Goal: Communication & Community: Participate in discussion

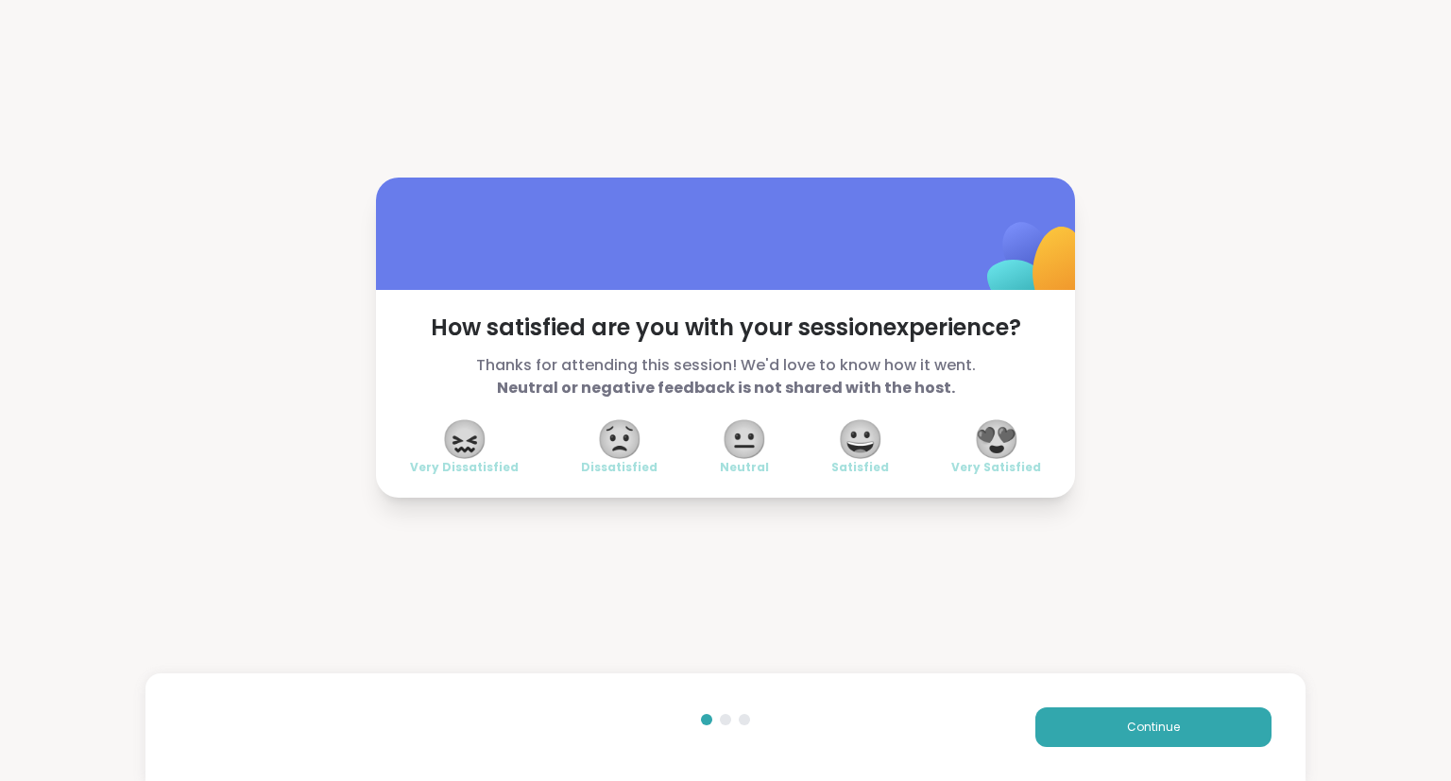
click at [1034, 430] on div "😍 Very Satisfied" at bounding box center [996, 448] width 90 height 53
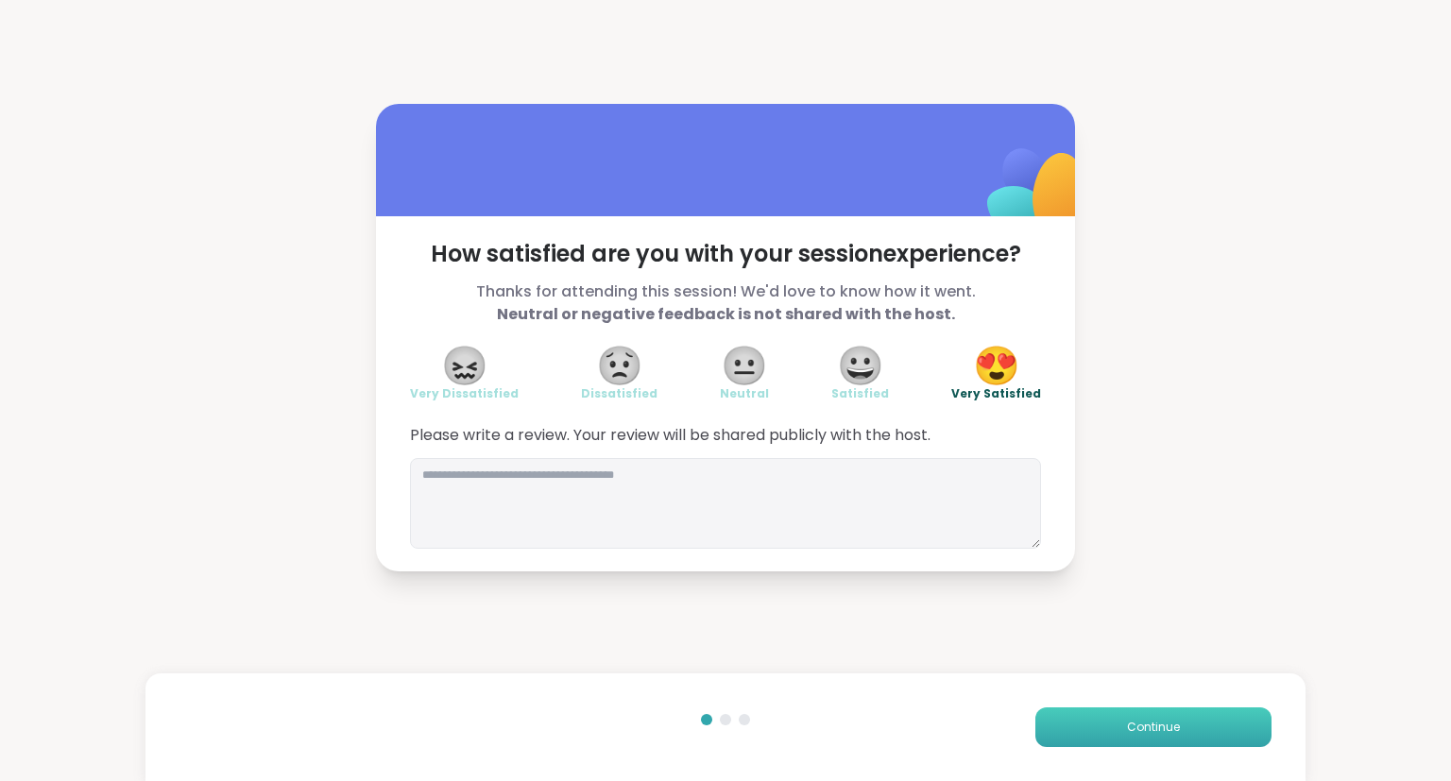
click at [1129, 733] on span "Continue" at bounding box center [1153, 727] width 53 height 17
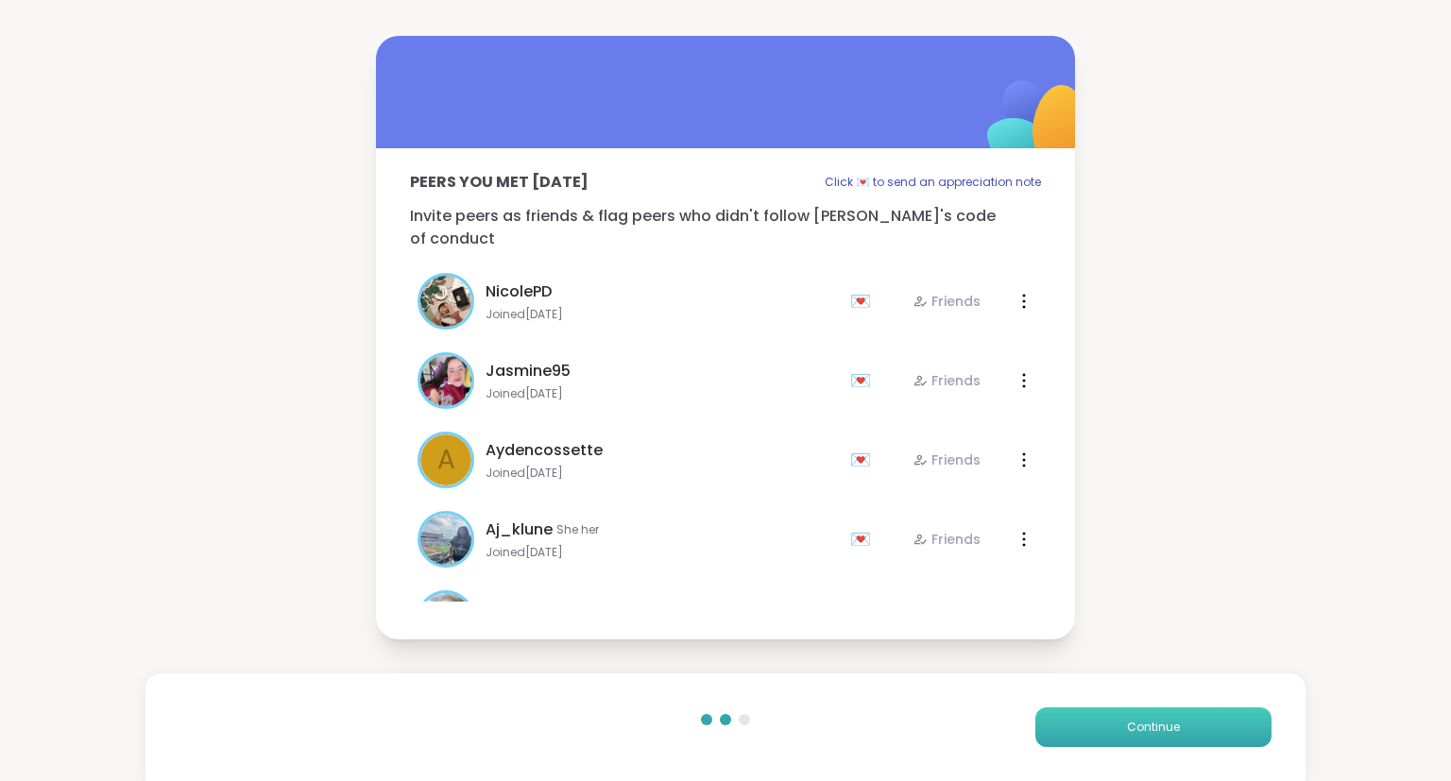
click at [1129, 733] on span "Continue" at bounding box center [1153, 727] width 53 height 17
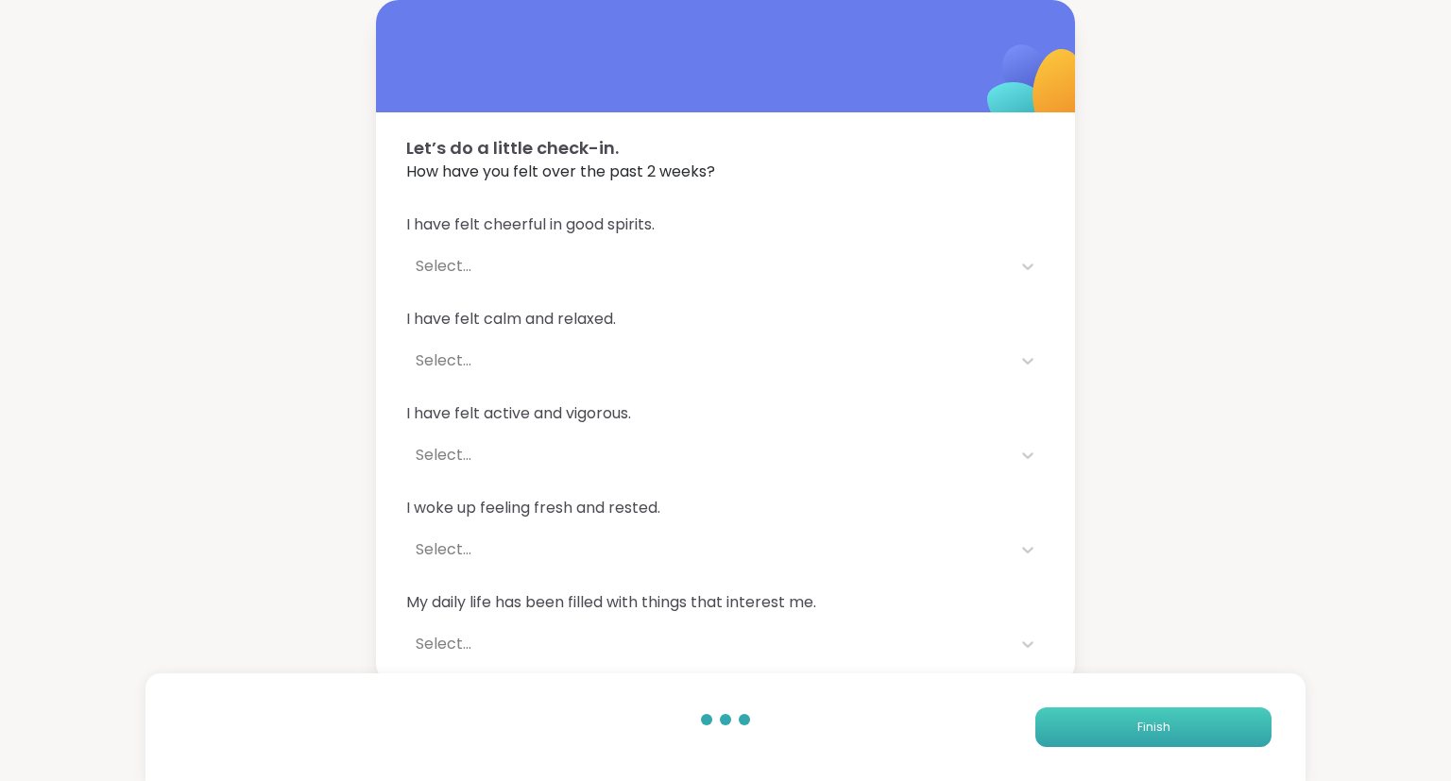
click at [1129, 733] on button "Finish" at bounding box center [1153, 727] width 236 height 40
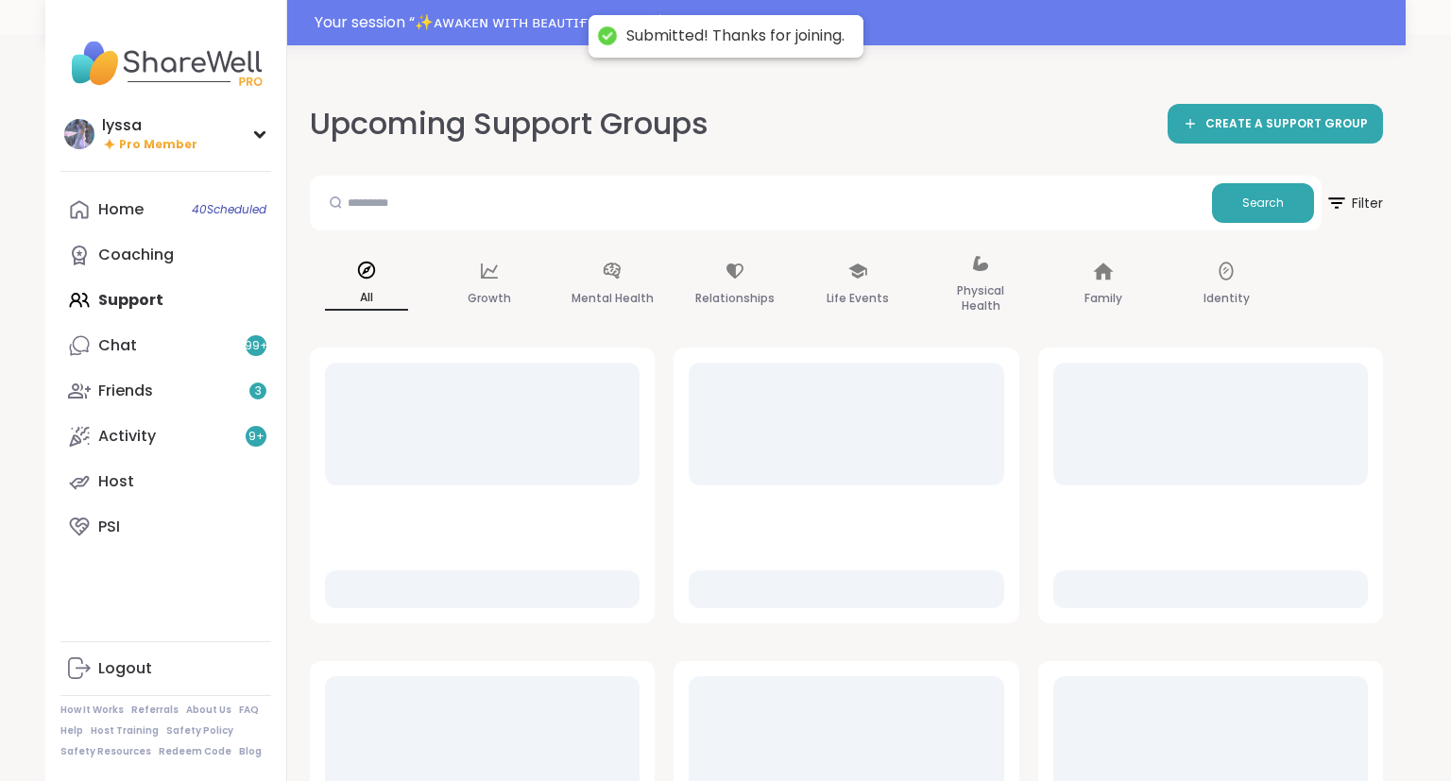
click at [1129, 733] on div at bounding box center [1210, 737] width 315 height 123
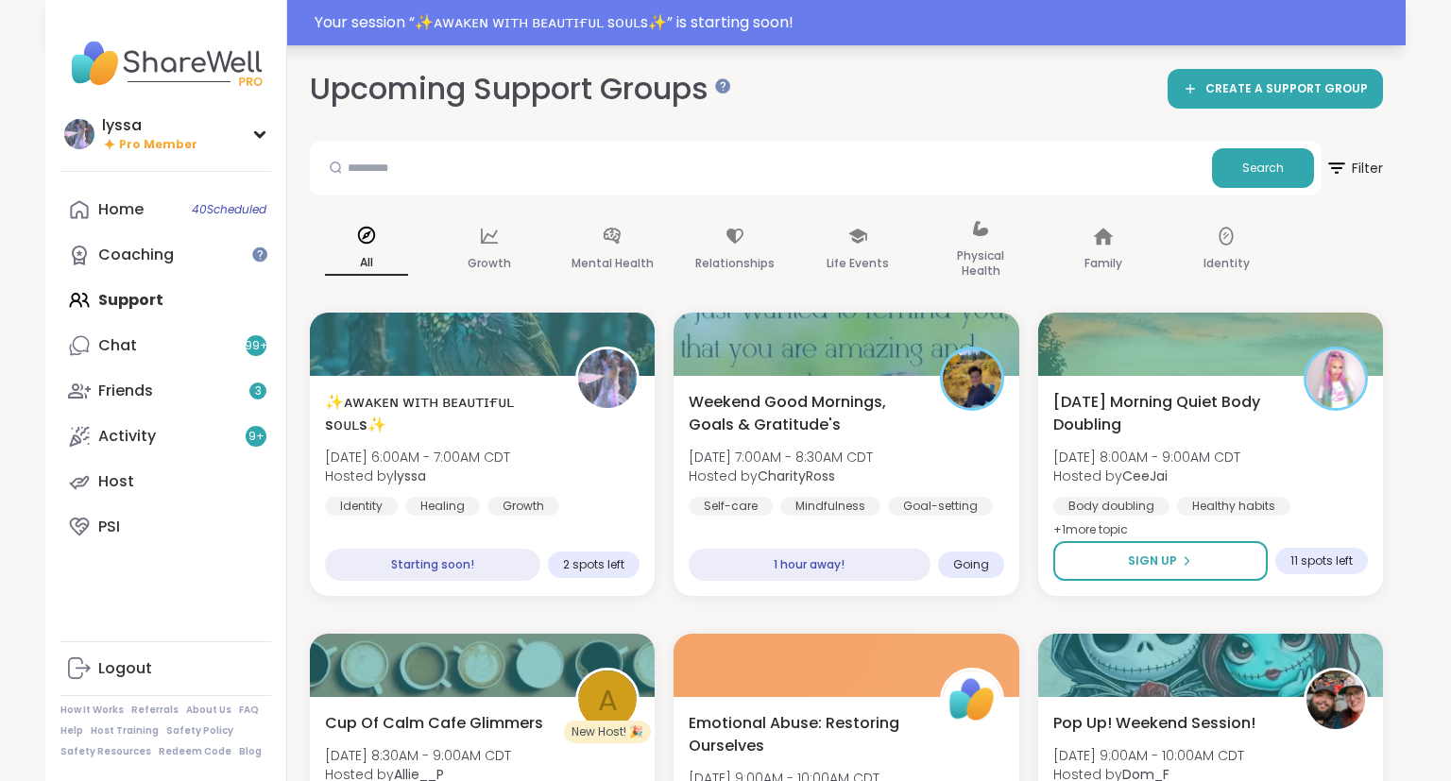
click at [714, 14] on div "Your session “ ✨ᴀᴡᴀᴋᴇɴ ᴡɪᴛʜ ʙᴇᴀᴜᴛɪғᴜʟ sᴏᴜʟs✨ ” is starting soon!" at bounding box center [855, 22] width 1080 height 23
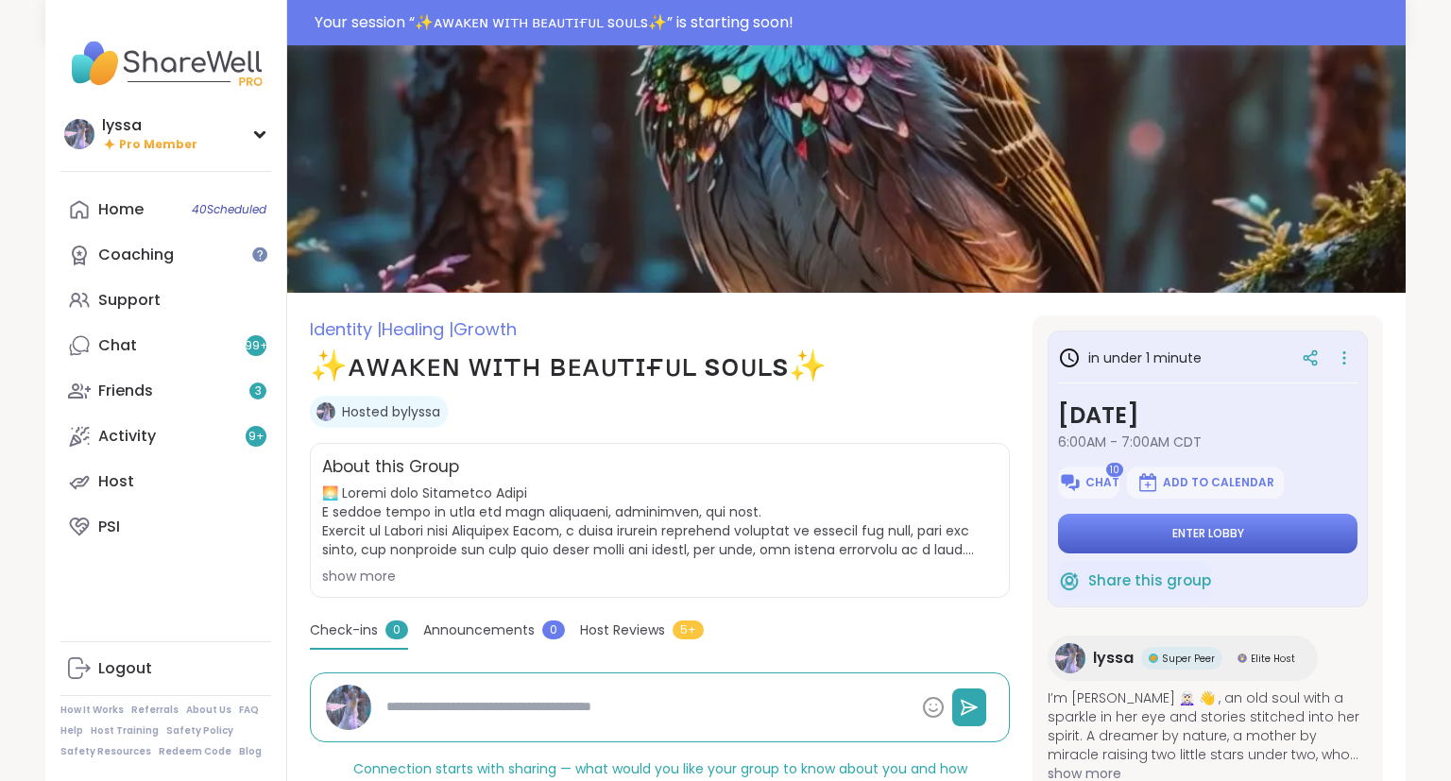
click at [1239, 529] on span "Enter lobby" at bounding box center [1208, 533] width 72 height 15
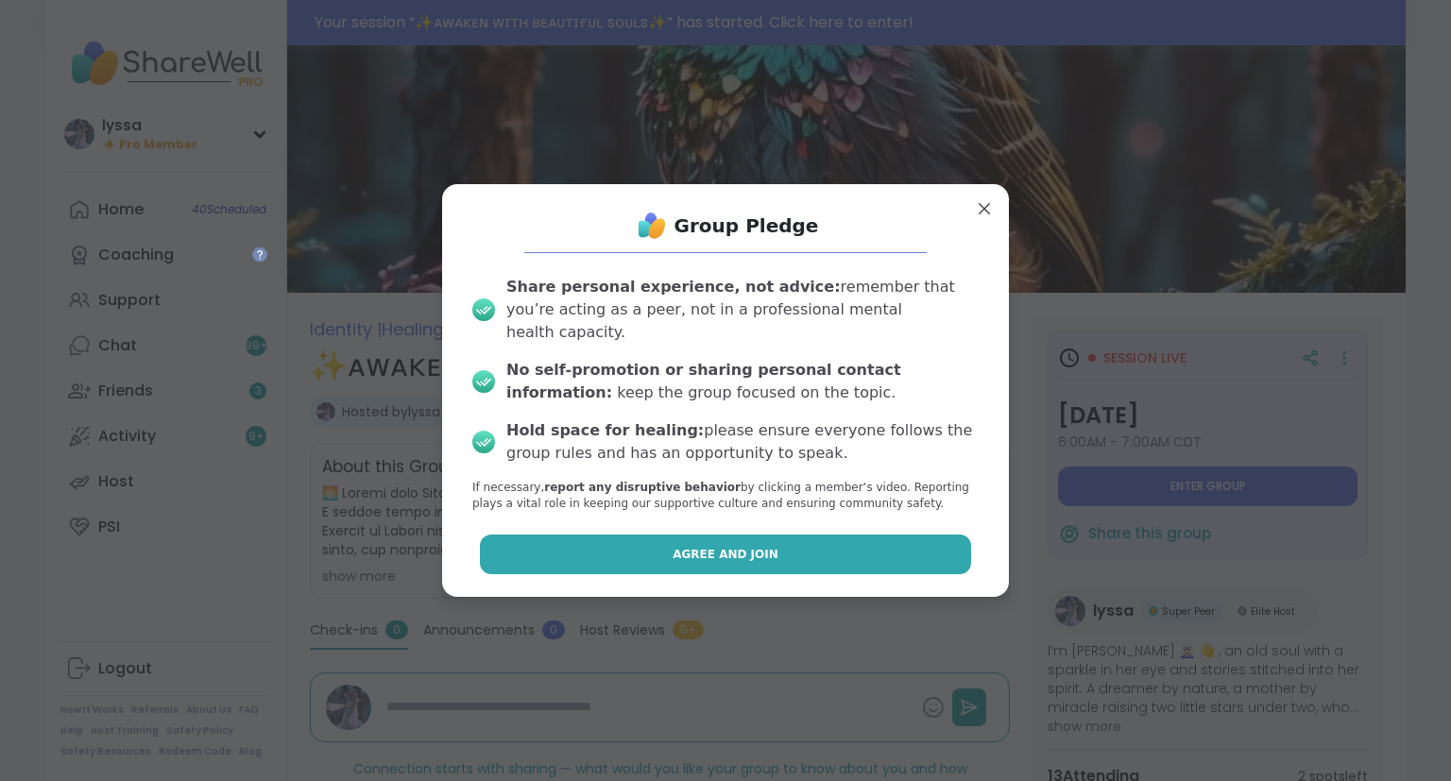
click at [956, 554] on button "Agree and Join" at bounding box center [726, 555] width 492 height 40
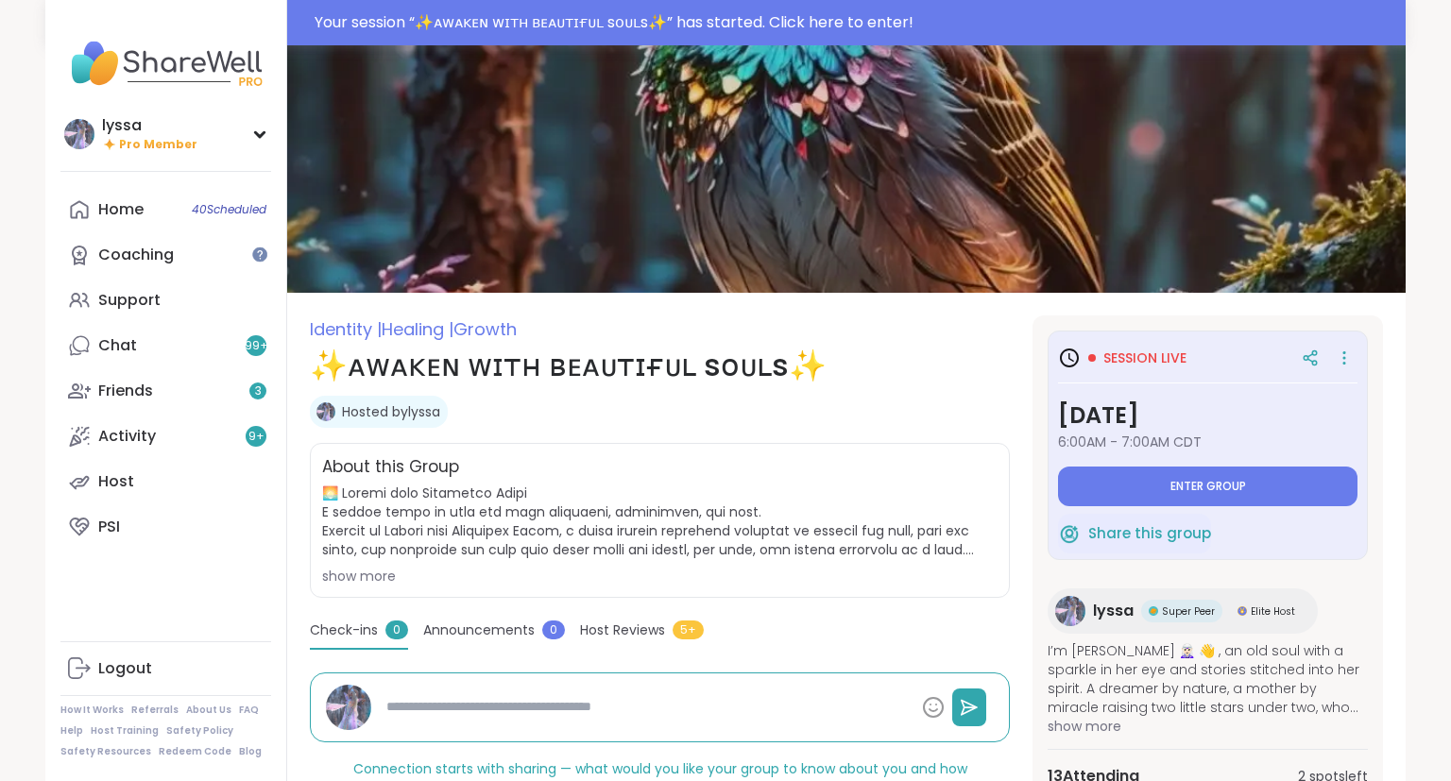
type textarea "*"
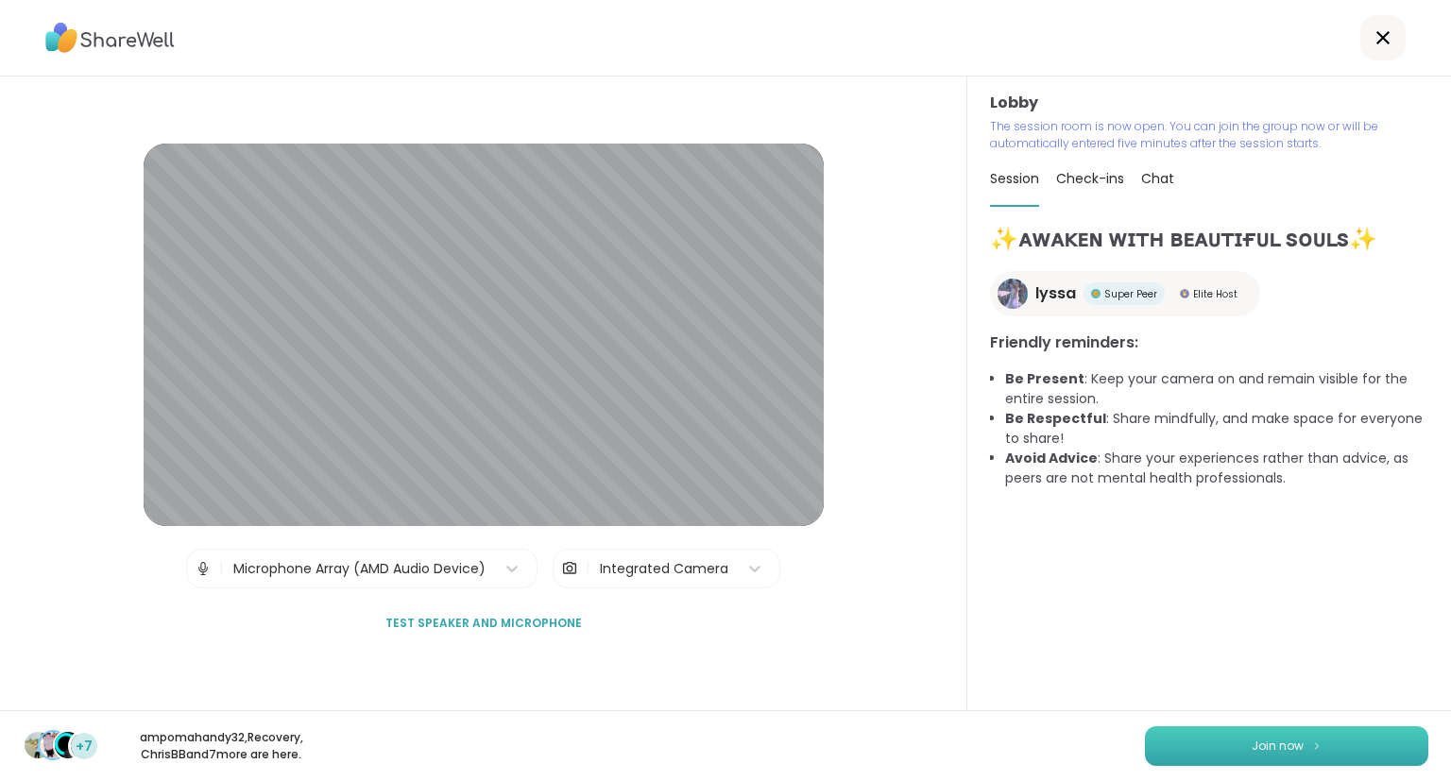
click at [1351, 740] on button "Join now" at bounding box center [1286, 746] width 283 height 40
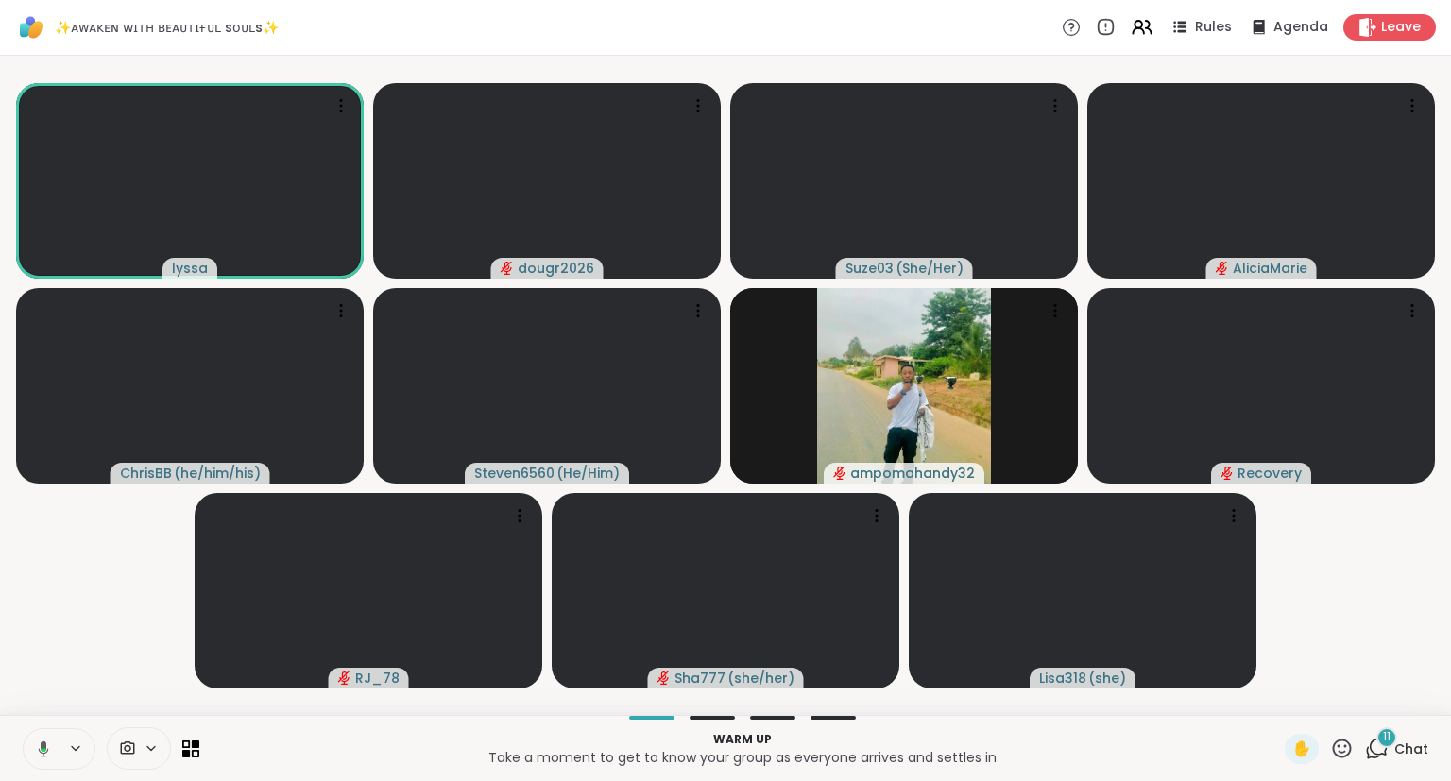
click at [1, 335] on div "lyssa dougr2026 Suze03 ( She/Her ) [PERSON_NAME] ( he/him/his ) Steven6560 ( He…" at bounding box center [725, 385] width 1451 height 659
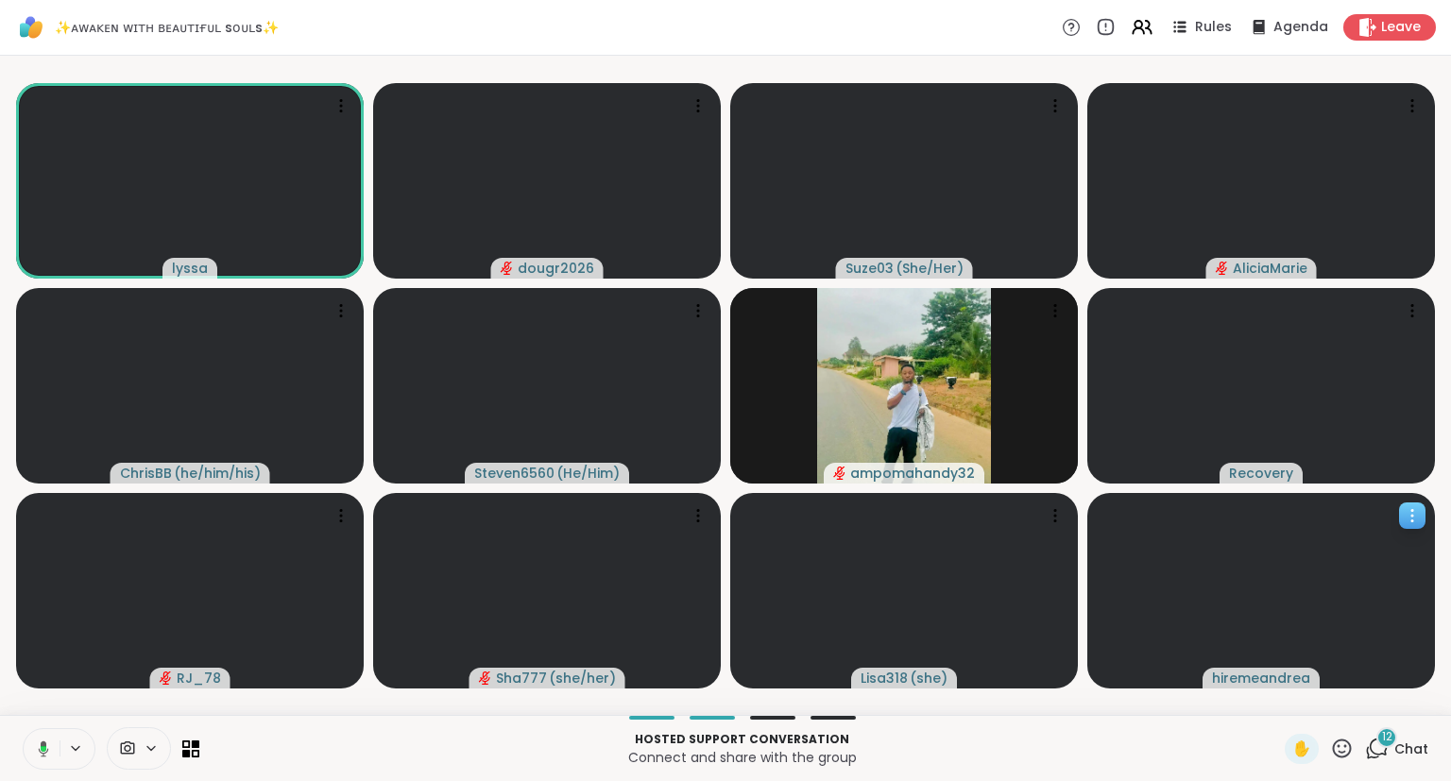
click at [1407, 519] on icon at bounding box center [1412, 515] width 19 height 19
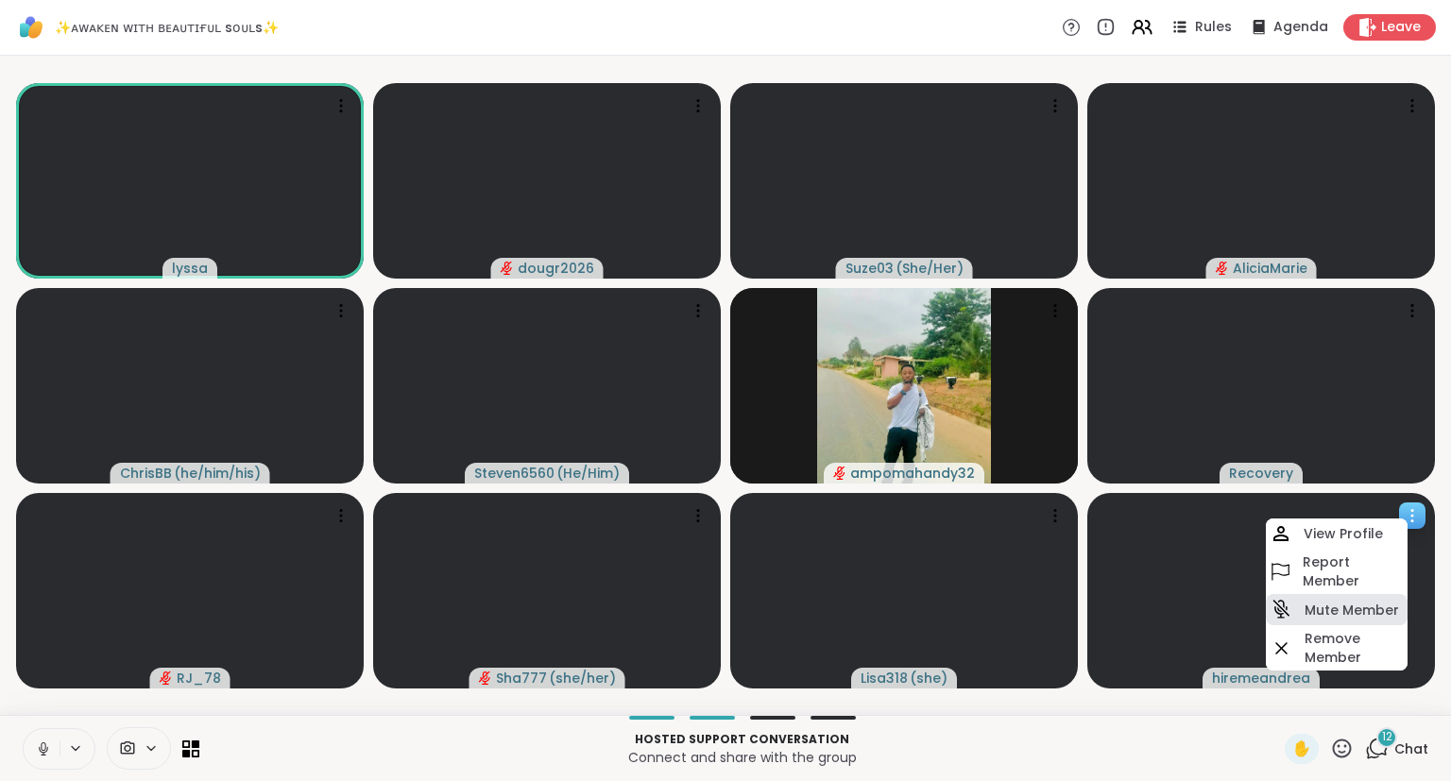
click at [1305, 597] on div "Mute Member" at bounding box center [1337, 609] width 142 height 31
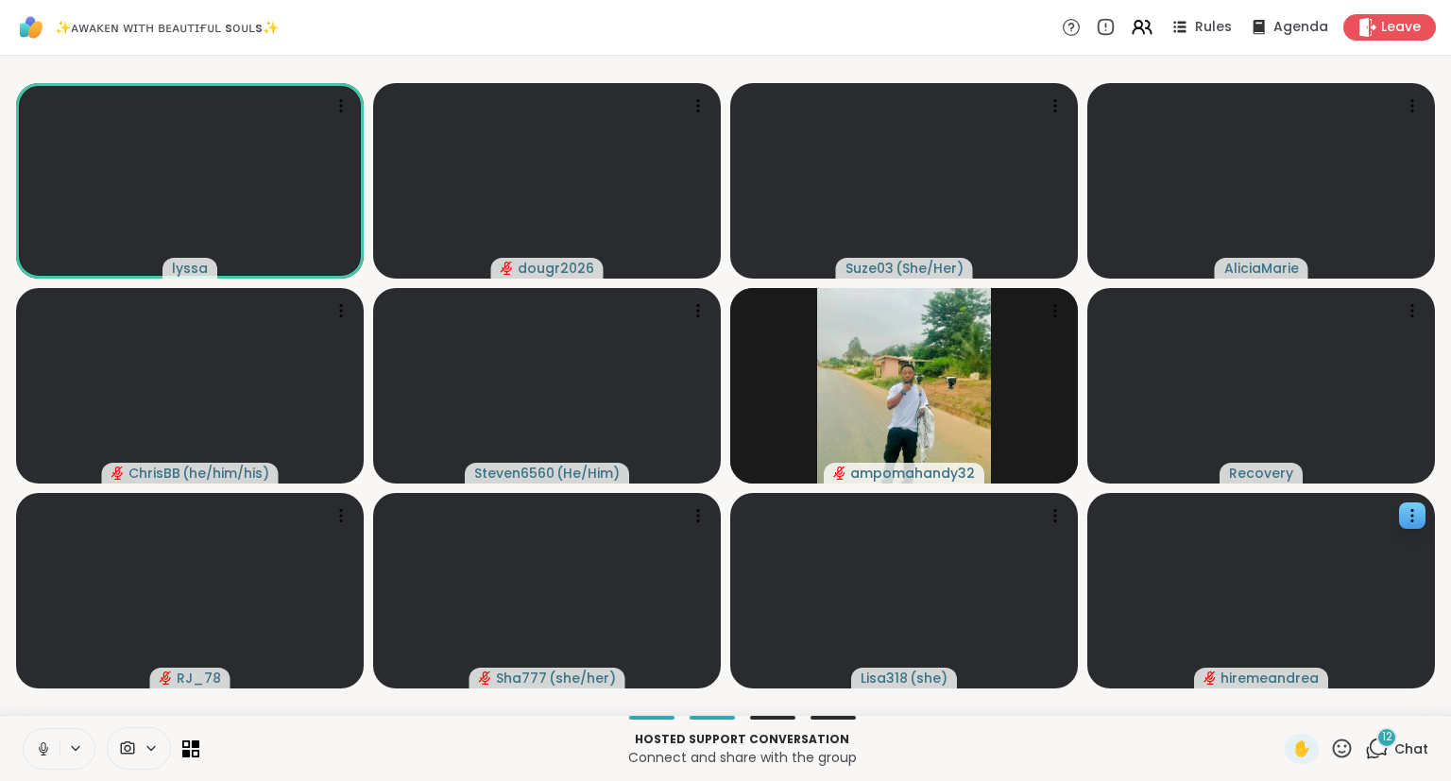
click at [0, 763] on div "Hosted support conversation Connect and share with the group ✋ 12 Chat" at bounding box center [725, 748] width 1451 height 66
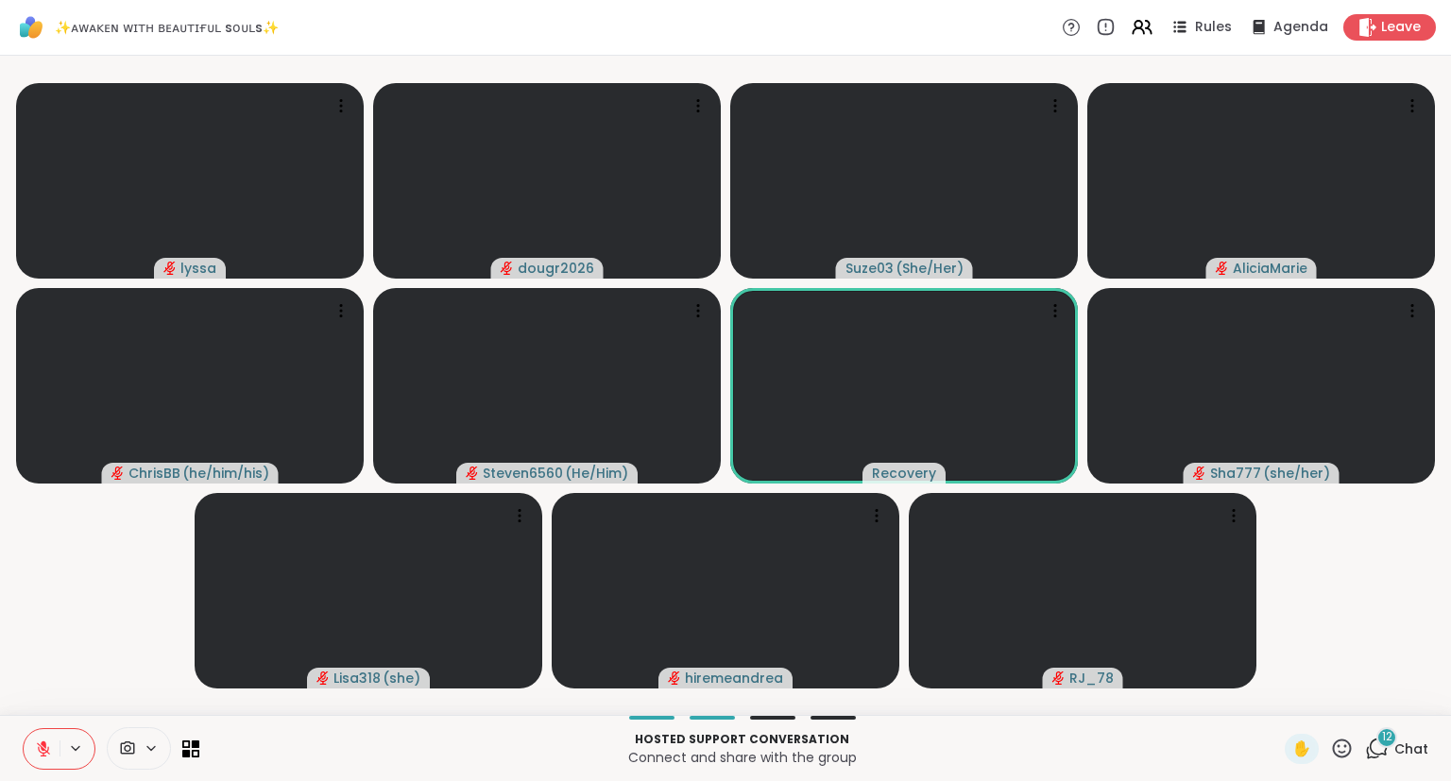
click at [44, 740] on icon at bounding box center [43, 748] width 17 height 17
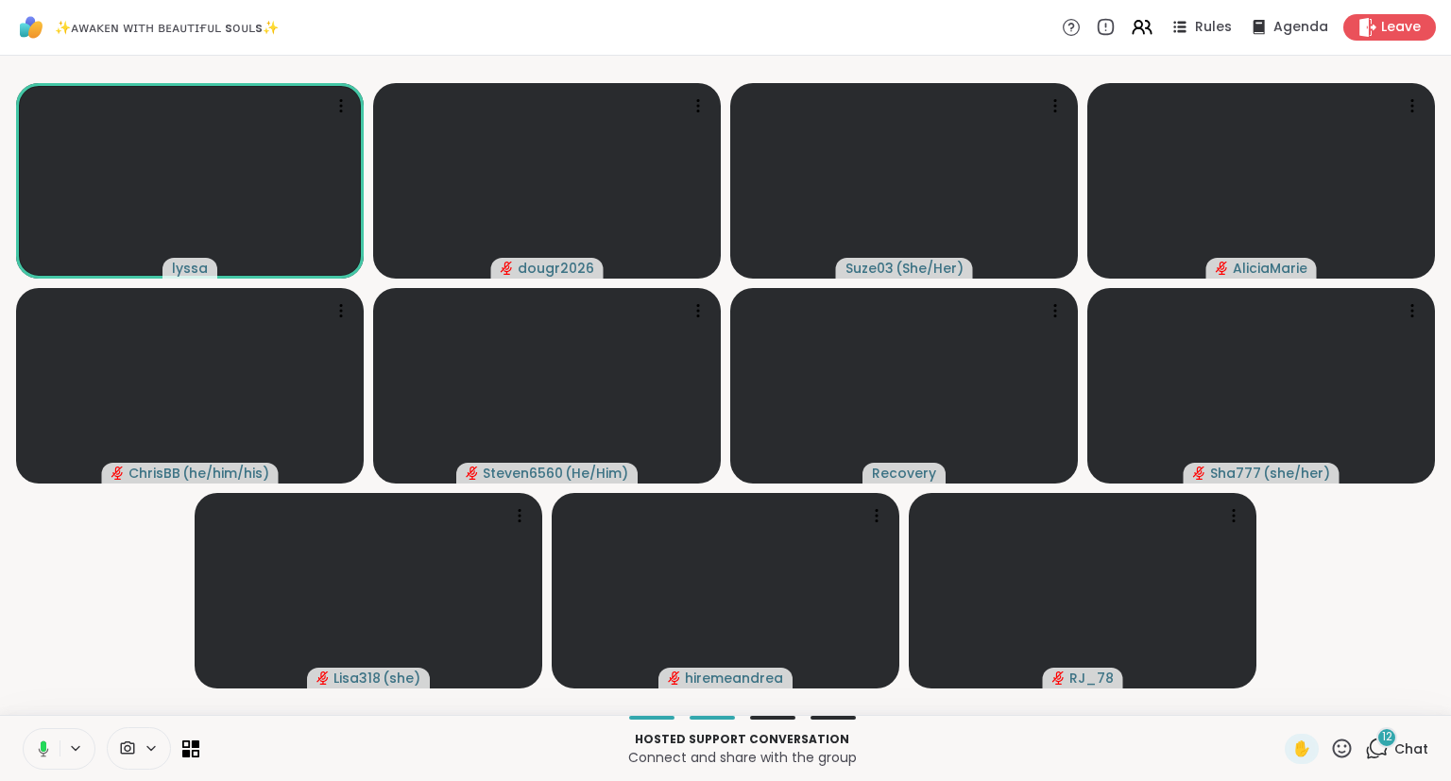
click at [48, 739] on button at bounding box center [40, 749] width 39 height 40
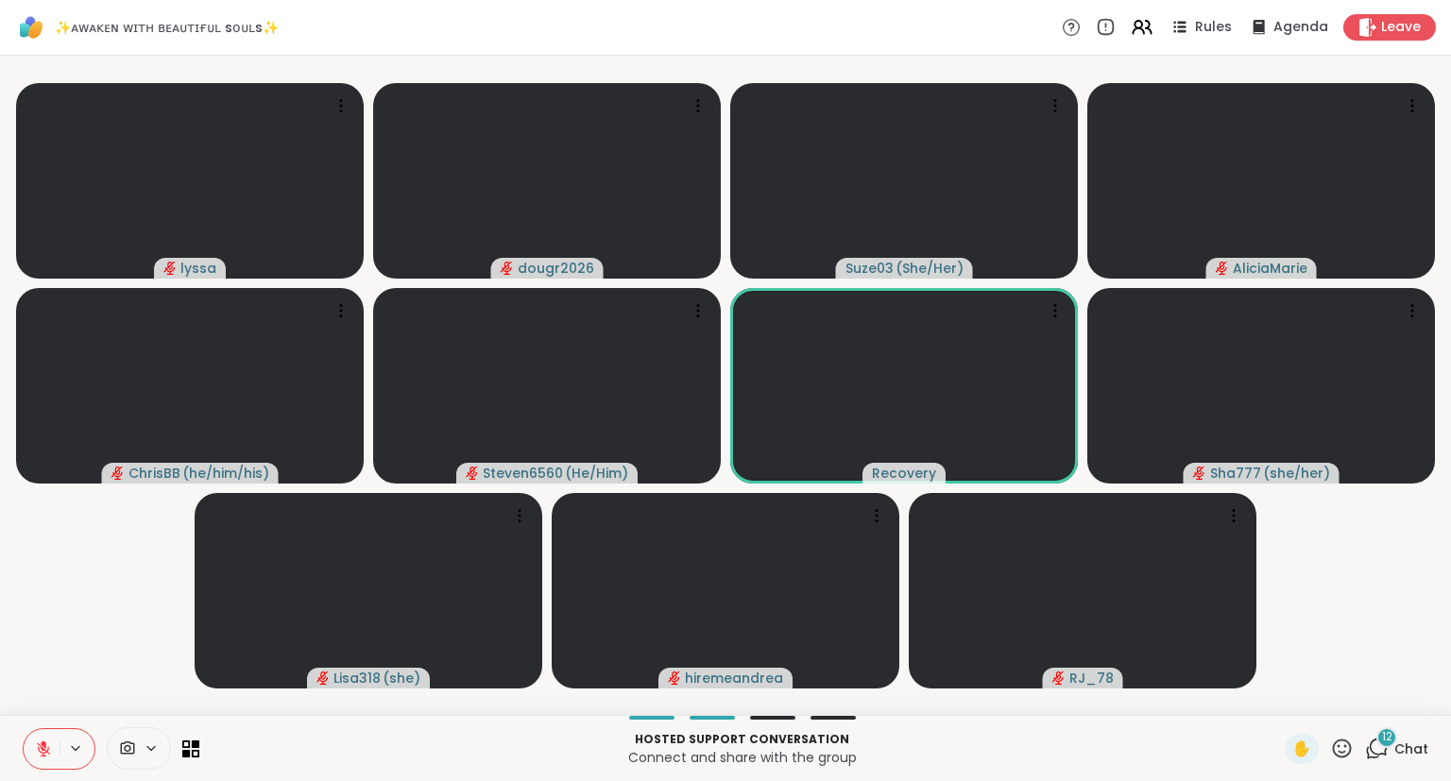
click at [1341, 741] on icon at bounding box center [1342, 748] width 19 height 19
click at [1283, 694] on span "❤️" at bounding box center [1286, 699] width 19 height 23
click at [1388, 741] on span "12" at bounding box center [1387, 737] width 10 height 16
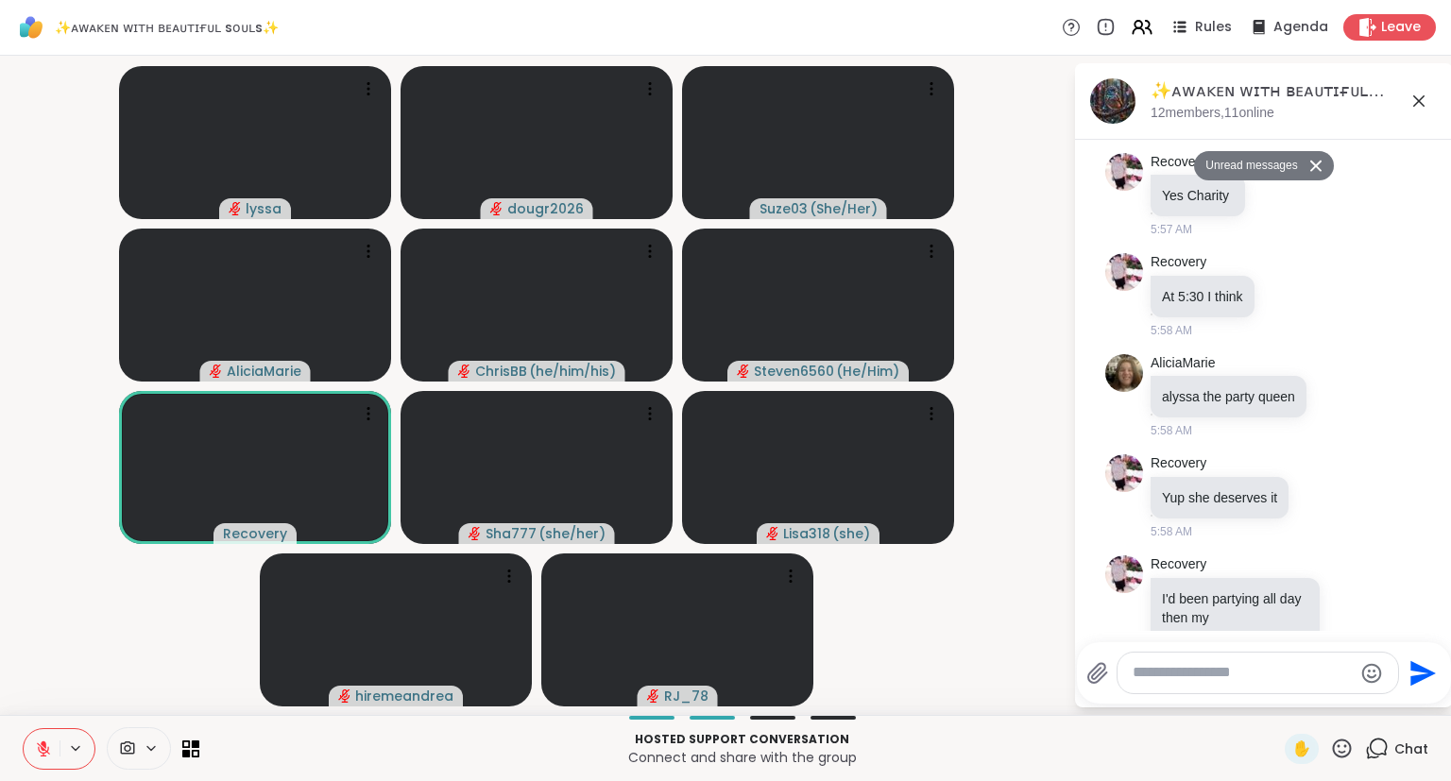
scroll to position [5365, 0]
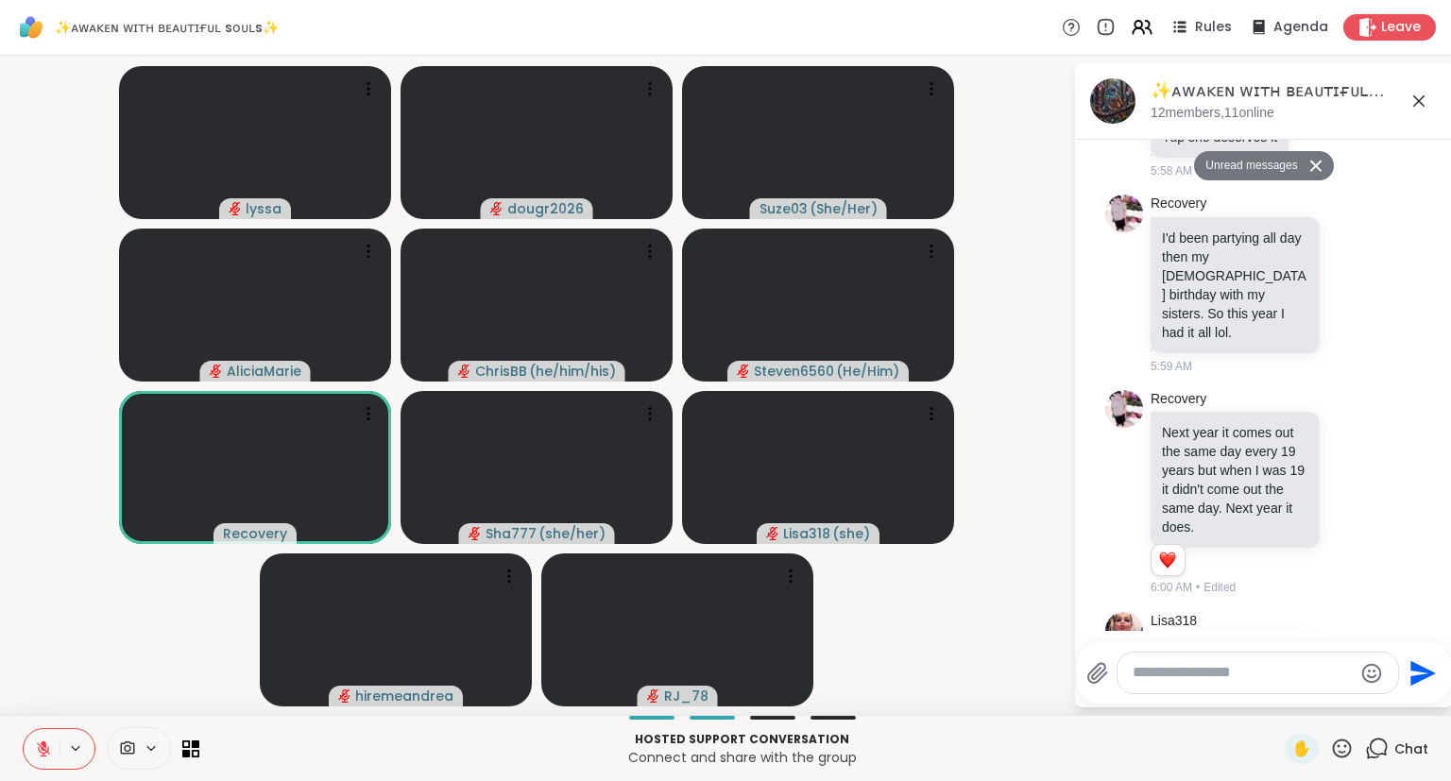
click at [1340, 750] on icon at bounding box center [1342, 749] width 24 height 24
click at [1277, 706] on span "❤️" at bounding box center [1286, 699] width 19 height 23
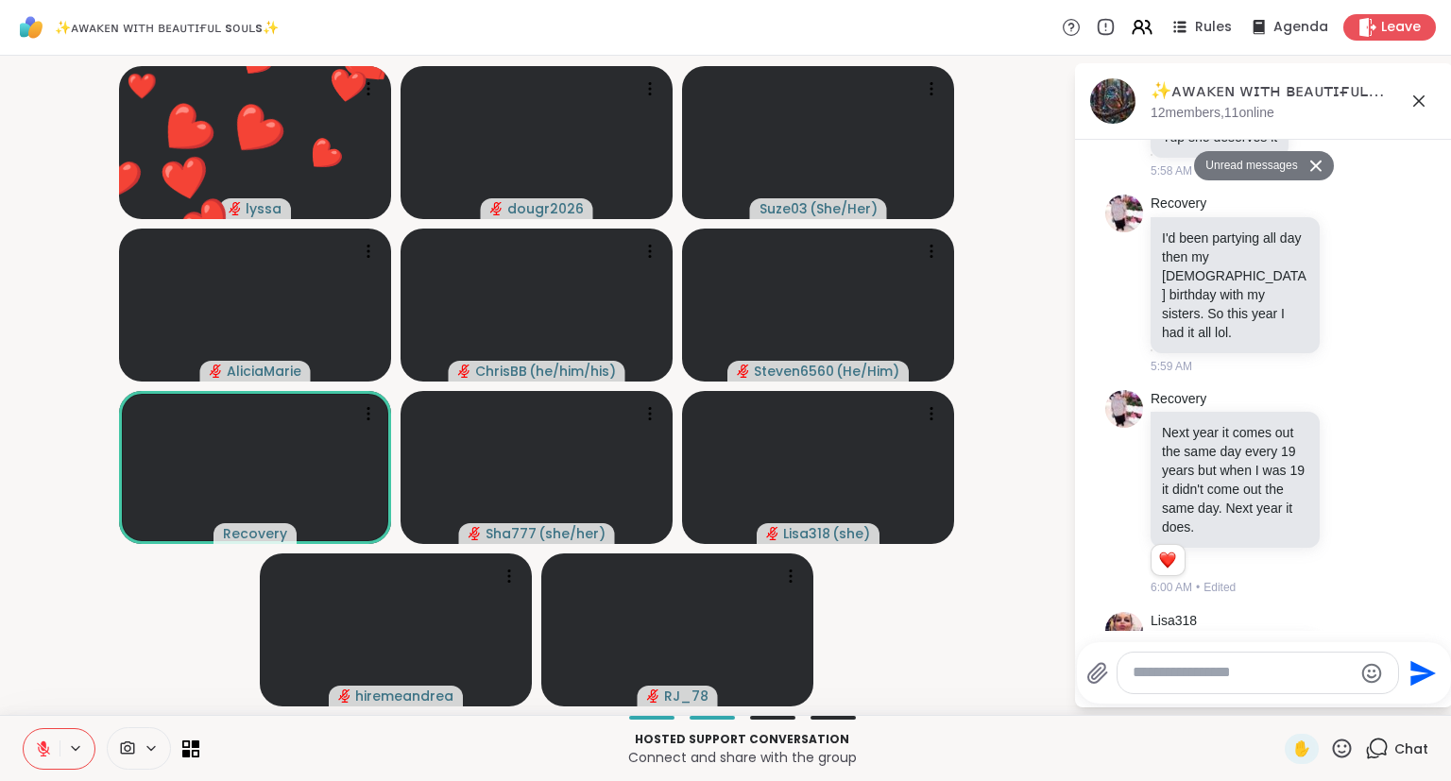
click at [1356, 656] on icon at bounding box center [1353, 663] width 14 height 14
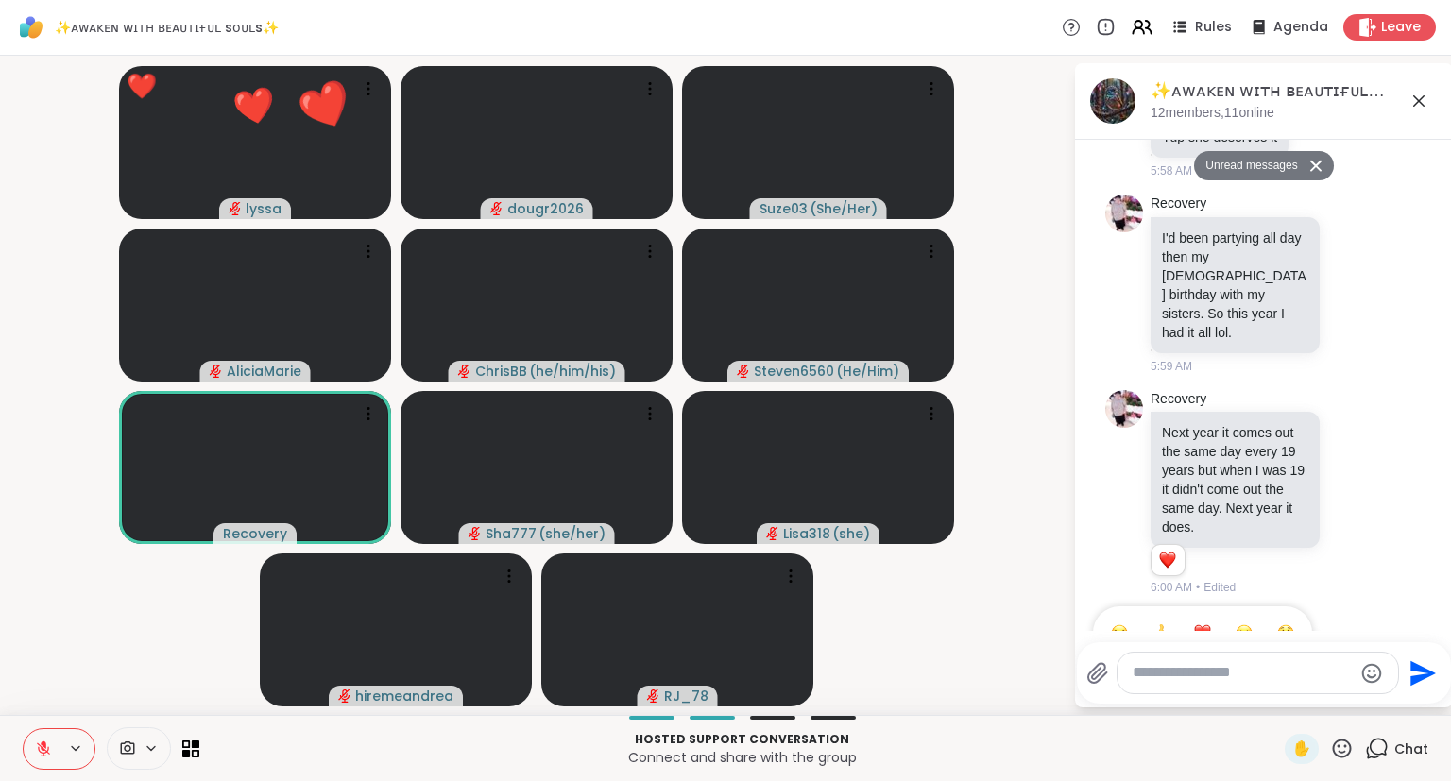
click at [1246, 624] on div "Select Reaction: Sad" at bounding box center [1243, 632] width 17 height 17
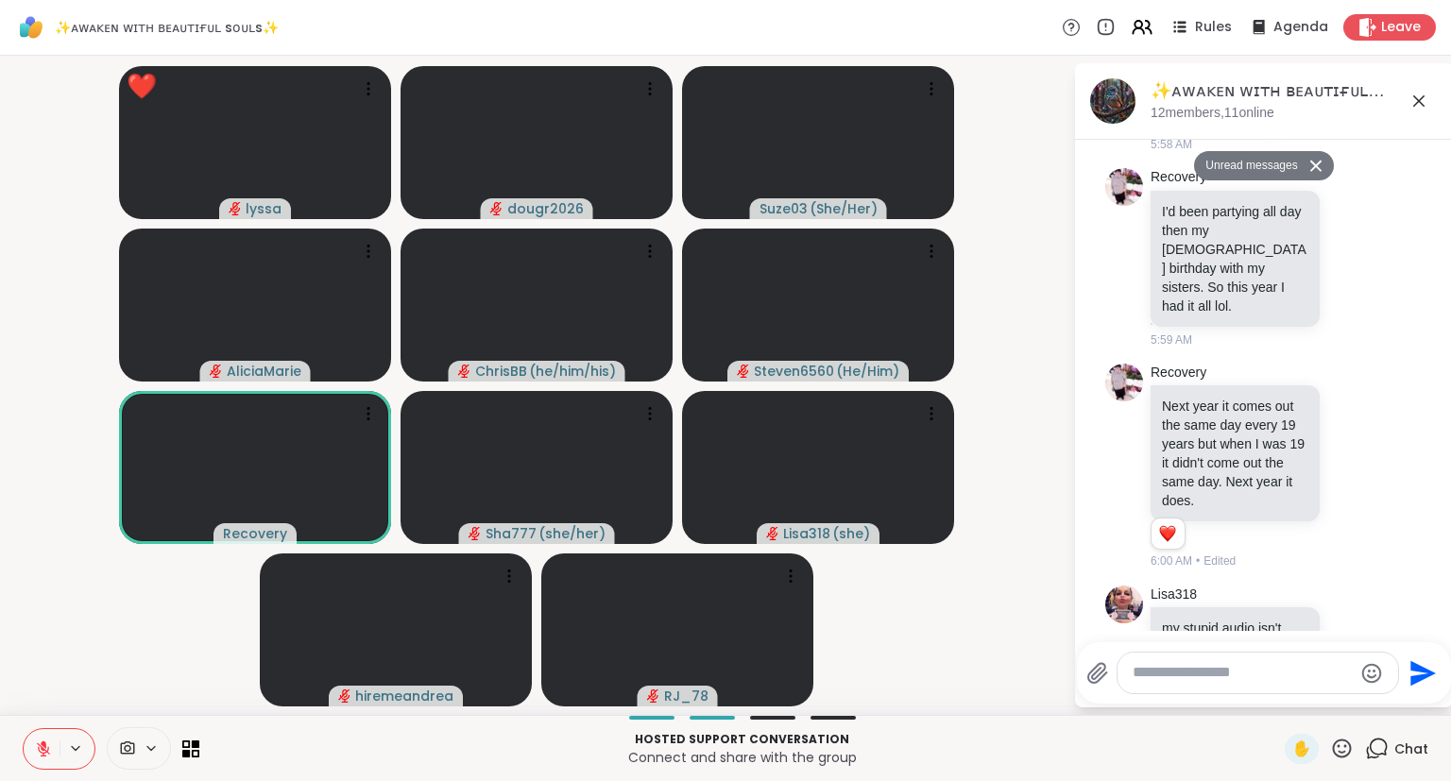
click at [1421, 101] on icon at bounding box center [1418, 101] width 23 height 23
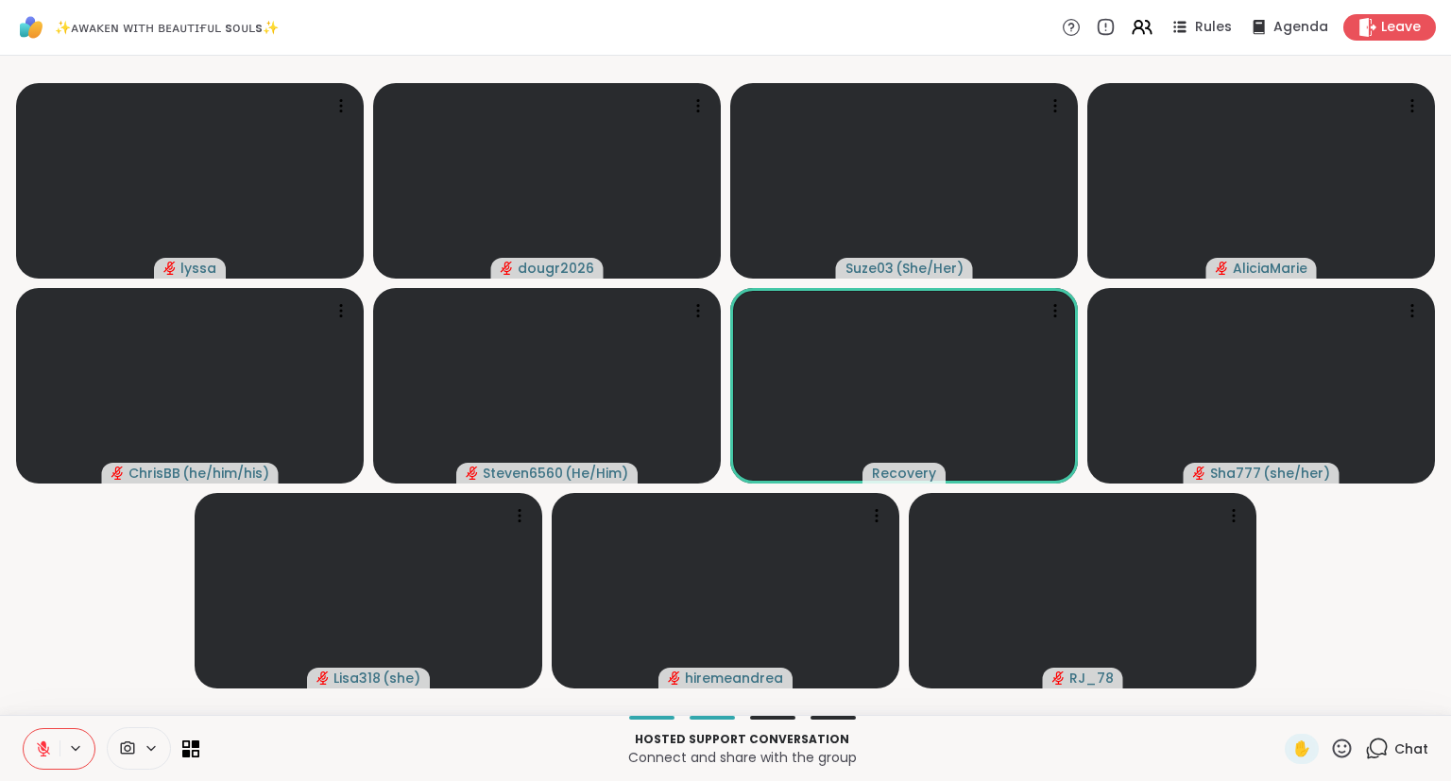
click at [1340, 752] on icon at bounding box center [1342, 748] width 19 height 19
click at [1277, 689] on span "❤️" at bounding box center [1286, 699] width 19 height 23
click at [1344, 757] on icon at bounding box center [1342, 748] width 19 height 19
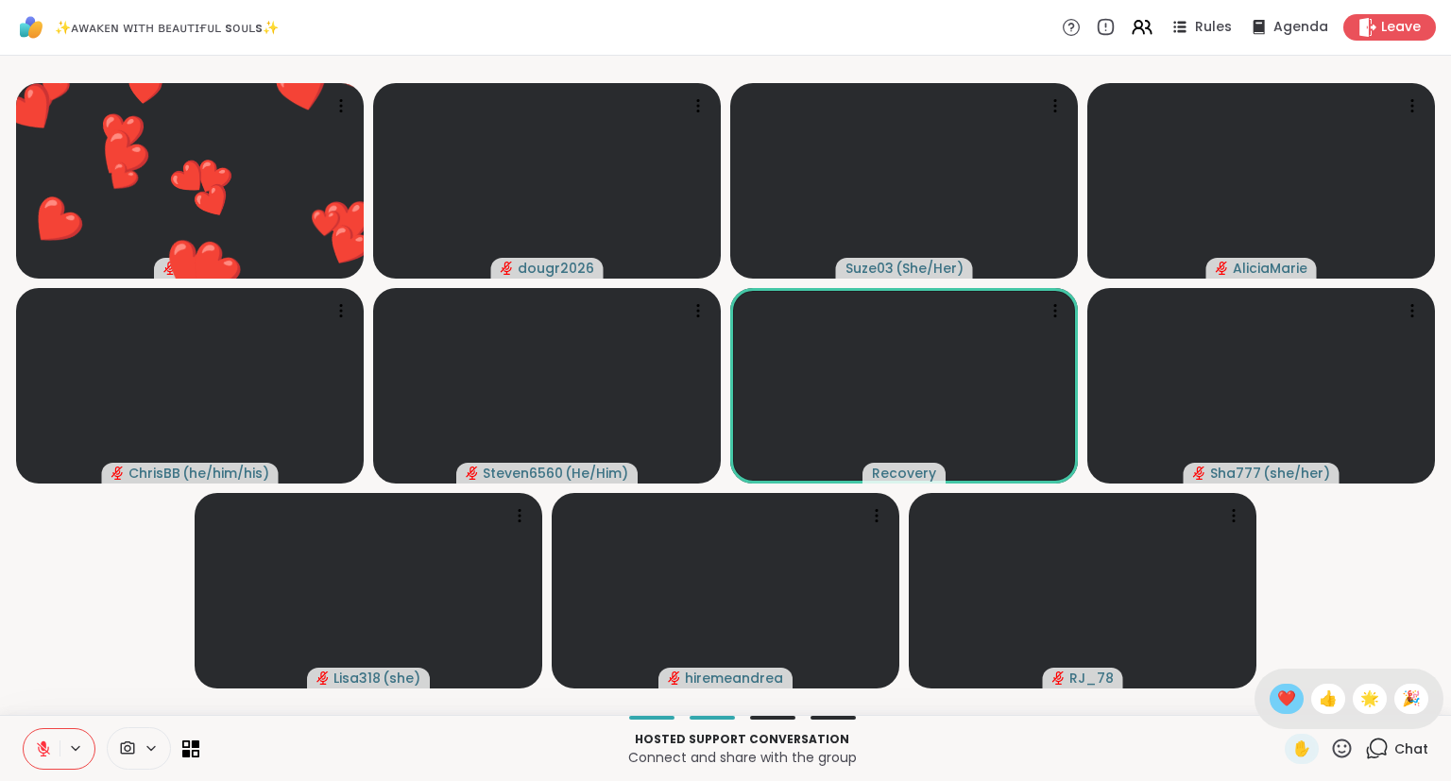
click at [1279, 702] on span "❤️" at bounding box center [1286, 699] width 19 height 23
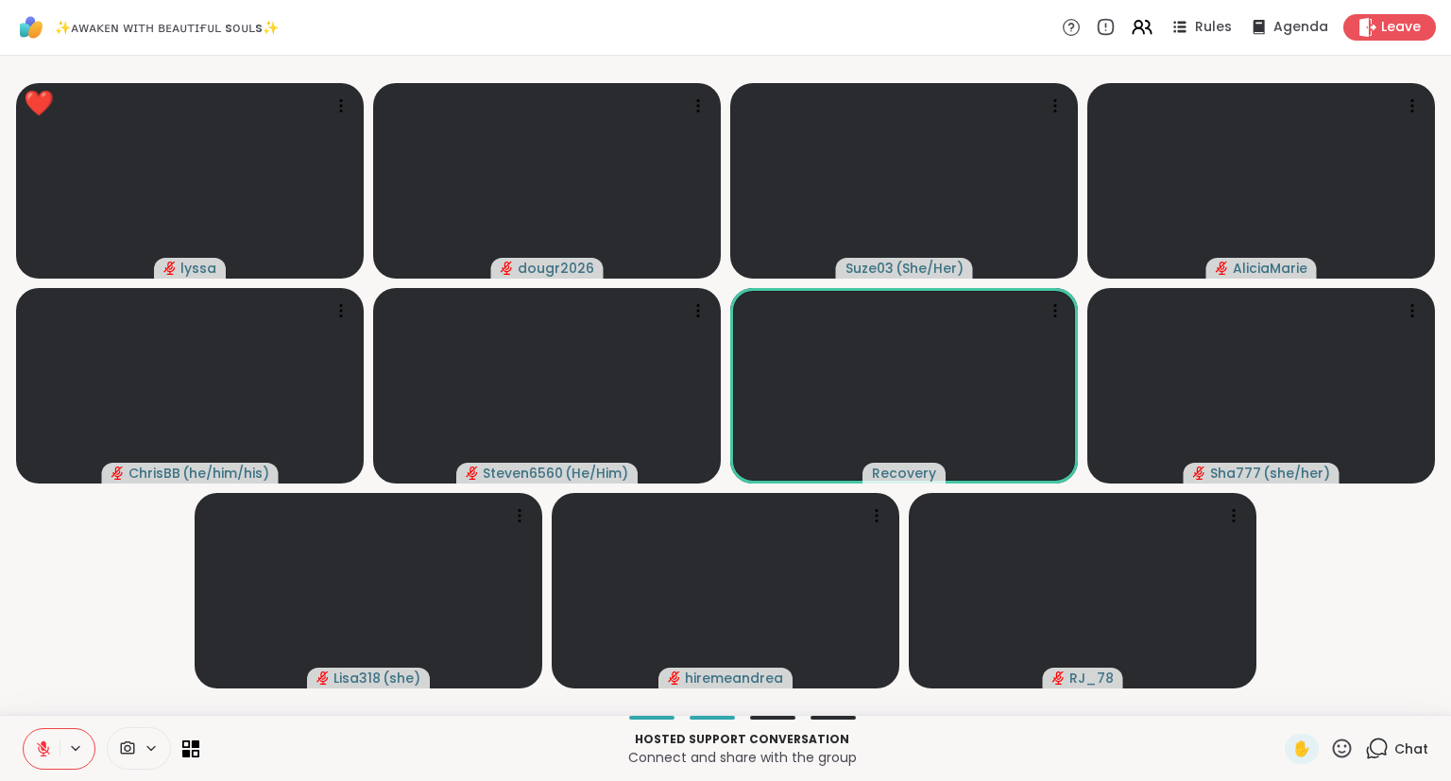
click at [1338, 752] on icon at bounding box center [1342, 749] width 24 height 24
click at [1364, 702] on span "🌟" at bounding box center [1369, 699] width 19 height 23
click at [38, 741] on icon at bounding box center [43, 748] width 17 height 17
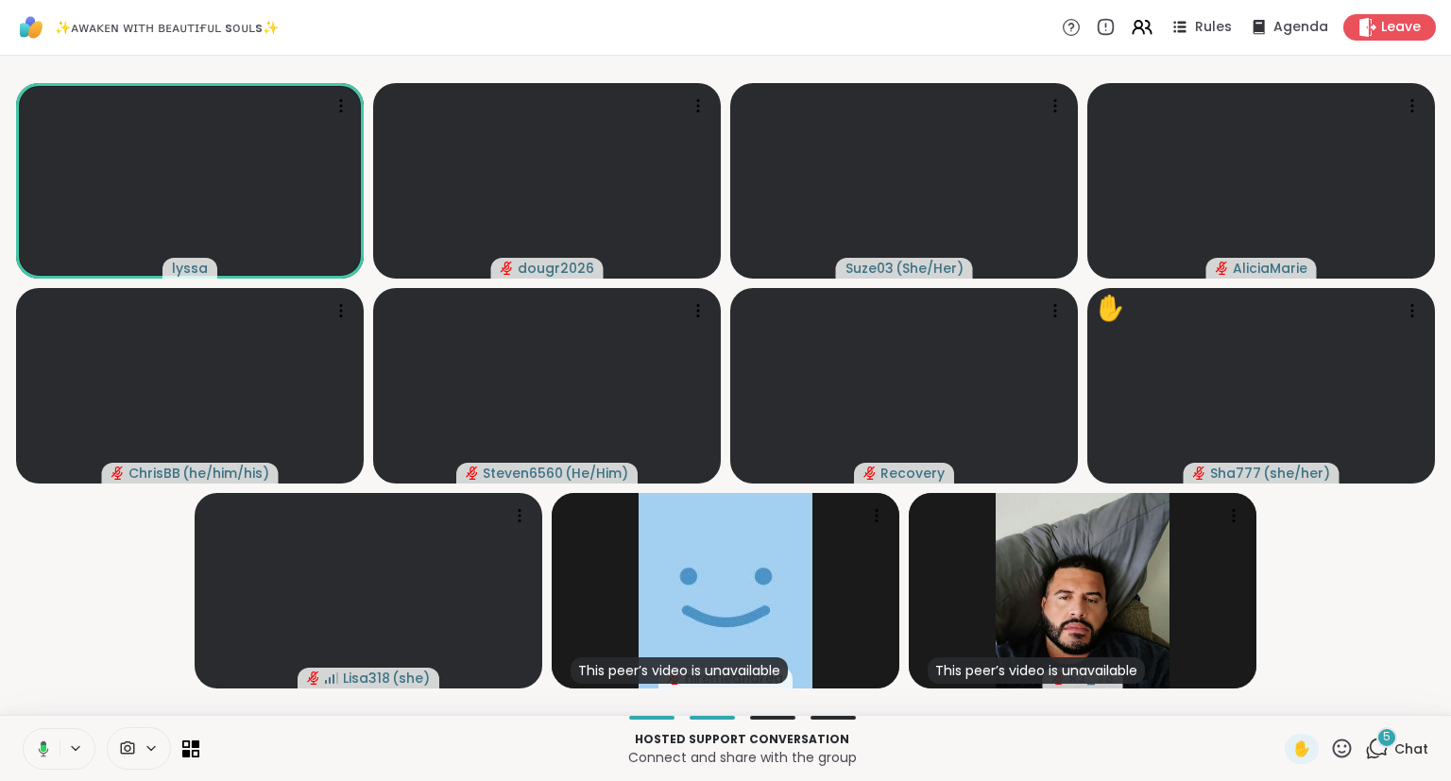
click at [45, 743] on icon at bounding box center [44, 748] width 10 height 16
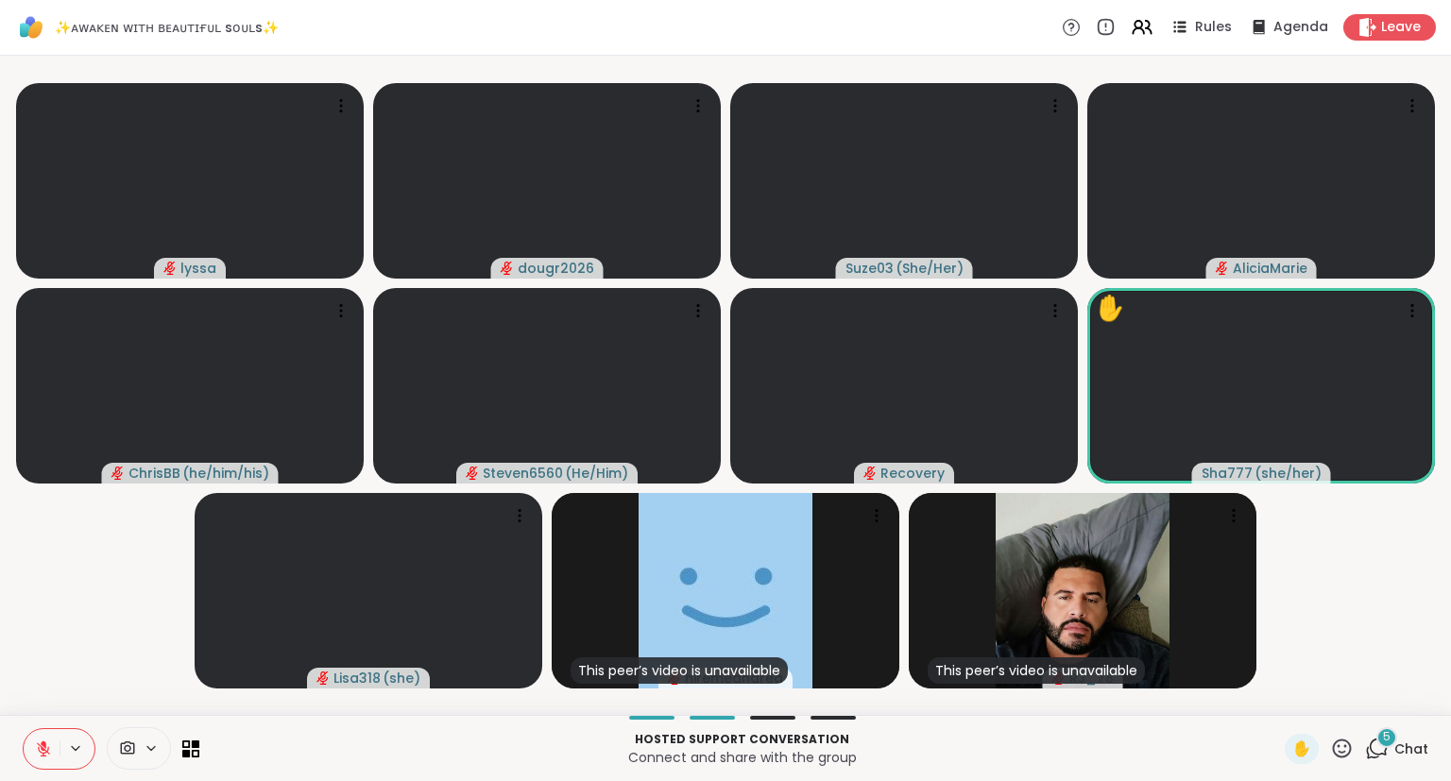
click at [1340, 753] on icon at bounding box center [1342, 748] width 19 height 19
click at [1281, 701] on span "❤️" at bounding box center [1286, 699] width 19 height 23
click at [1340, 757] on icon at bounding box center [1342, 748] width 19 height 19
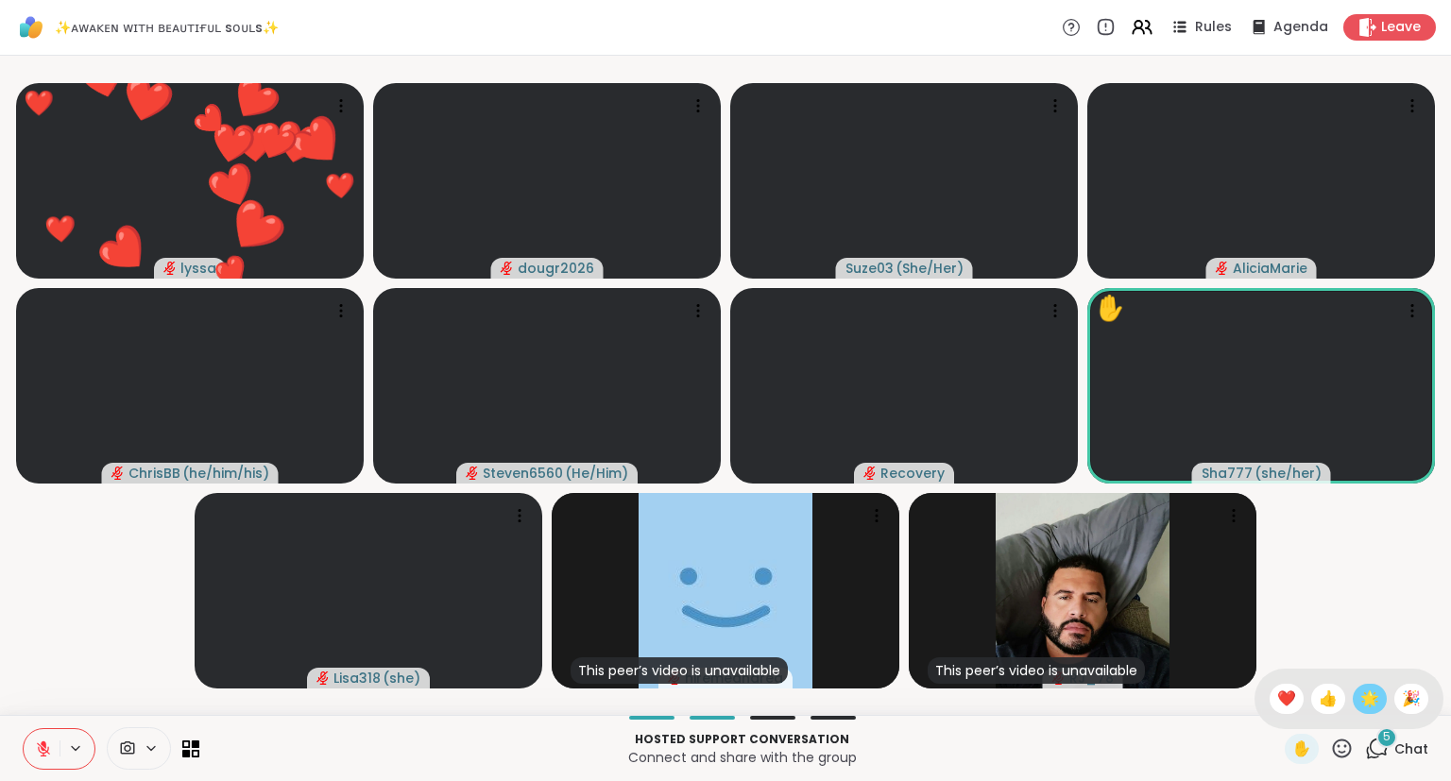
click at [1366, 698] on span "🌟" at bounding box center [1369, 699] width 19 height 23
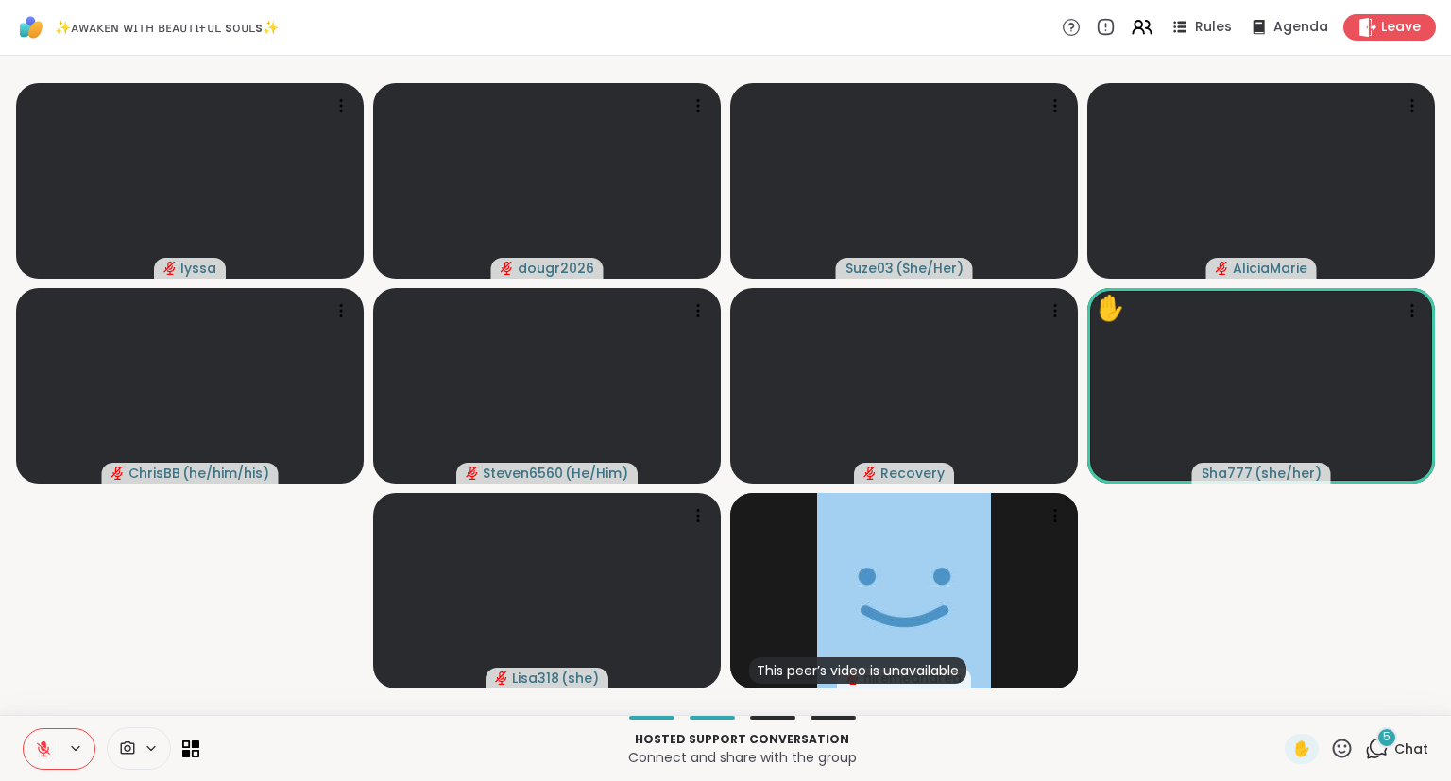
click at [1334, 764] on div "✋" at bounding box center [1319, 749] width 69 height 30
click at [1332, 746] on icon at bounding box center [1342, 749] width 24 height 24
click at [1279, 697] on span "❤️" at bounding box center [1286, 699] width 19 height 23
click at [338, 307] on icon at bounding box center [341, 310] width 19 height 19
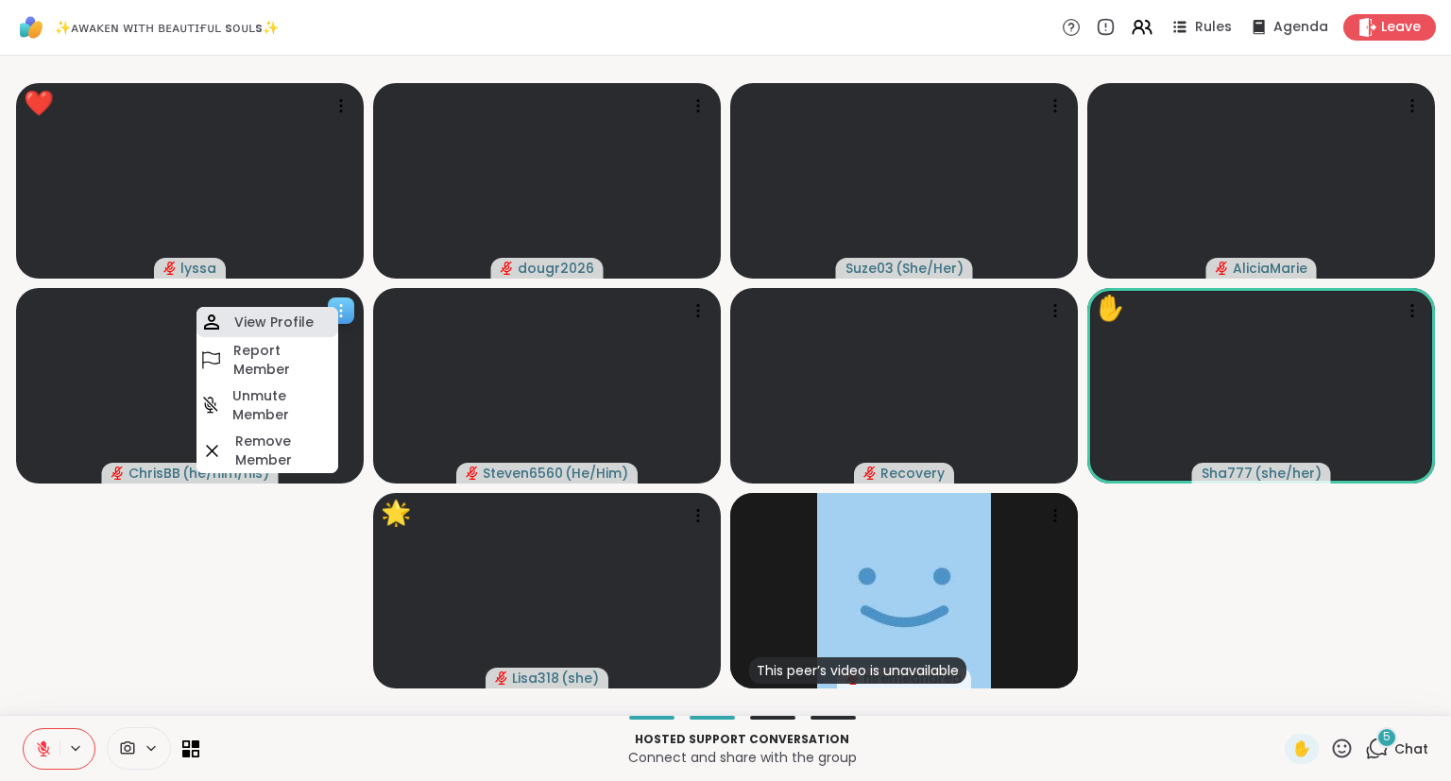
click at [315, 312] on div "View Profile" at bounding box center [267, 322] width 142 height 30
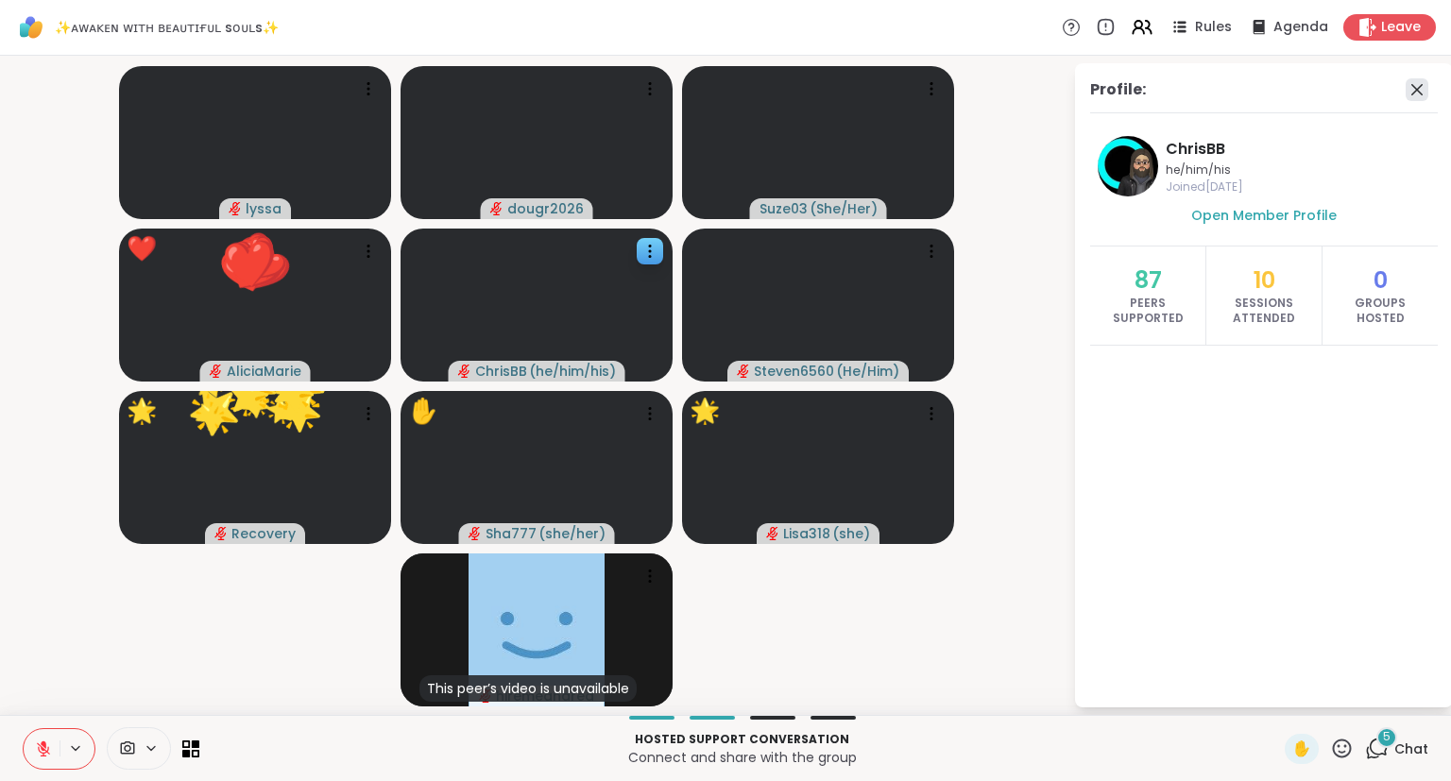
click at [1422, 88] on icon at bounding box center [1416, 89] width 23 height 23
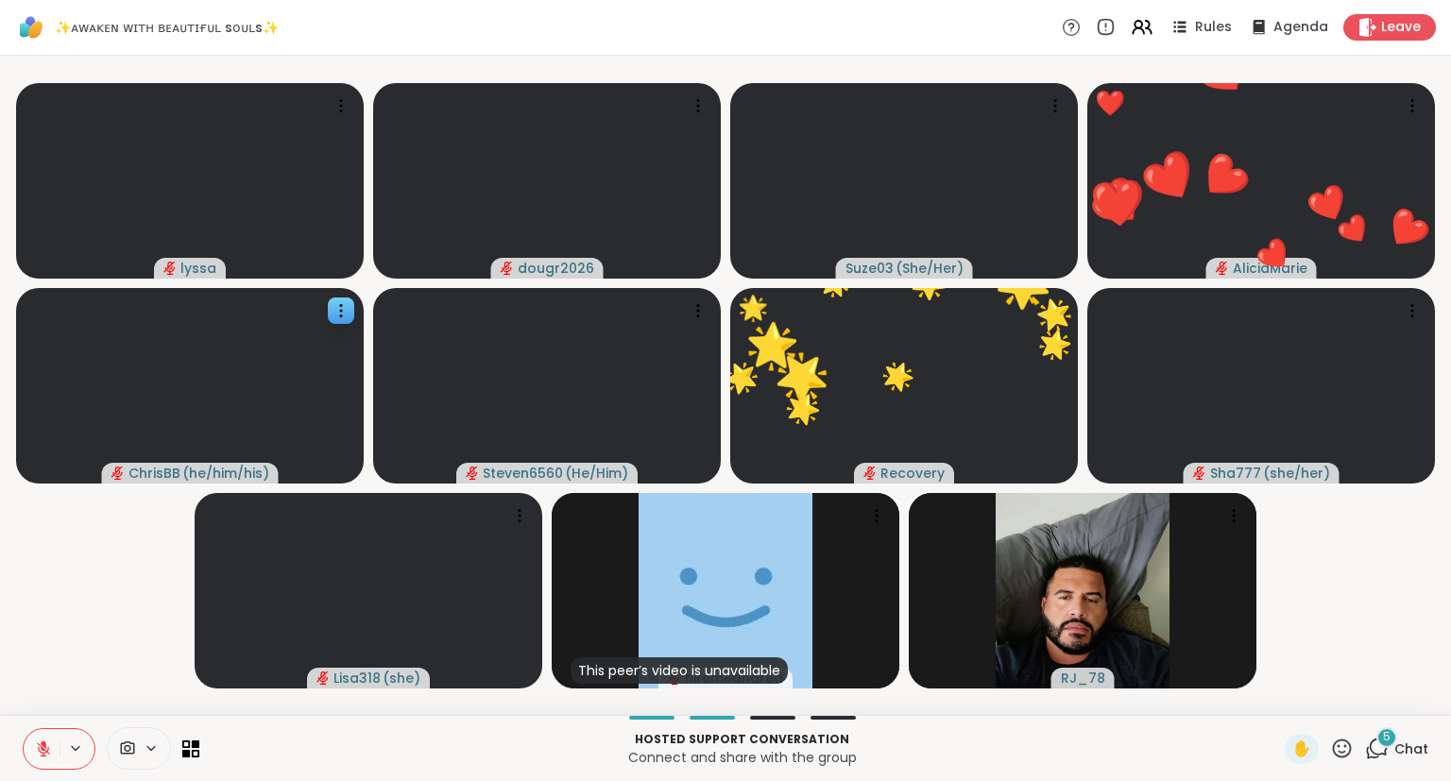
click at [41, 750] on icon at bounding box center [43, 748] width 17 height 17
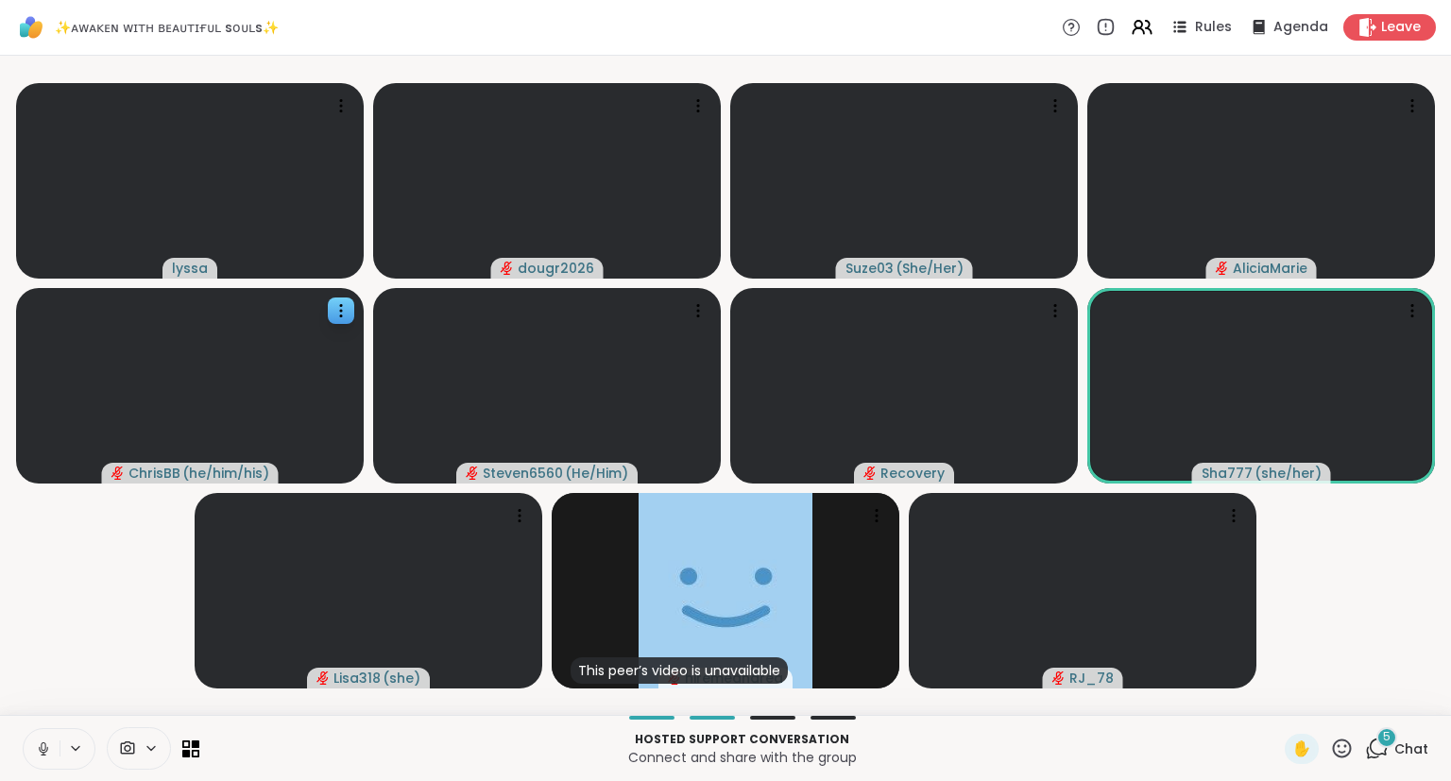
click at [1344, 751] on icon at bounding box center [1342, 749] width 24 height 24
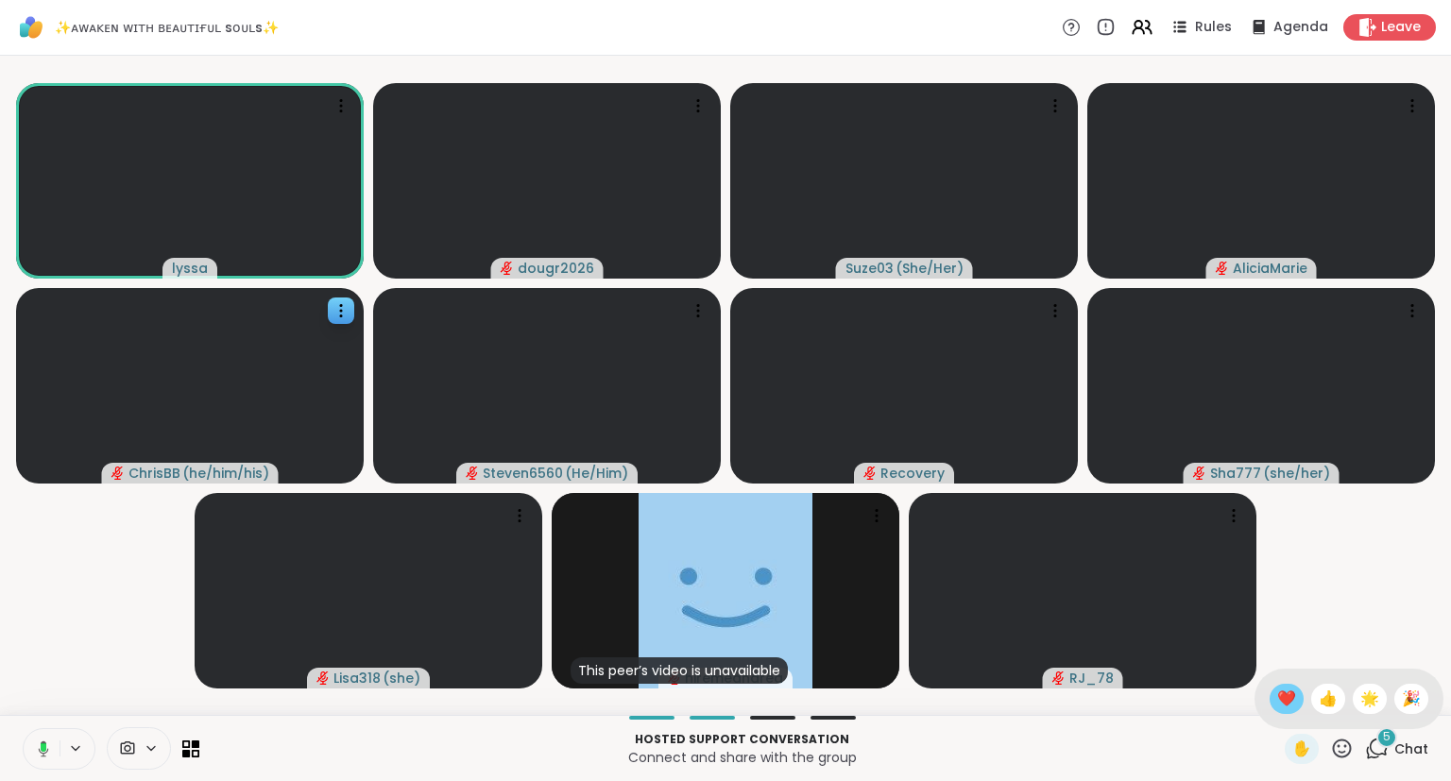
click at [1278, 705] on span "❤️" at bounding box center [1286, 699] width 19 height 23
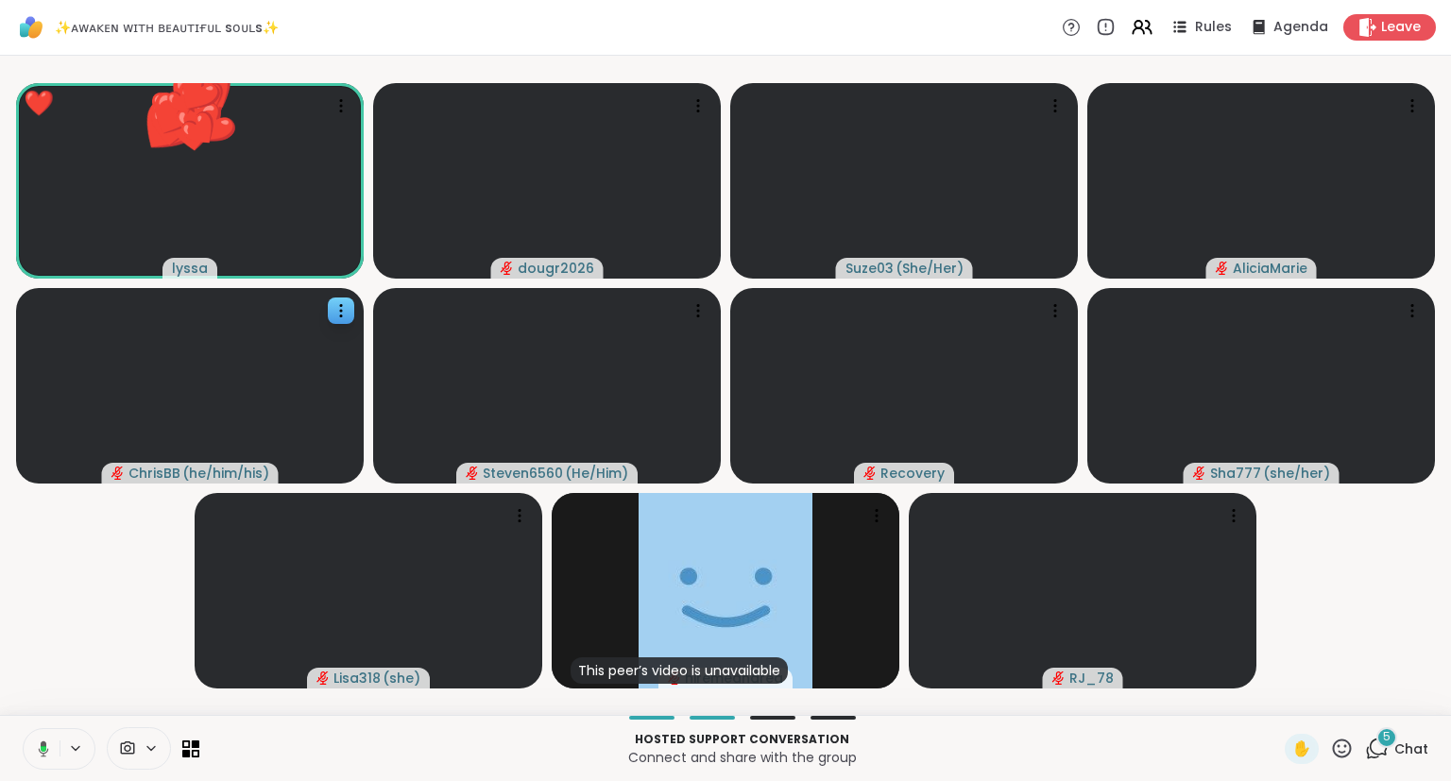
click at [1345, 757] on icon at bounding box center [1342, 749] width 24 height 24
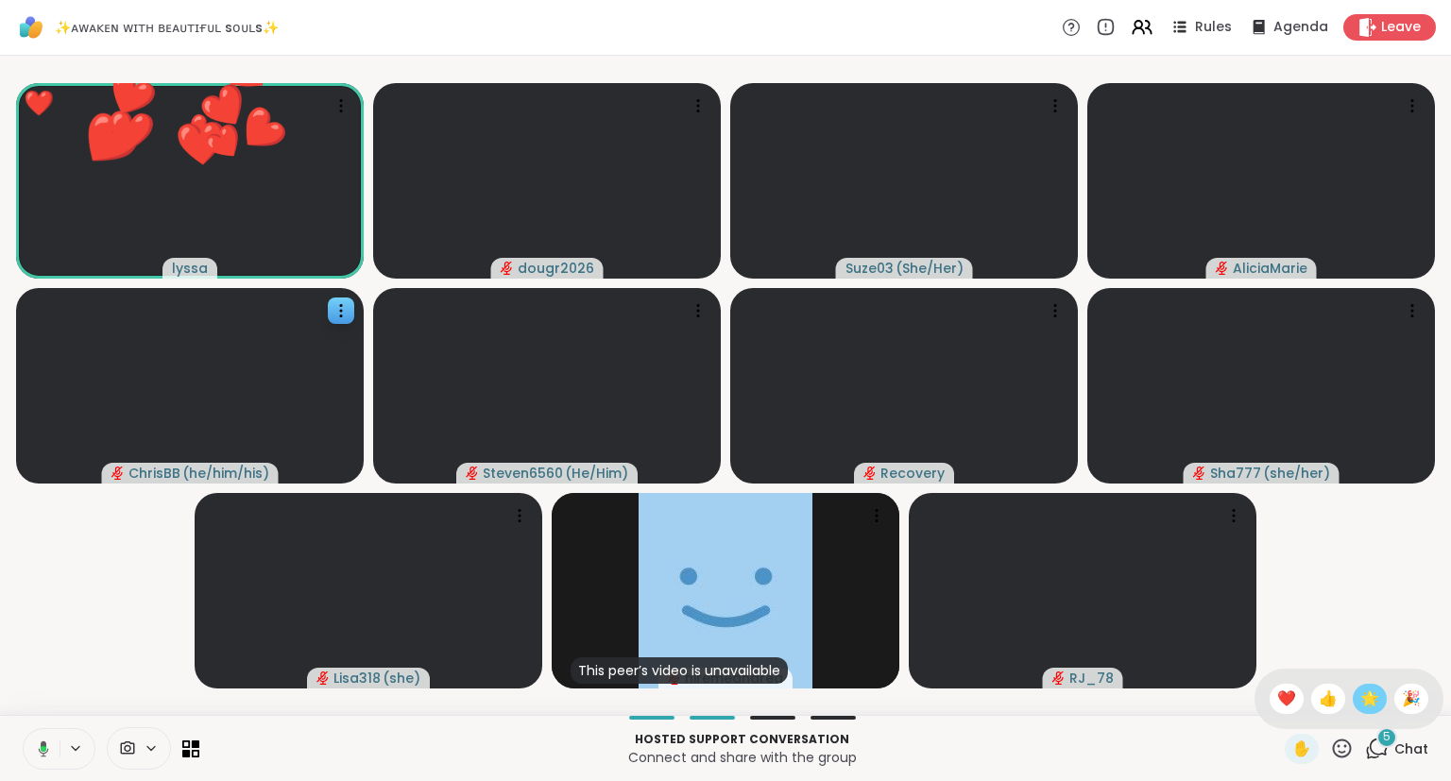
click at [1365, 706] on span "🌟" at bounding box center [1369, 699] width 19 height 23
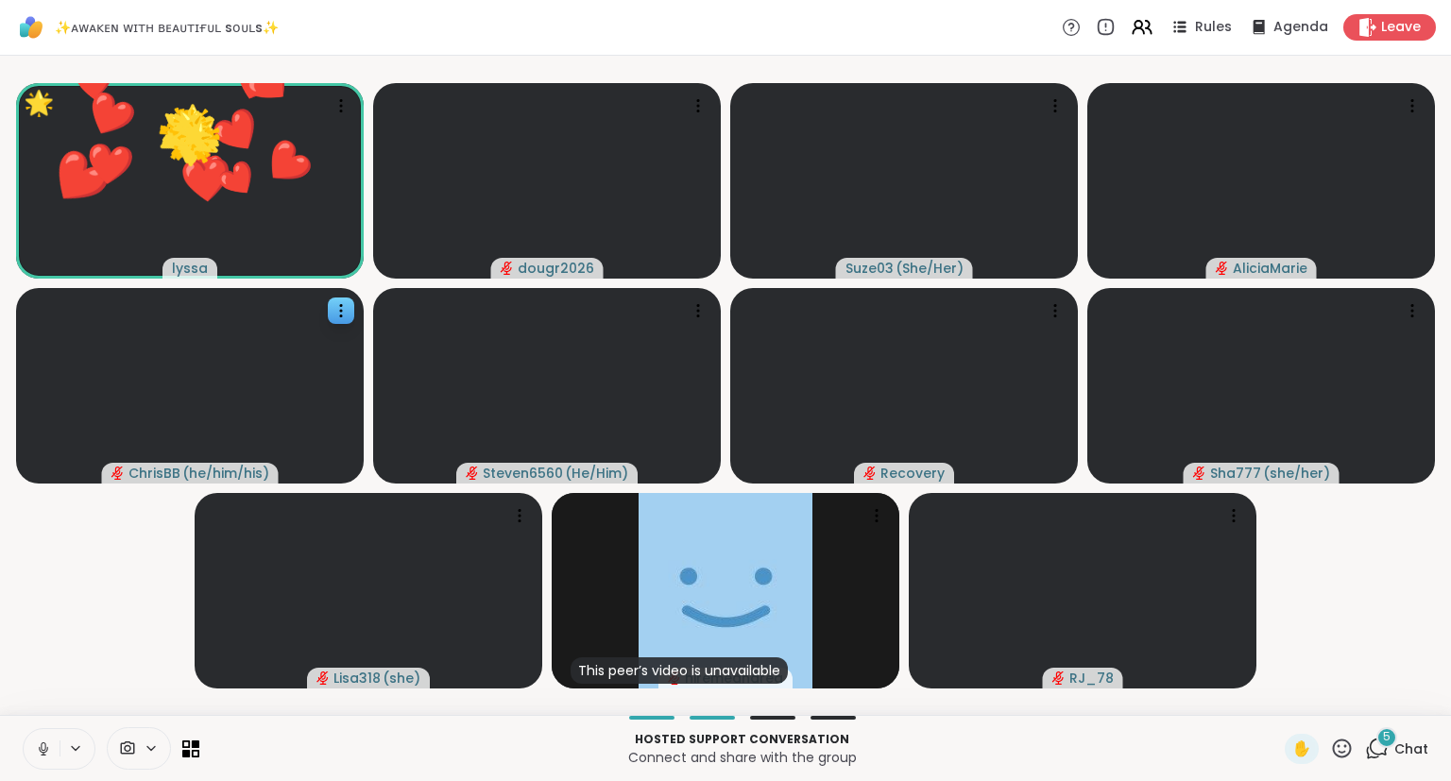
click at [1339, 748] on icon at bounding box center [1342, 749] width 24 height 24
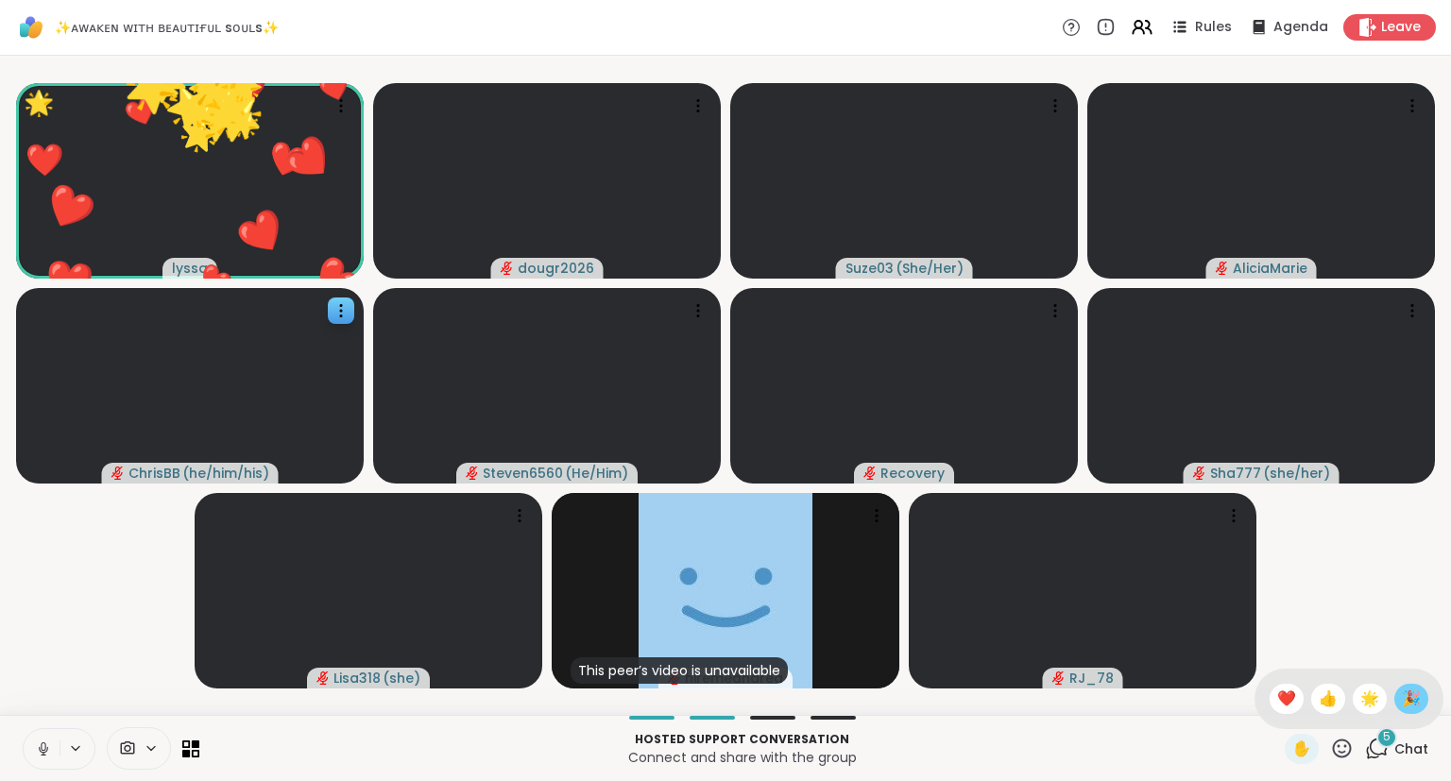
click at [1403, 706] on span "🎉" at bounding box center [1411, 699] width 19 height 23
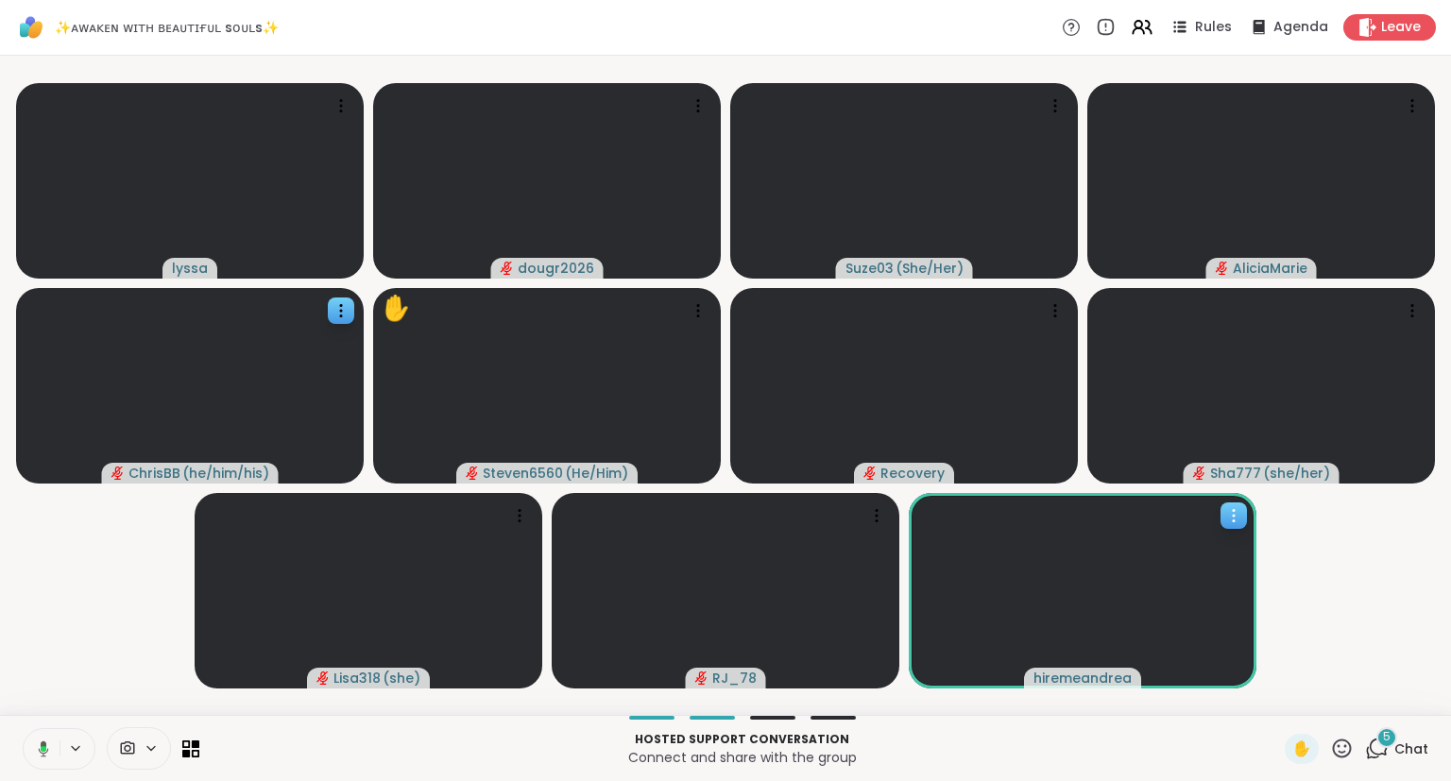
click at [1222, 516] on div at bounding box center [1233, 515] width 26 height 26
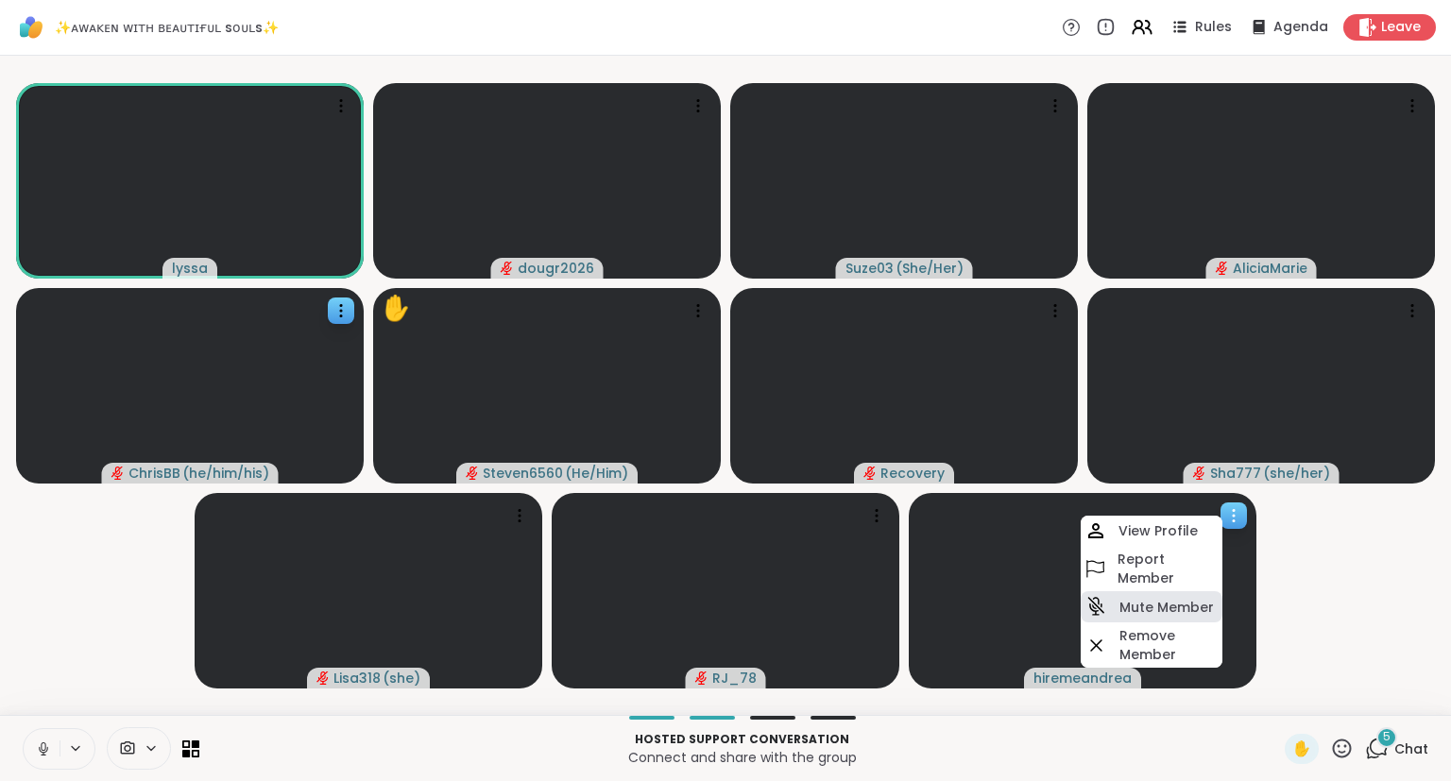
click at [1194, 606] on h4 "Mute Member" at bounding box center [1166, 607] width 94 height 19
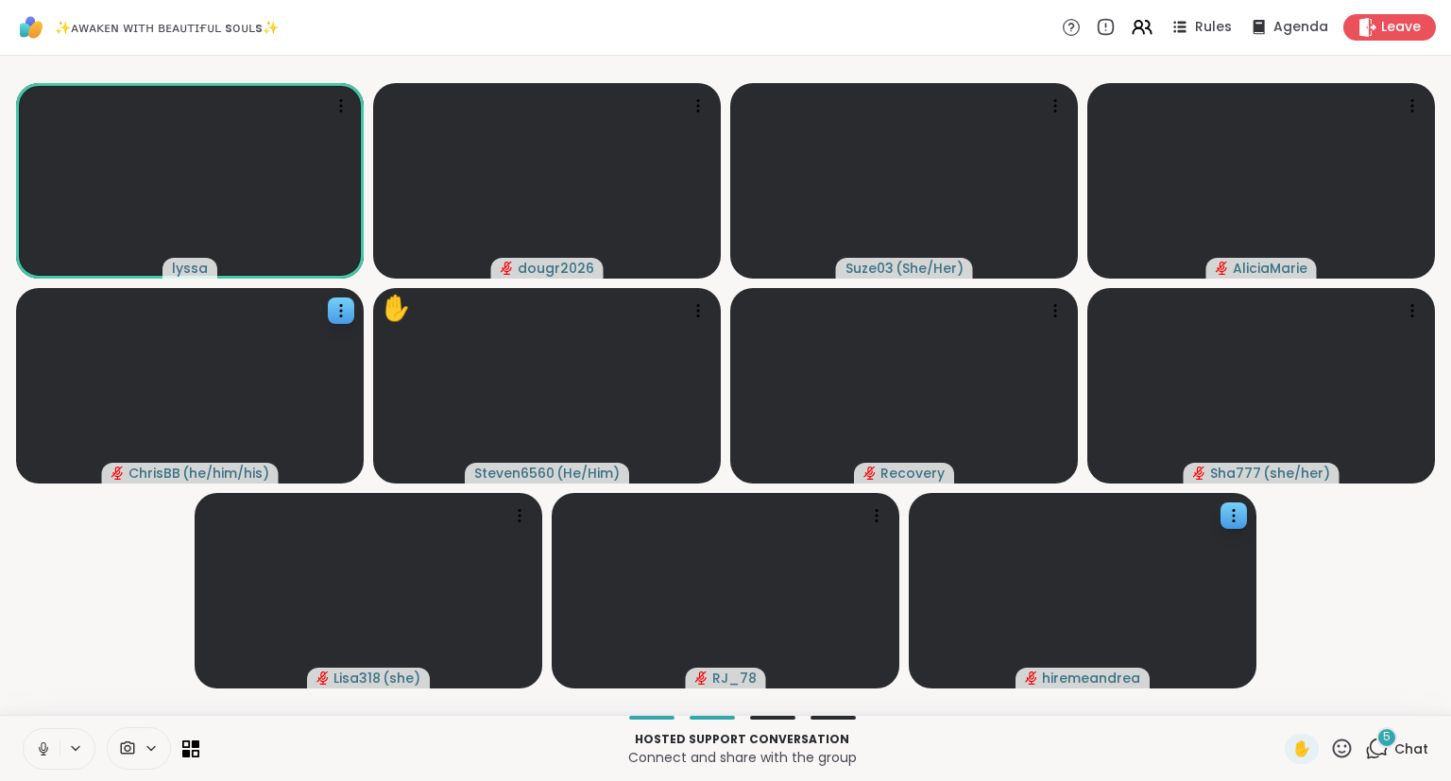
click at [45, 752] on icon at bounding box center [43, 749] width 9 height 6
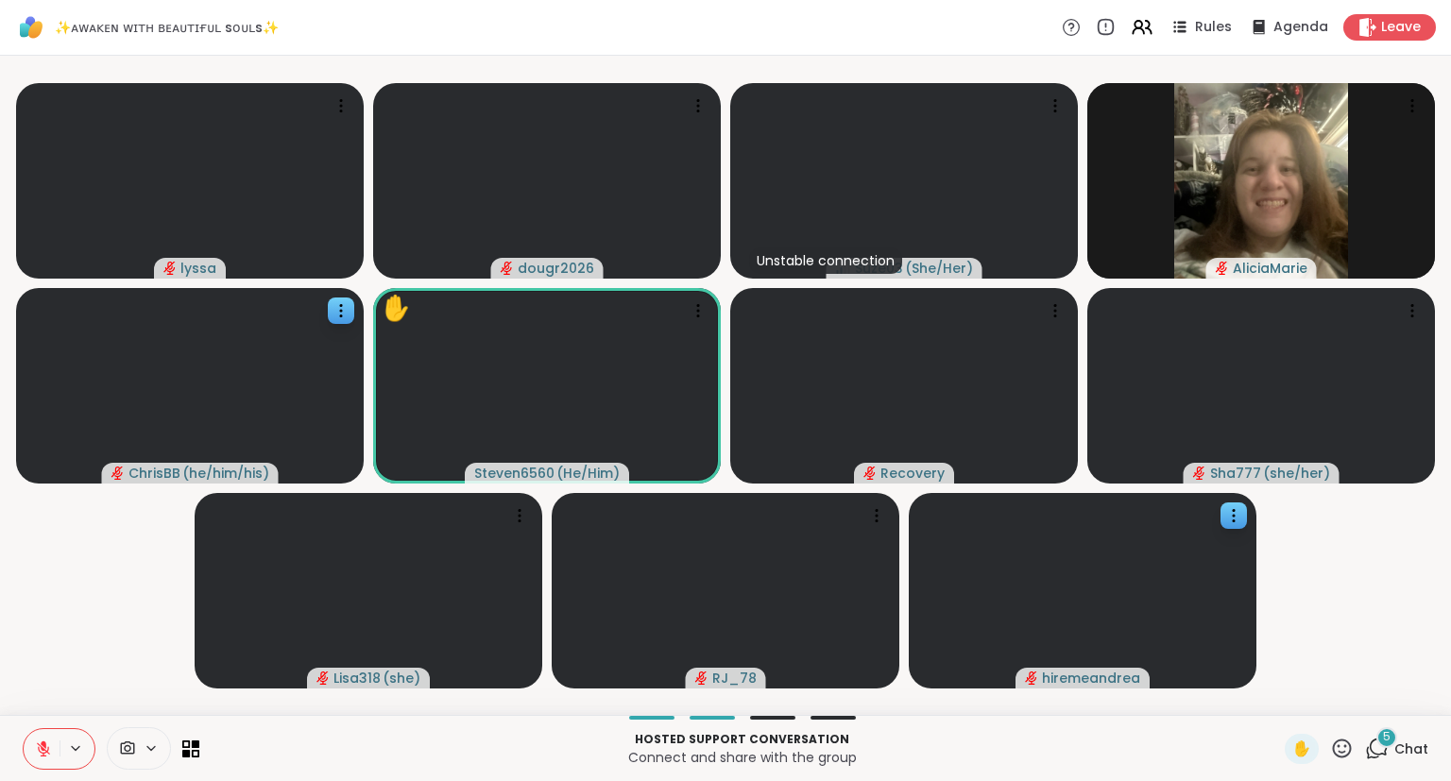
click at [1333, 753] on icon at bounding box center [1342, 749] width 24 height 24
click at [1278, 708] on span "❤️" at bounding box center [1286, 699] width 19 height 23
click at [1384, 750] on icon at bounding box center [1377, 749] width 24 height 24
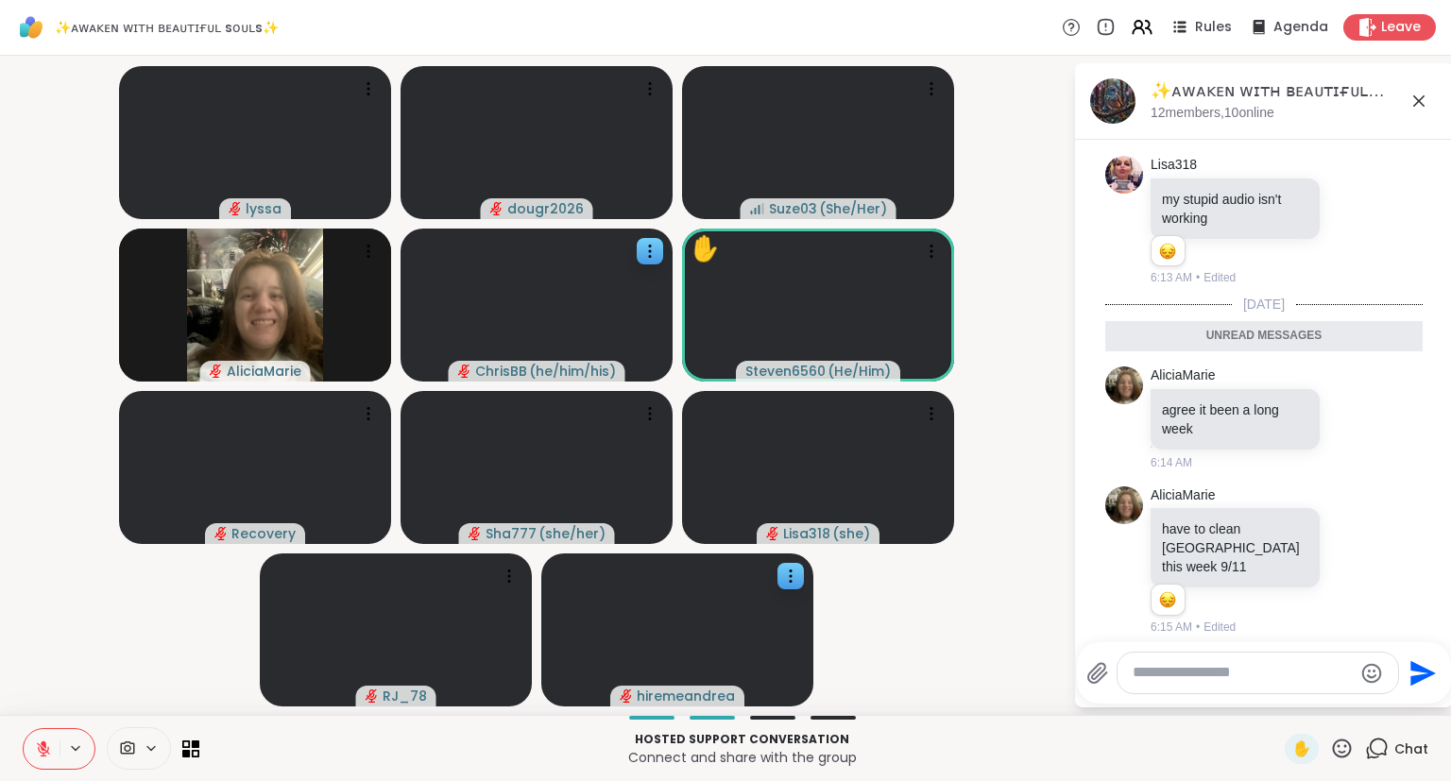
scroll to position [5751, 0]
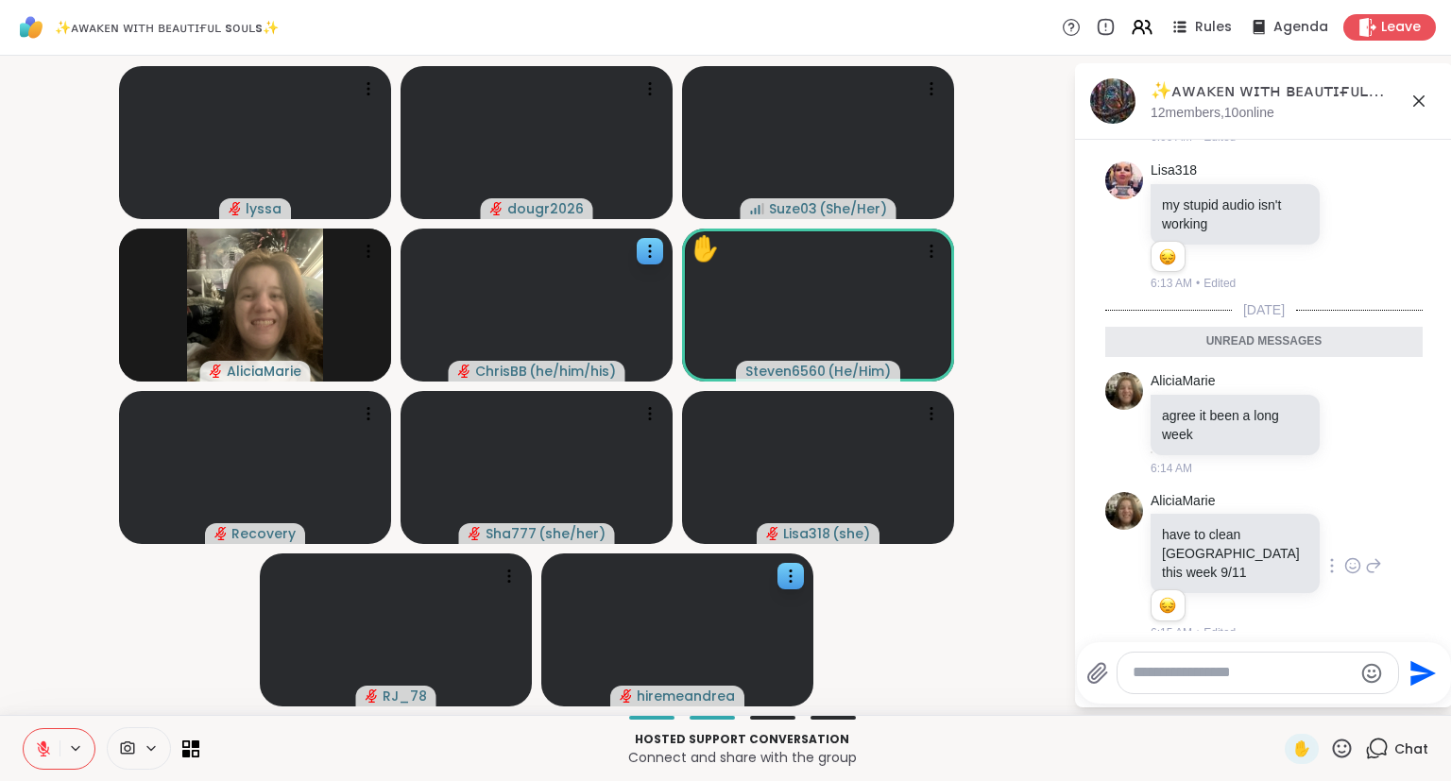
click at [1334, 492] on div "AliciaMarie have to clean grandma house this week 9/11 1 1 6:15 AM • Edited" at bounding box center [1265, 567] width 231 height 150
click at [1351, 414] on icon at bounding box center [1352, 423] width 17 height 19
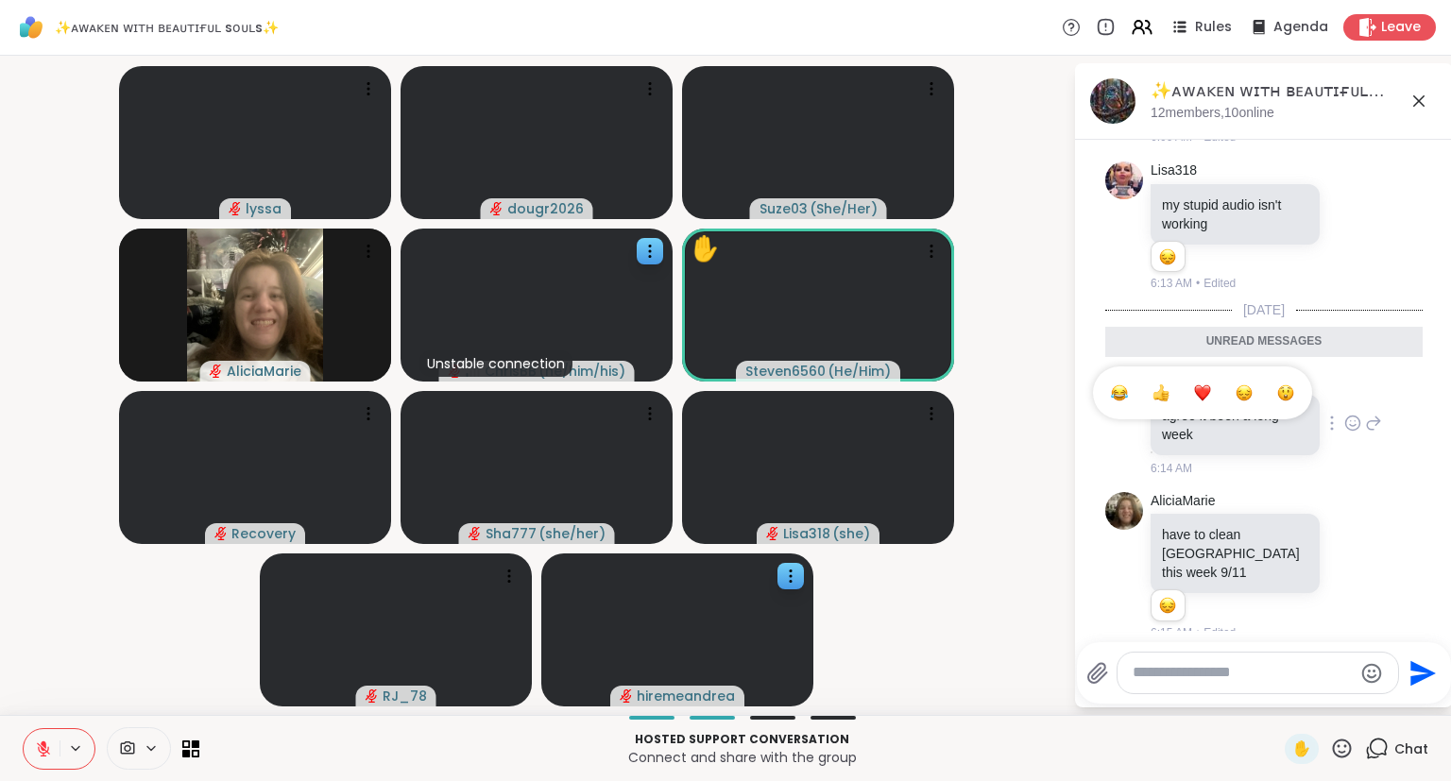
click at [1336, 412] on div at bounding box center [1331, 423] width 17 height 23
click at [1346, 414] on icon at bounding box center [1352, 423] width 17 height 19
click at [1210, 374] on button "Select Reaction: Heart" at bounding box center [1202, 393] width 38 height 38
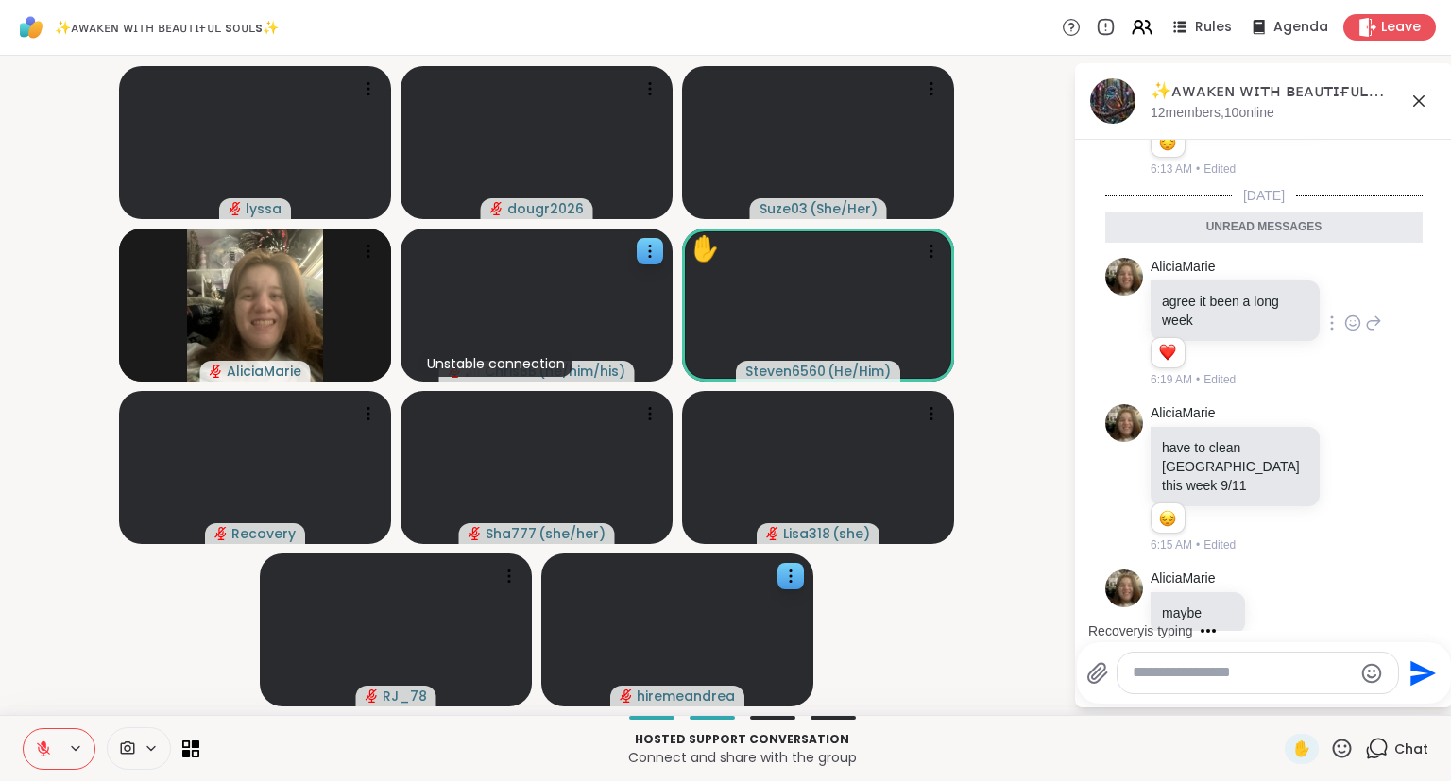
scroll to position [6208, 0]
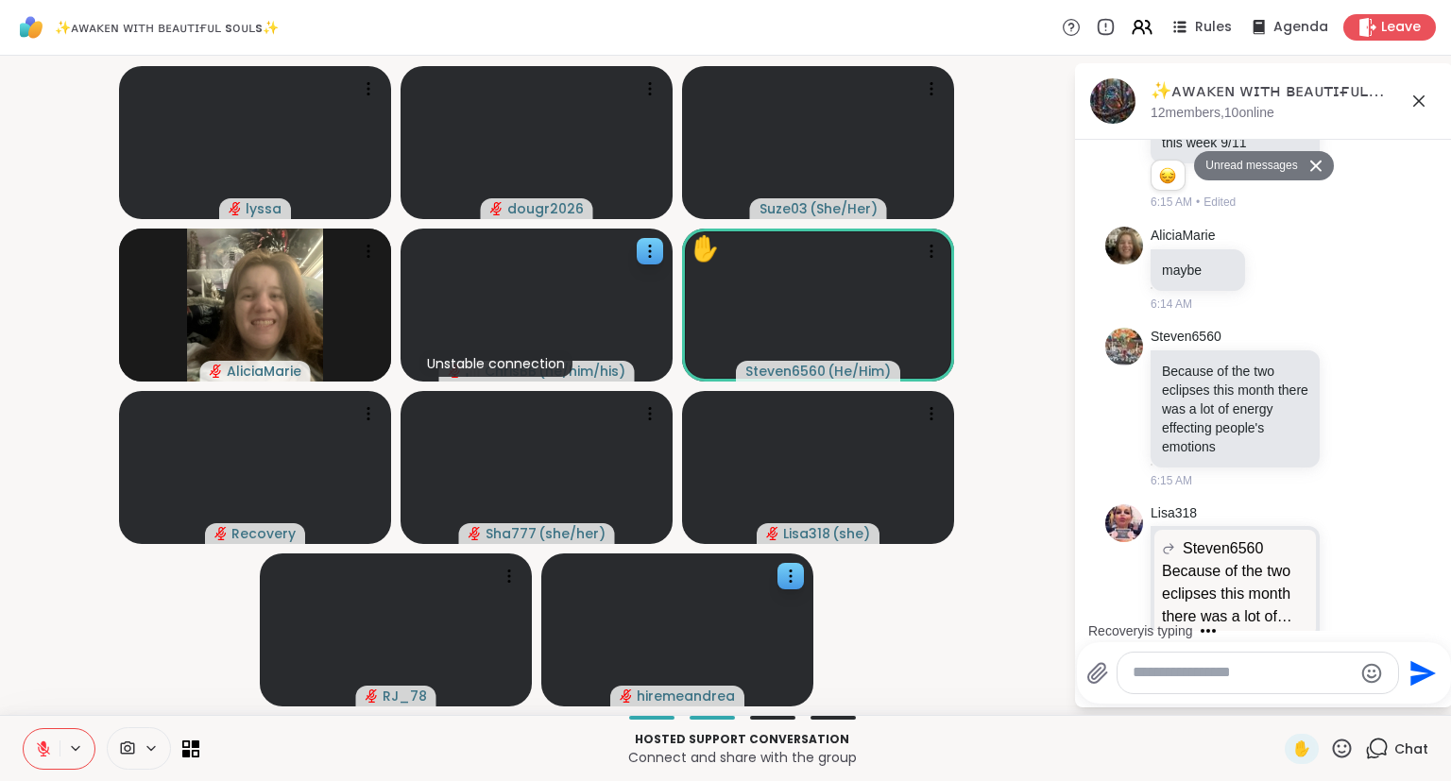
click at [1417, 111] on div "✨ᴀᴡᴀᴋᴇɴ ᴡɪᴛʜ ʙᴇᴀᴜᴛɪғᴜʟ sᴏᴜʟs✨, [DATE] members, 10 online" at bounding box center [1293, 100] width 287 height 43
click at [1424, 98] on icon at bounding box center [1418, 101] width 23 height 23
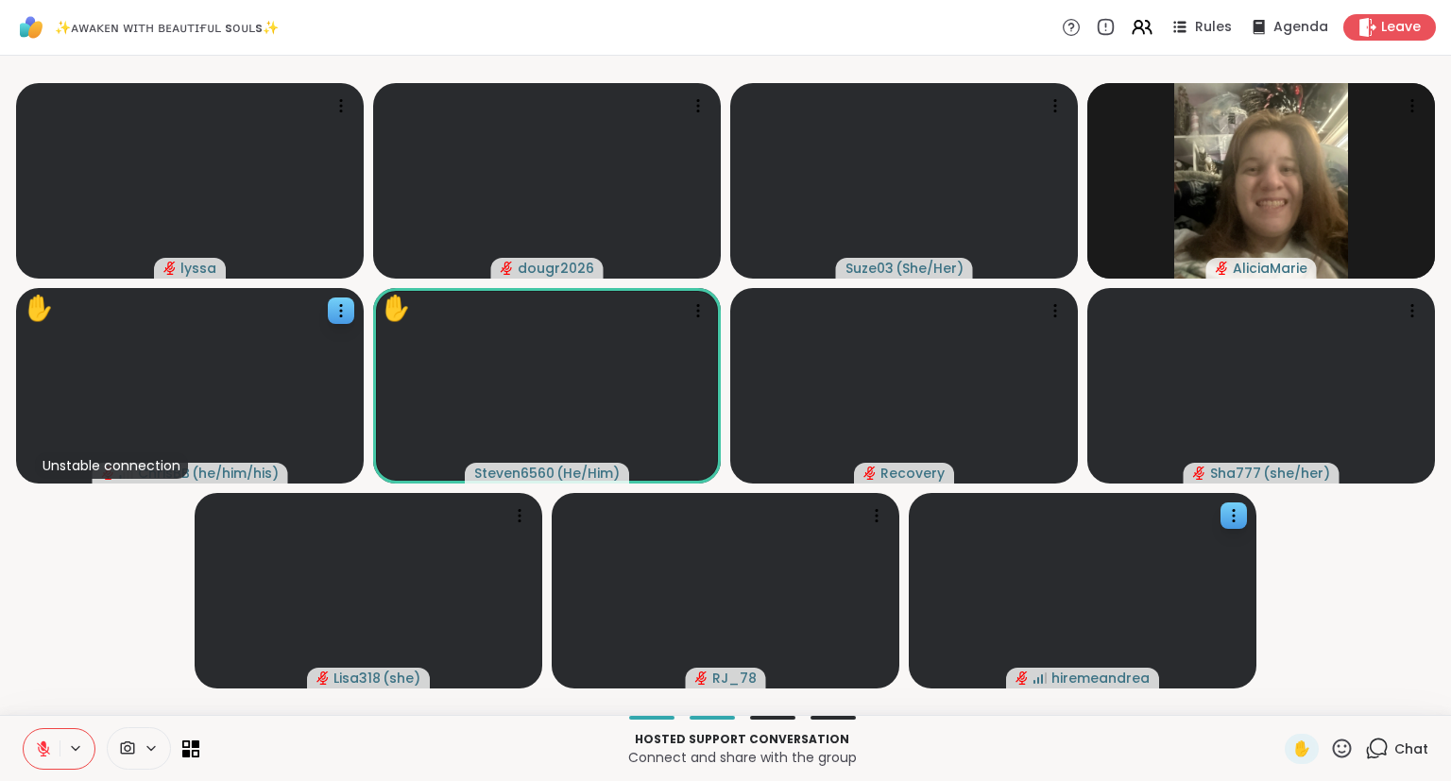
click at [1388, 746] on icon at bounding box center [1377, 749] width 24 height 24
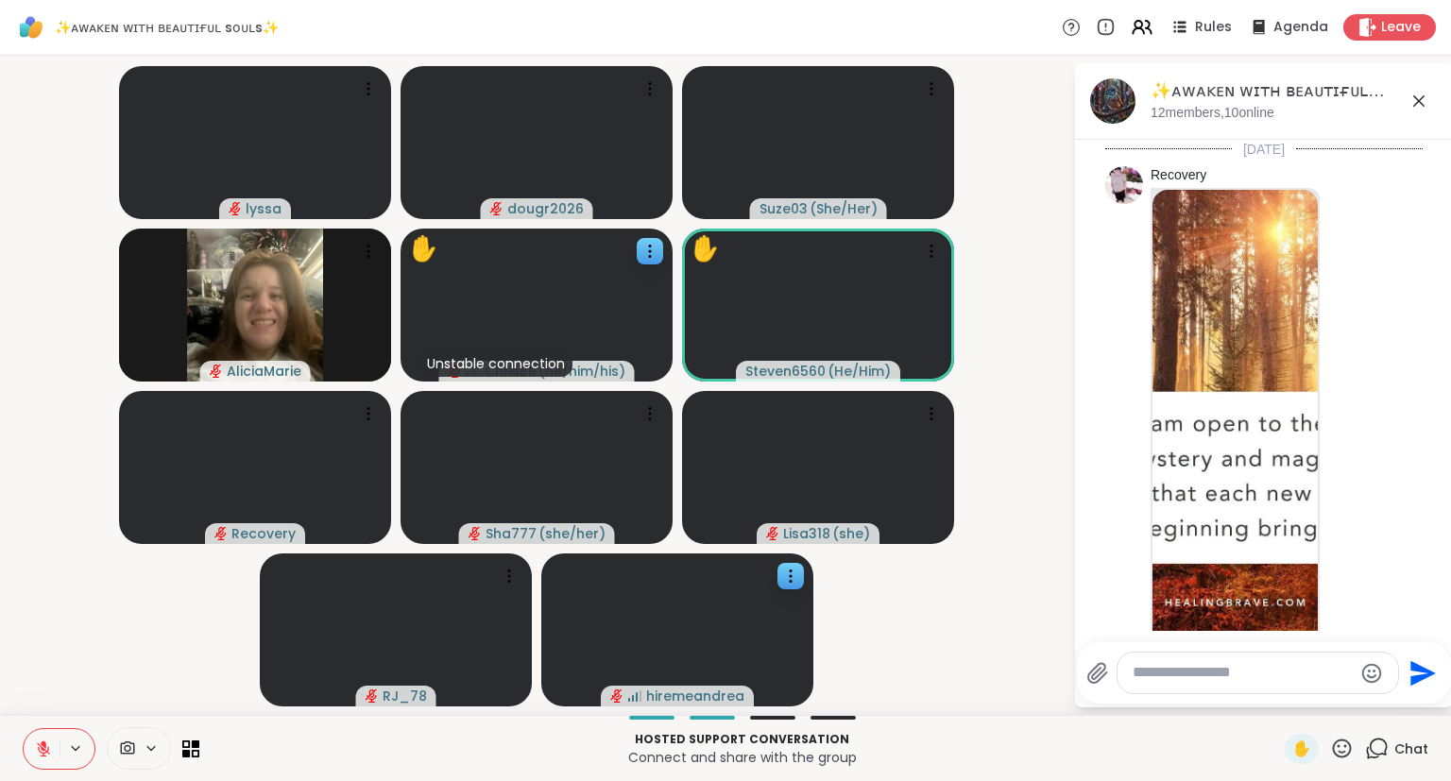
scroll to position [6144, 0]
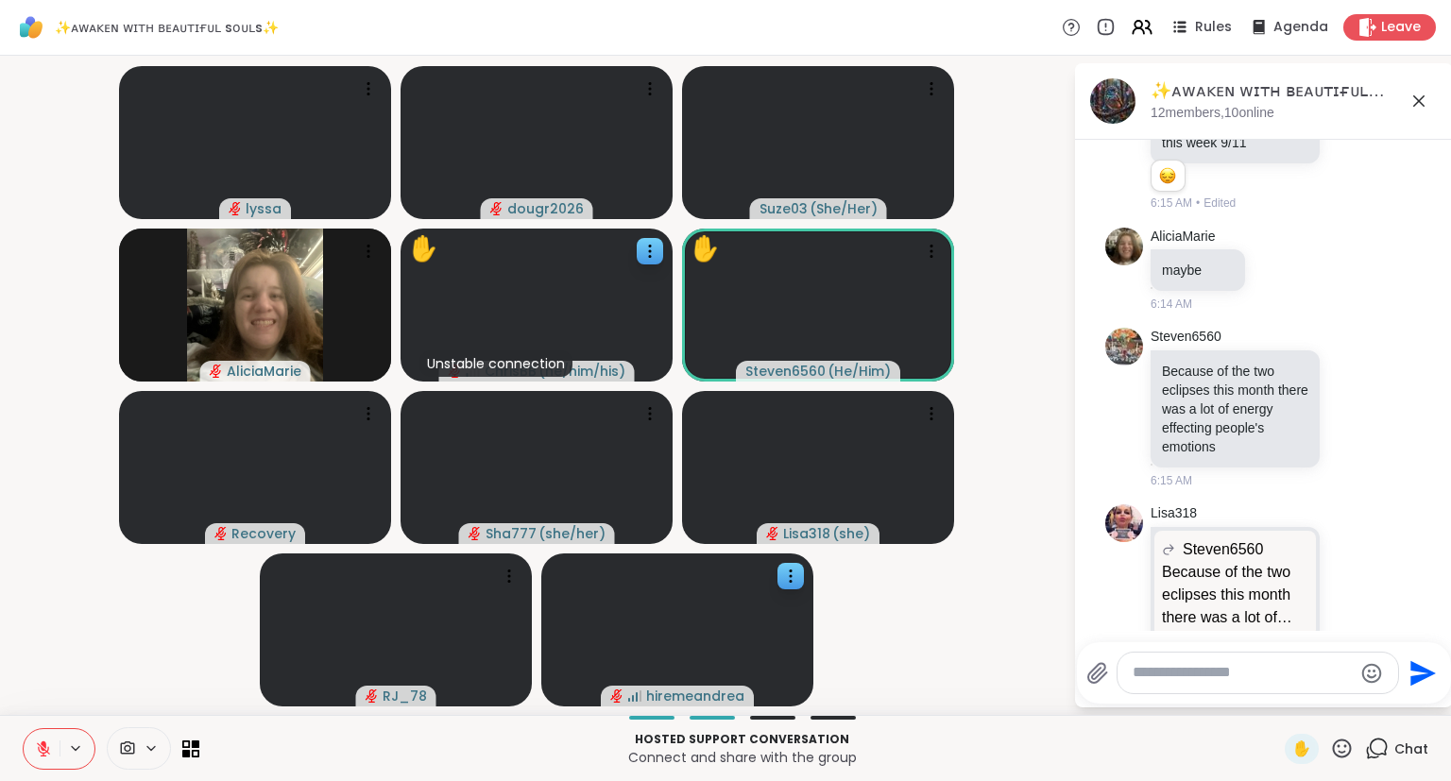
click at [1275, 678] on textarea "Type your message" at bounding box center [1242, 673] width 220 height 20
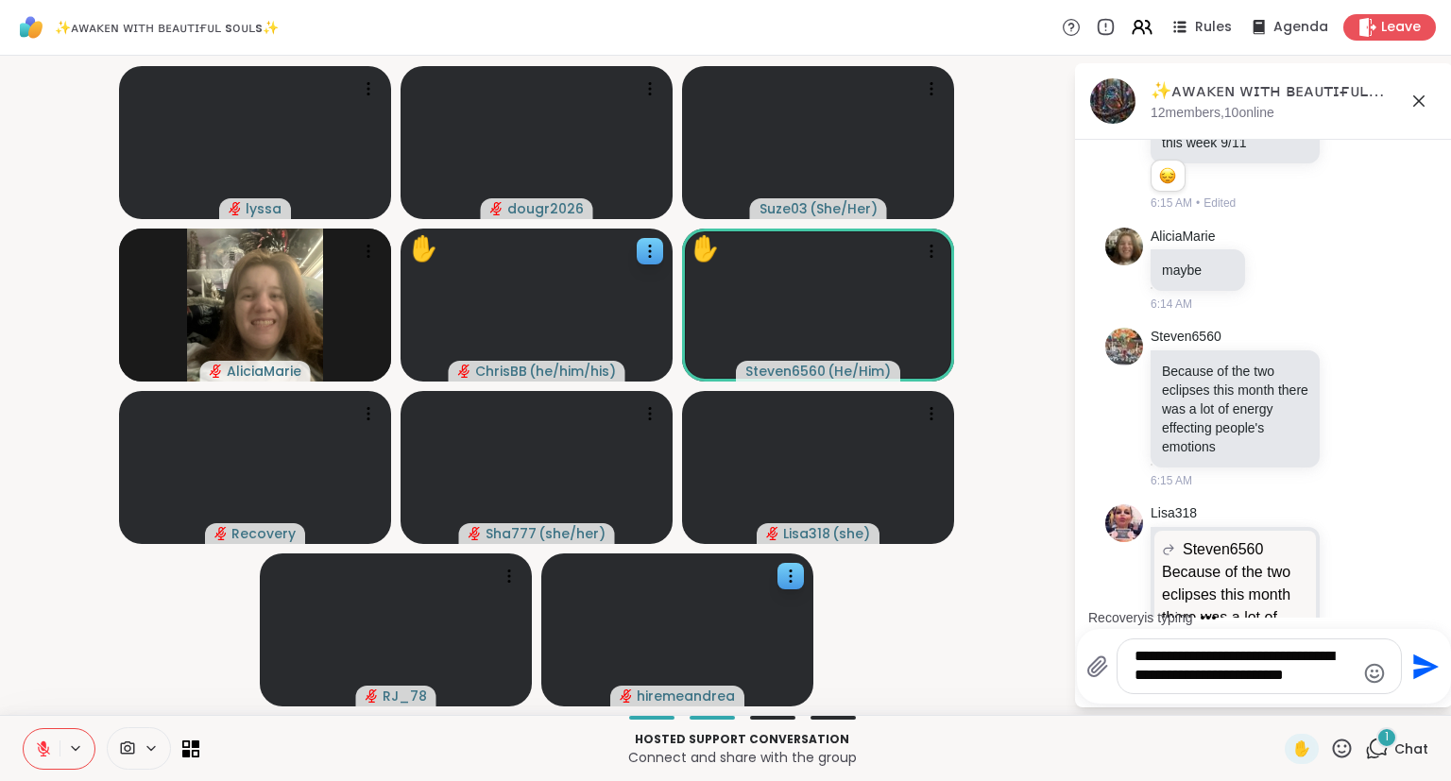
scroll to position [6465, 0]
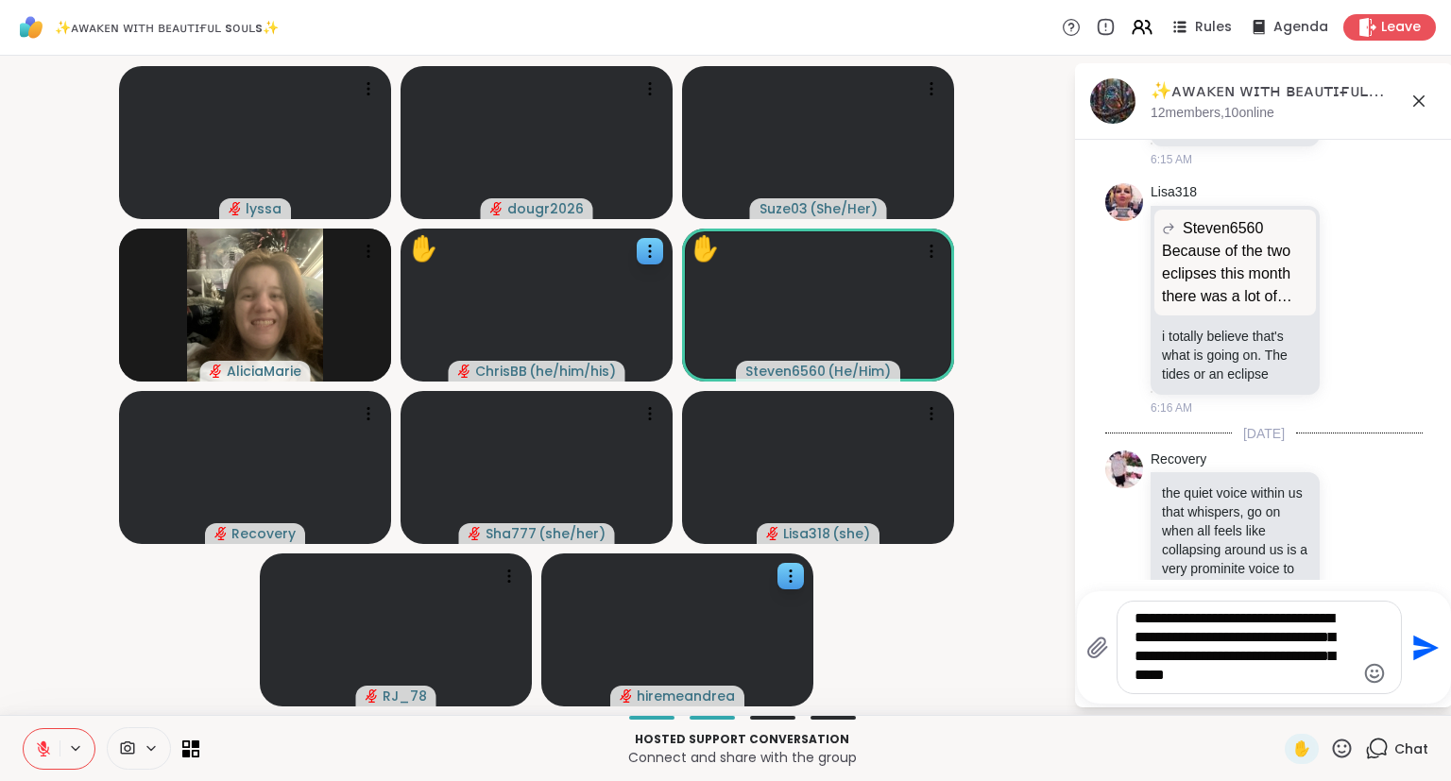
type textarea "**********"
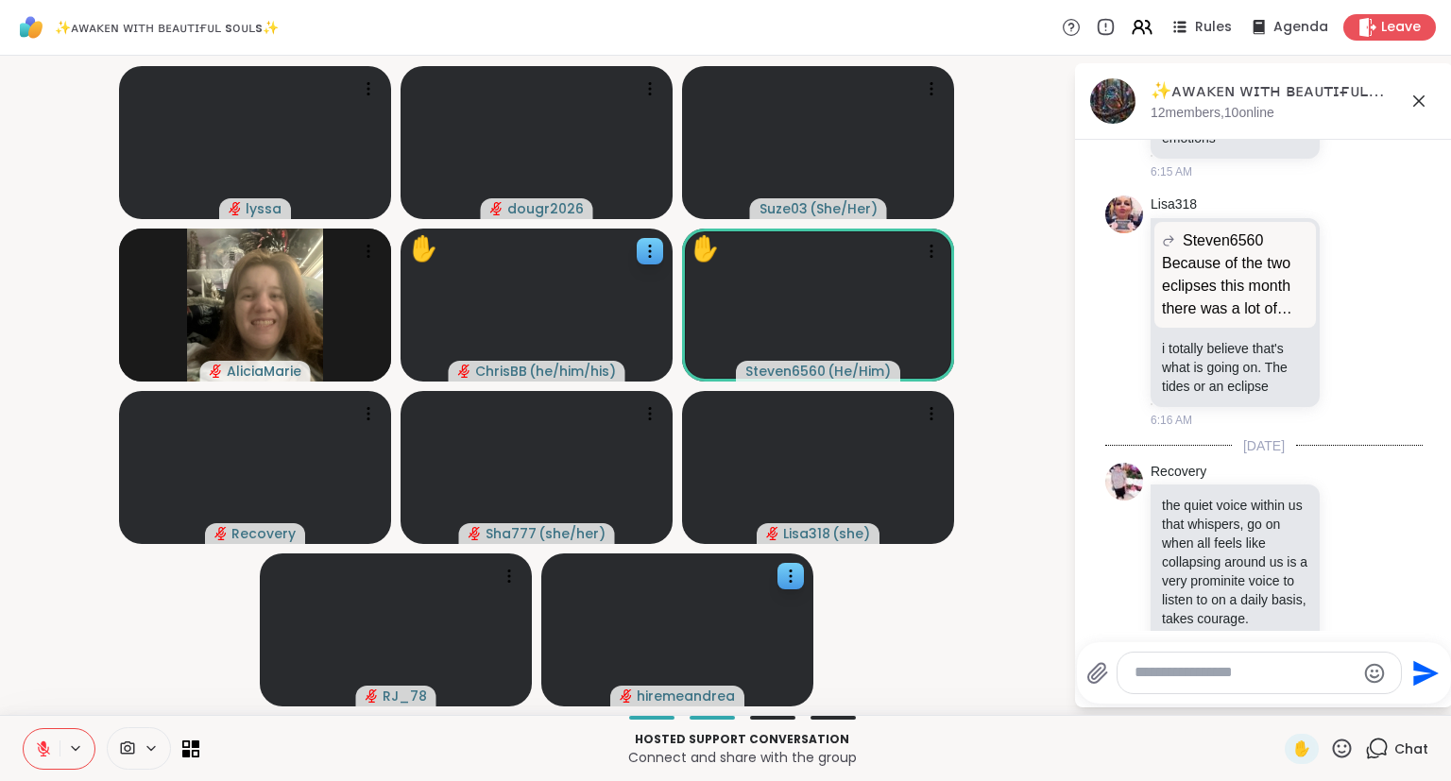
scroll to position [6629, 0]
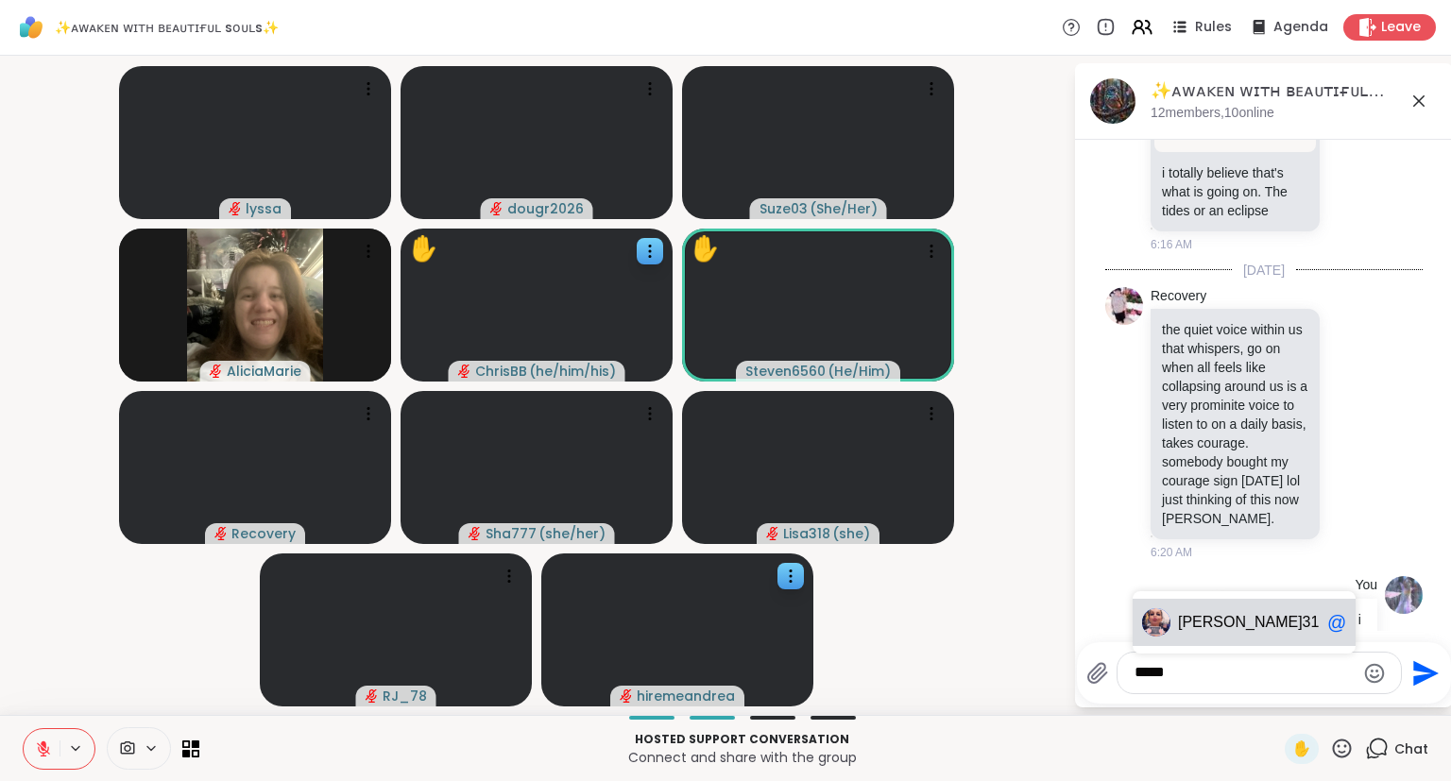
click at [1217, 611] on div "[PERSON_NAME] 318 @" at bounding box center [1243, 622] width 223 height 47
type textarea "********"
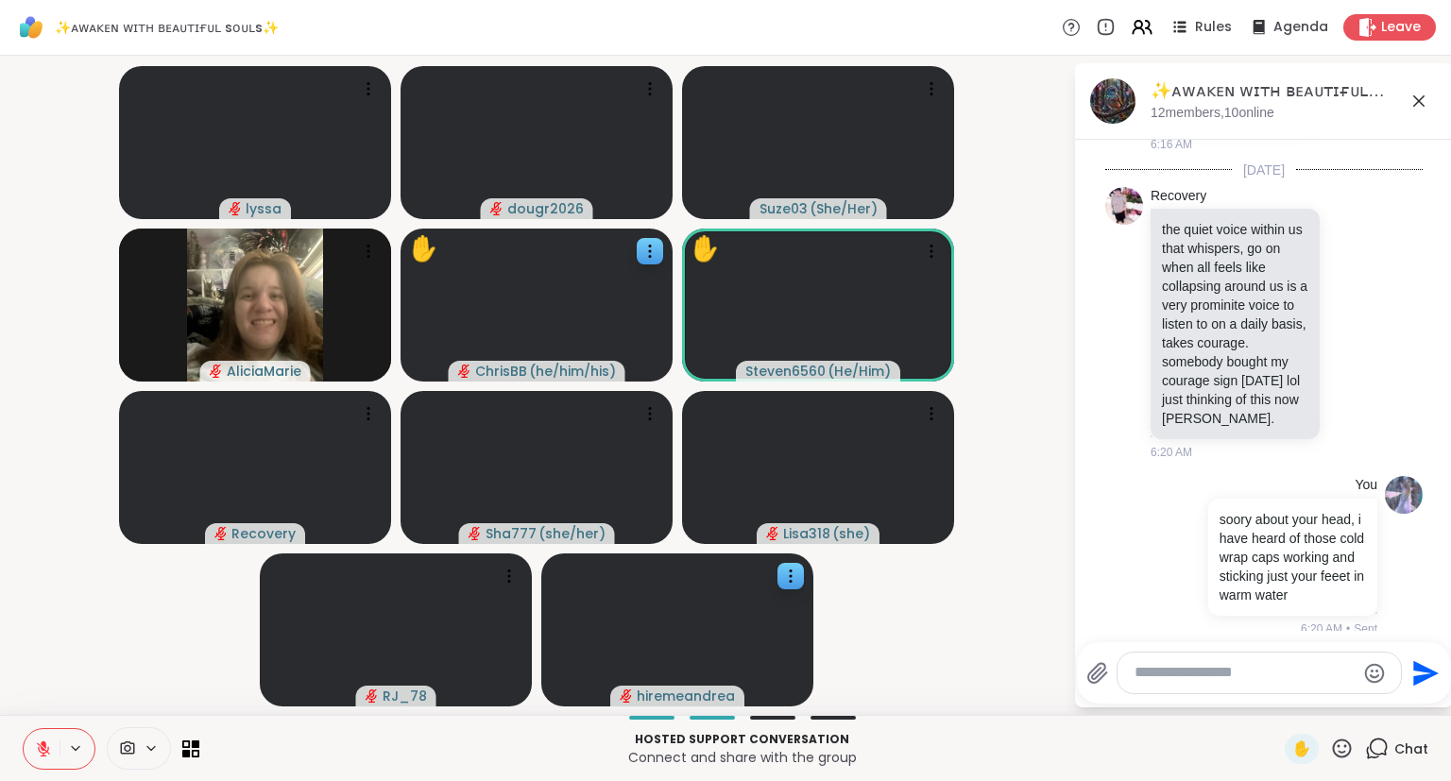
click at [1417, 91] on icon at bounding box center [1418, 101] width 23 height 23
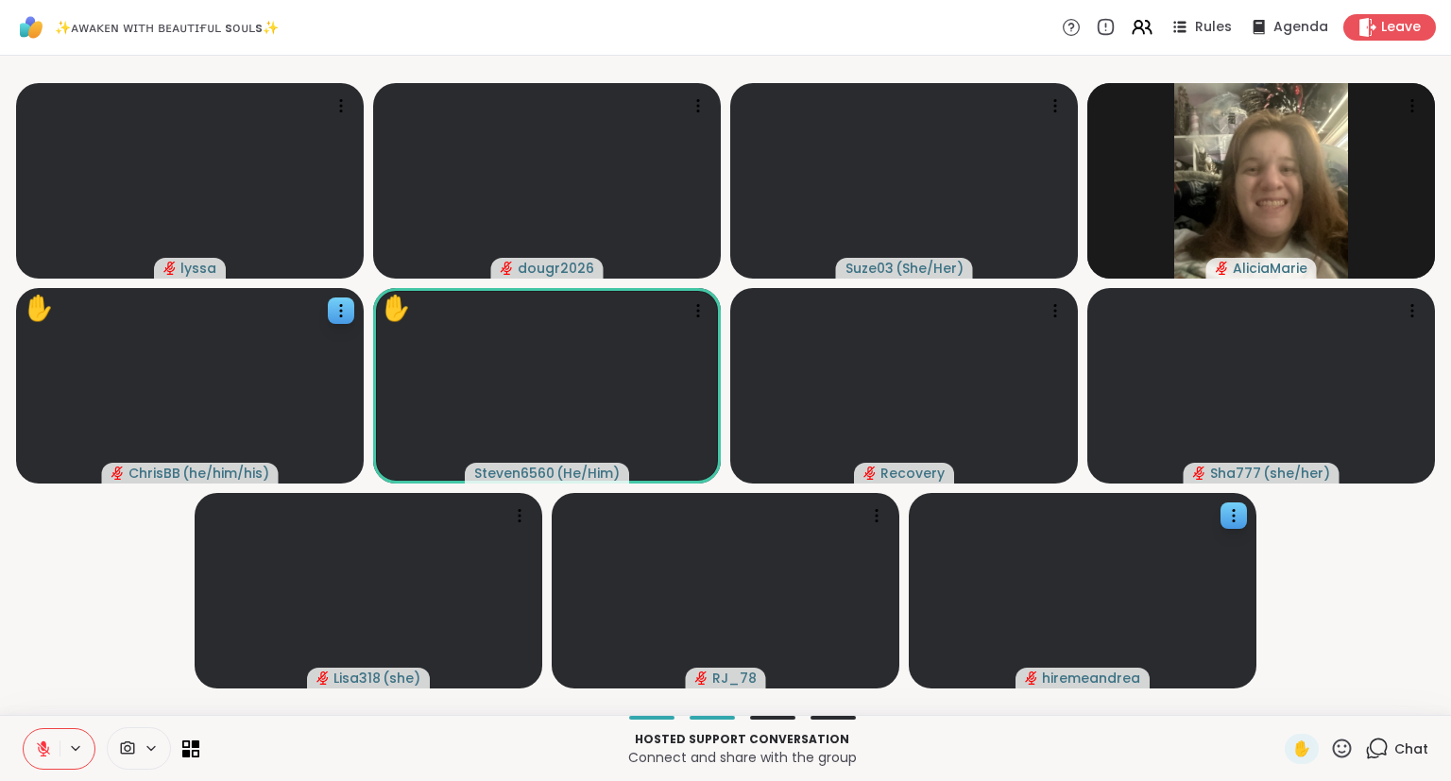
click at [43, 740] on icon at bounding box center [43, 748] width 17 height 17
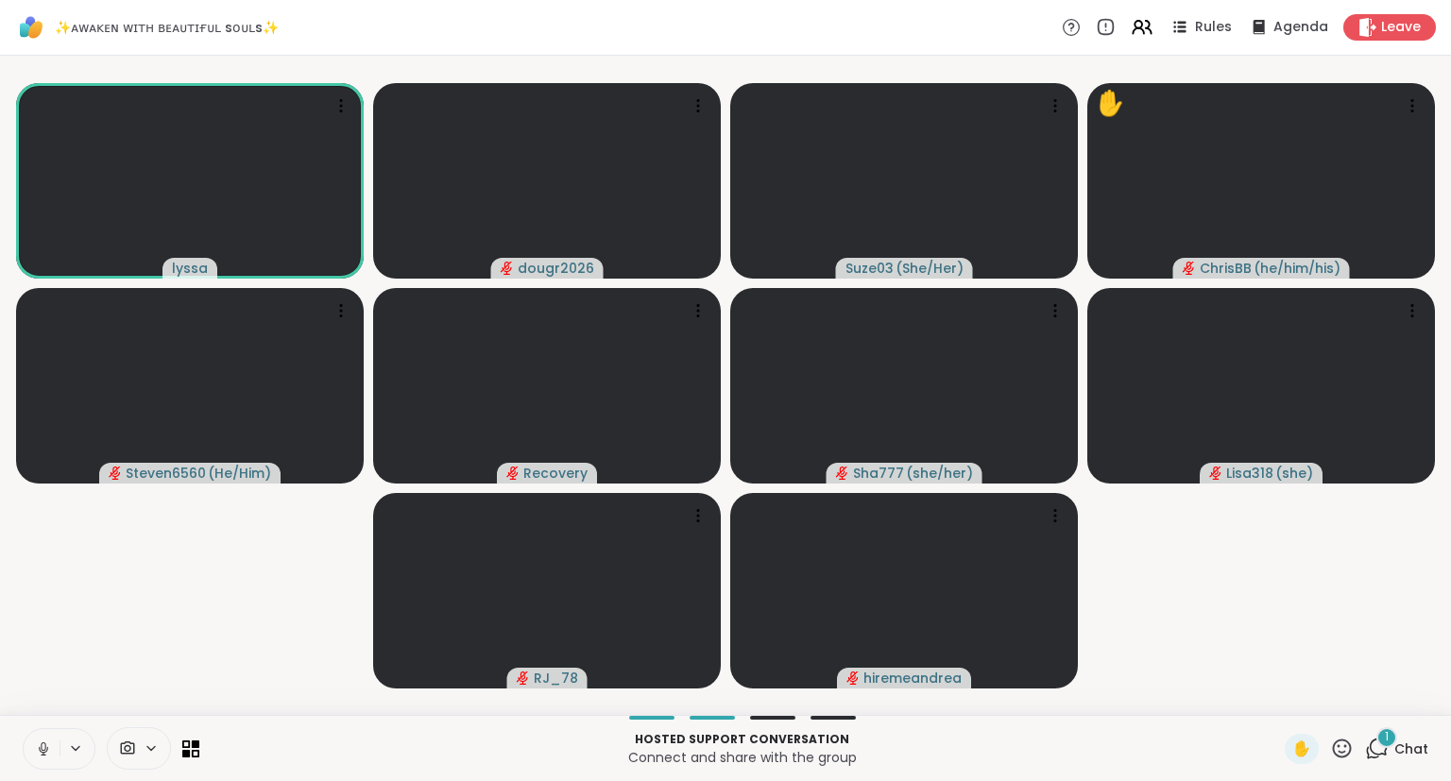
click at [39, 739] on button at bounding box center [42, 749] width 36 height 40
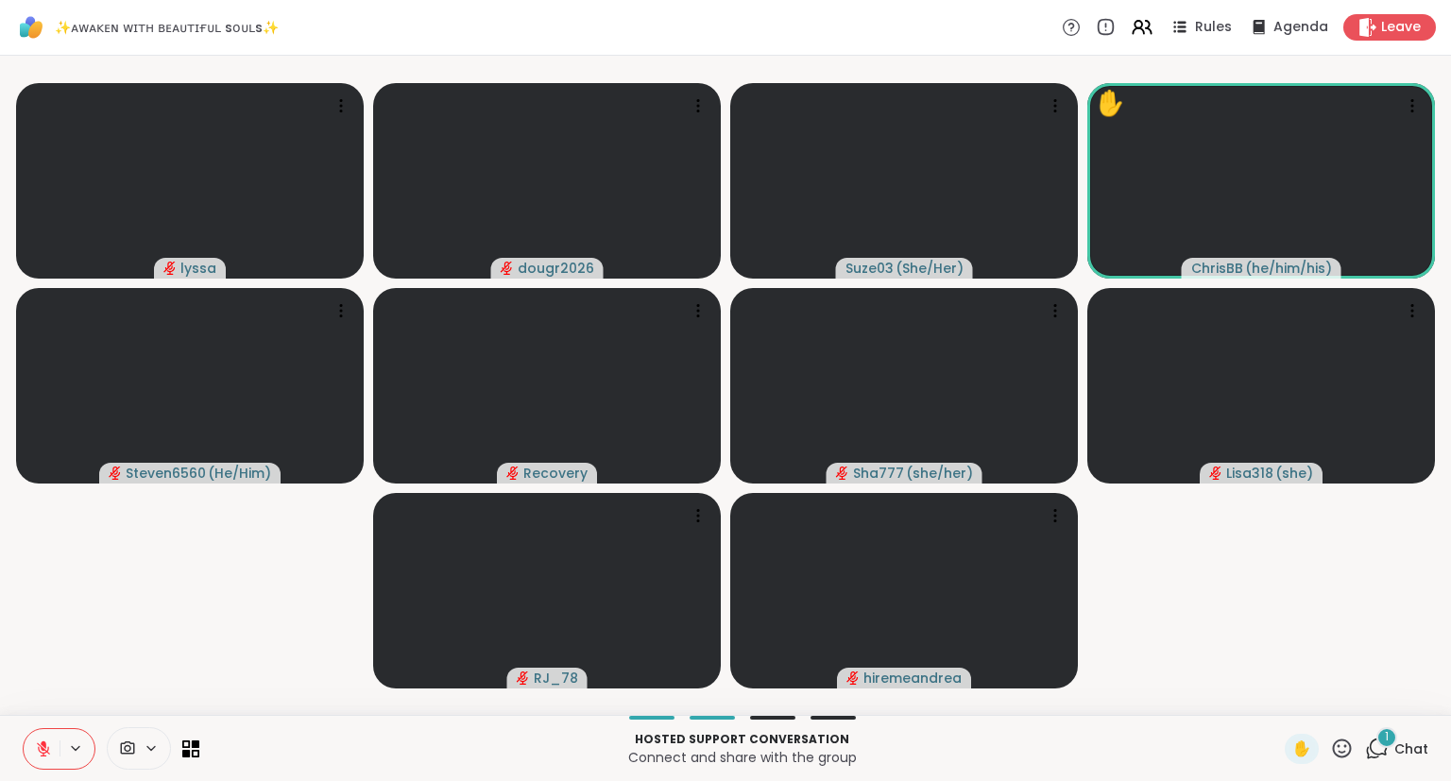
click at [1346, 748] on icon at bounding box center [1342, 748] width 19 height 19
click at [1365, 692] on span "🌟" at bounding box center [1369, 699] width 19 height 23
click at [1387, 753] on icon at bounding box center [1379, 747] width 18 height 17
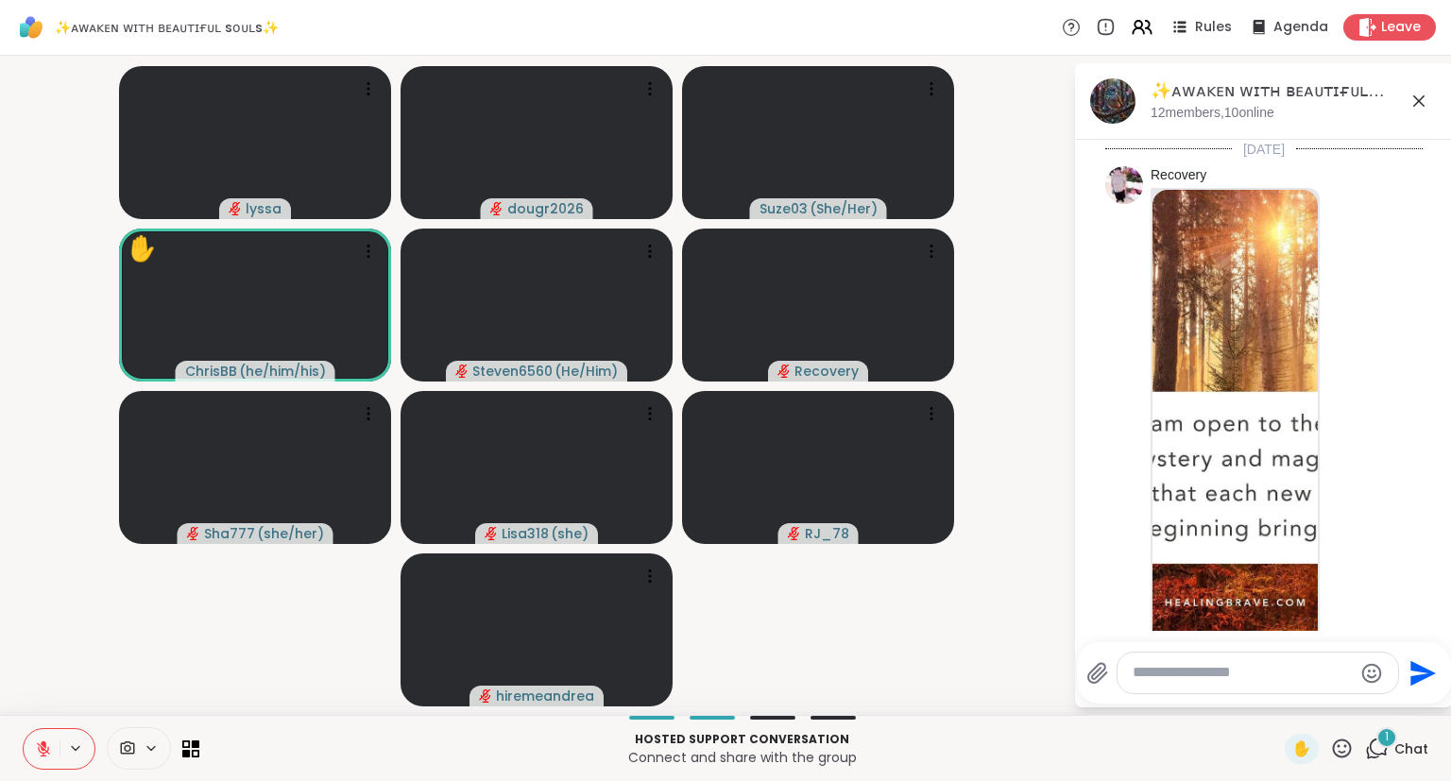
scroll to position [7021, 0]
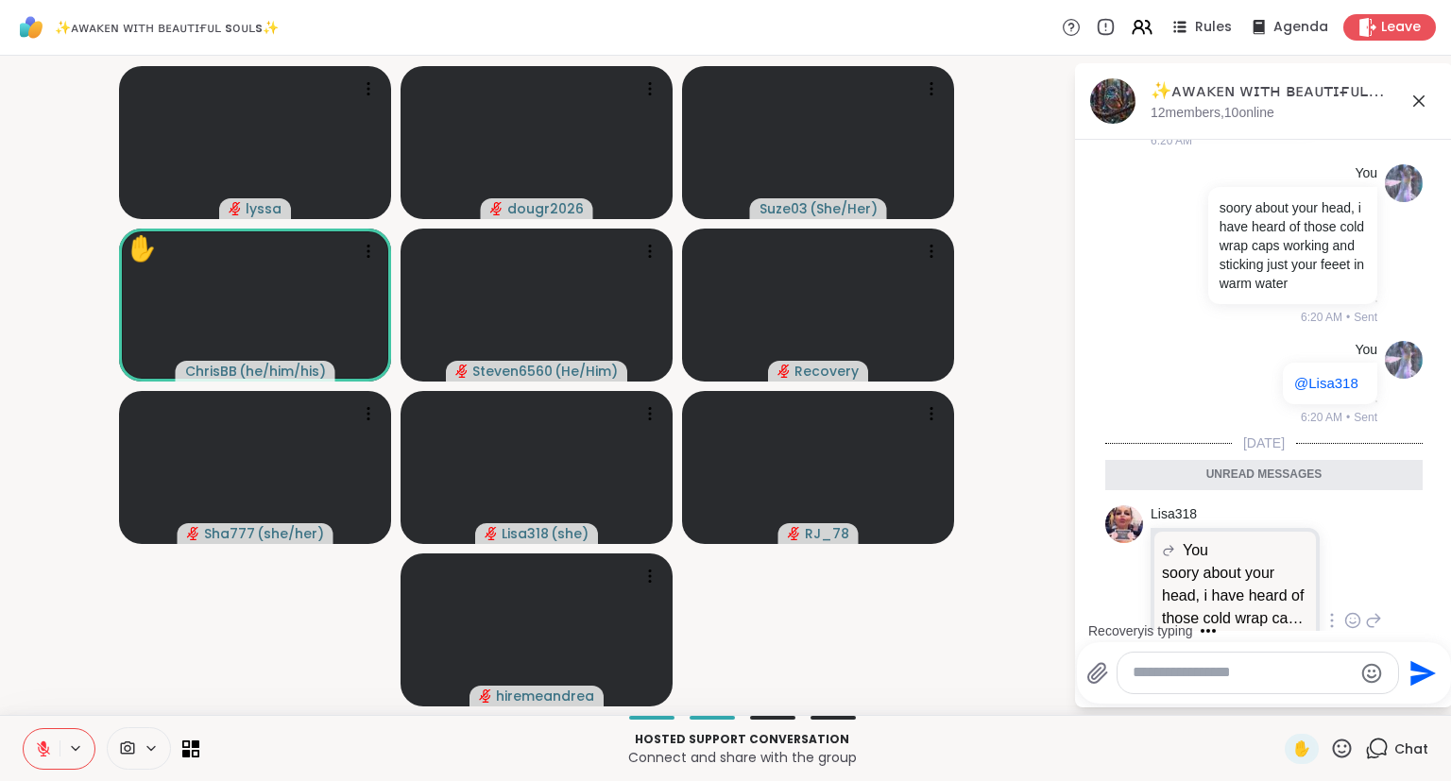
click at [1352, 611] on icon at bounding box center [1352, 620] width 17 height 19
click at [1247, 582] on div "Select Reaction: Sad" at bounding box center [1243, 590] width 17 height 17
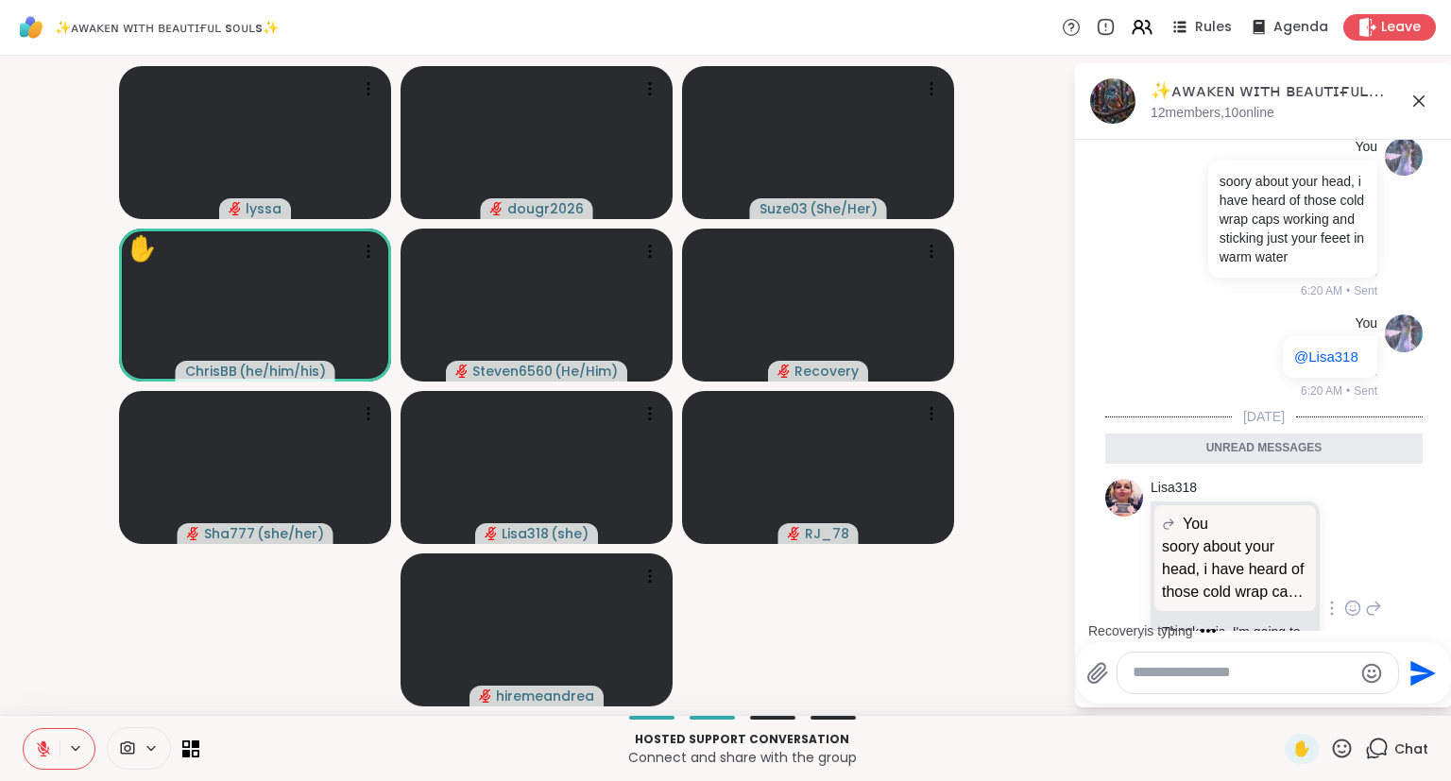
click at [1422, 94] on icon at bounding box center [1418, 101] width 23 height 23
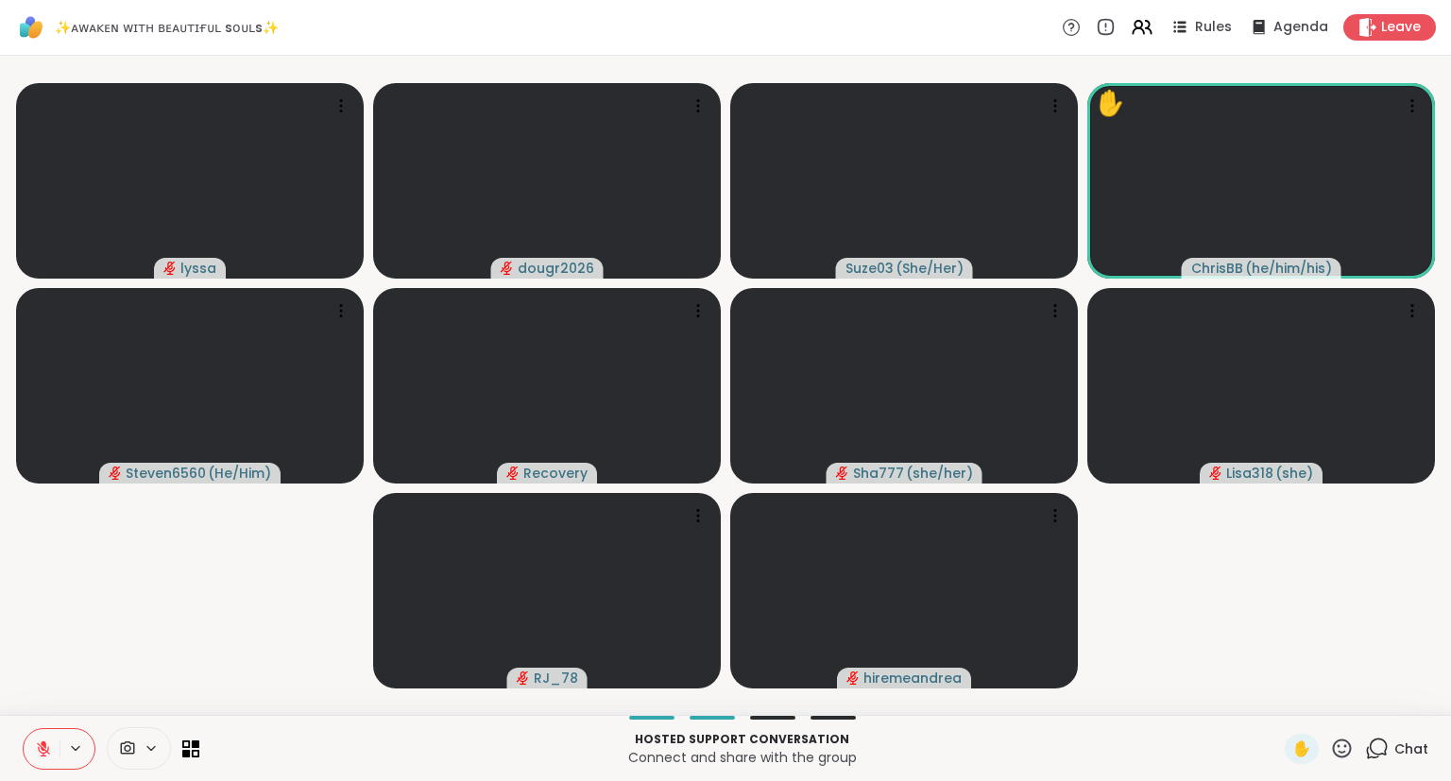
click at [1341, 743] on icon at bounding box center [1342, 749] width 24 height 24
click at [1262, 689] on div "✋ ❤️ 👍 🌟 🎉" at bounding box center [1348, 699] width 189 height 60
click at [1404, 754] on span "Chat" at bounding box center [1411, 749] width 34 height 19
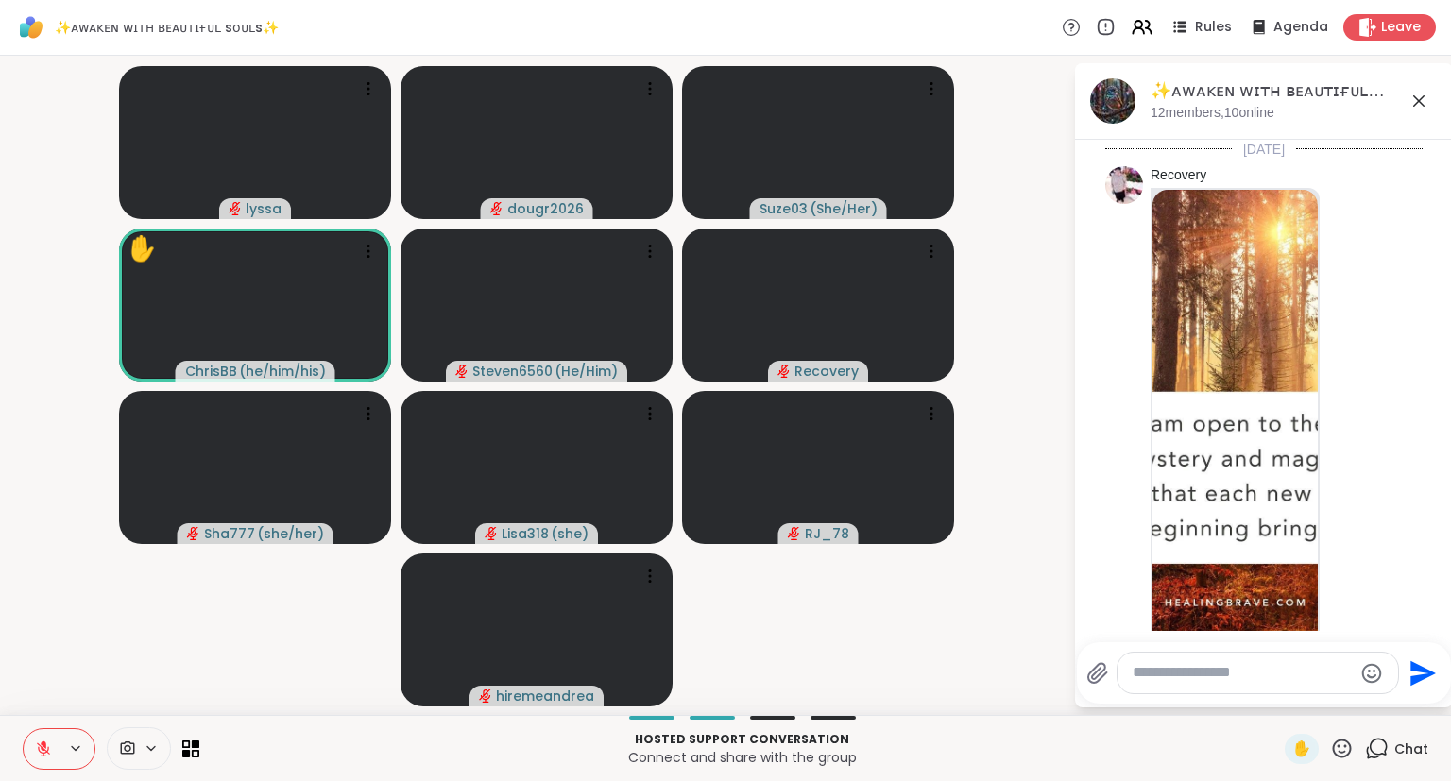
scroll to position [6985, 0]
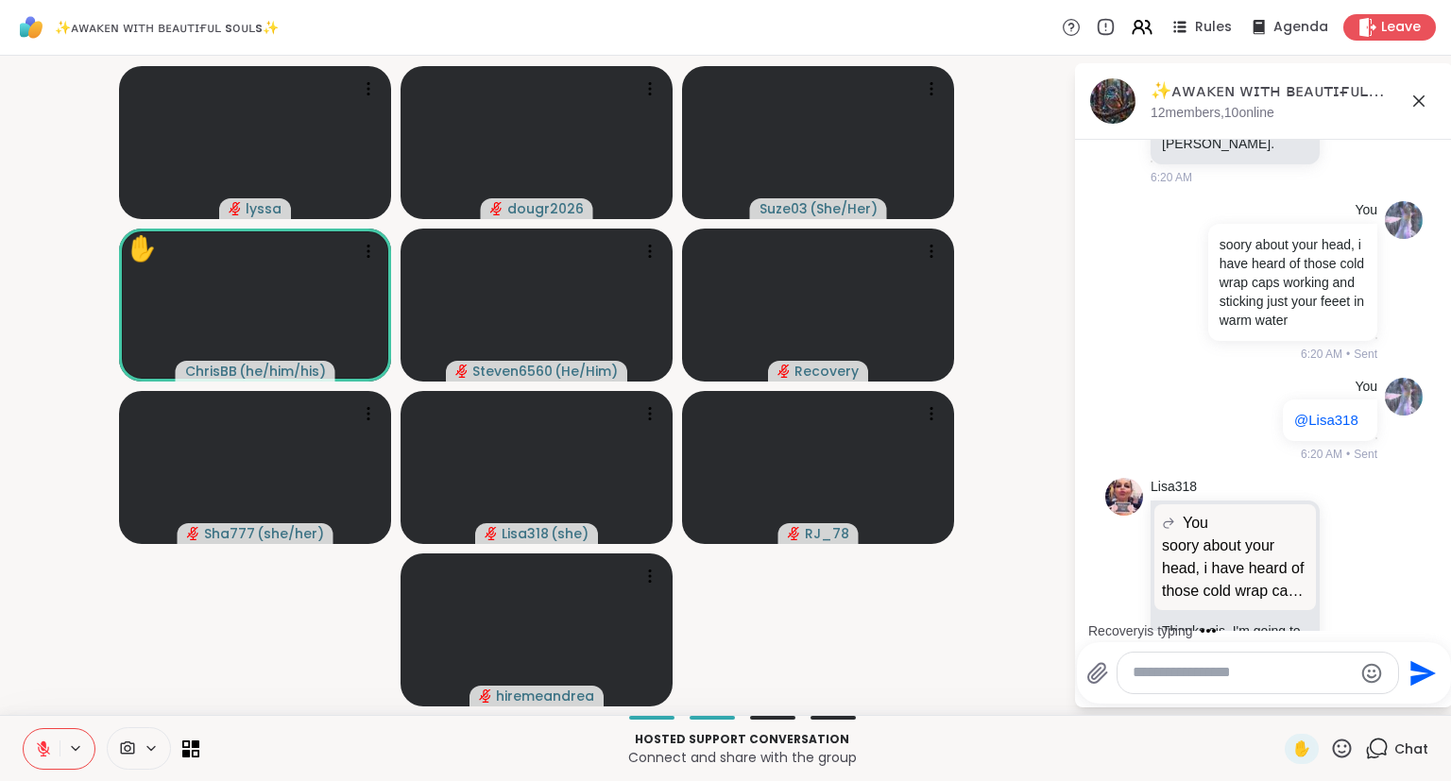
click at [1419, 96] on icon at bounding box center [1418, 101] width 23 height 23
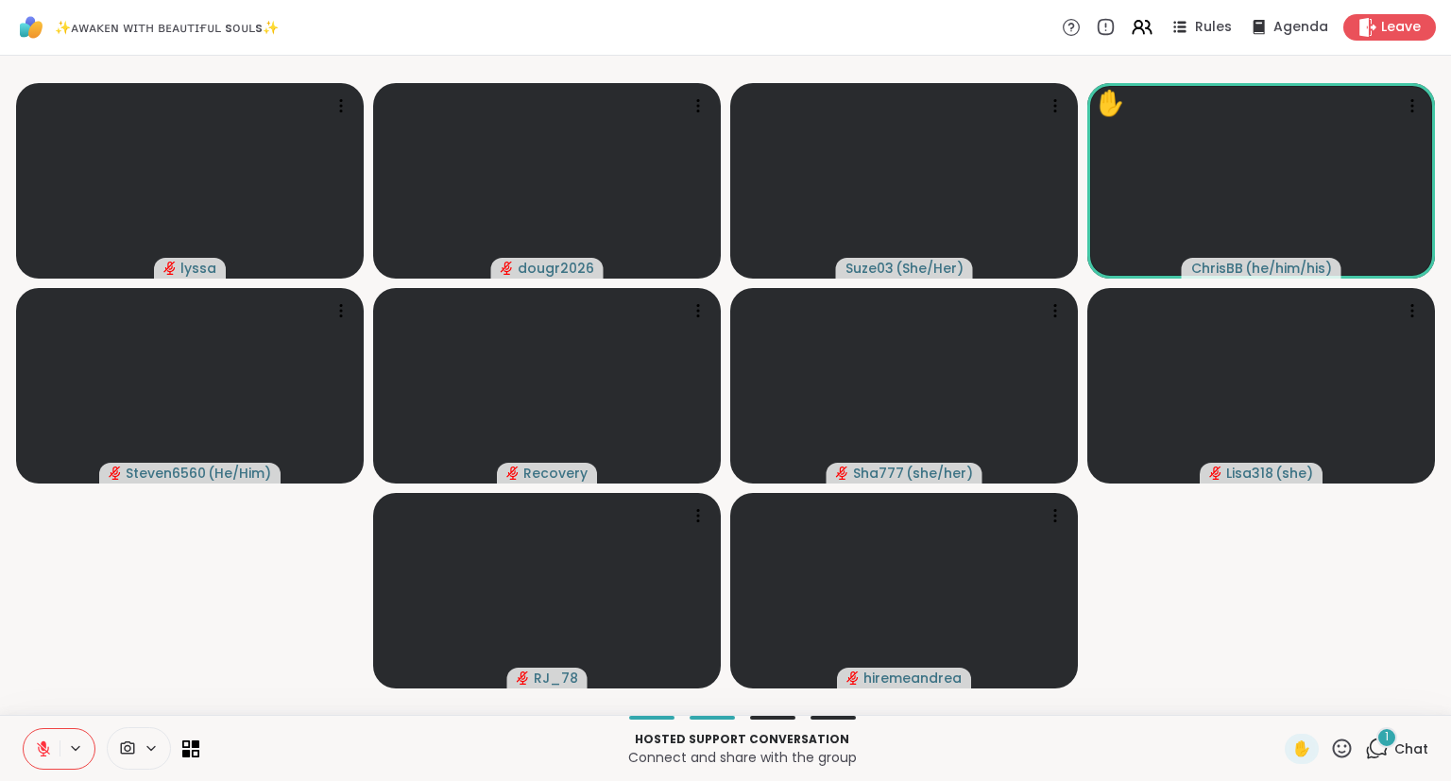
click at [1353, 746] on icon at bounding box center [1342, 749] width 24 height 24
click at [1289, 695] on span "❤️" at bounding box center [1286, 699] width 19 height 23
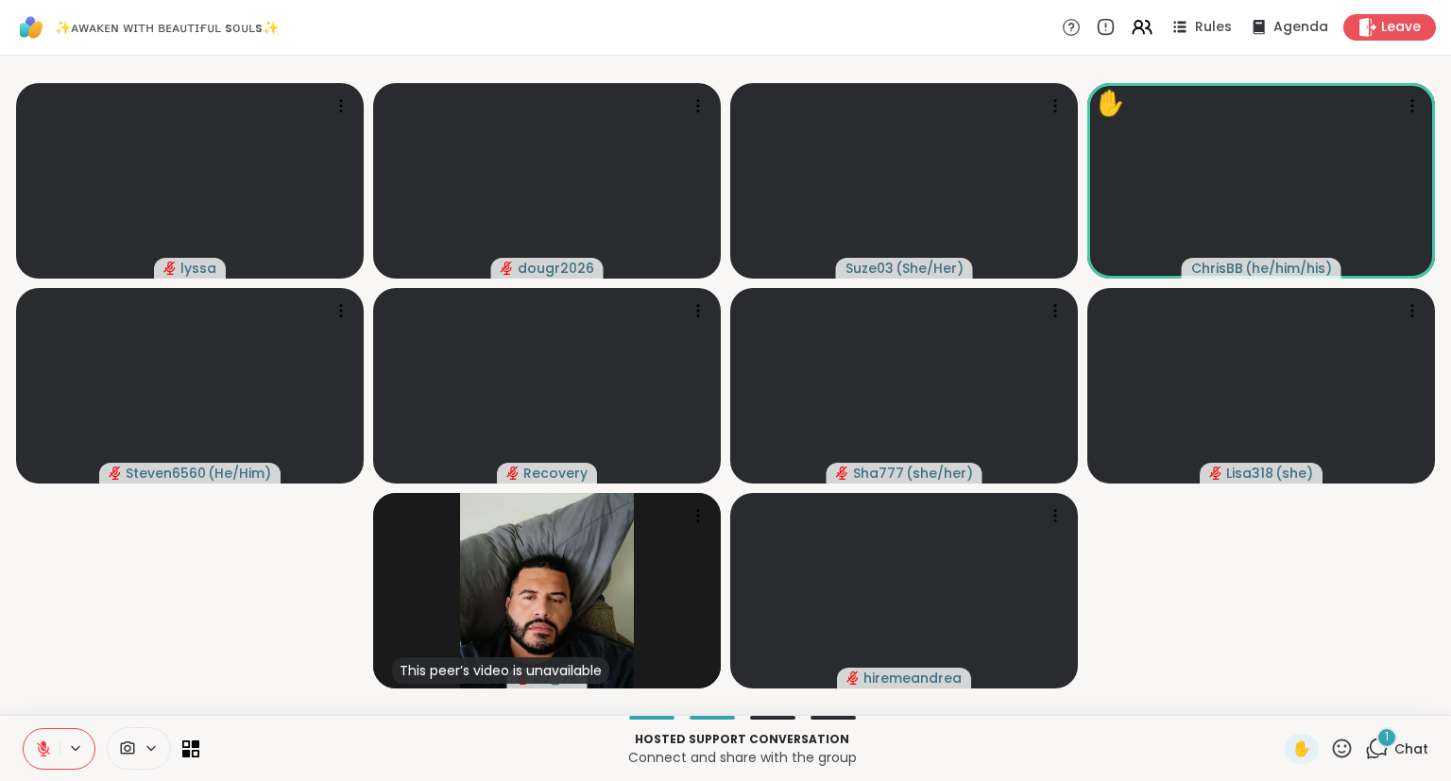
click at [1353, 754] on icon at bounding box center [1342, 749] width 24 height 24
click at [1419, 691] on span "🎉" at bounding box center [1411, 699] width 19 height 23
click at [1347, 739] on icon at bounding box center [1342, 749] width 24 height 24
click at [1277, 696] on span "❤️" at bounding box center [1286, 699] width 19 height 23
click at [253, 618] on video-player-container "lyssa dougr2026 Suze03 ( She/Her ) ✋ [PERSON_NAME] ( he/him/his ) Steven6560 ( …" at bounding box center [725, 385] width 1428 height 644
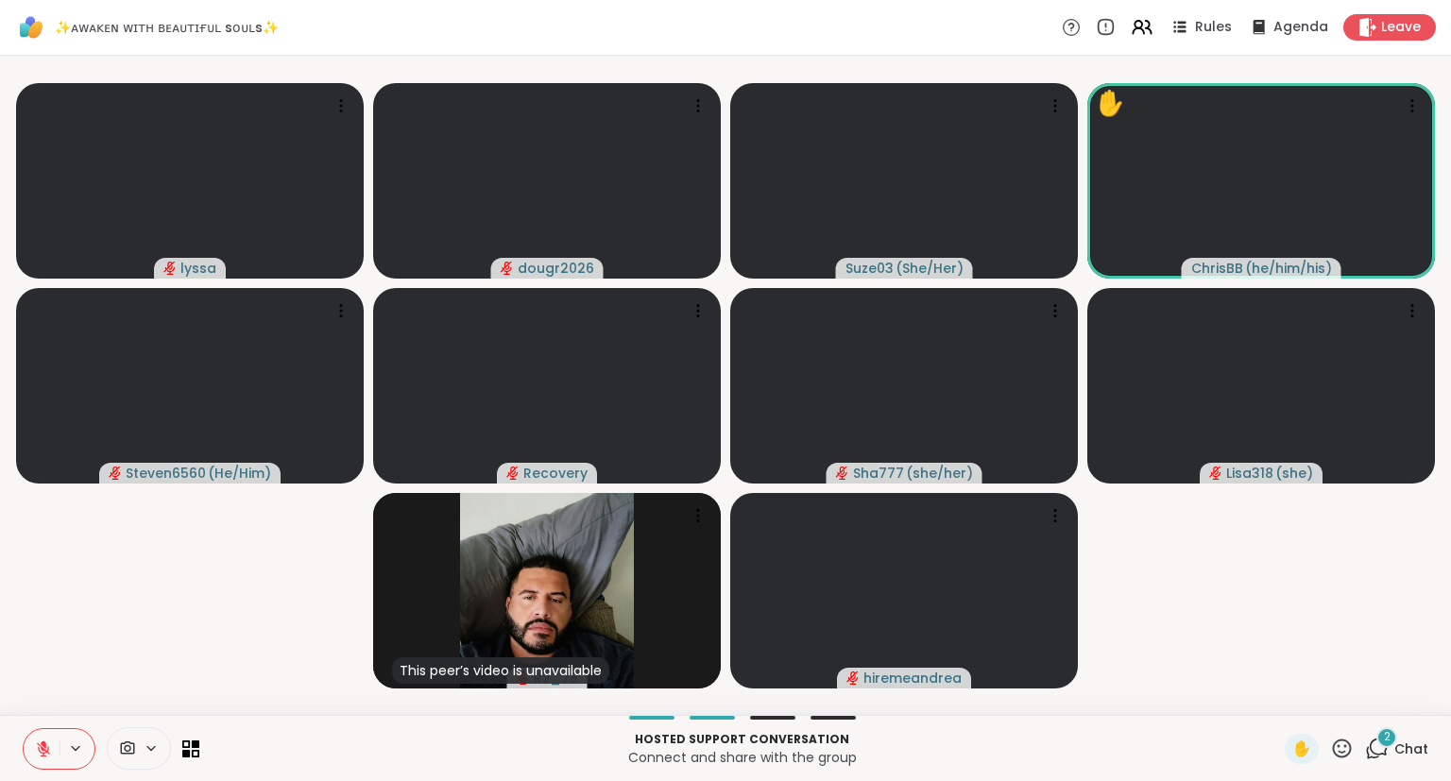
click at [37, 691] on video-player-container "lyssa dougr2026 Suze03 ( She/Her ) ✋ [PERSON_NAME] ( he/him/his ) Steven6560 ( …" at bounding box center [725, 385] width 1428 height 644
click at [1347, 744] on icon at bounding box center [1342, 749] width 24 height 24
click at [1319, 697] on span "👍" at bounding box center [1328, 699] width 19 height 23
click at [1336, 741] on icon at bounding box center [1342, 749] width 24 height 24
click at [1277, 703] on span "❤️" at bounding box center [1286, 699] width 19 height 23
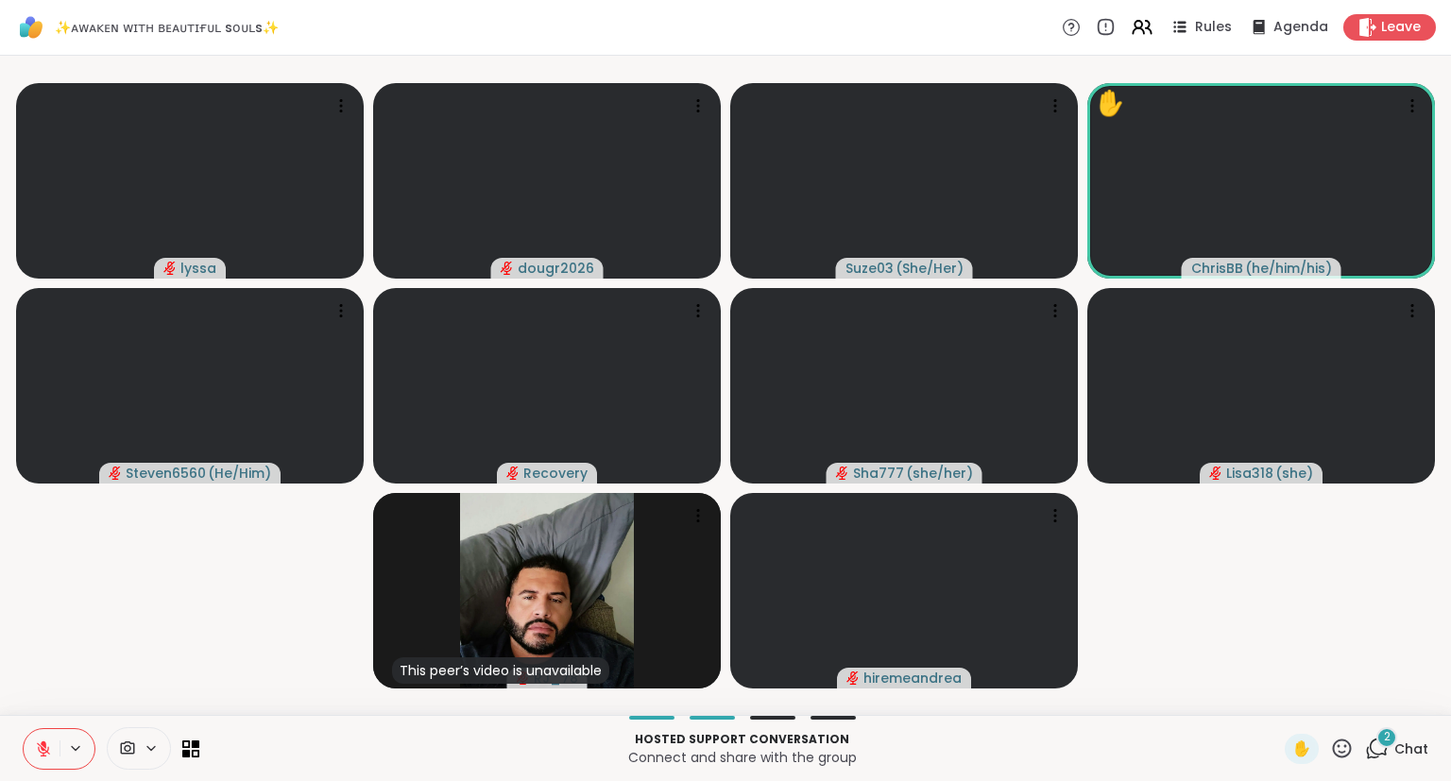
click at [1333, 760] on icon at bounding box center [1342, 749] width 24 height 24
click at [1277, 705] on span "❤️" at bounding box center [1286, 699] width 19 height 23
click at [87, 706] on video-player-container "lyssa dougr2026 Suze03 ( She/Her ) ✋ [PERSON_NAME] ( he/him/his ) Steven6560 ( …" at bounding box center [725, 385] width 1428 height 644
click at [59, 743] on button at bounding box center [42, 749] width 36 height 40
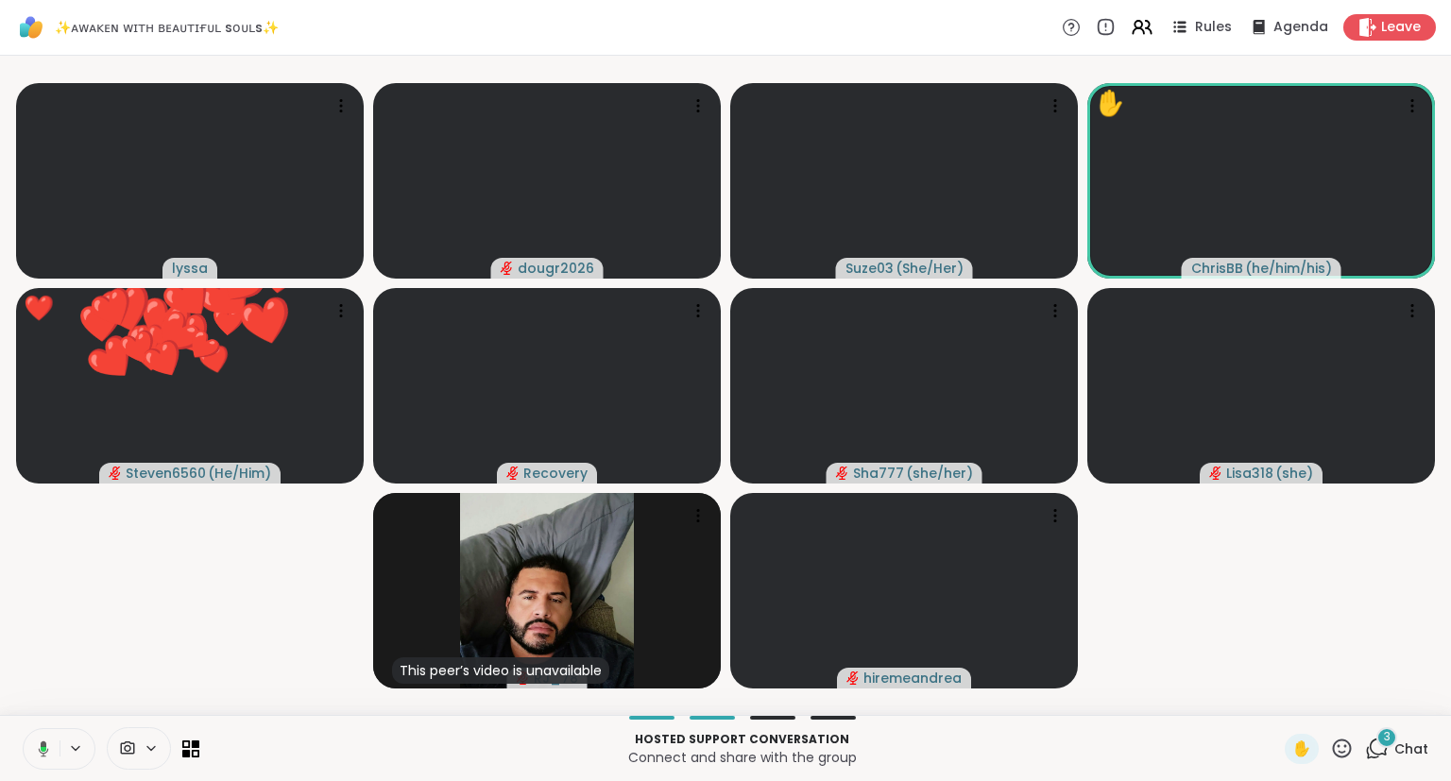
click at [36, 735] on button at bounding box center [40, 749] width 39 height 40
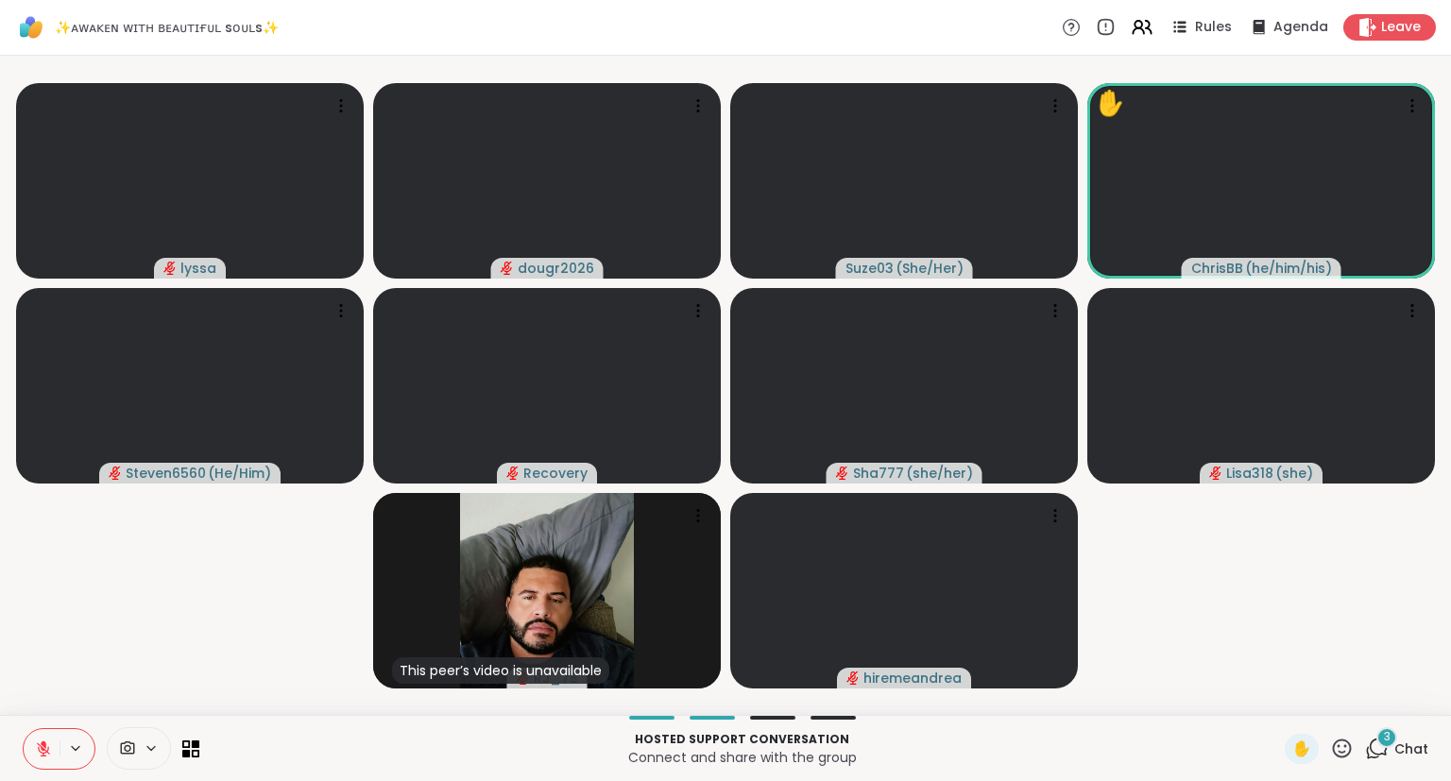
click at [39, 739] on button at bounding box center [42, 749] width 36 height 40
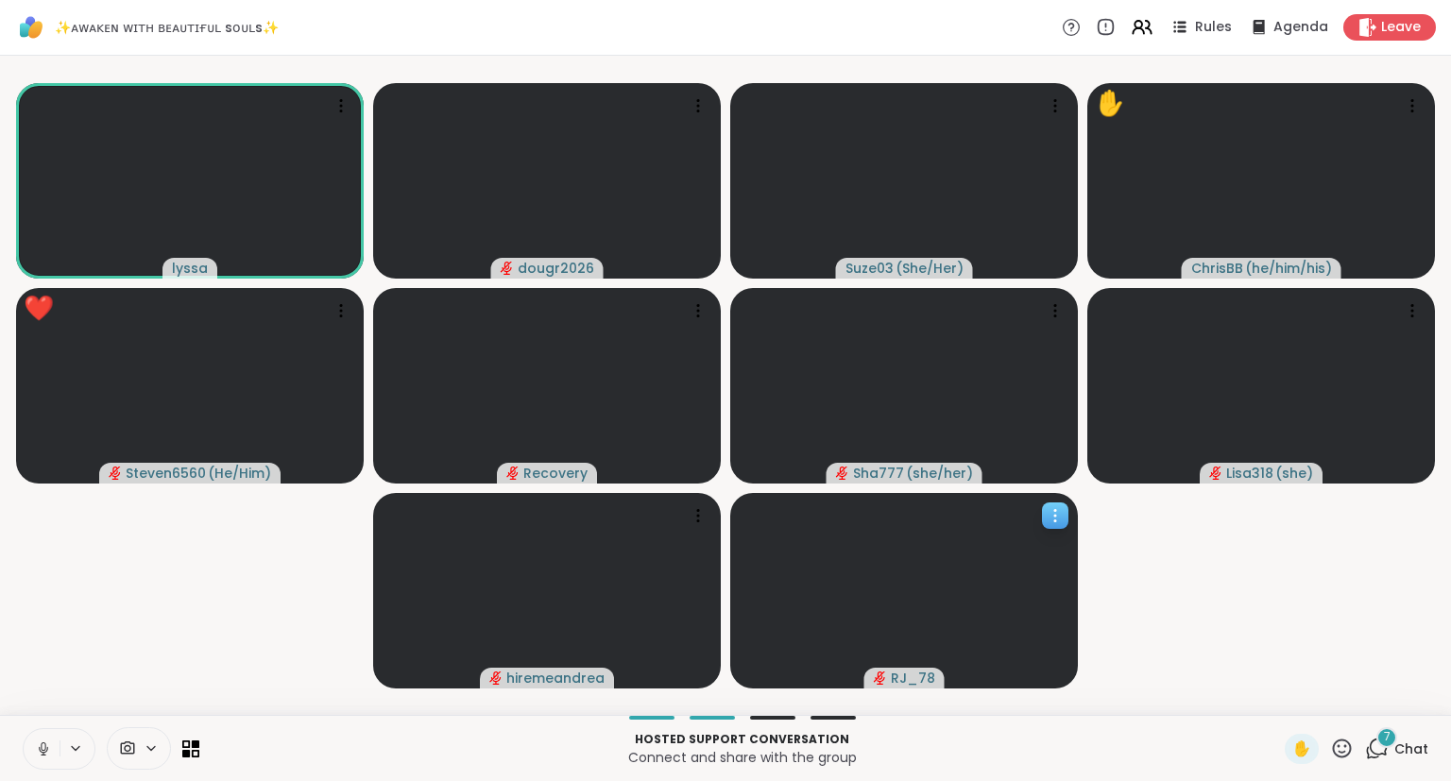
click at [1051, 518] on icon at bounding box center [1055, 515] width 19 height 19
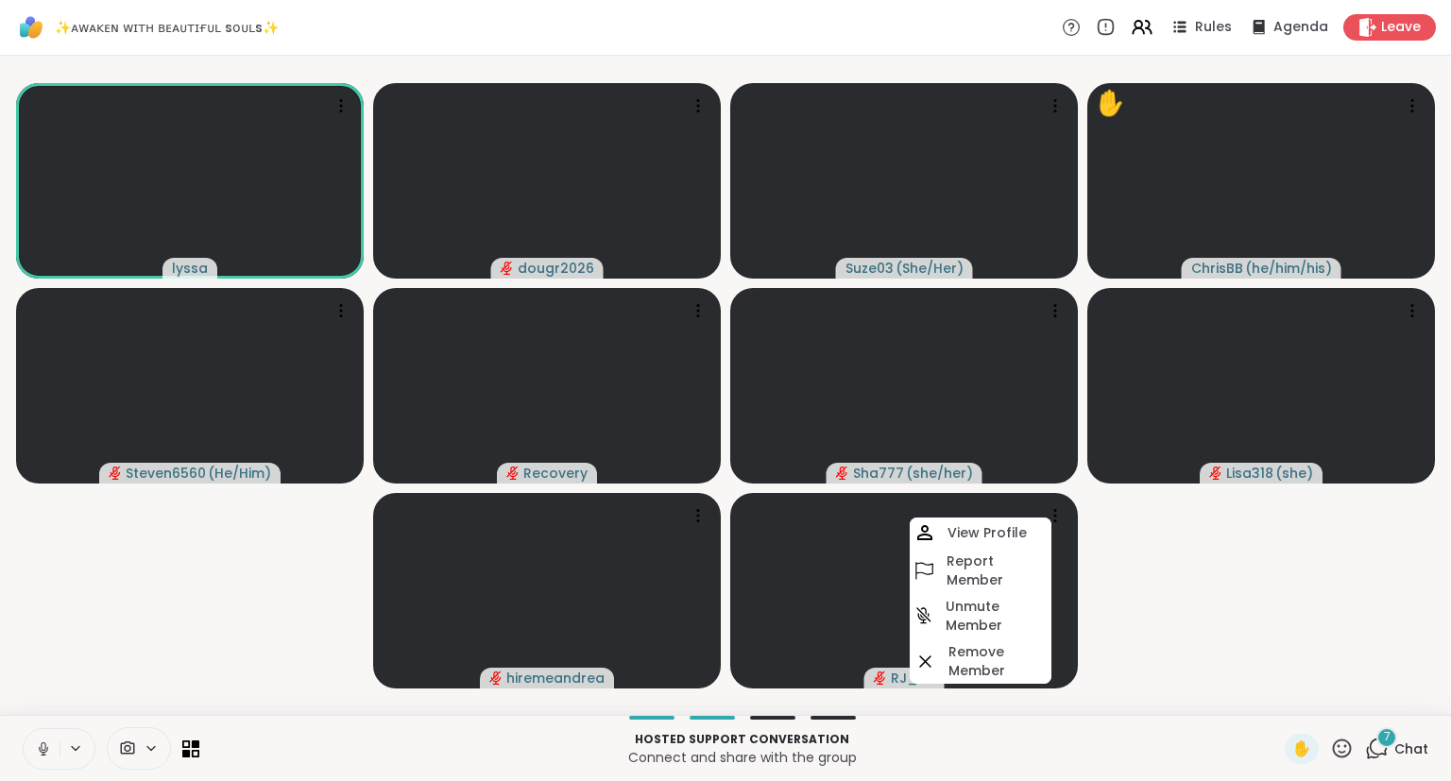
click at [1124, 573] on video-player-container "lyssa dougr2026 Suze03 ( She/Her ) ✋ [PERSON_NAME] ( he/him/his ) Steven6560 ( …" at bounding box center [725, 385] width 1428 height 644
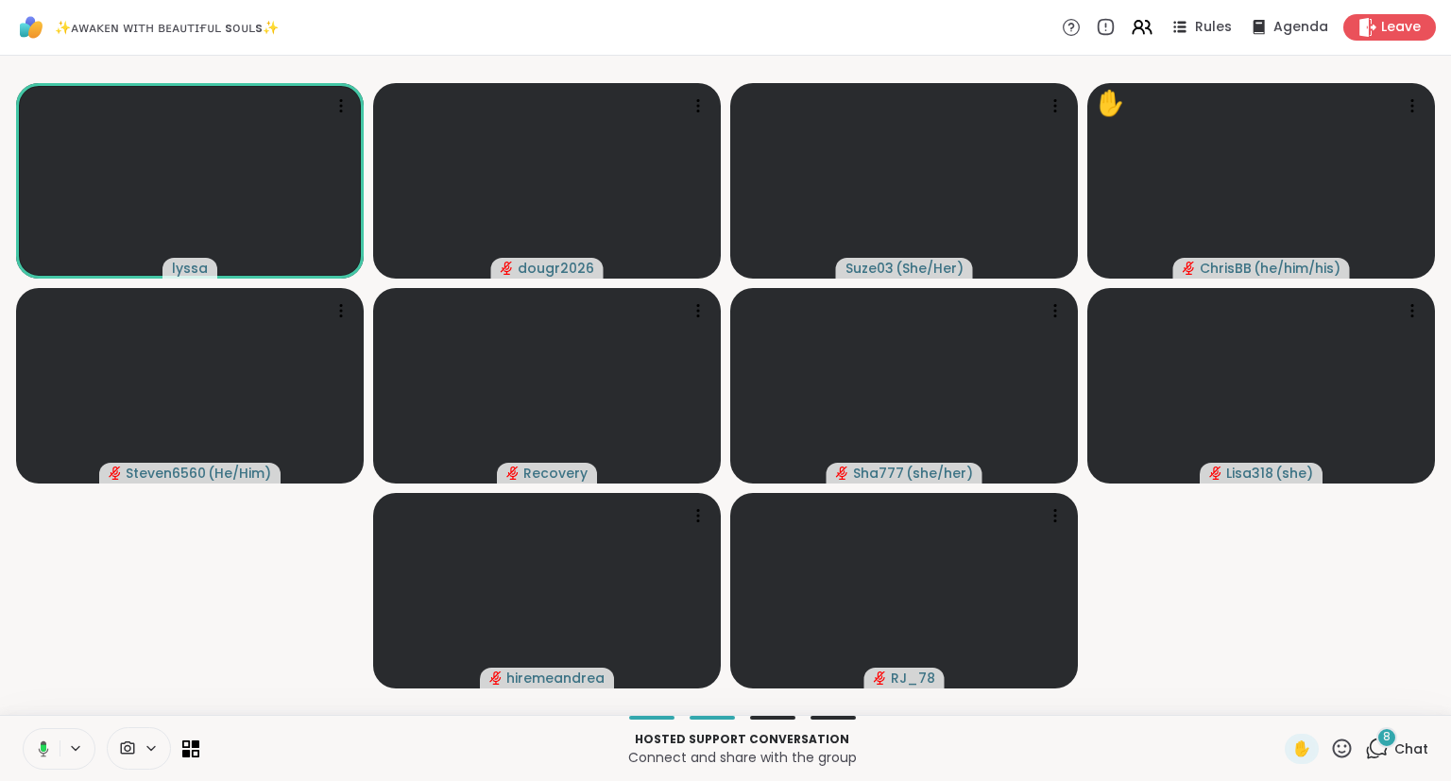
click at [1387, 757] on icon at bounding box center [1377, 749] width 24 height 24
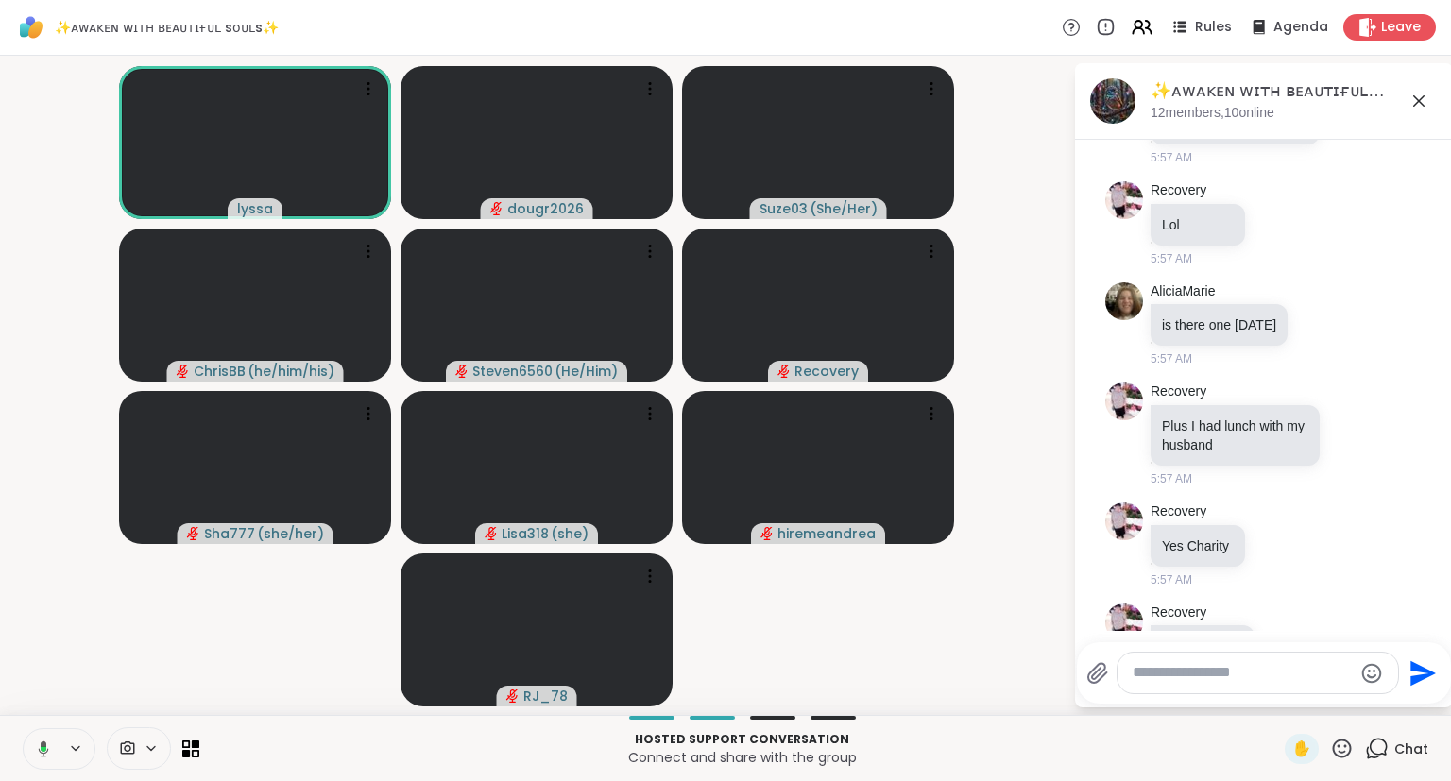
scroll to position [4591, 0]
click at [1421, 104] on icon at bounding box center [1418, 101] width 23 height 23
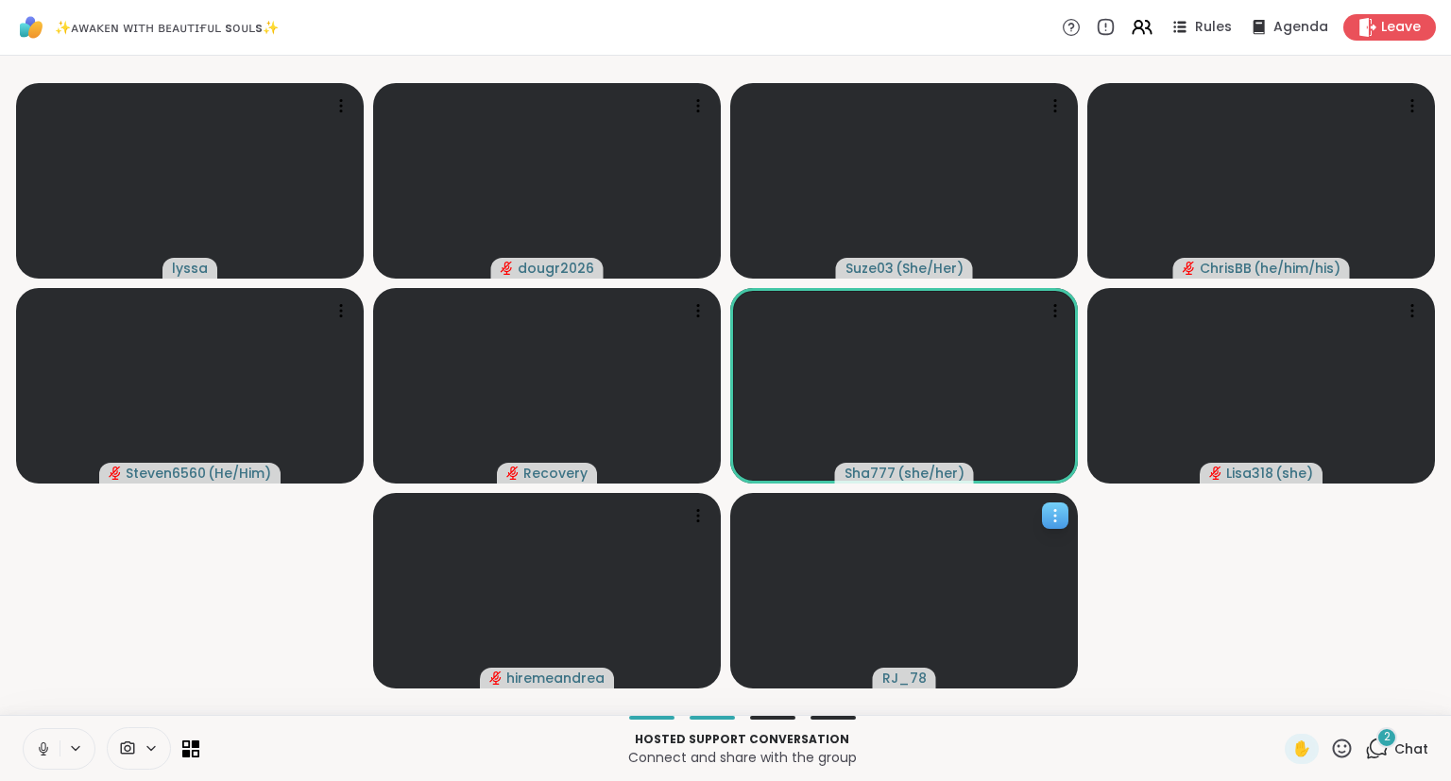
click at [1055, 517] on icon at bounding box center [1055, 516] width 2 height 2
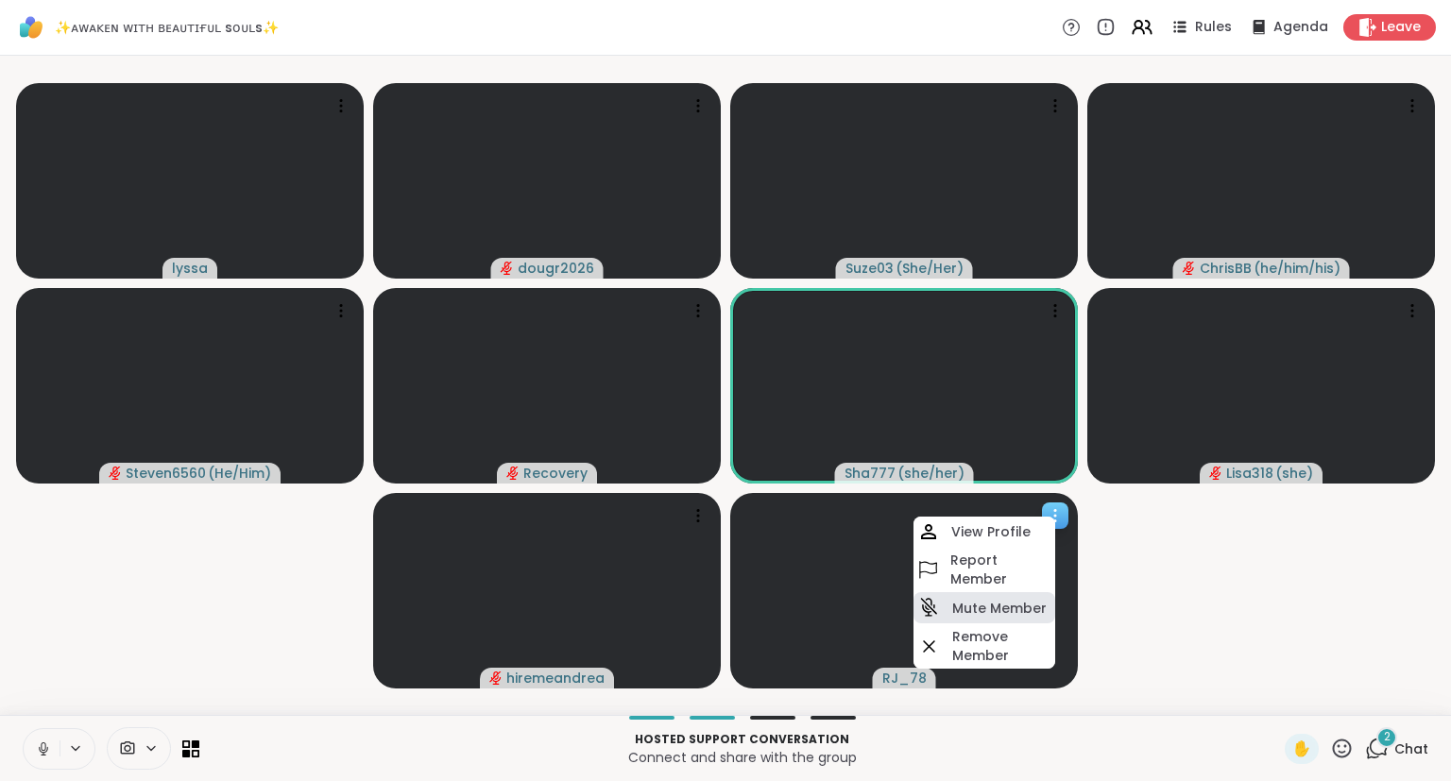
click at [962, 611] on h4 "Mute Member" at bounding box center [999, 608] width 94 height 19
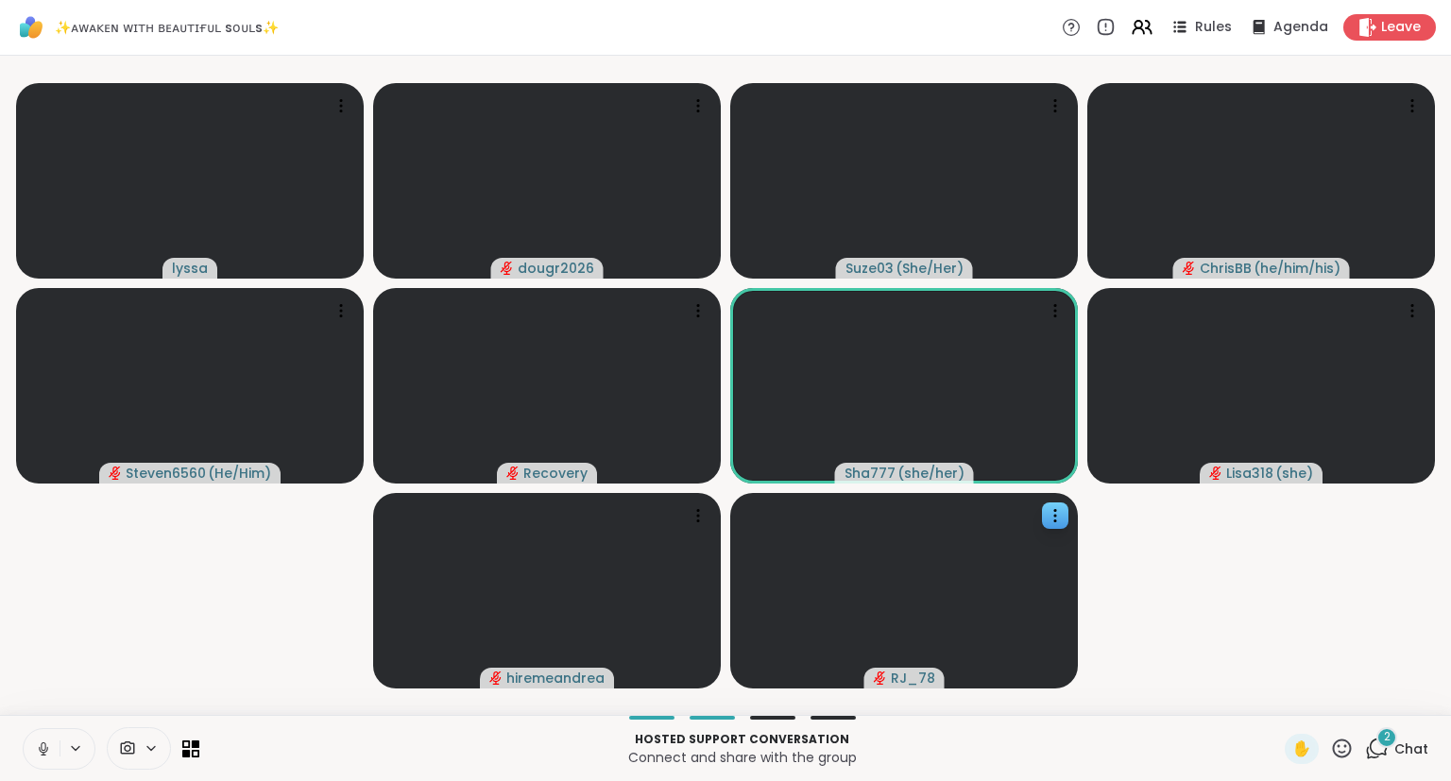
click at [1335, 755] on icon at bounding box center [1342, 749] width 24 height 24
click at [1285, 701] on span "❤️" at bounding box center [1286, 699] width 19 height 23
click at [1343, 754] on icon at bounding box center [1342, 748] width 19 height 19
click at [1355, 712] on div "🌟" at bounding box center [1370, 699] width 34 height 30
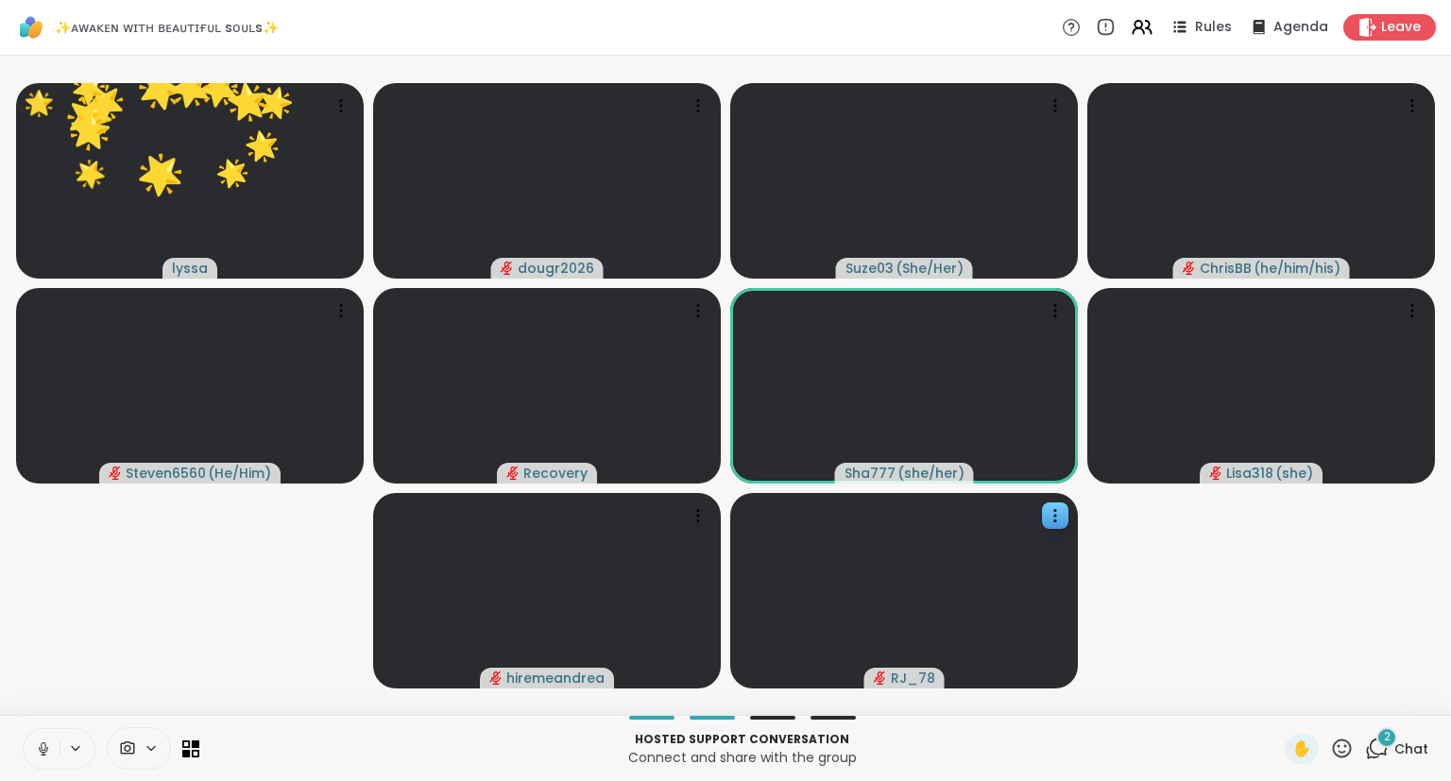
click at [1343, 749] on icon at bounding box center [1342, 749] width 24 height 24
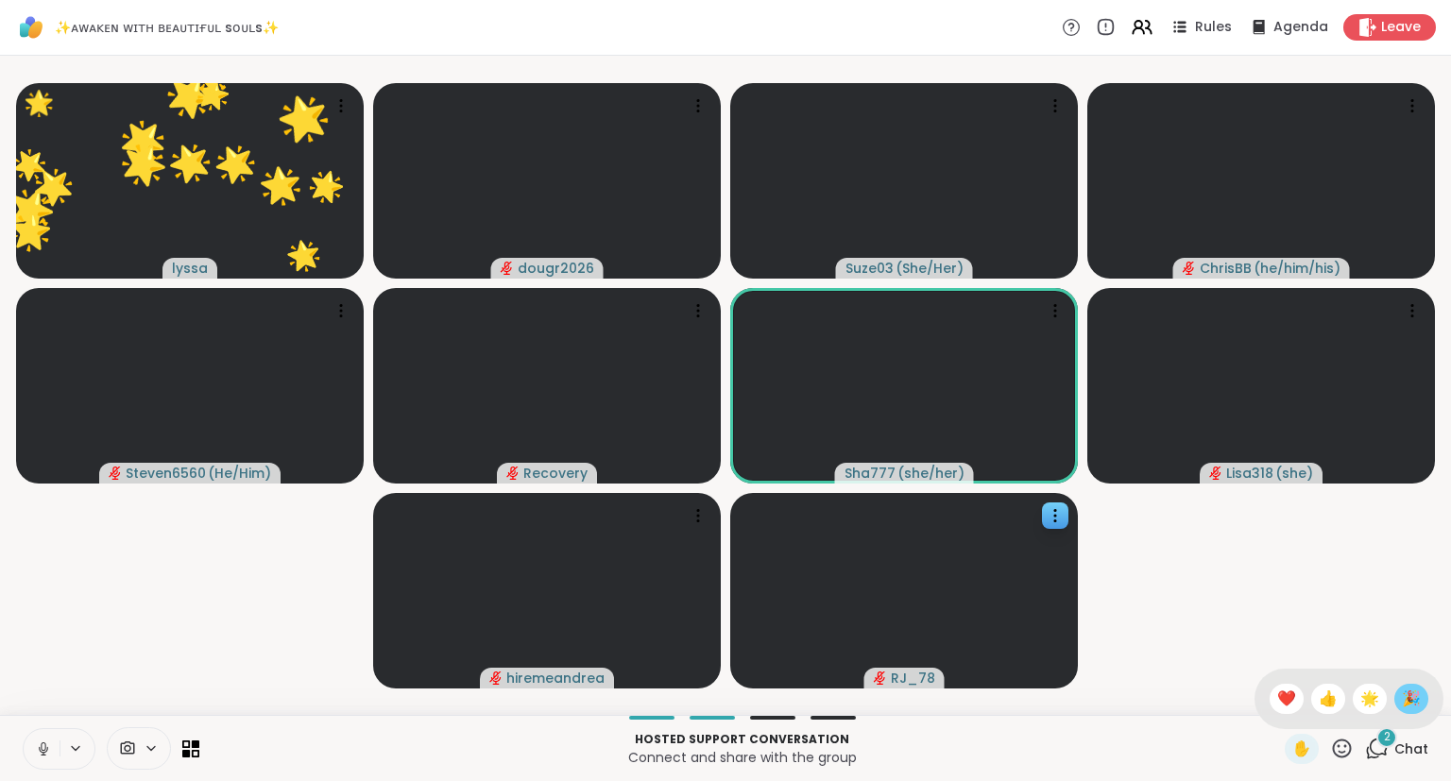
click at [1402, 700] on span "🎉" at bounding box center [1411, 699] width 19 height 23
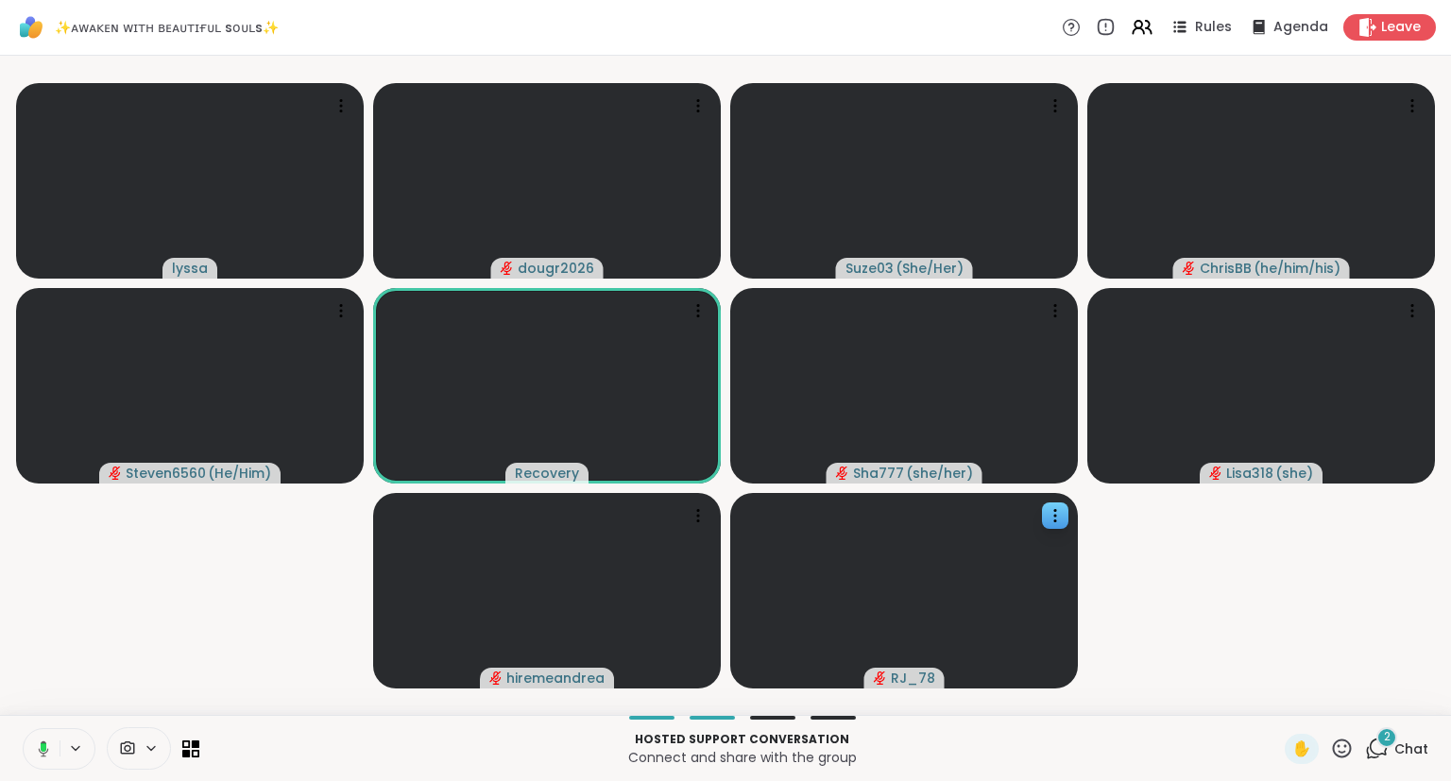
click at [45, 747] on rect at bounding box center [44, 747] width 6 height 9
click at [1387, 743] on span "2" at bounding box center [1387, 737] width 7 height 16
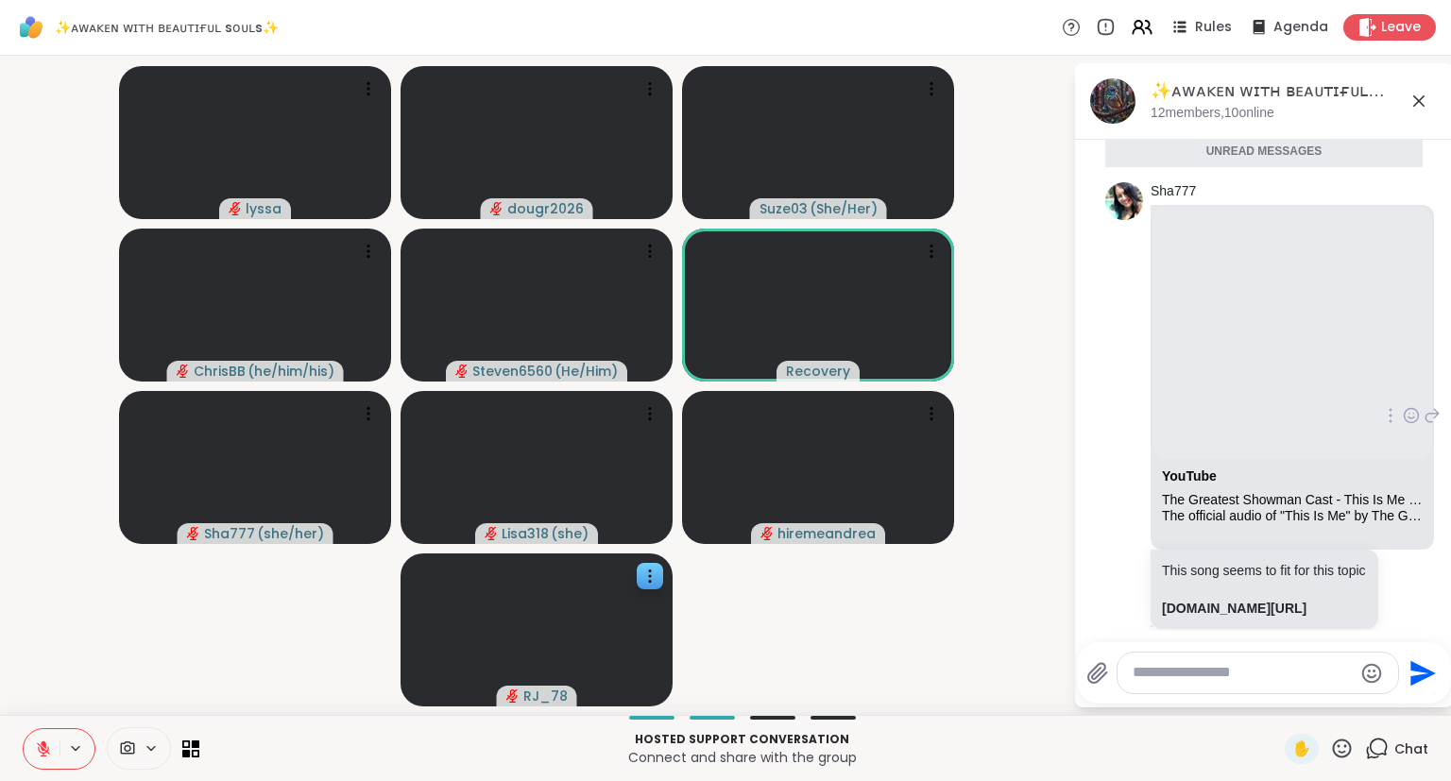
scroll to position [9327, 0]
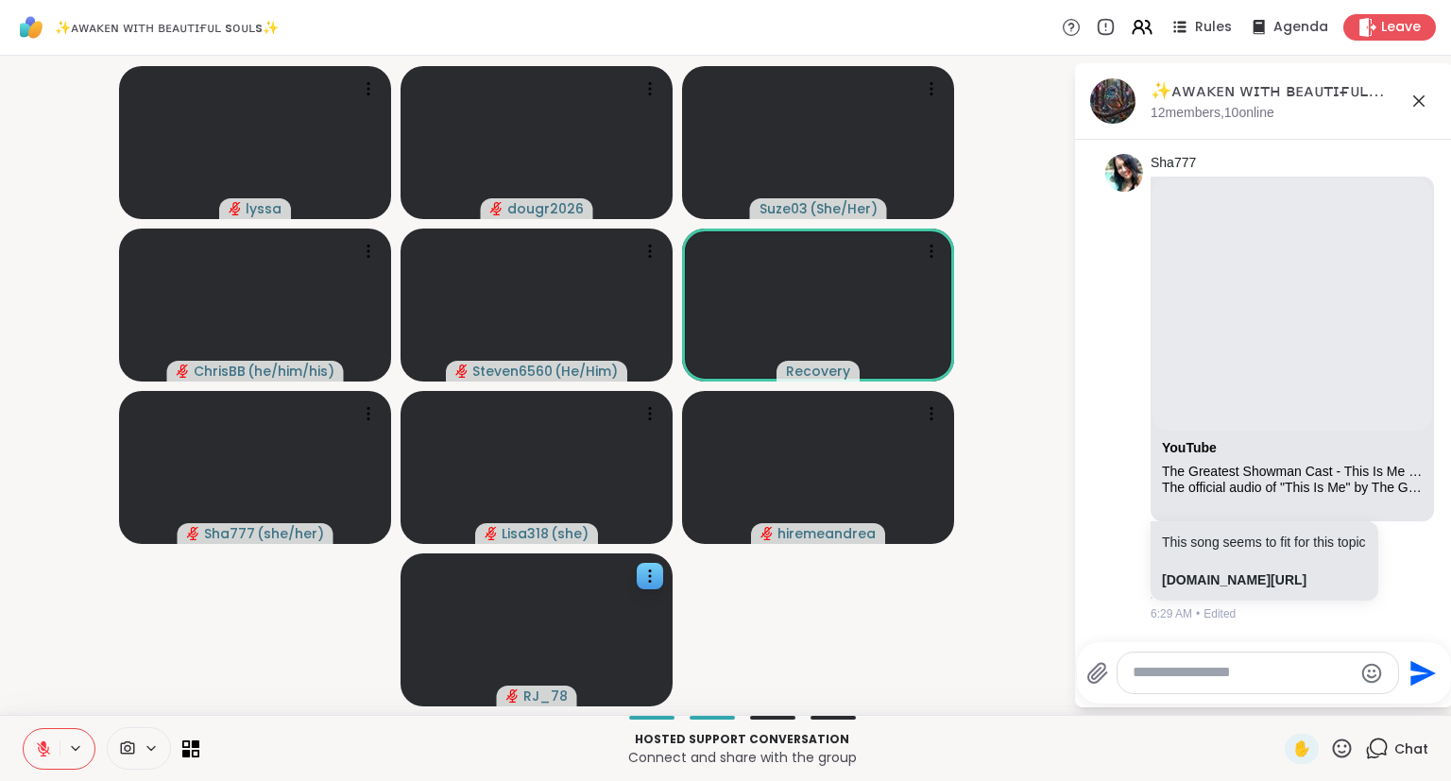
click at [1418, 100] on icon at bounding box center [1418, 101] width 23 height 23
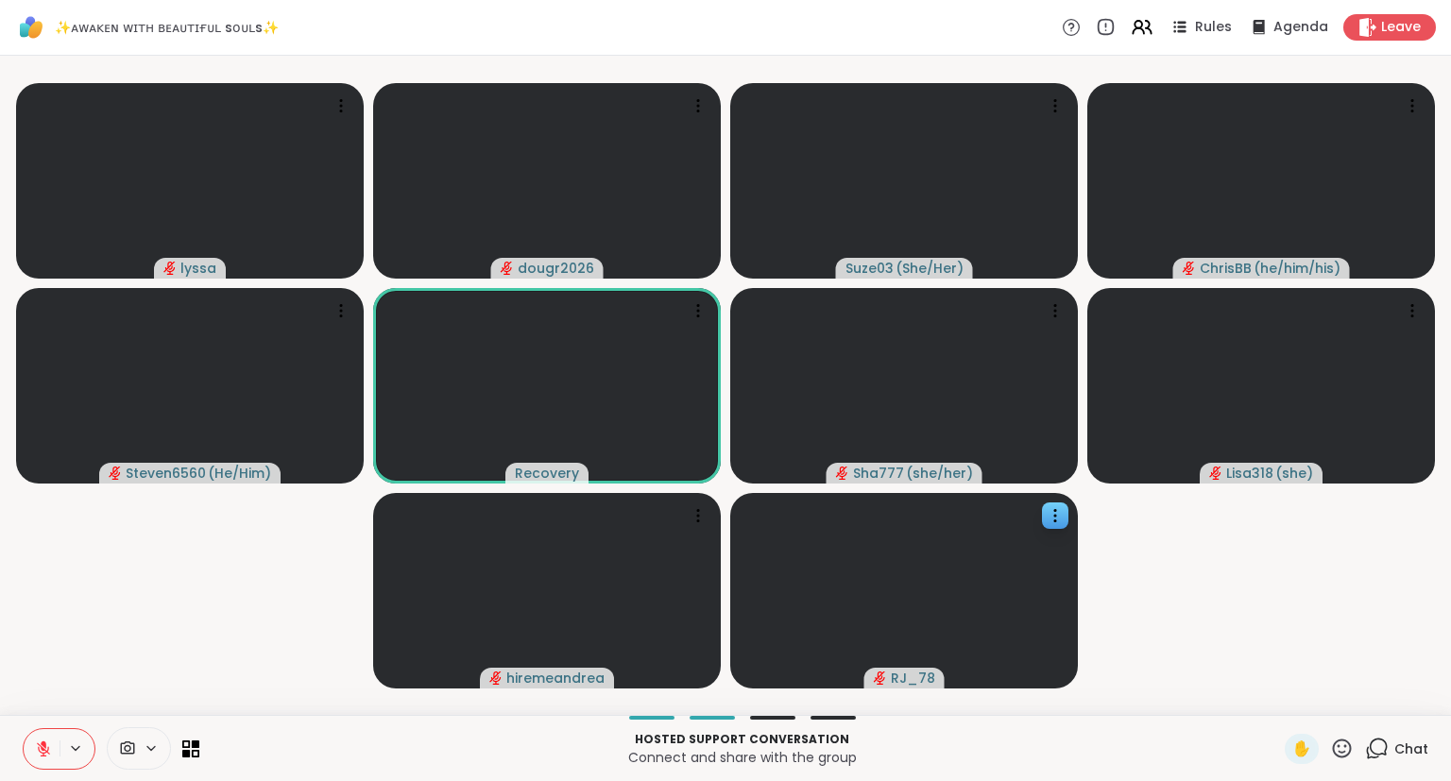
click at [1336, 754] on icon at bounding box center [1342, 748] width 19 height 19
click at [1360, 710] on span "🌟" at bounding box center [1369, 699] width 19 height 23
click at [51, 746] on icon at bounding box center [43, 748] width 17 height 17
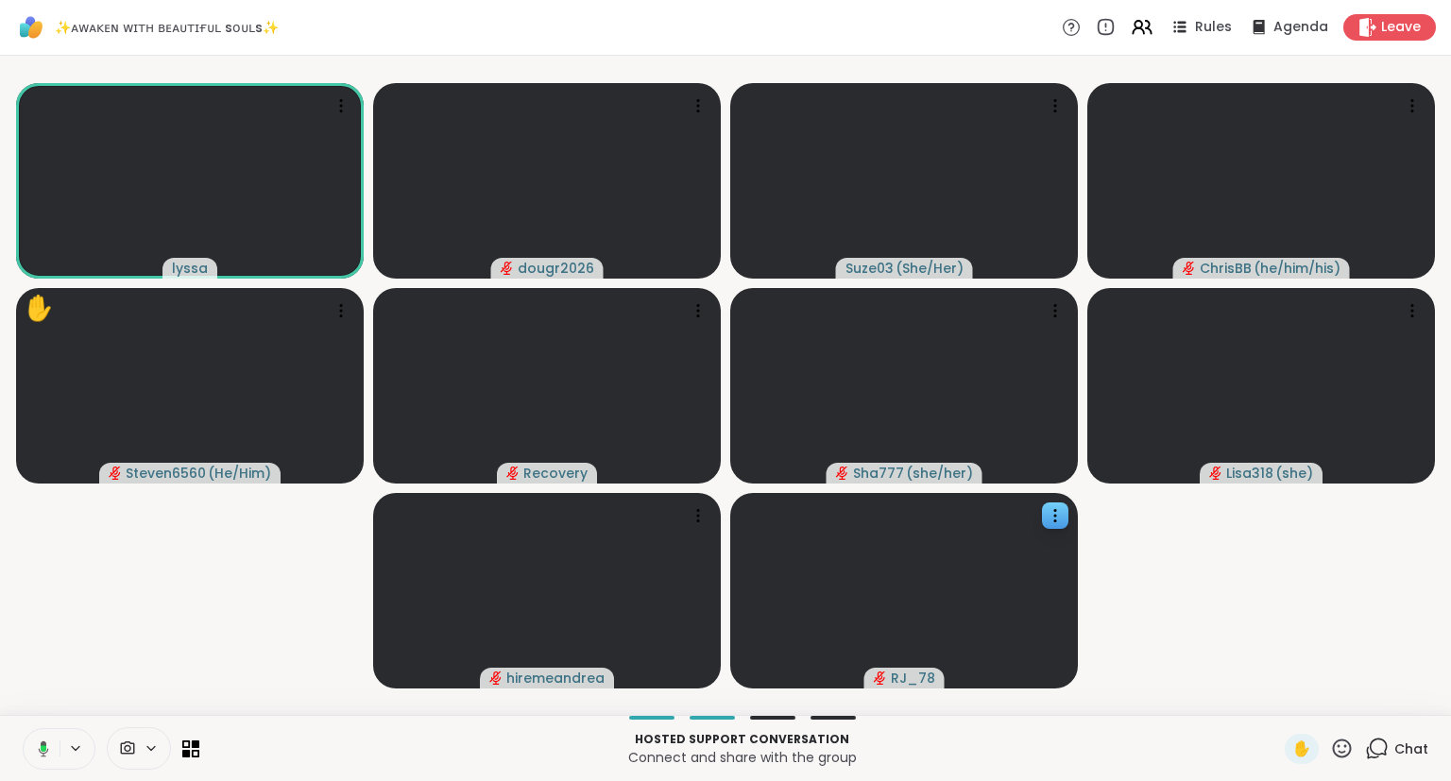
click at [47, 739] on button at bounding box center [40, 749] width 39 height 40
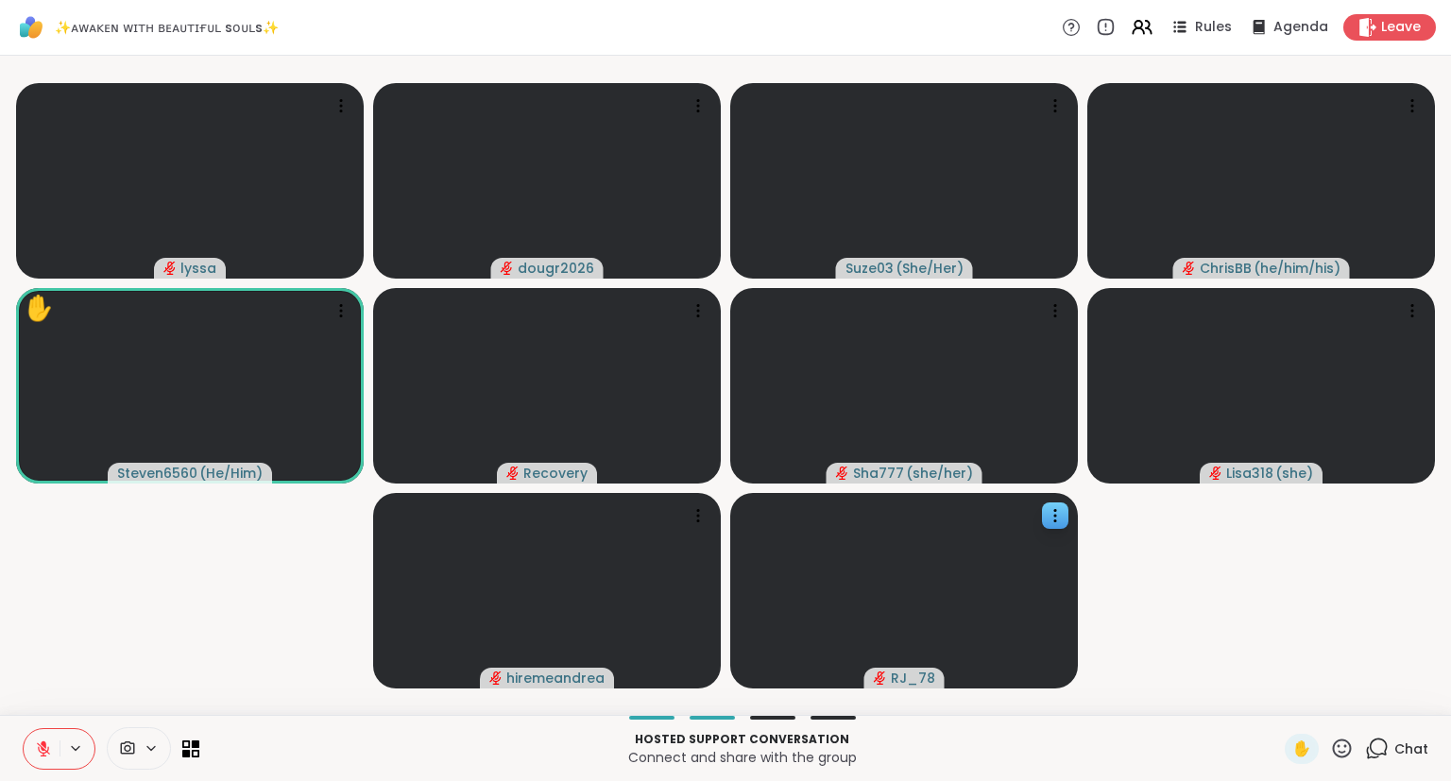
click at [1336, 745] on icon at bounding box center [1342, 748] width 19 height 19
click at [1277, 698] on span "❤️" at bounding box center [1286, 699] width 19 height 23
click at [1332, 761] on div "✋" at bounding box center [1319, 749] width 69 height 30
click at [1335, 743] on icon at bounding box center [1342, 749] width 24 height 24
click at [1279, 710] on span "❤️" at bounding box center [1286, 699] width 19 height 23
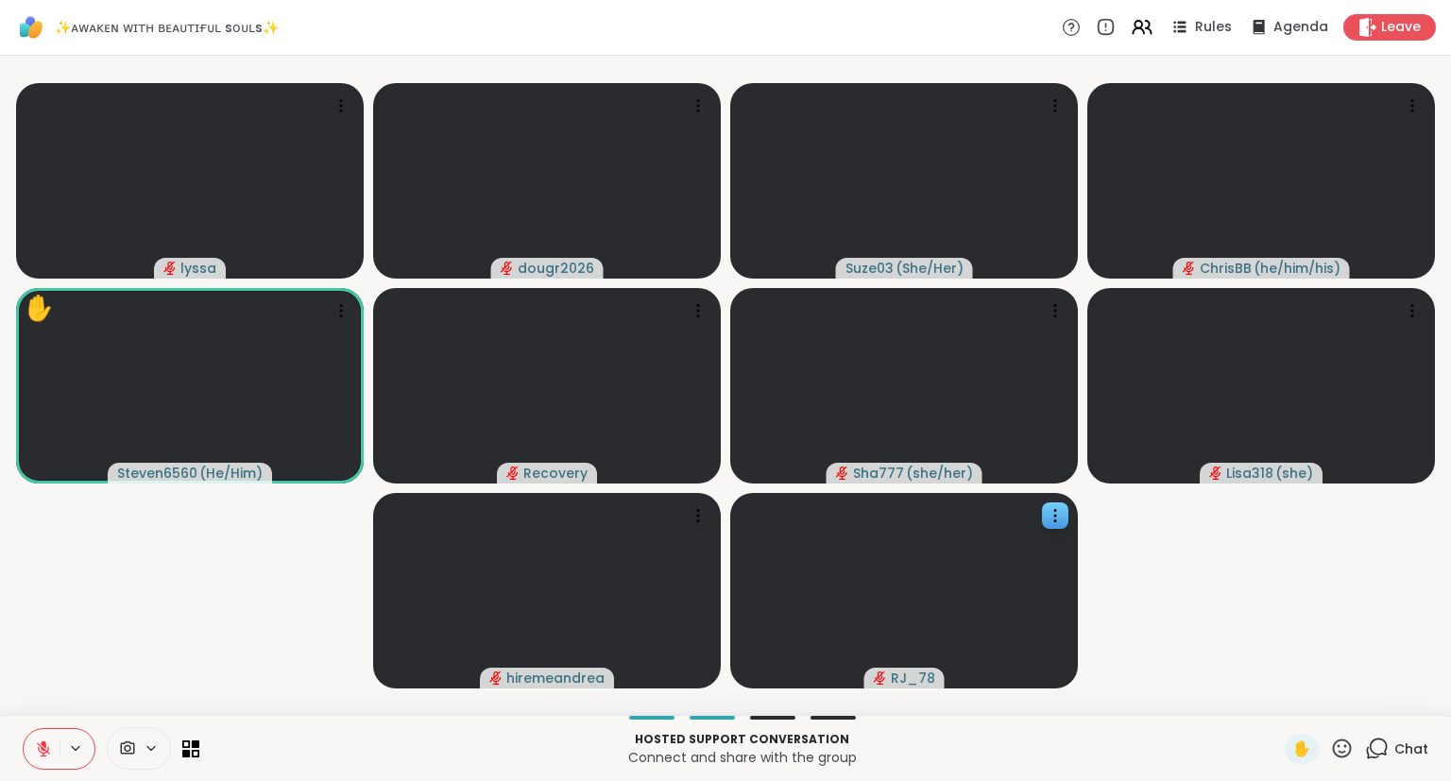
click at [1338, 741] on icon at bounding box center [1342, 748] width 19 height 19
click at [1368, 695] on span "🌟" at bounding box center [1369, 699] width 19 height 23
click at [1345, 747] on icon at bounding box center [1342, 749] width 24 height 24
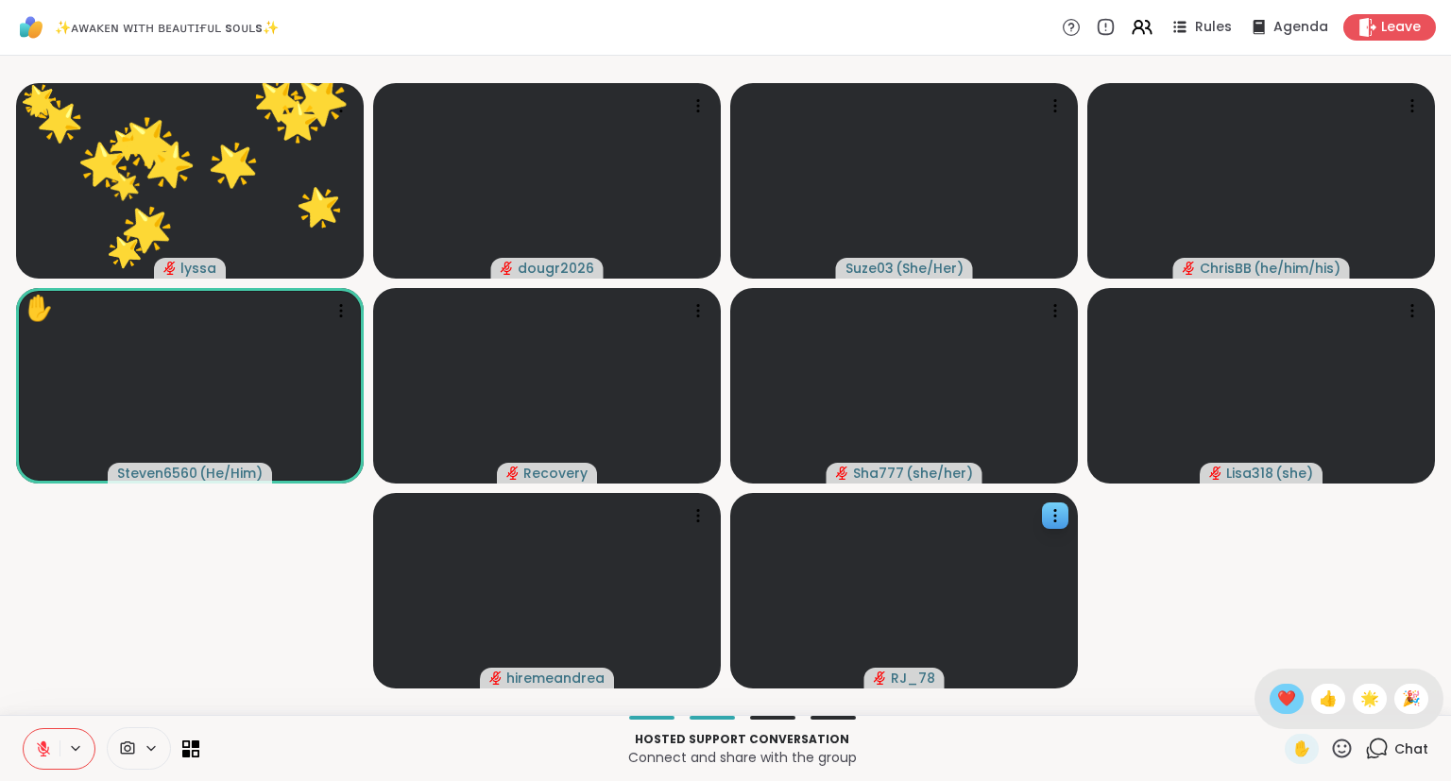
click at [1290, 705] on span "❤️" at bounding box center [1286, 699] width 19 height 23
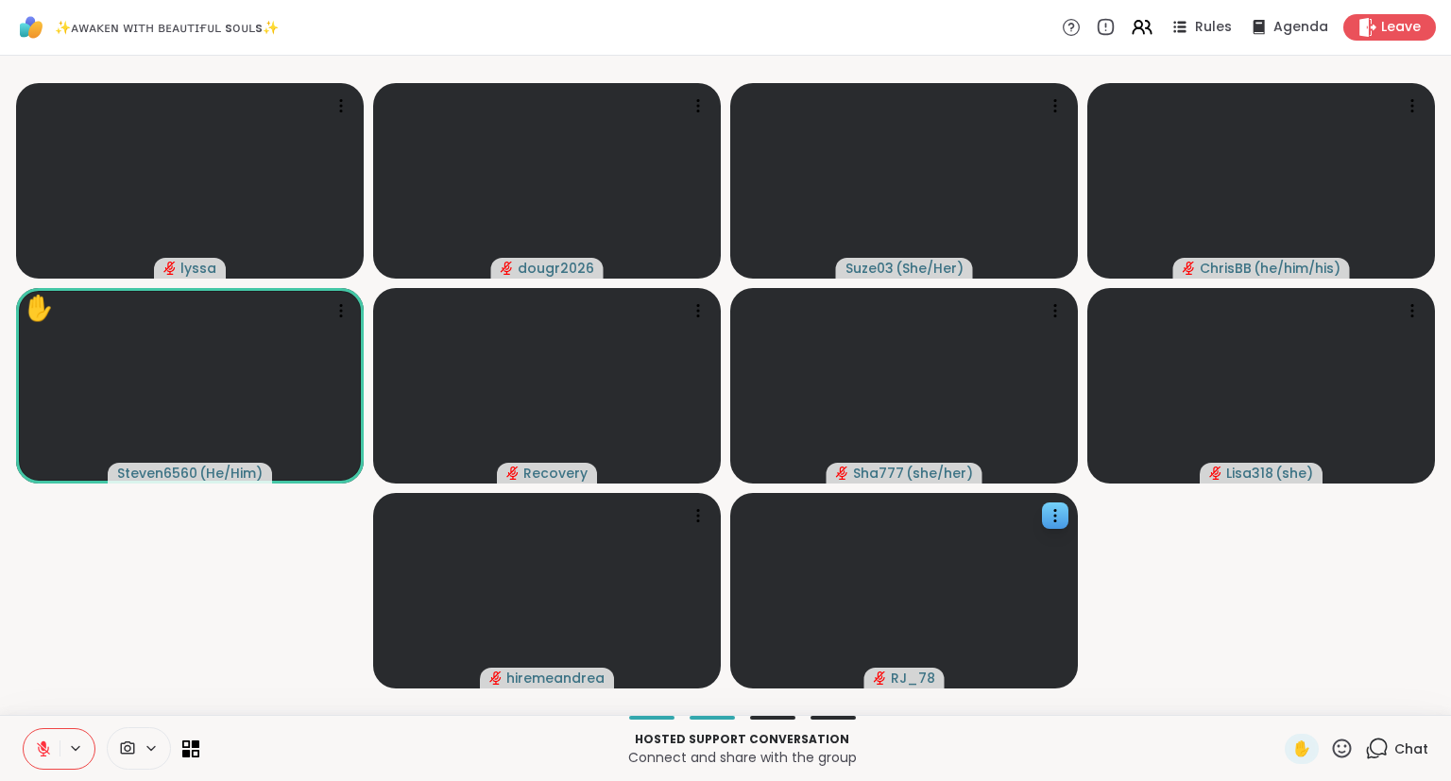
click at [39, 739] on button at bounding box center [42, 749] width 36 height 40
click at [1347, 747] on icon at bounding box center [1342, 748] width 19 height 19
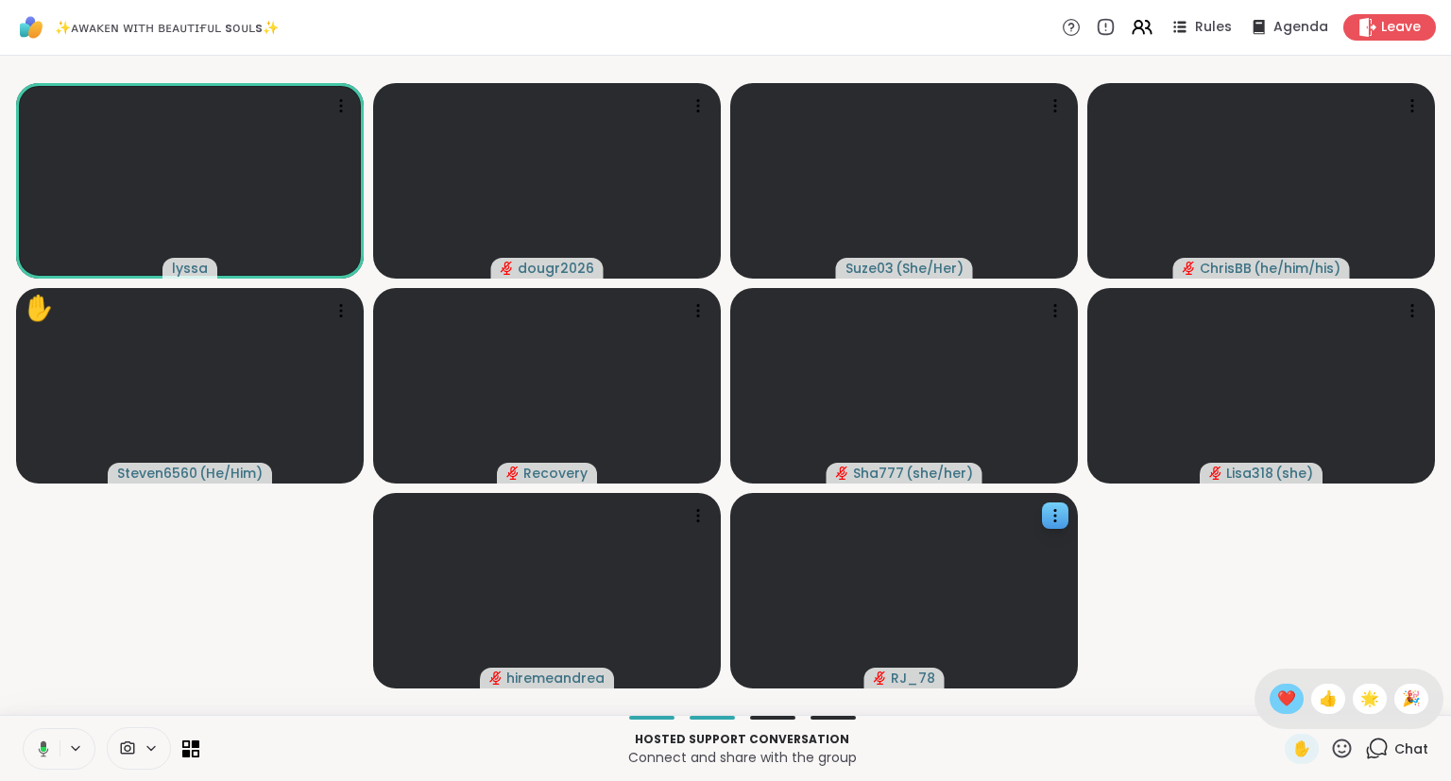
click at [1283, 697] on span "❤️" at bounding box center [1286, 699] width 19 height 23
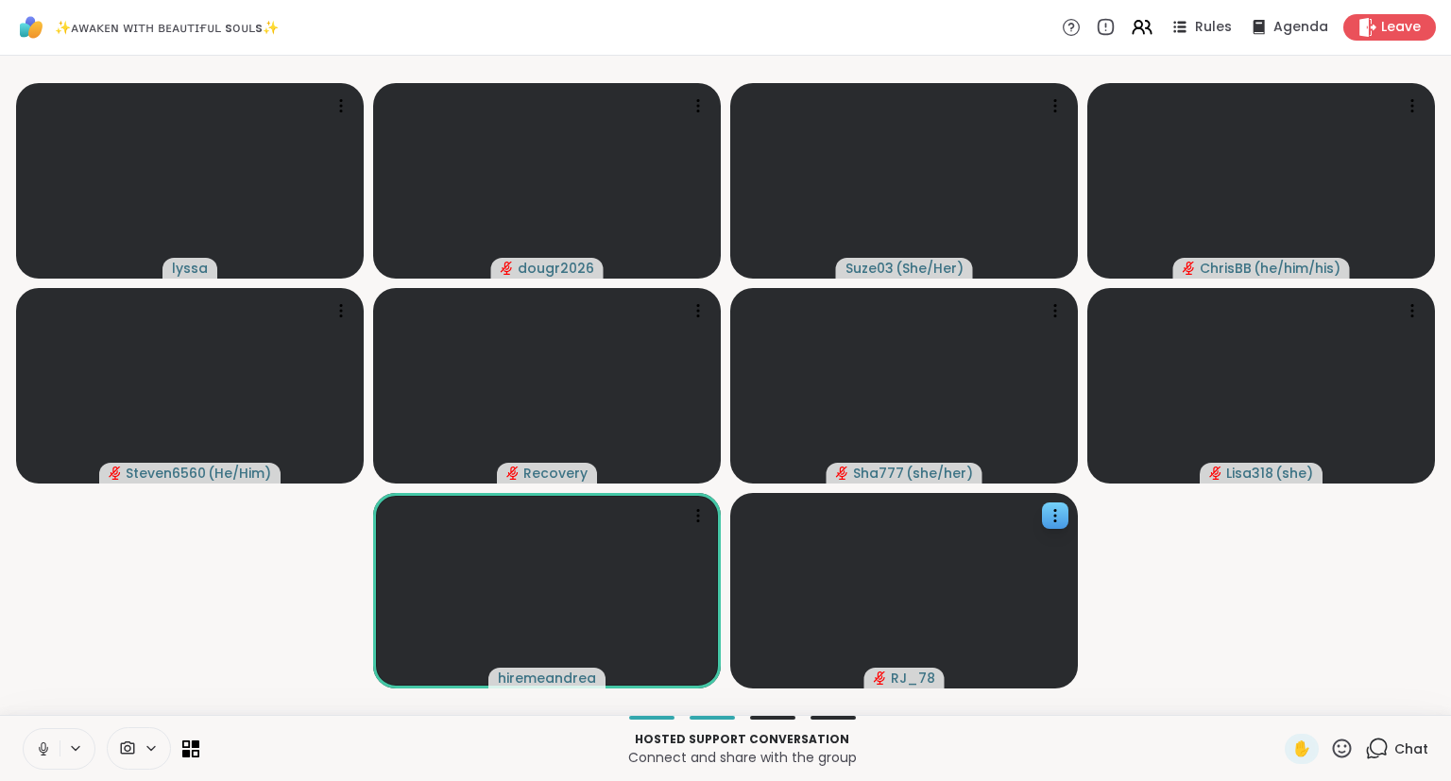
click at [1336, 754] on icon at bounding box center [1342, 748] width 19 height 19
click at [1279, 702] on span "❤️" at bounding box center [1286, 699] width 19 height 23
click at [1336, 754] on icon at bounding box center [1342, 748] width 19 height 19
click at [1279, 708] on span "❤️" at bounding box center [1286, 699] width 19 height 23
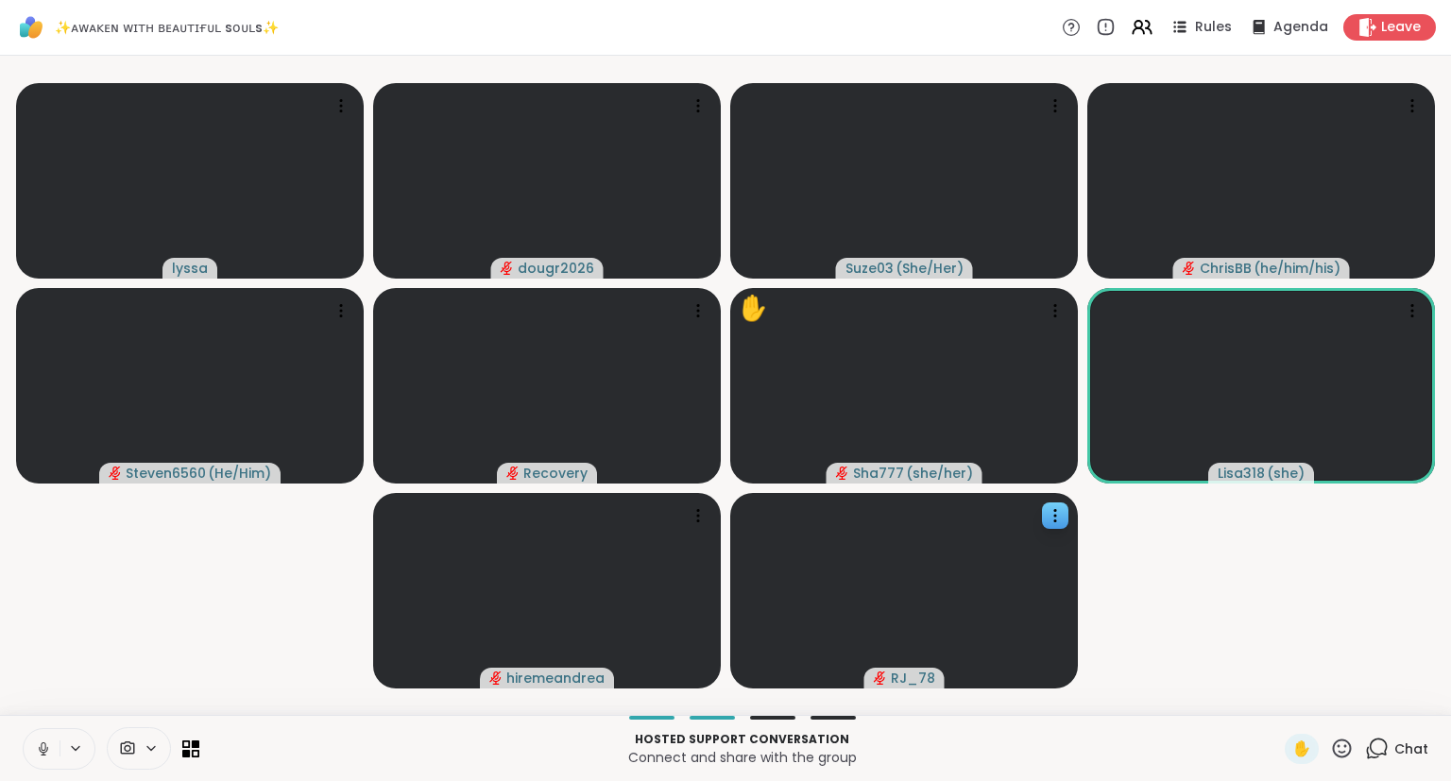
click at [1338, 750] on icon at bounding box center [1342, 749] width 24 height 24
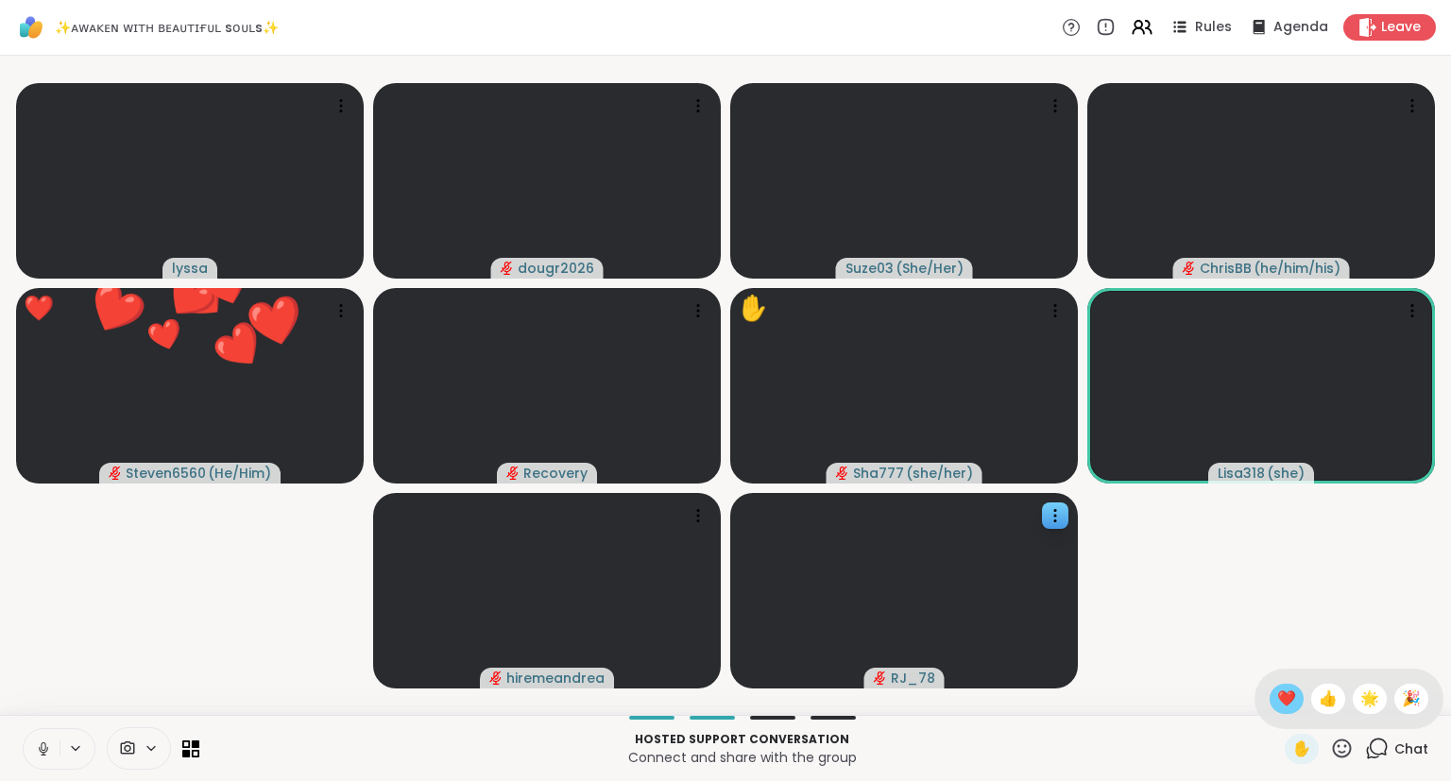
click at [1277, 689] on span "❤️" at bounding box center [1286, 699] width 19 height 23
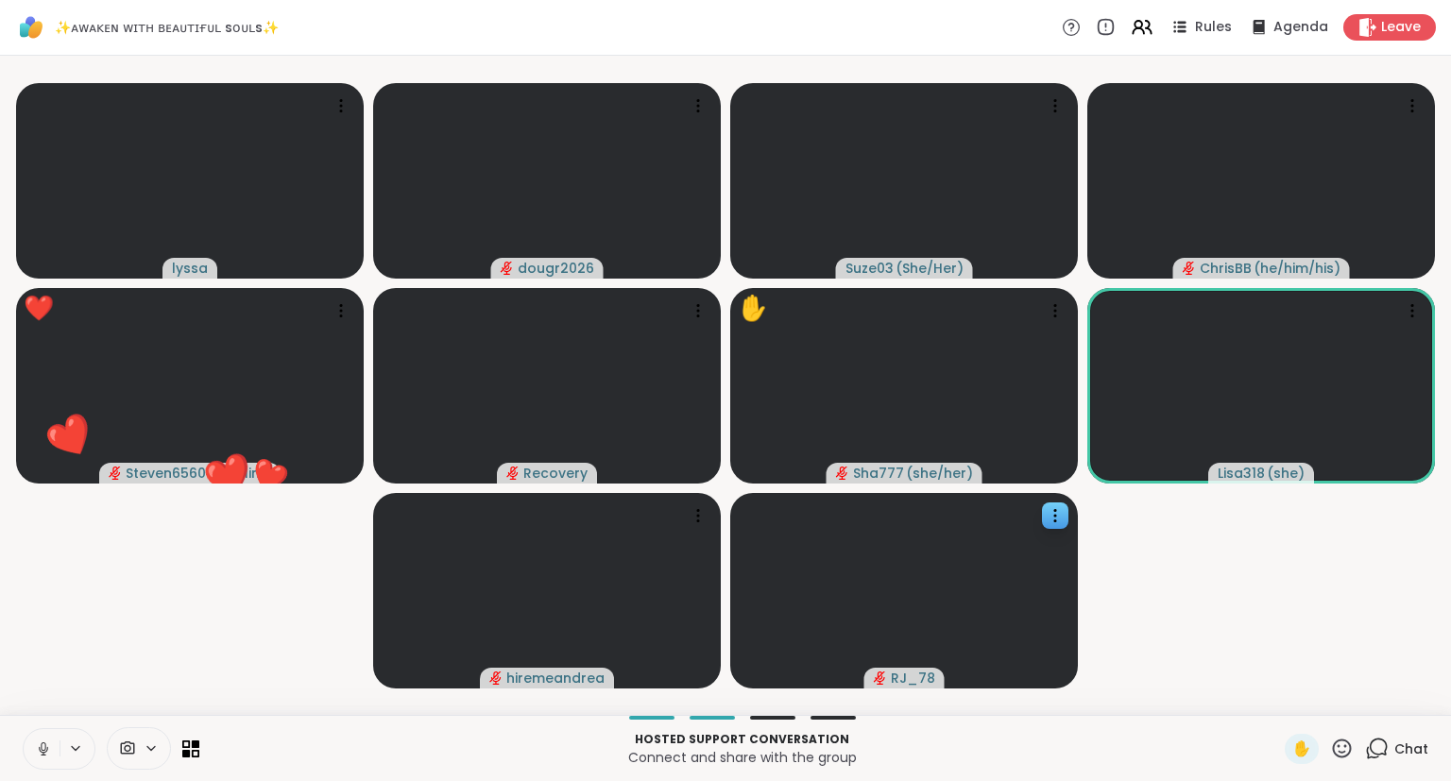
click at [1346, 746] on icon at bounding box center [1342, 748] width 19 height 19
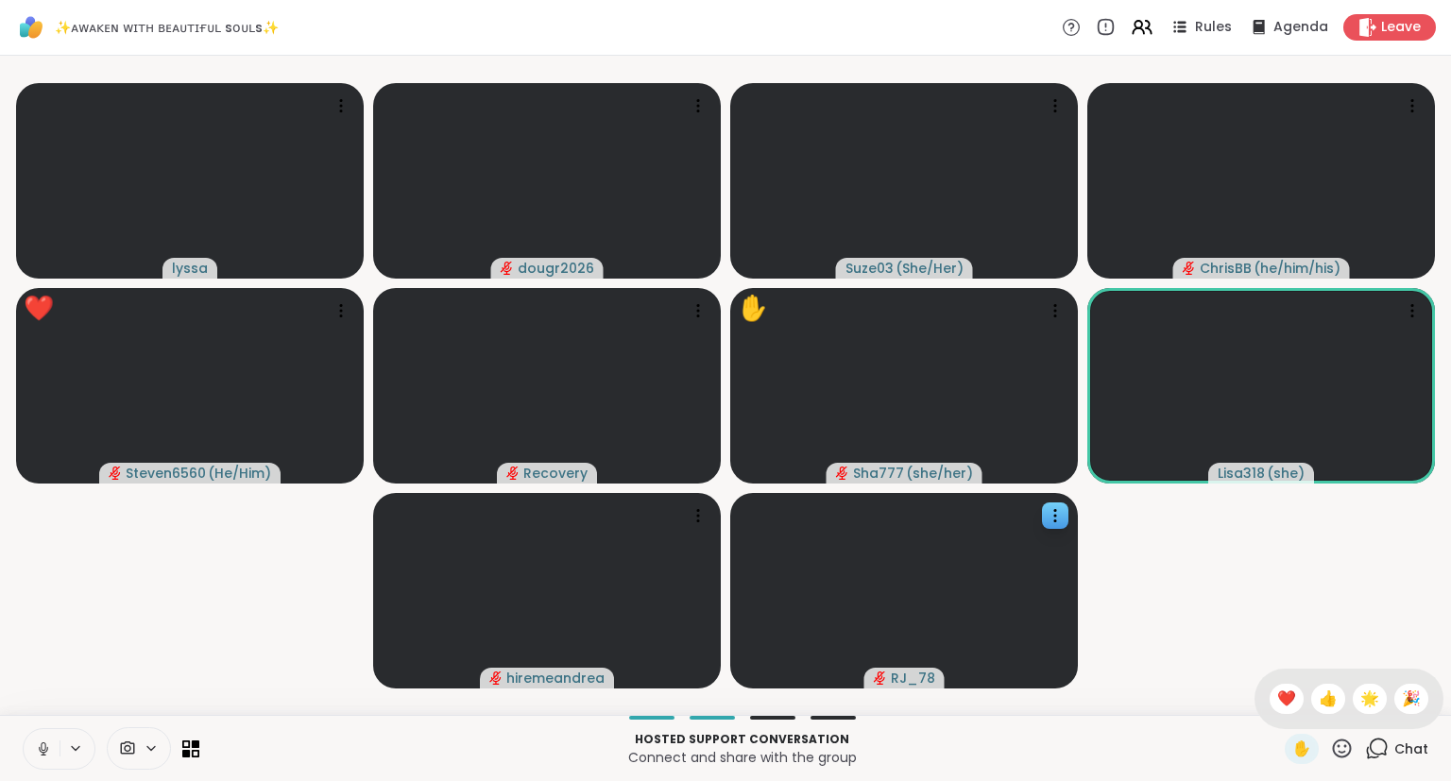
click at [1272, 685] on div "✋ ❤️ 👍 🌟 🎉" at bounding box center [1348, 699] width 189 height 60
drag, startPoint x: 1345, startPoint y: 742, endPoint x: 1336, endPoint y: 732, distance: 14.0
click at [1343, 739] on icon at bounding box center [1342, 749] width 24 height 24
click at [1283, 701] on span "❤️" at bounding box center [1286, 699] width 19 height 23
click at [1351, 745] on icon at bounding box center [1342, 748] width 19 height 19
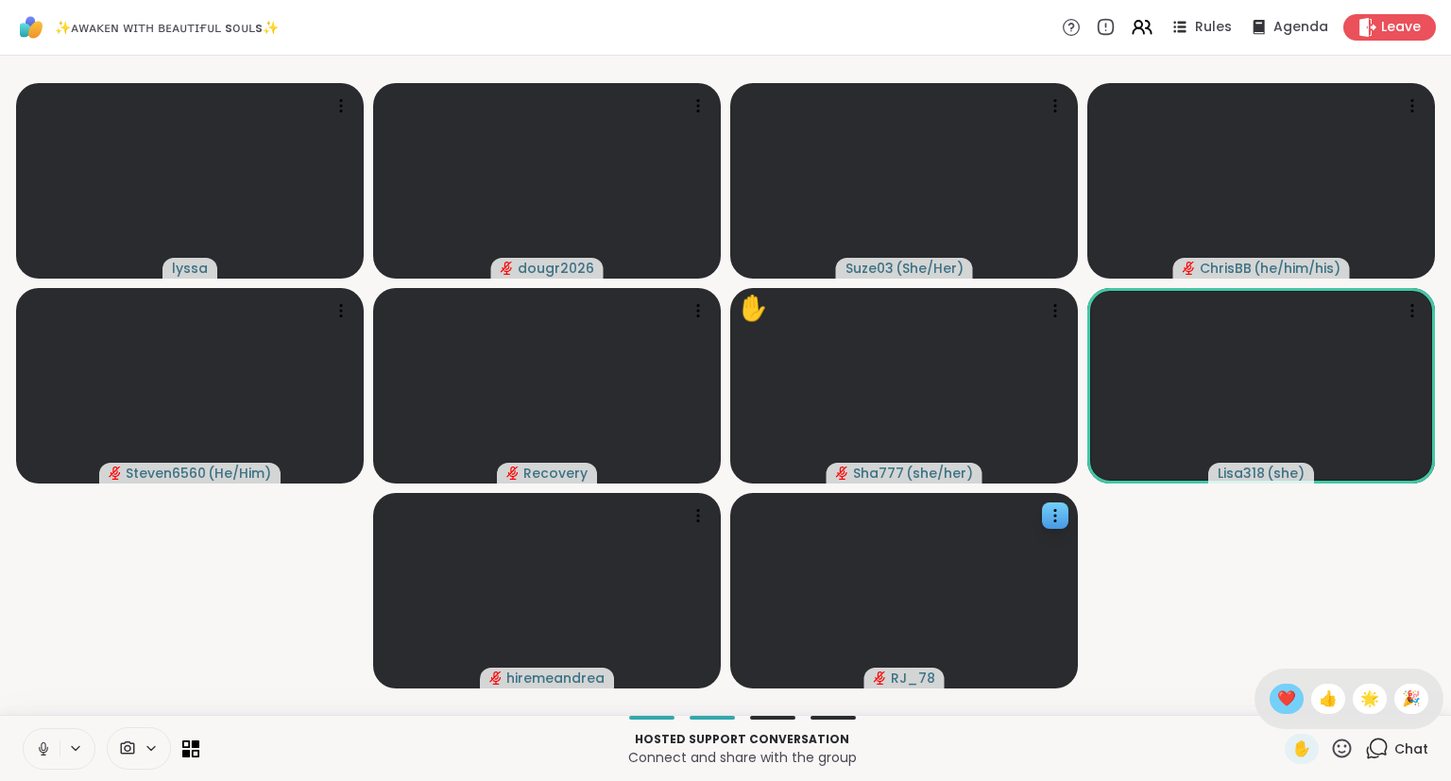
click at [1280, 693] on span "❤️" at bounding box center [1286, 699] width 19 height 23
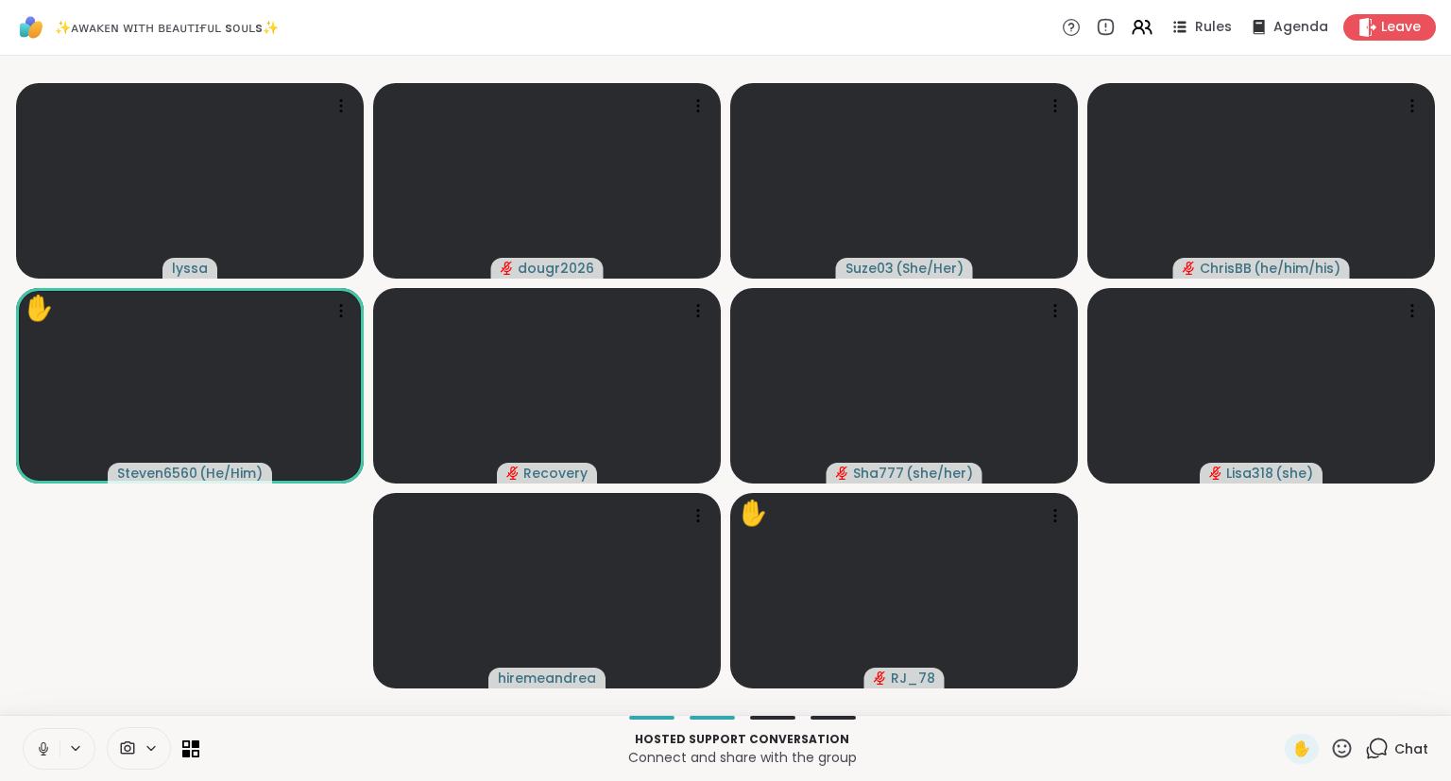
click at [1341, 742] on icon at bounding box center [1342, 749] width 24 height 24
click at [1280, 693] on span "❤️" at bounding box center [1286, 699] width 19 height 23
click at [29, 742] on button at bounding box center [42, 749] width 36 height 40
click at [706, 519] on icon at bounding box center [698, 515] width 19 height 19
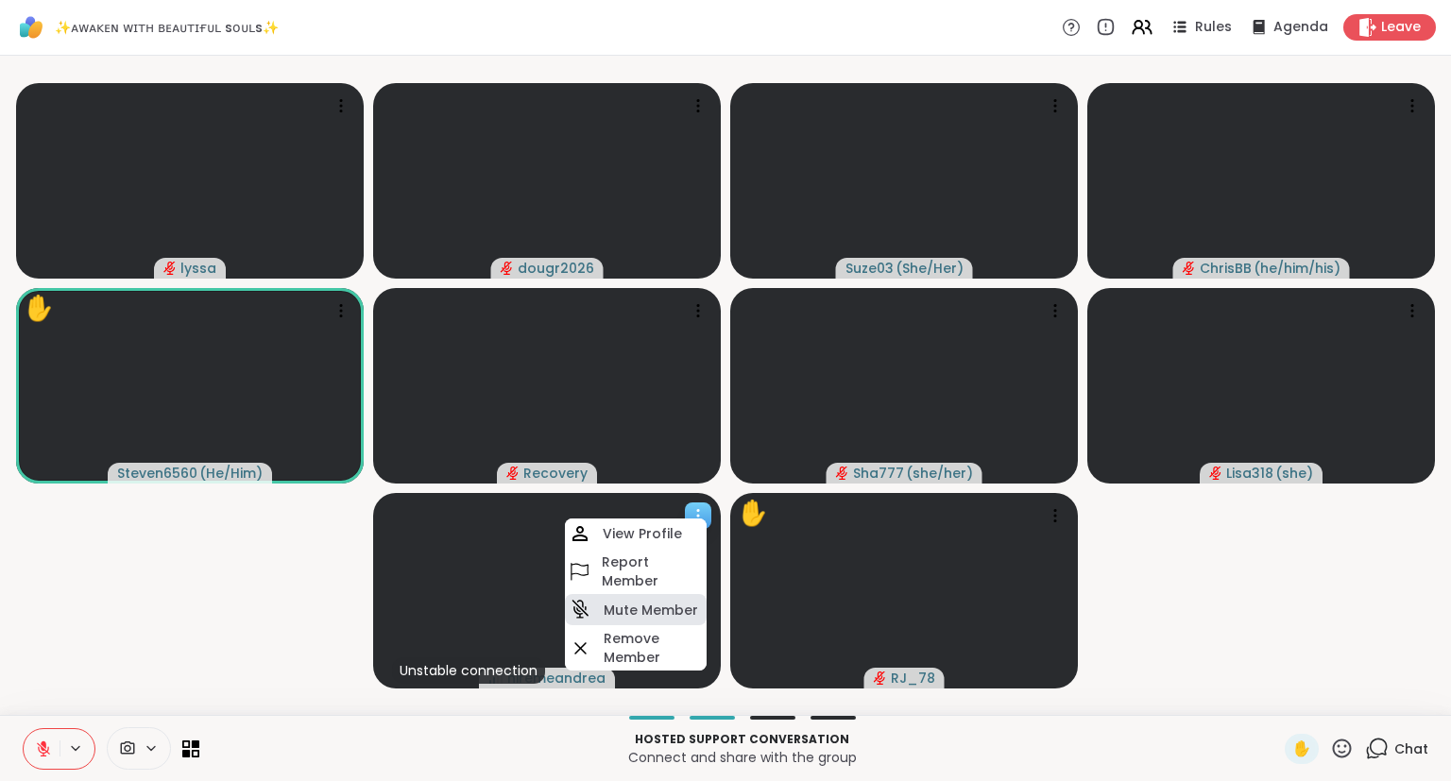
click at [628, 604] on h4 "Mute Member" at bounding box center [651, 610] width 94 height 19
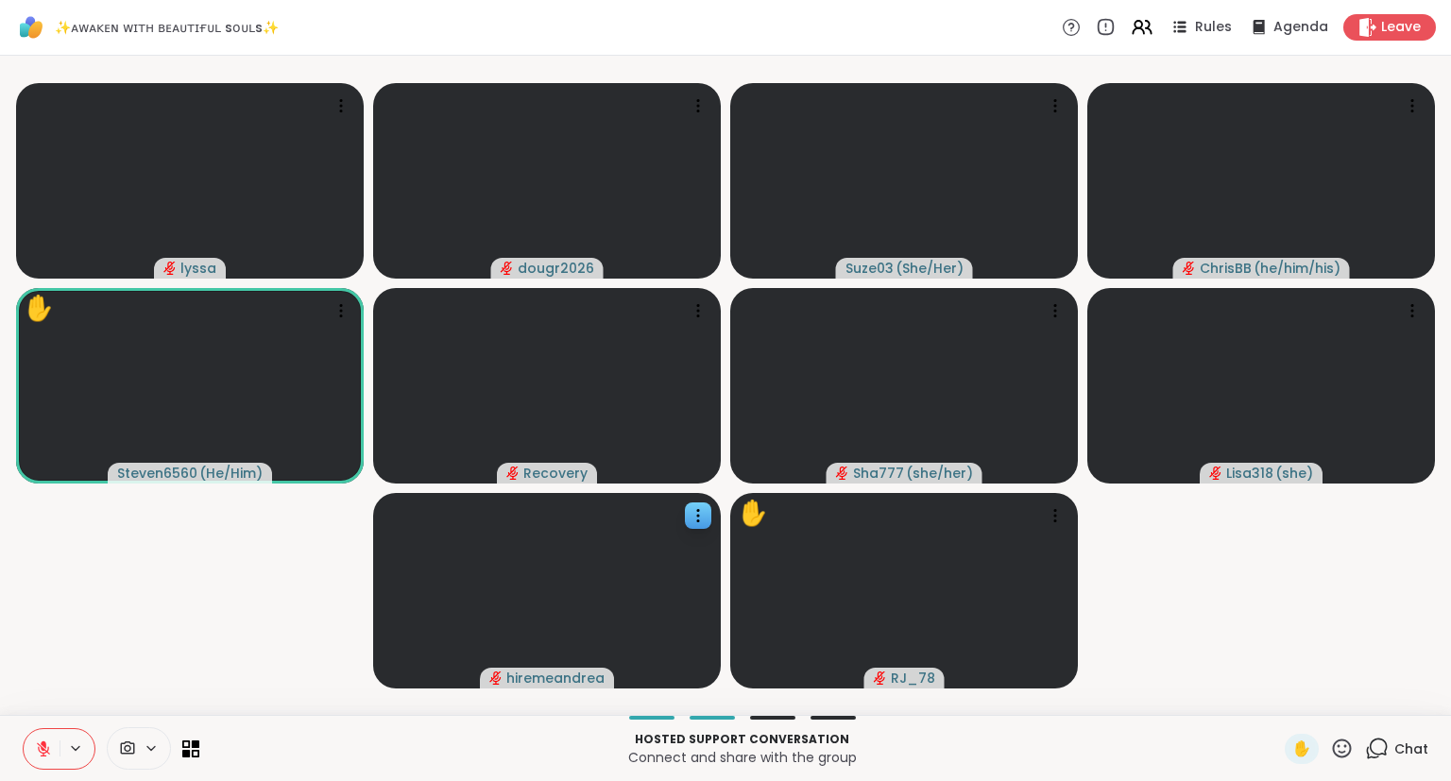
click at [40, 741] on icon at bounding box center [43, 748] width 17 height 17
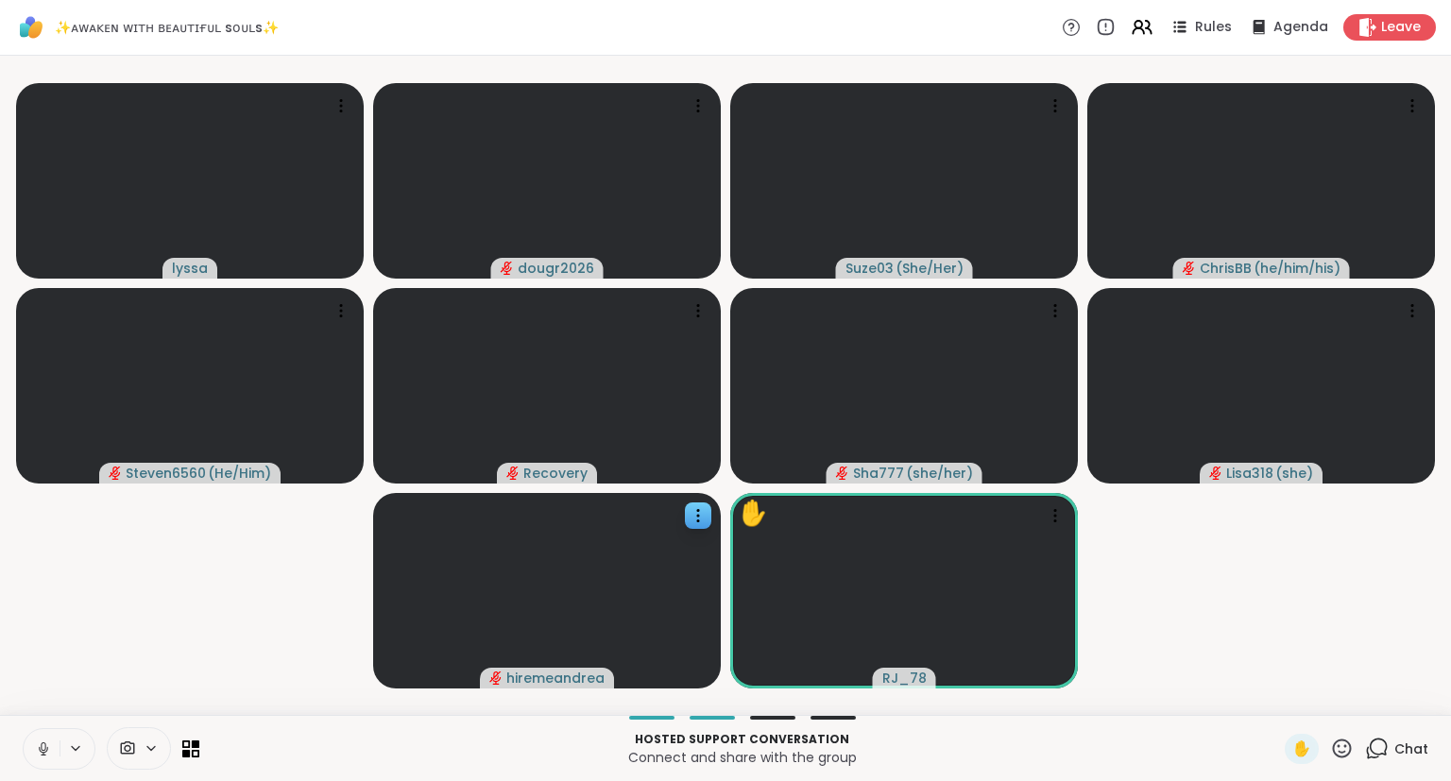
click at [39, 740] on button at bounding box center [42, 749] width 36 height 40
click at [1345, 736] on div "✋" at bounding box center [1319, 749] width 69 height 30
click at [1343, 744] on icon at bounding box center [1342, 749] width 24 height 24
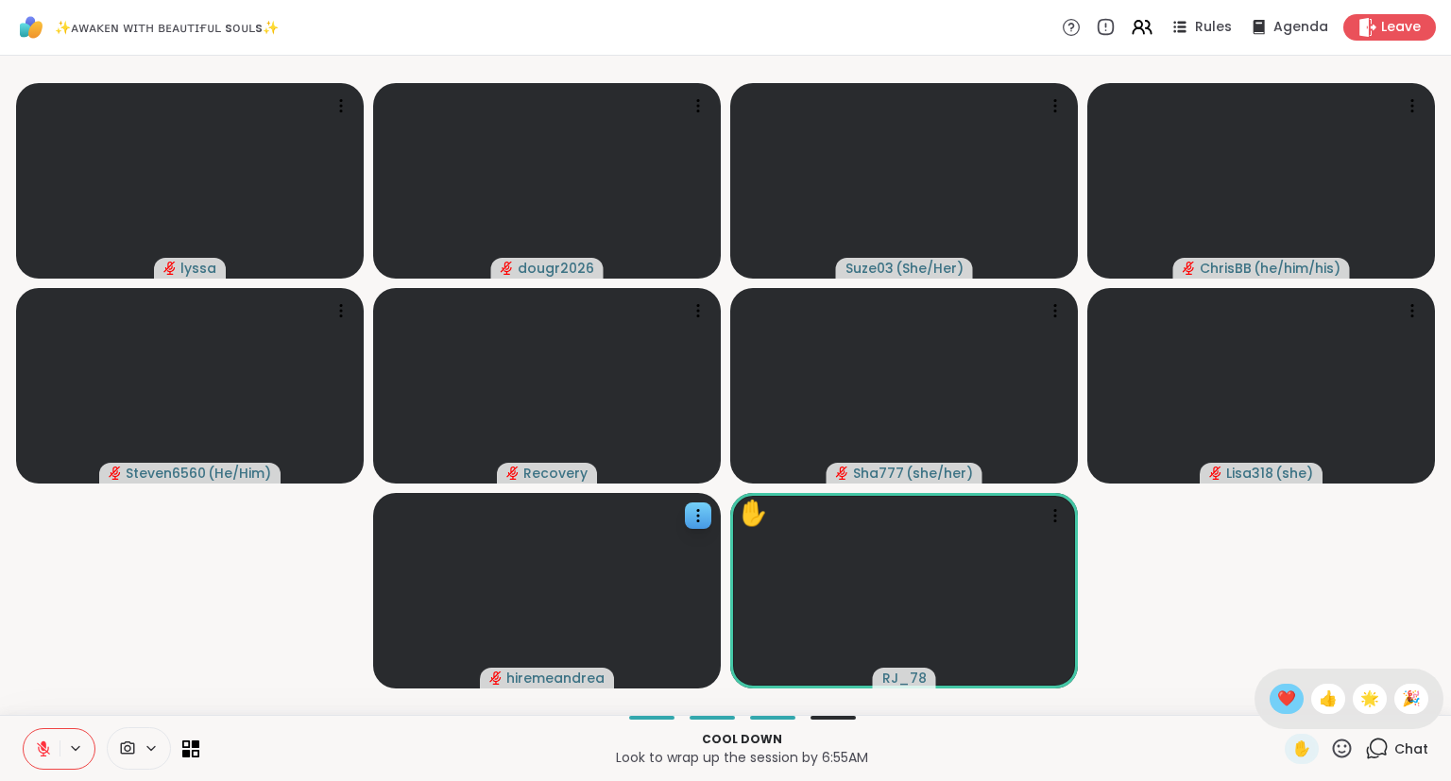
click at [1280, 695] on span "❤️" at bounding box center [1286, 699] width 19 height 23
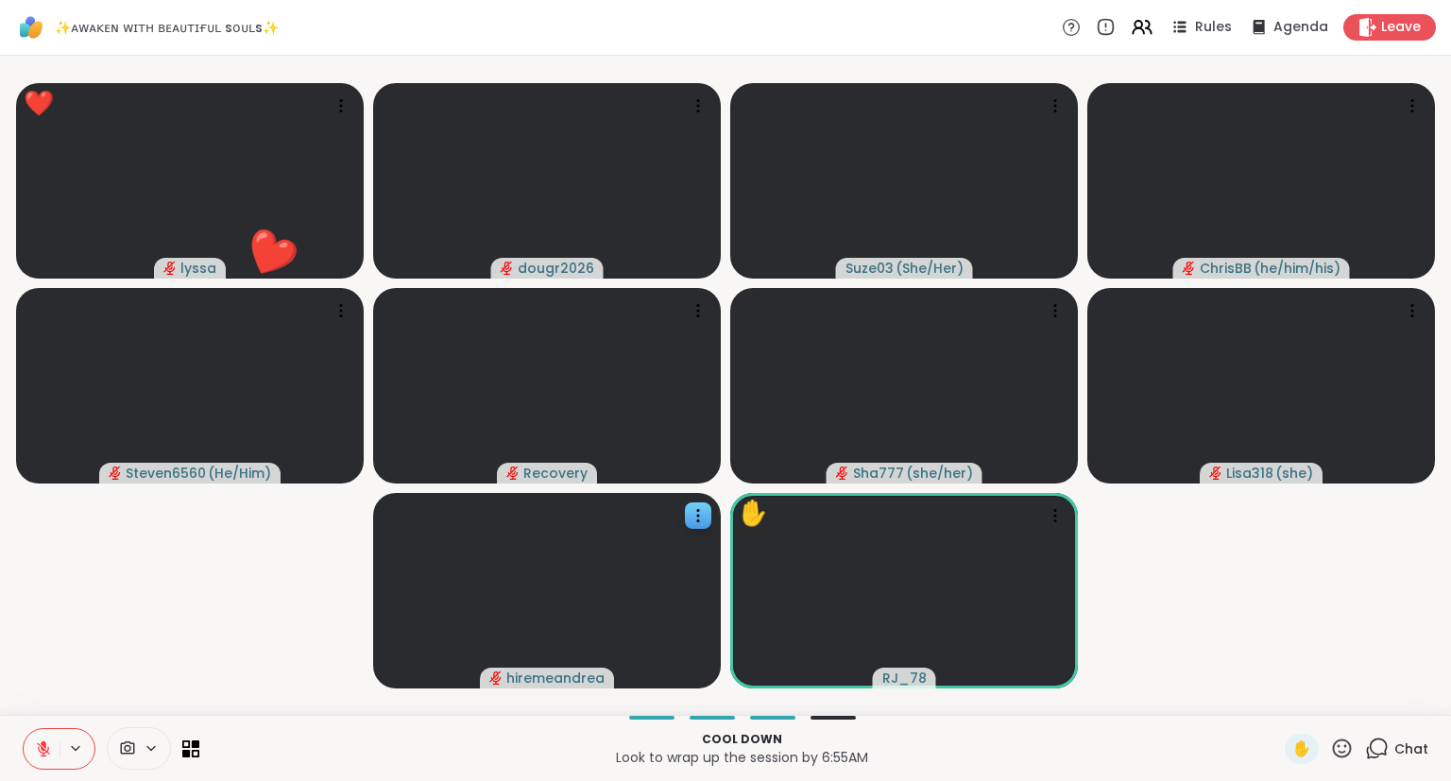
click at [39, 733] on button at bounding box center [42, 749] width 36 height 40
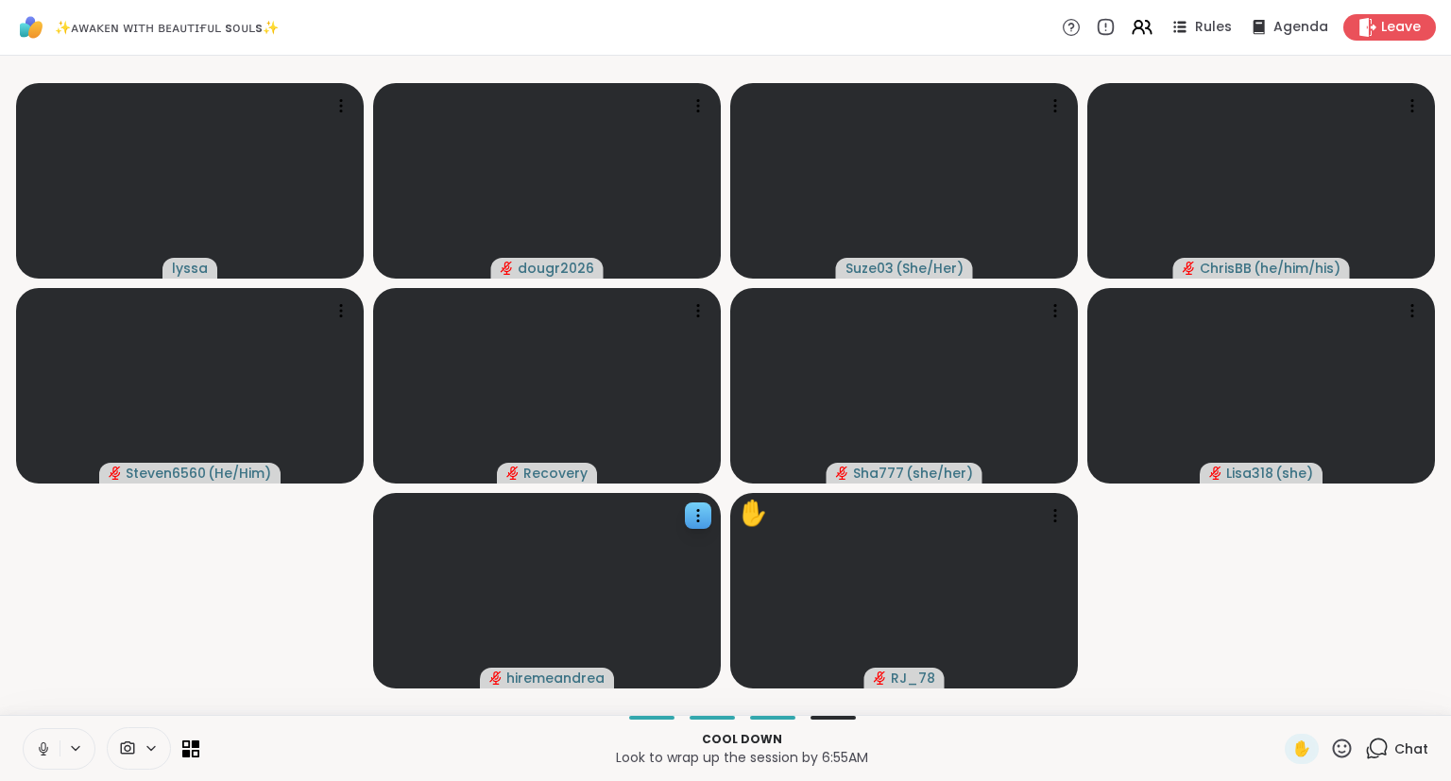
click at [1341, 750] on icon at bounding box center [1342, 749] width 24 height 24
click at [1280, 699] on span "❤️" at bounding box center [1286, 699] width 19 height 23
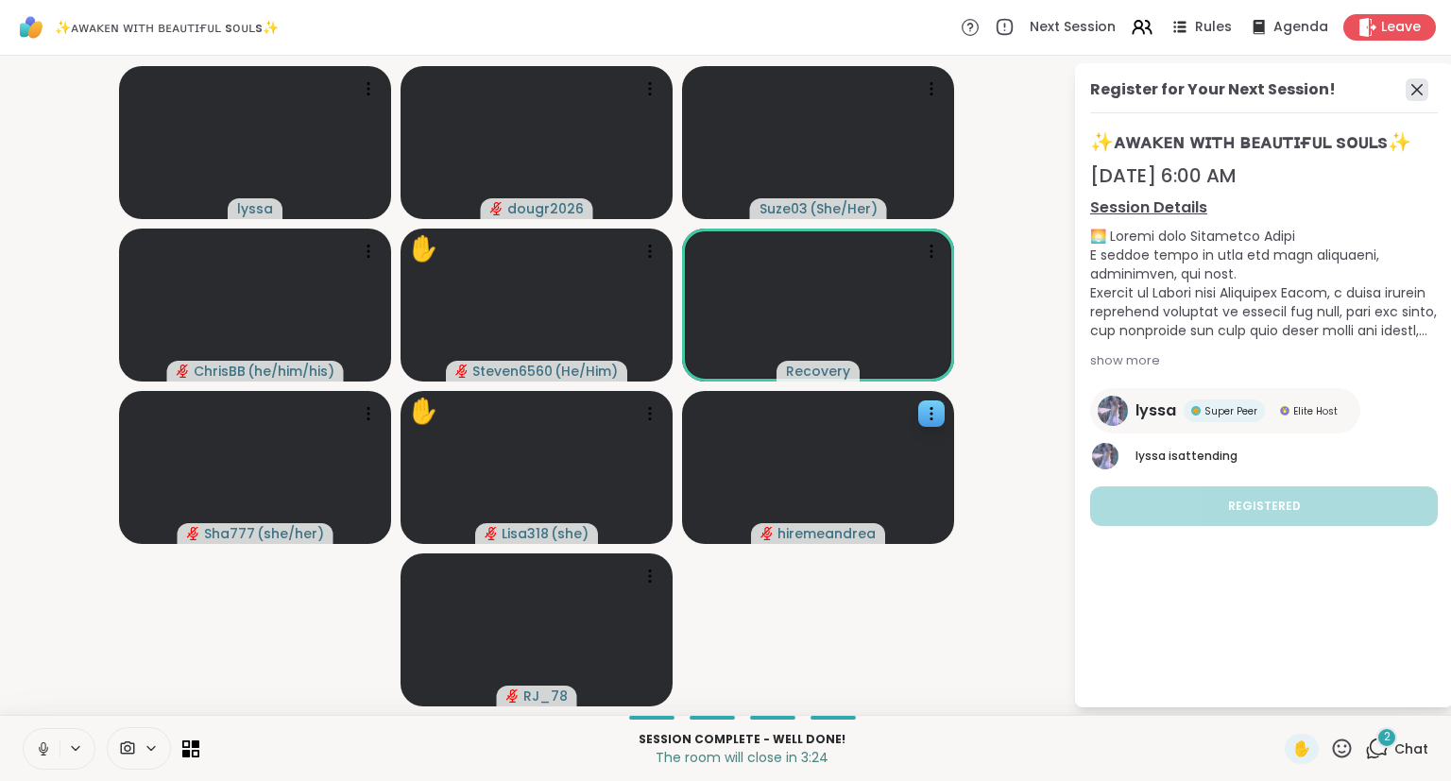
click at [1419, 86] on icon at bounding box center [1416, 89] width 23 height 23
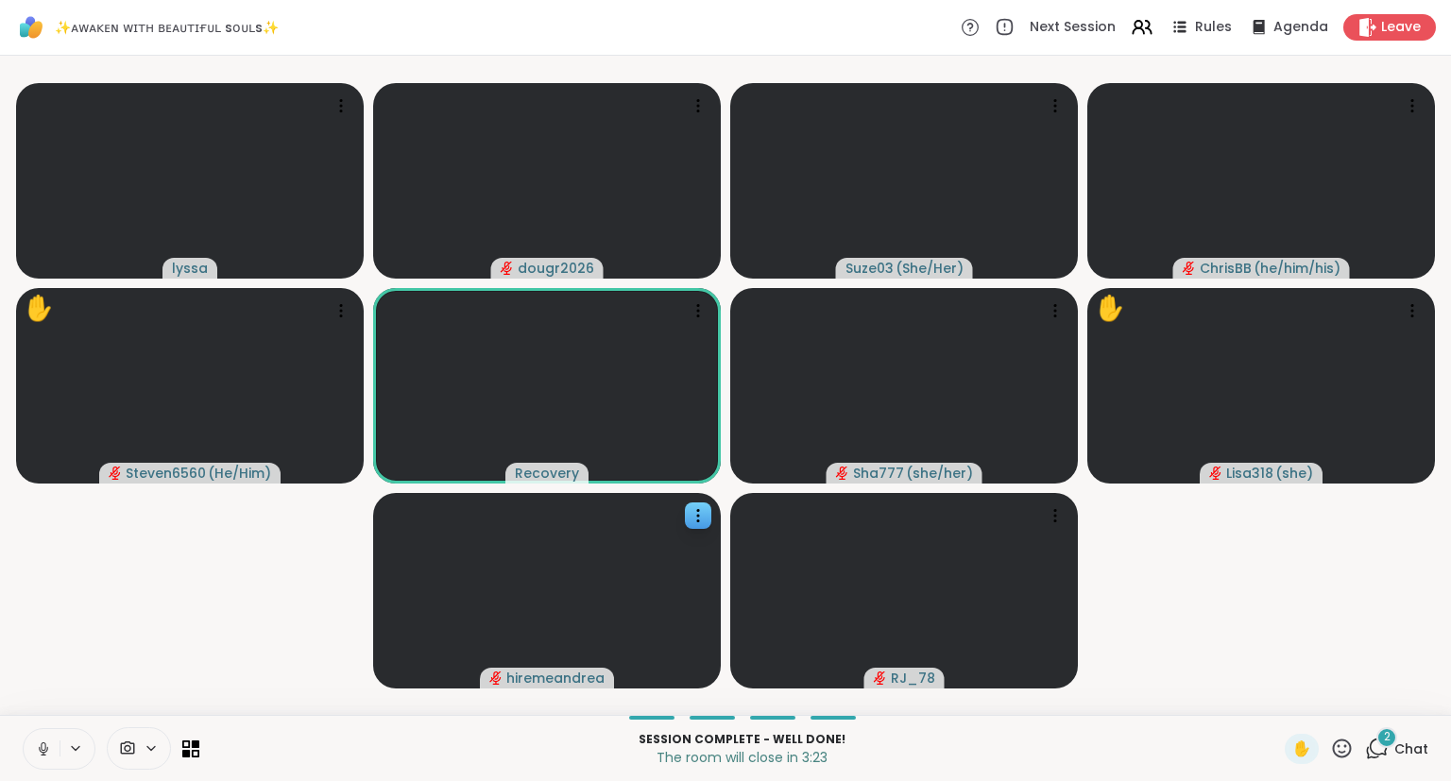
click at [42, 752] on icon at bounding box center [43, 749] width 9 height 6
click at [1341, 723] on div "Session Complete - well done! The room will close in 3:22 ✋ 2 Chat" at bounding box center [725, 748] width 1451 height 66
click at [1377, 749] on icon at bounding box center [1377, 749] width 24 height 24
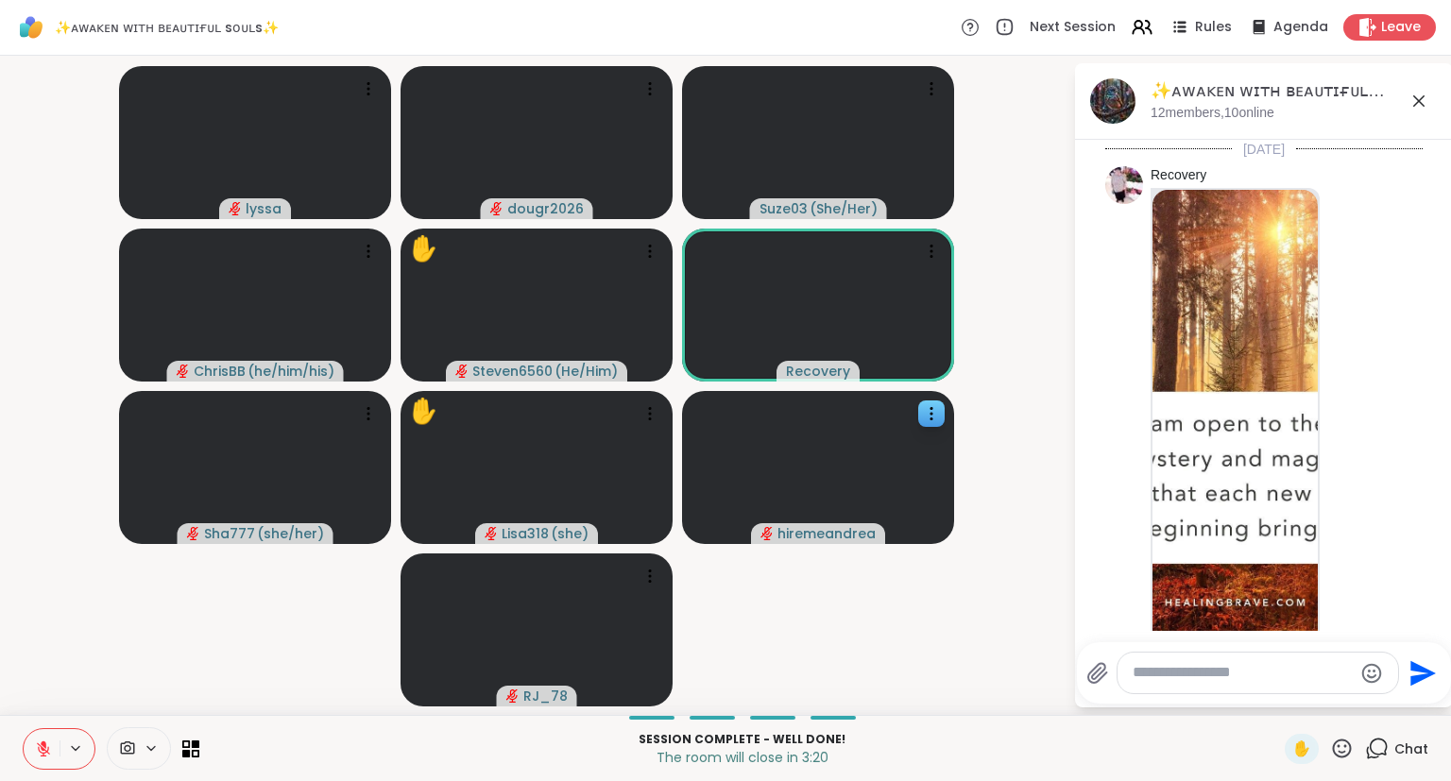
scroll to position [12790, 0]
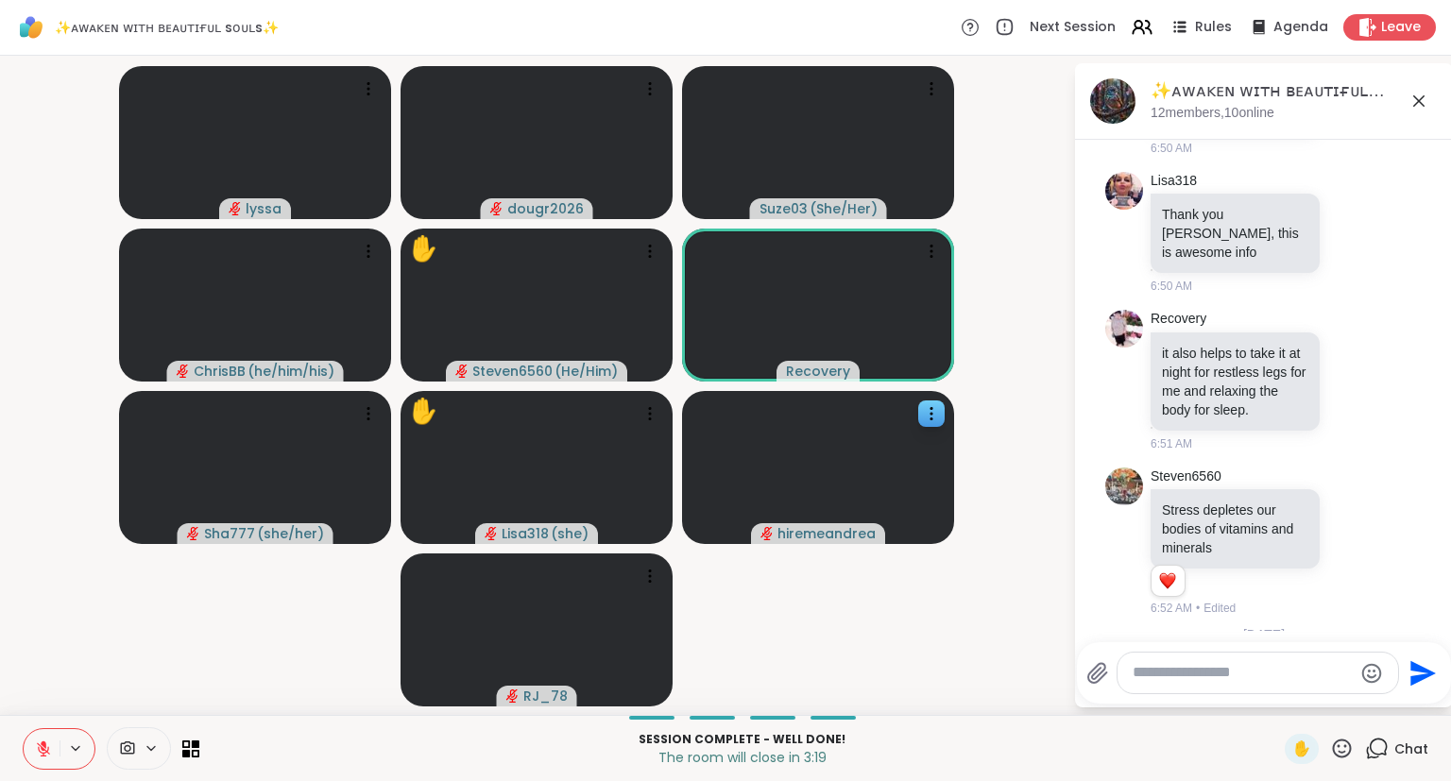
click at [1354, 748] on icon at bounding box center [1352, 757] width 17 height 19
click at [1200, 719] on div "Select Reaction: Heart" at bounding box center [1202, 727] width 17 height 17
click at [45, 756] on icon at bounding box center [43, 748] width 13 height 13
click at [1351, 744] on icon at bounding box center [1342, 748] width 19 height 19
click at [1277, 690] on span "❤️" at bounding box center [1286, 699] width 19 height 23
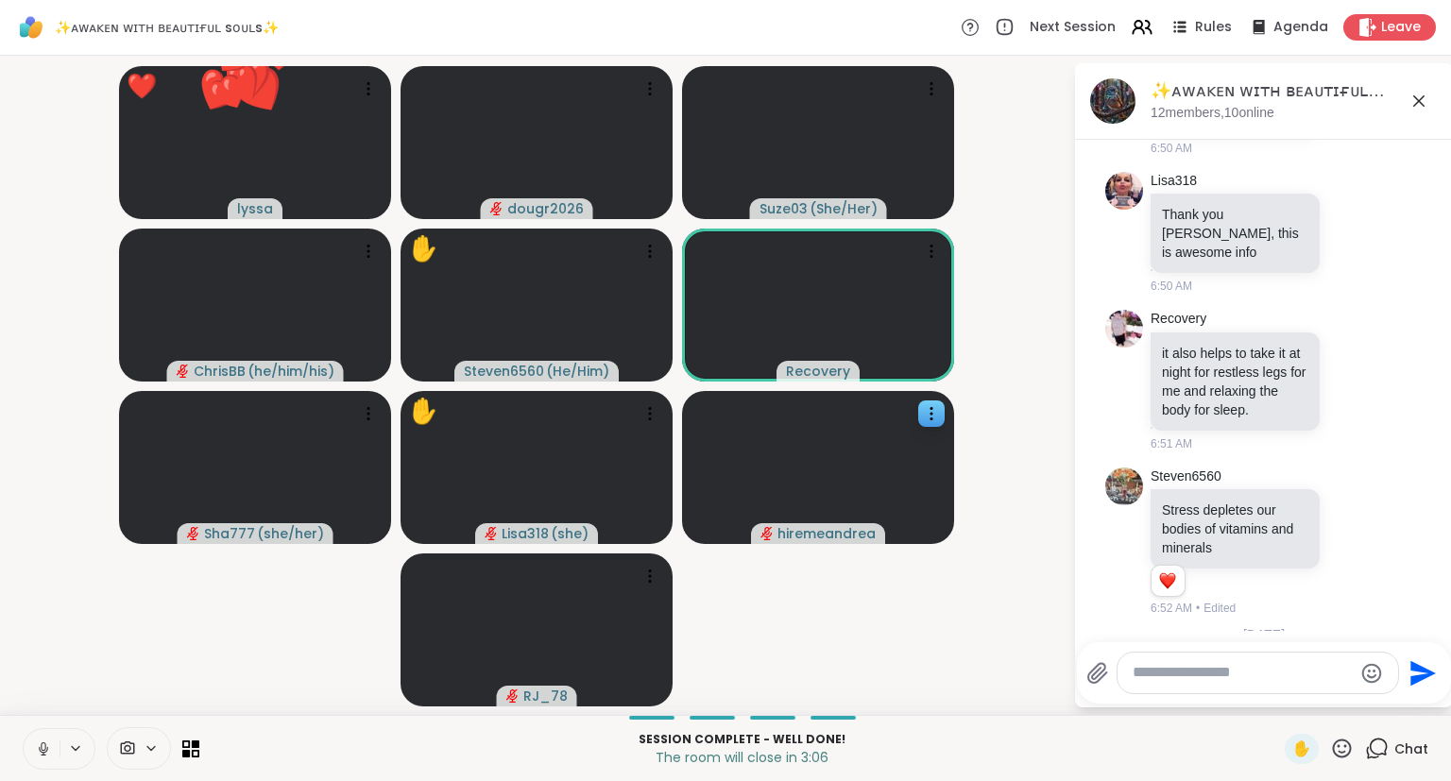
click at [1339, 744] on icon at bounding box center [1342, 749] width 24 height 24
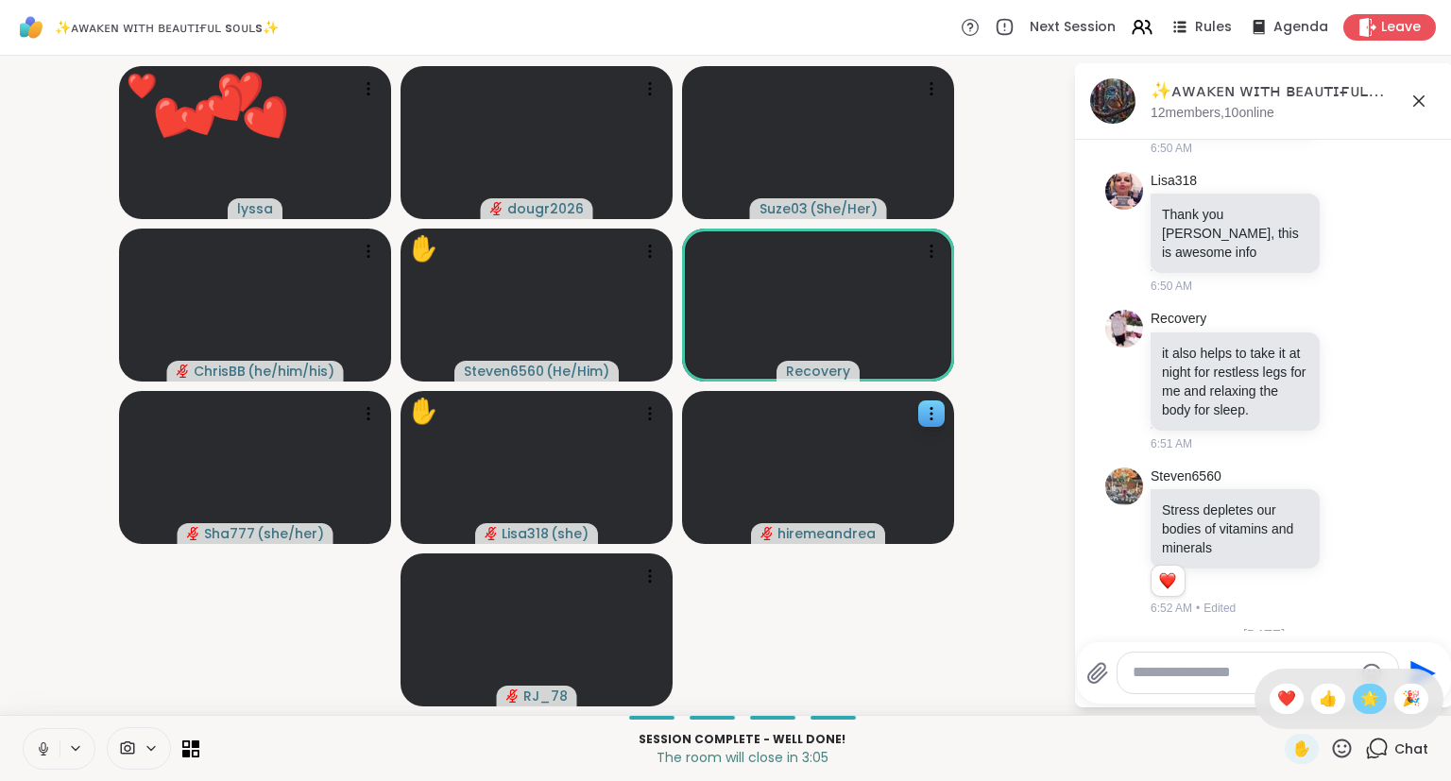
click at [1369, 705] on span "🌟" at bounding box center [1369, 699] width 19 height 23
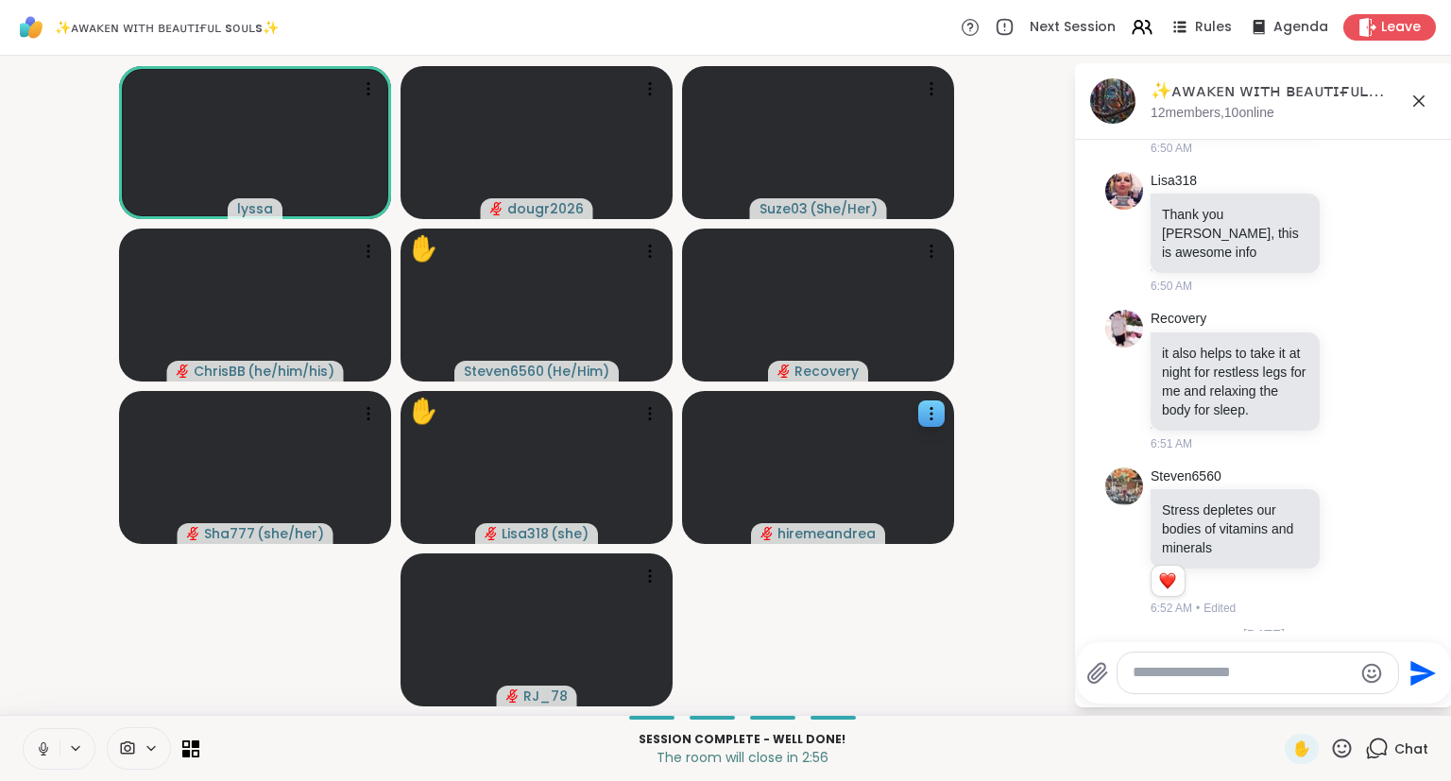
click at [43, 750] on icon at bounding box center [43, 748] width 17 height 17
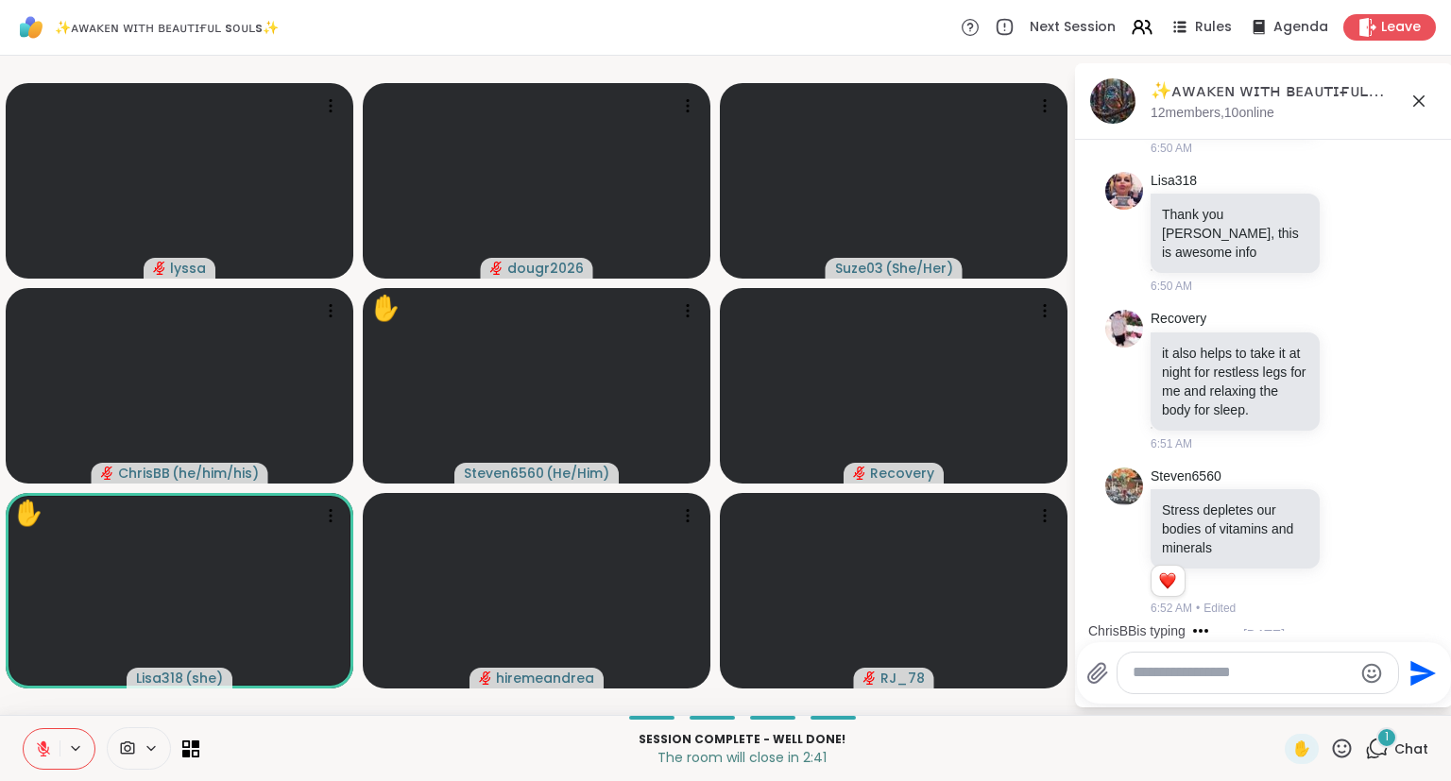
scroll to position [12909, 0]
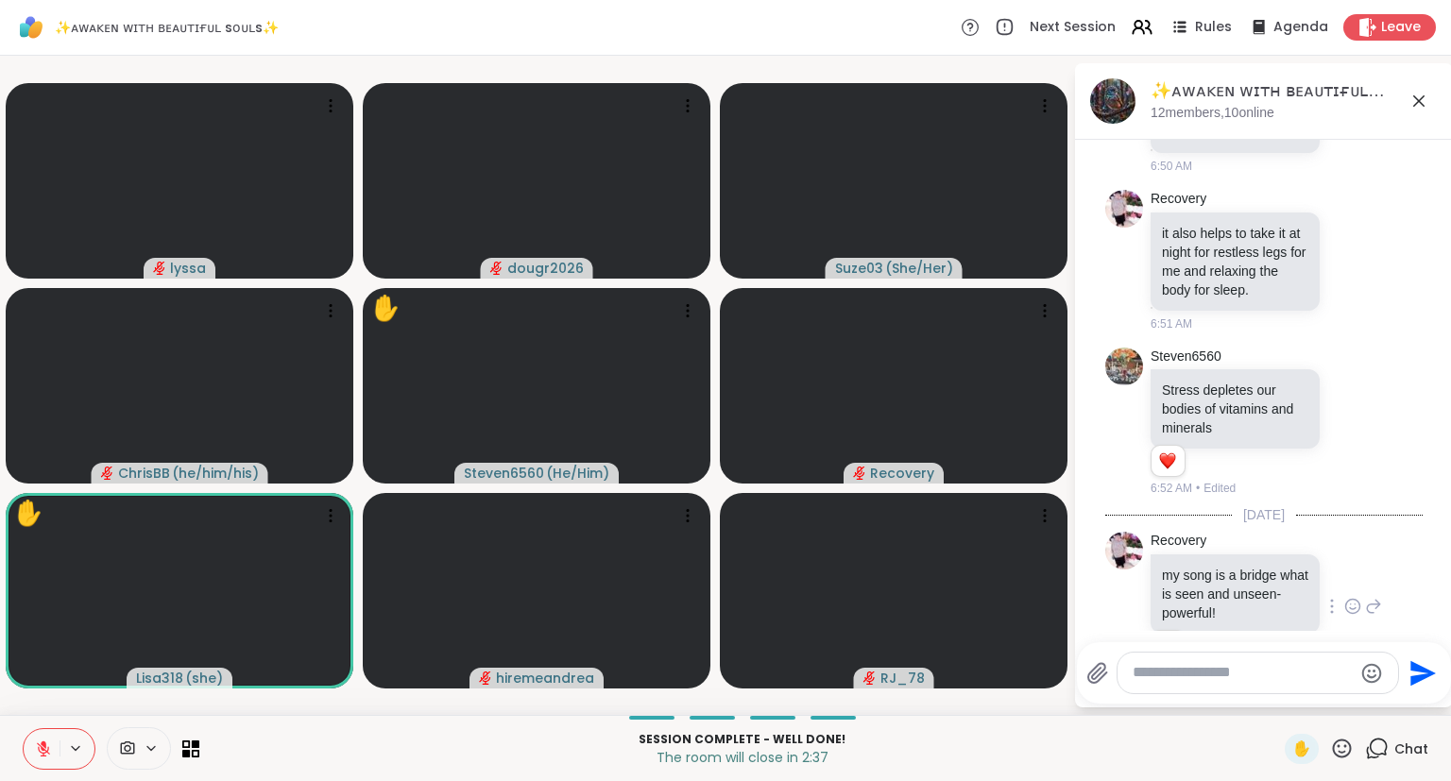
click at [1150, 679] on textarea "Type your message" at bounding box center [1242, 673] width 220 height 20
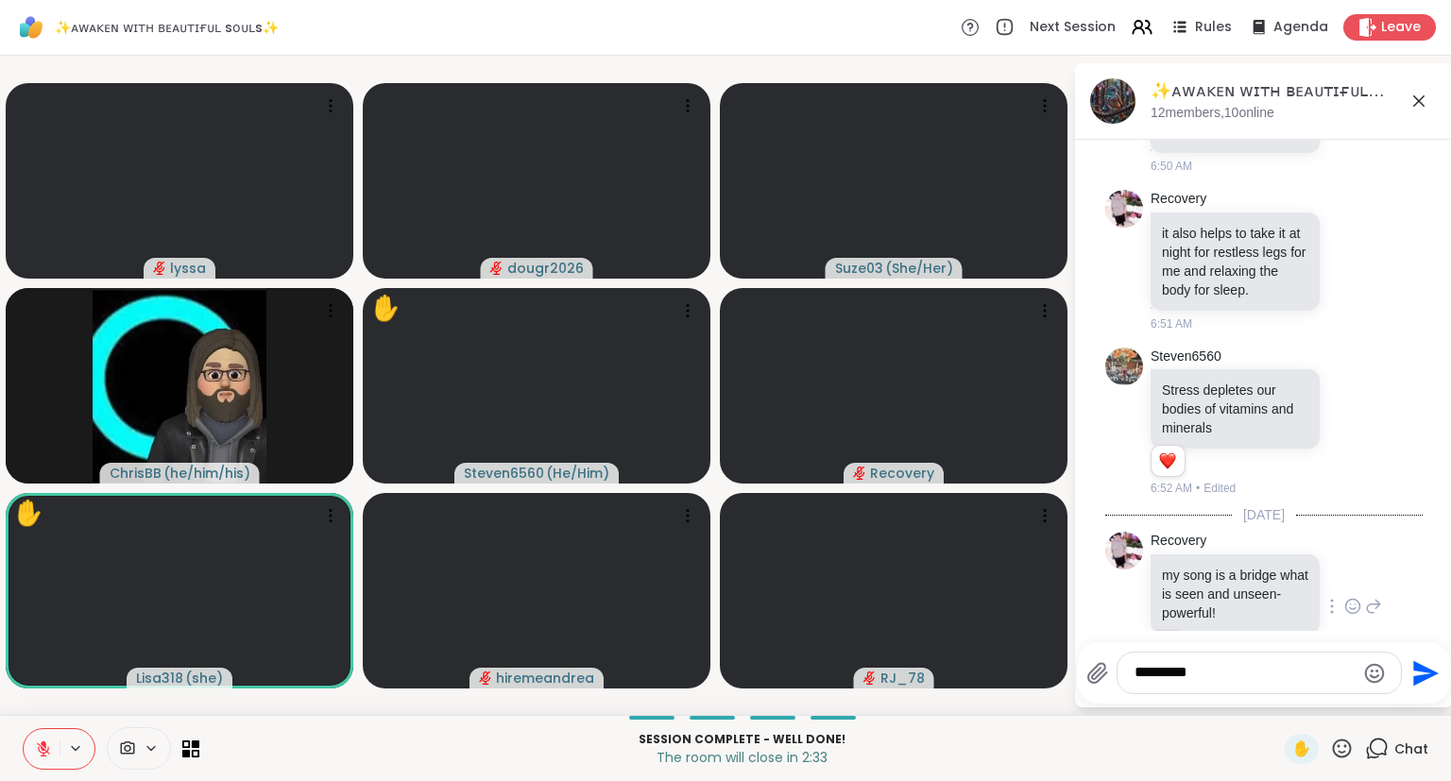
type textarea "**********"
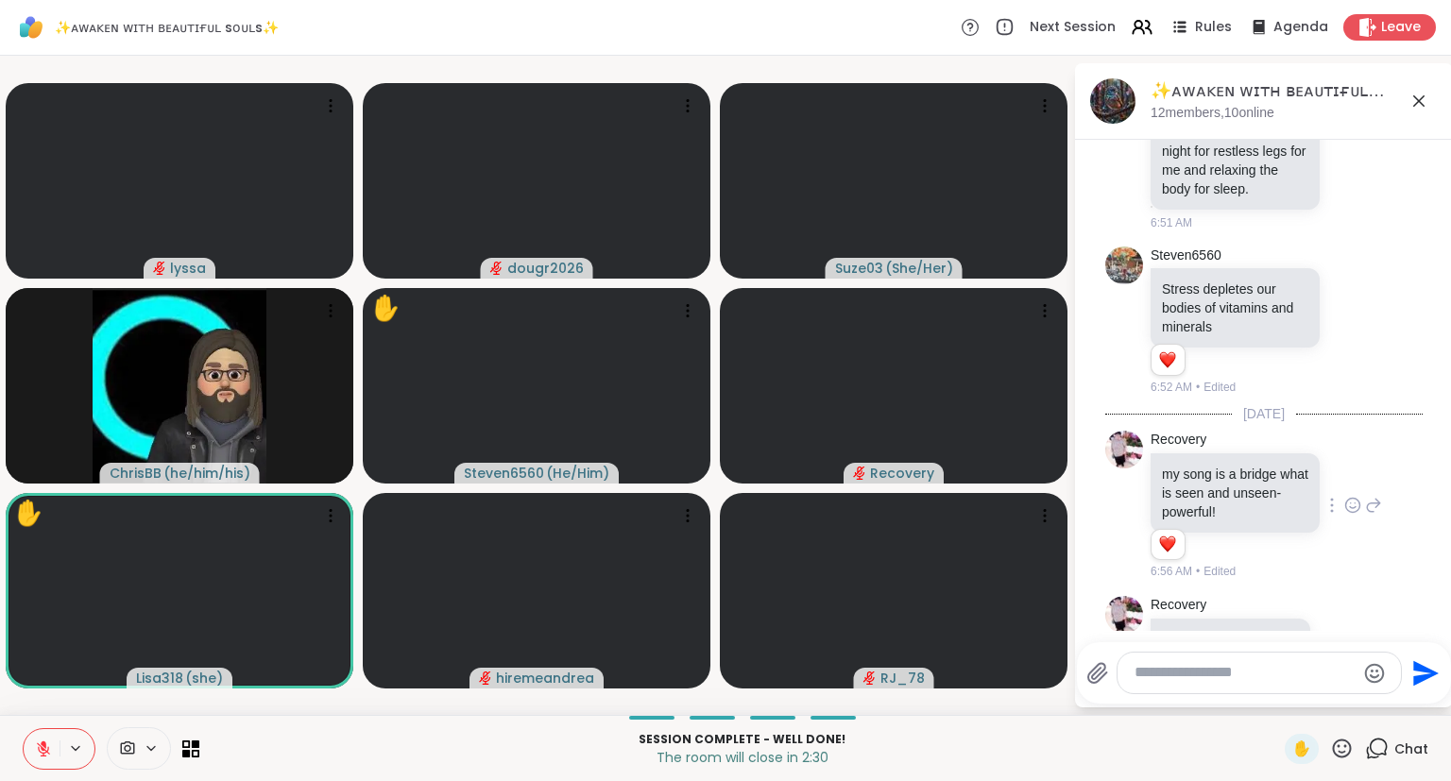
click at [1415, 101] on icon at bounding box center [1418, 101] width 23 height 23
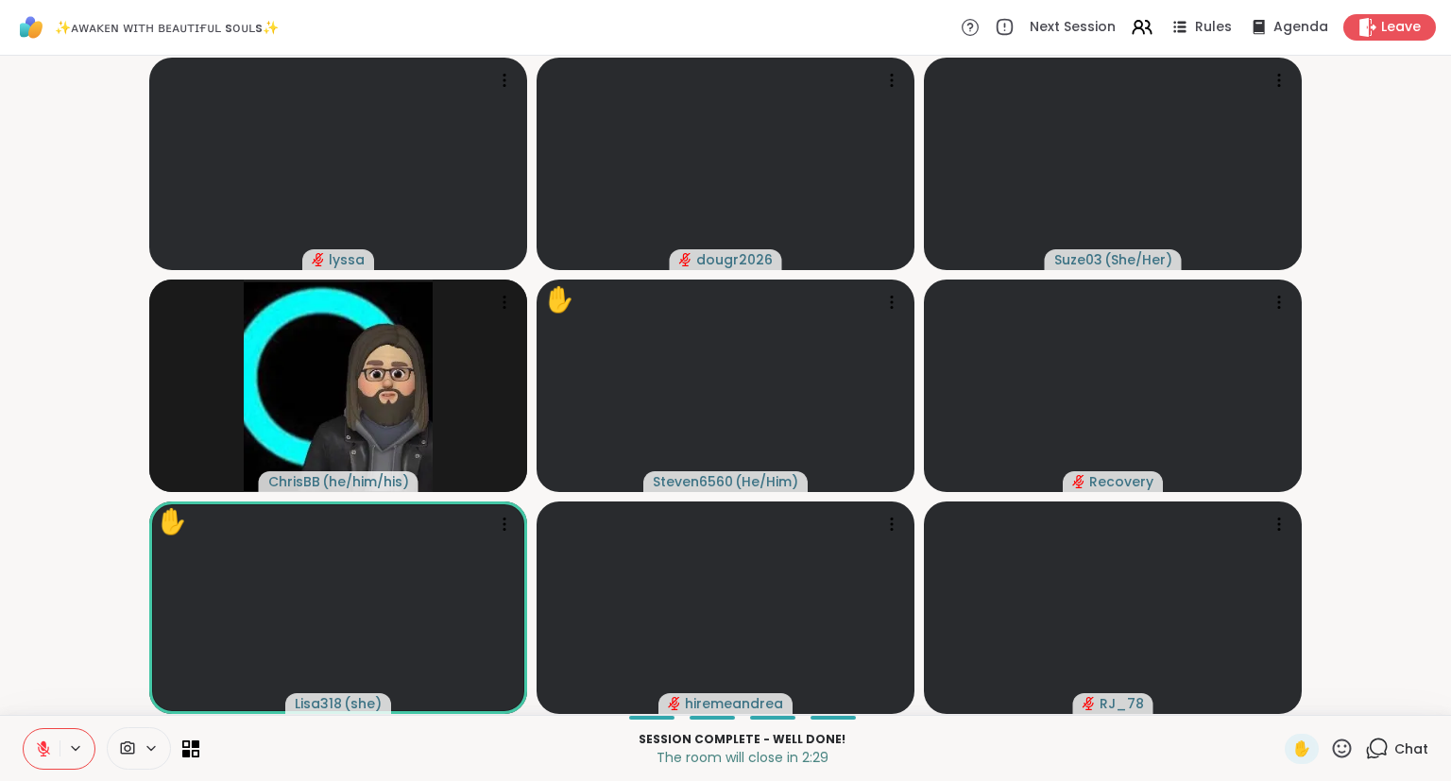
click at [1339, 739] on icon at bounding box center [1342, 749] width 24 height 24
click at [1282, 692] on span "❤️" at bounding box center [1286, 699] width 19 height 23
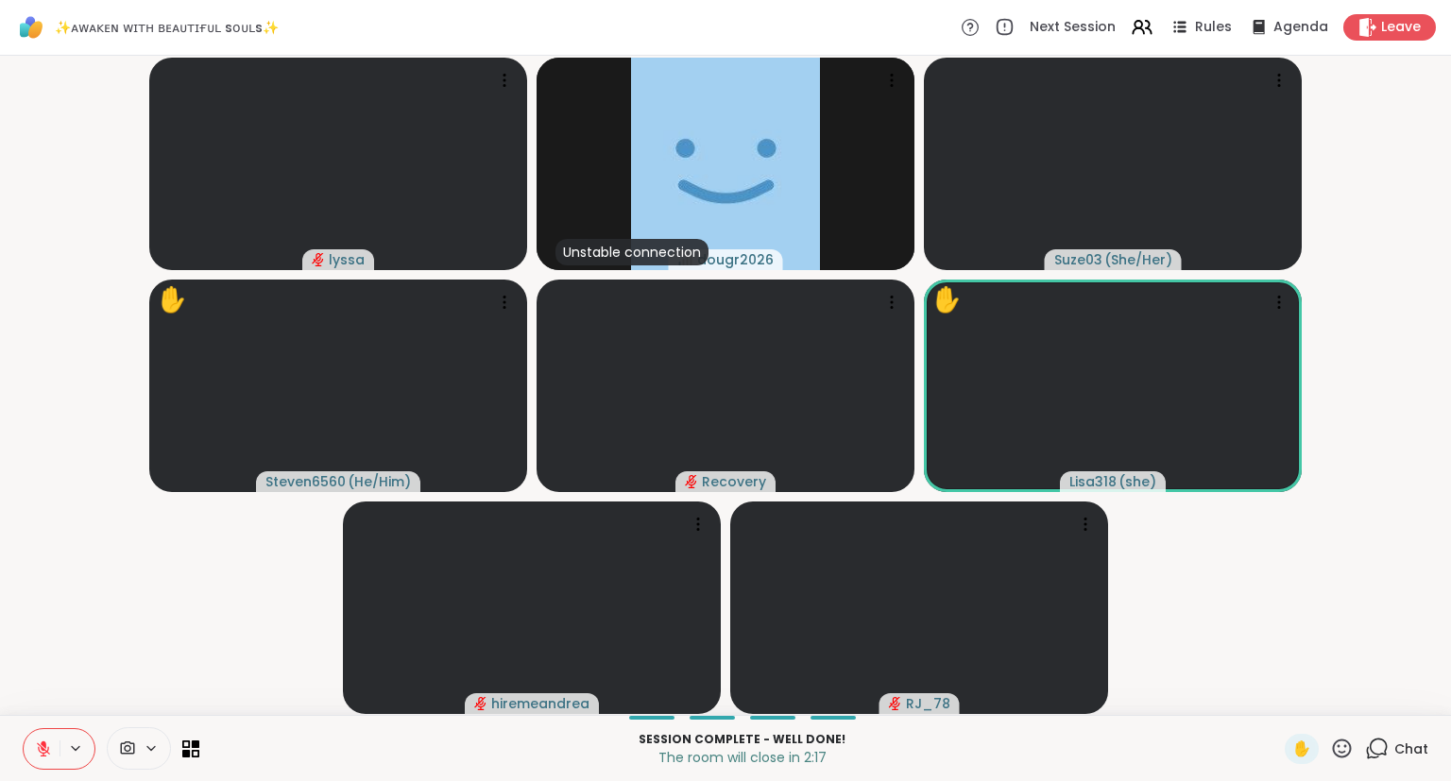
click at [1348, 740] on icon at bounding box center [1342, 749] width 24 height 24
click at [1282, 690] on span "❤️" at bounding box center [1286, 699] width 19 height 23
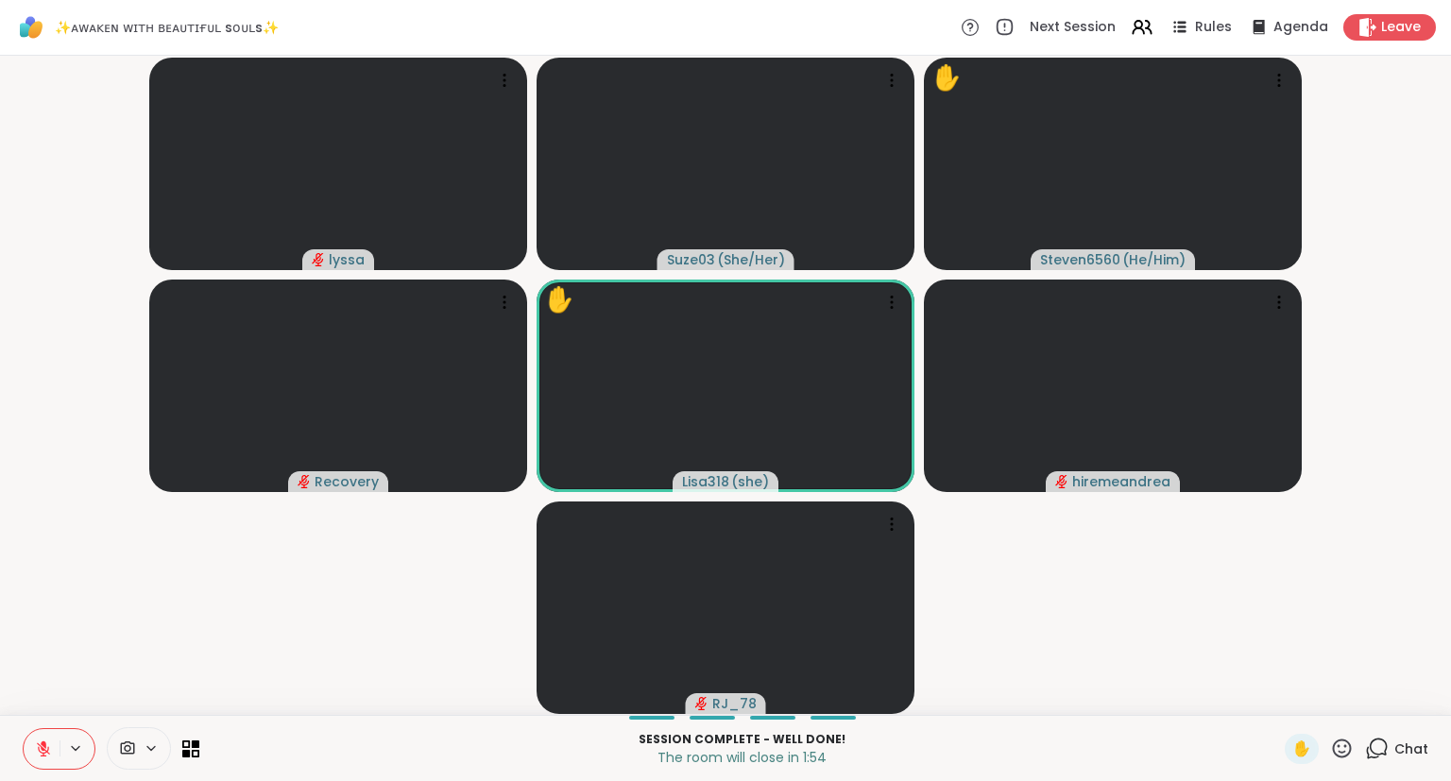
click at [1343, 746] on icon at bounding box center [1342, 749] width 24 height 24
click at [1360, 697] on span "🌟" at bounding box center [1369, 699] width 19 height 23
click at [1344, 744] on icon at bounding box center [1342, 749] width 24 height 24
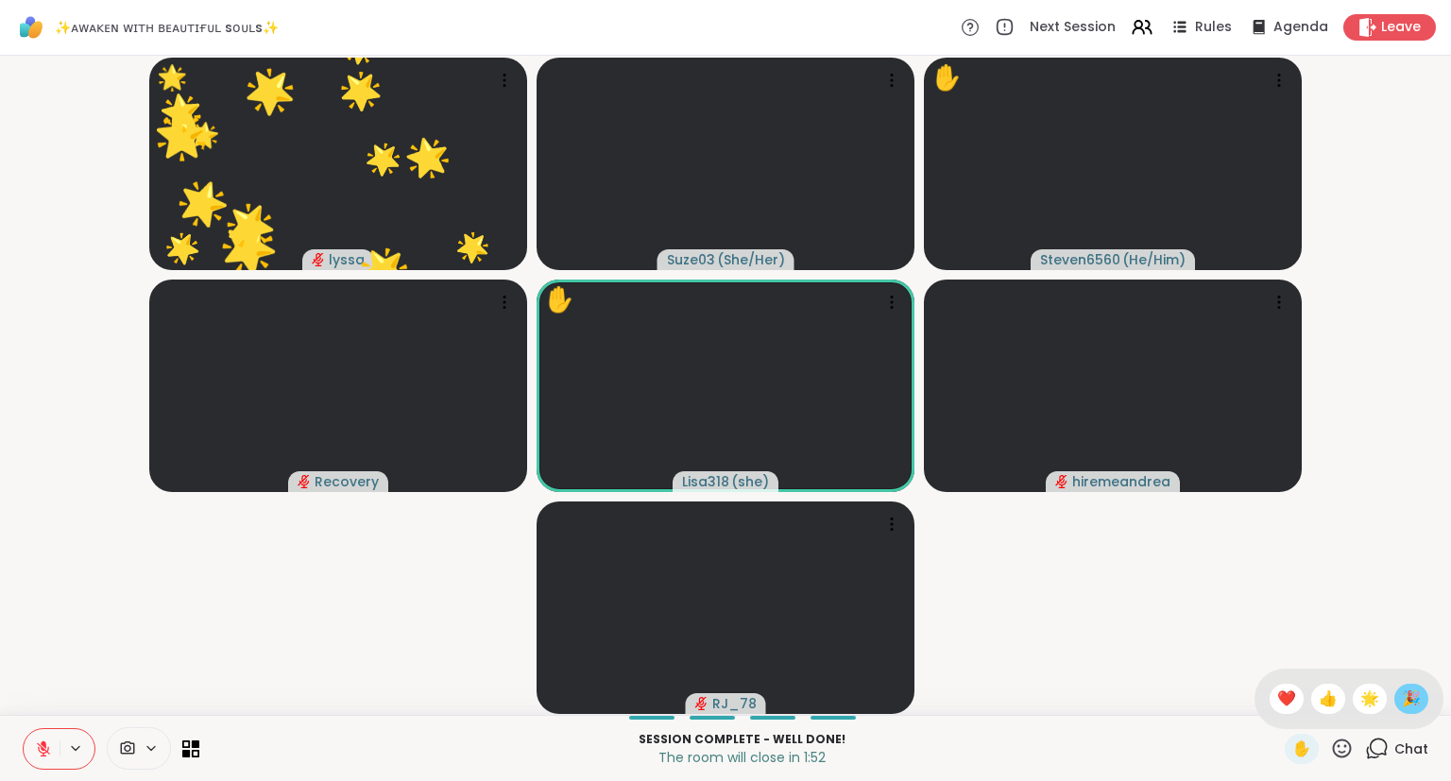
click at [1405, 693] on span "🎉" at bounding box center [1411, 699] width 19 height 23
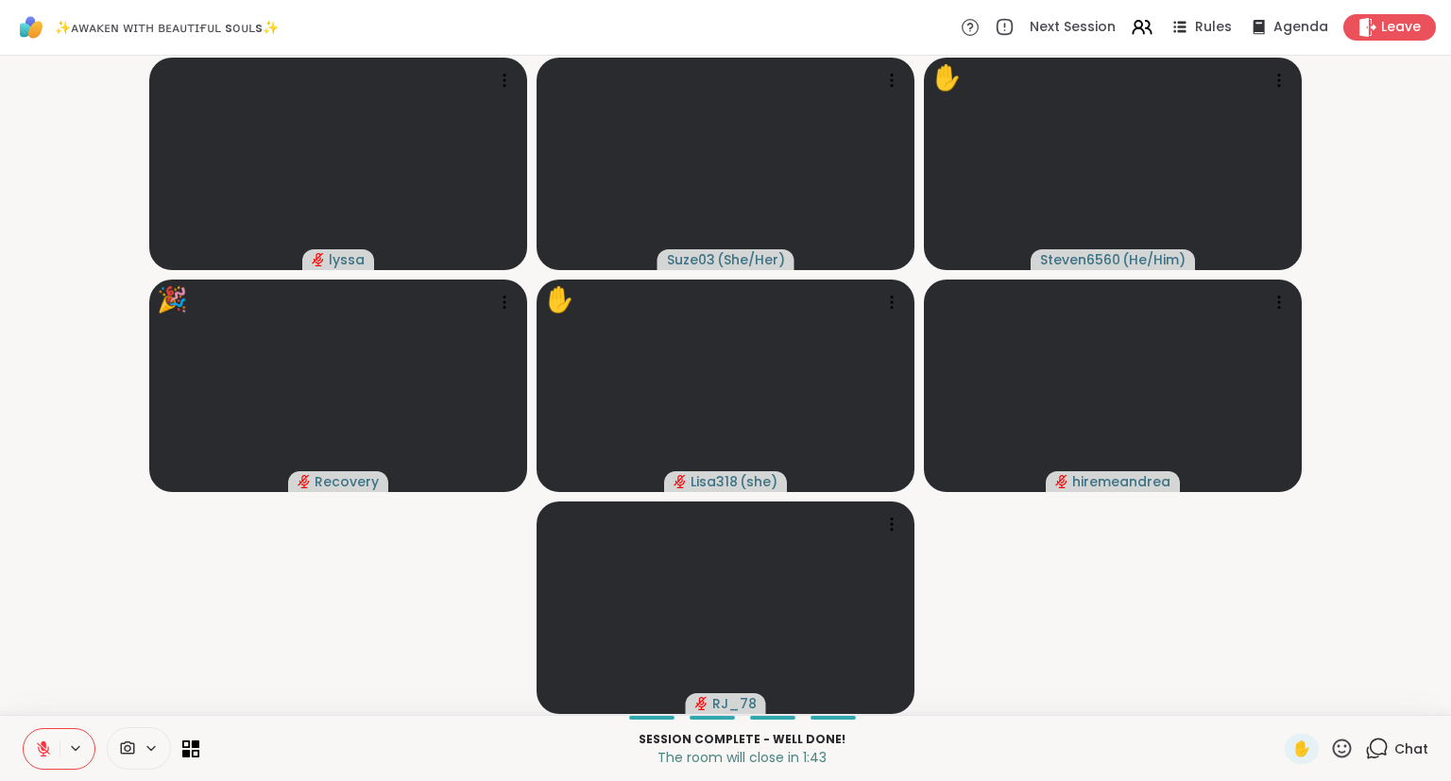
click at [44, 742] on icon at bounding box center [44, 744] width 6 height 8
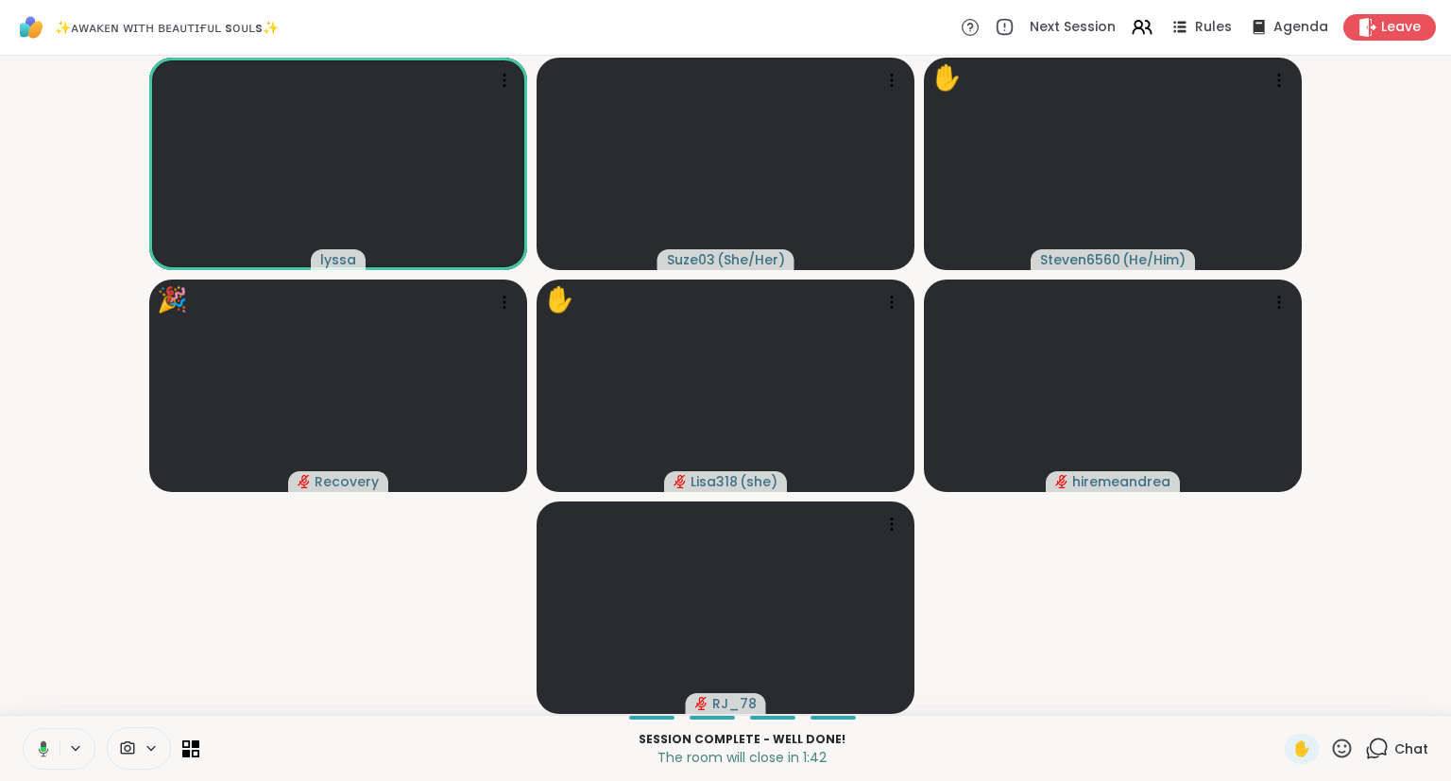
click at [1367, 742] on icon at bounding box center [1377, 749] width 24 height 24
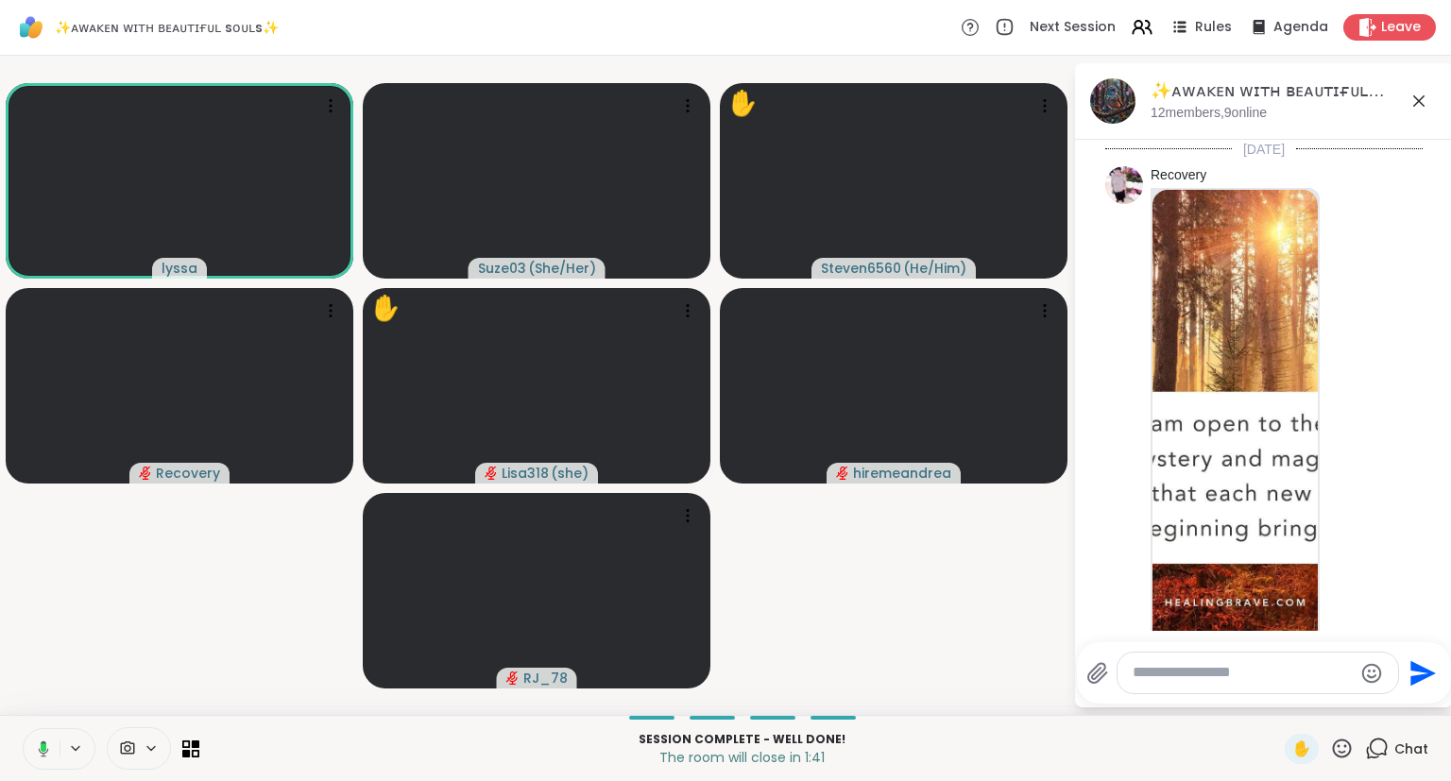
scroll to position [12992, 0]
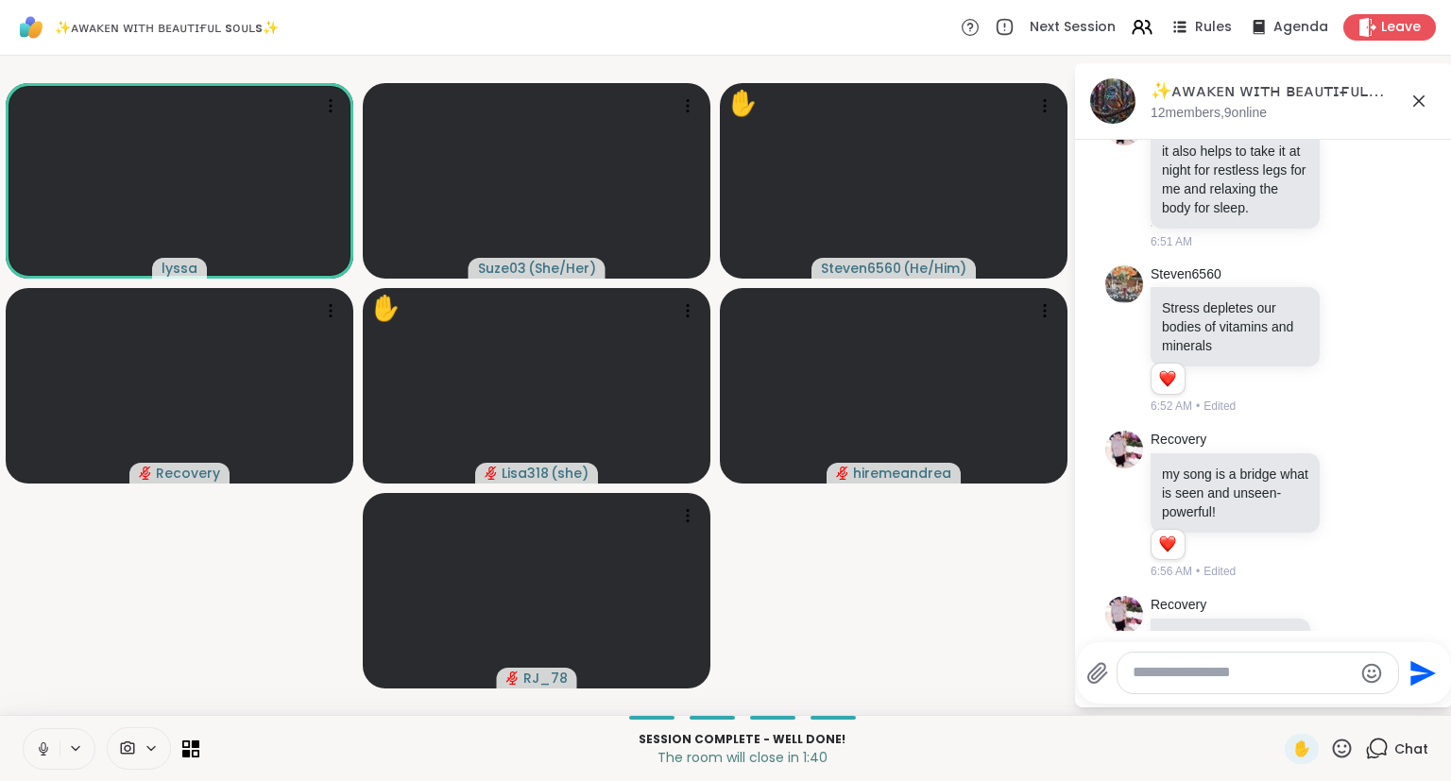
click at [1414, 96] on icon at bounding box center [1418, 100] width 11 height 11
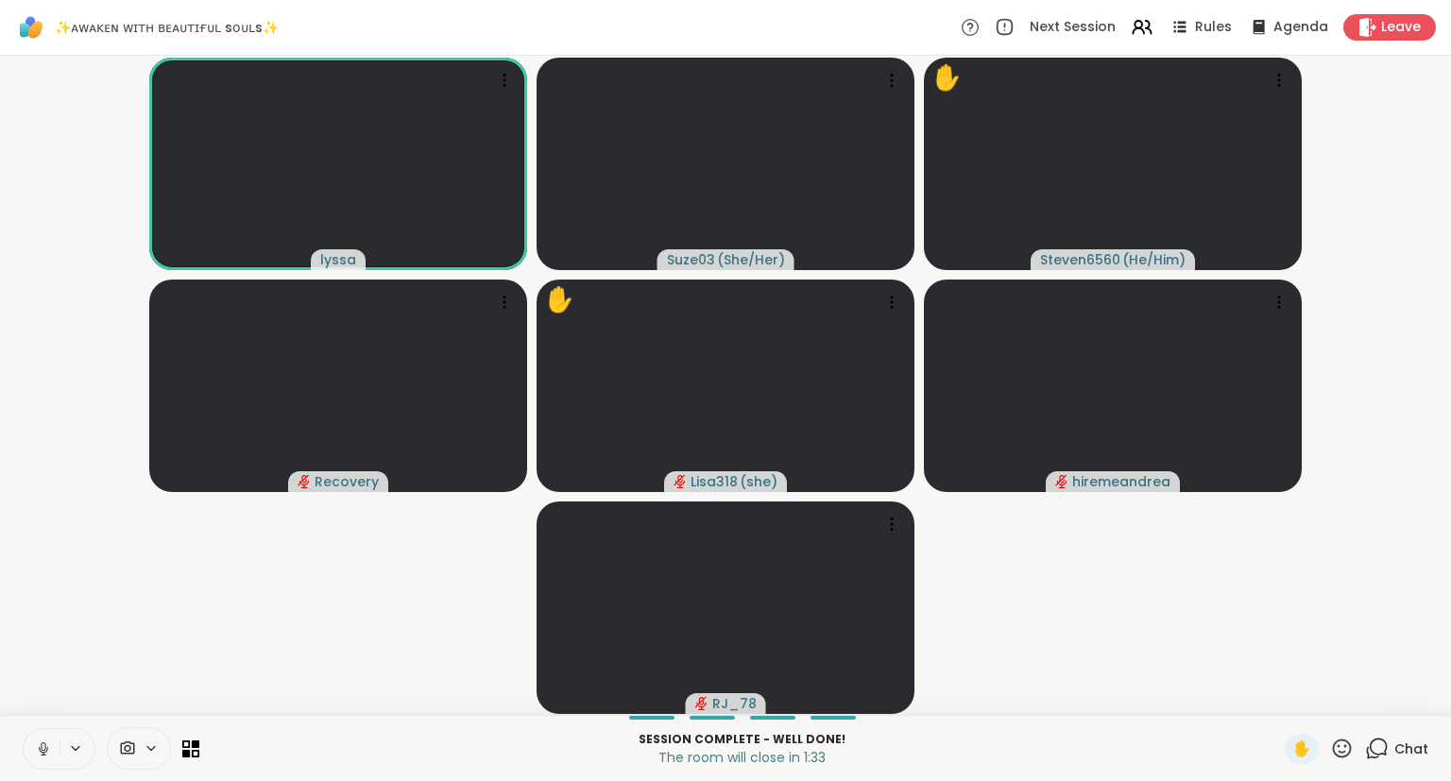
click at [42, 752] on icon at bounding box center [43, 749] width 9 height 6
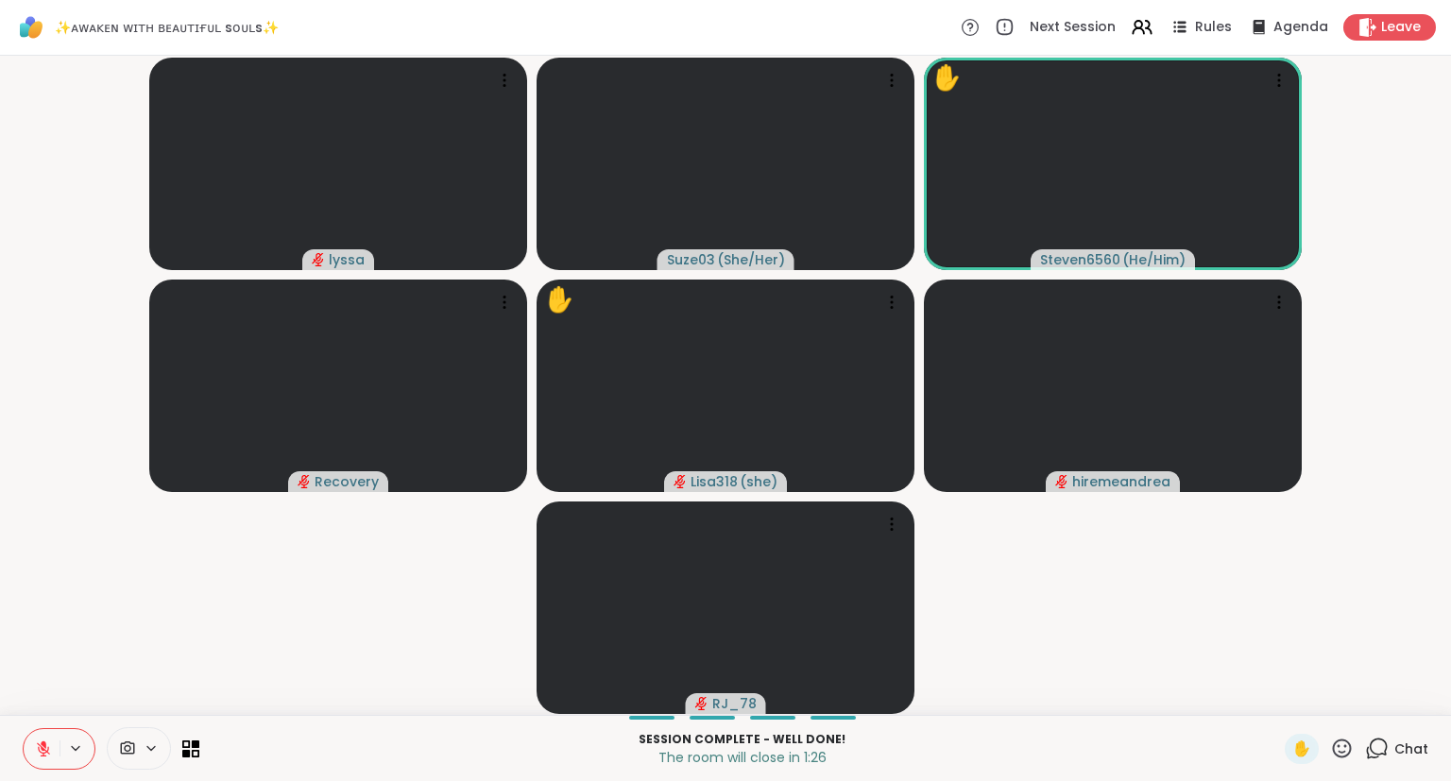
click at [10, 723] on div "Session Complete - well done! The room will close in 1:26 ✋ Chat" at bounding box center [725, 748] width 1451 height 66
click at [1343, 741] on icon at bounding box center [1342, 748] width 19 height 19
click at [1283, 689] on span "❤️" at bounding box center [1286, 699] width 19 height 23
click at [1340, 746] on icon at bounding box center [1342, 748] width 19 height 19
click at [1278, 693] on span "❤️" at bounding box center [1286, 699] width 19 height 23
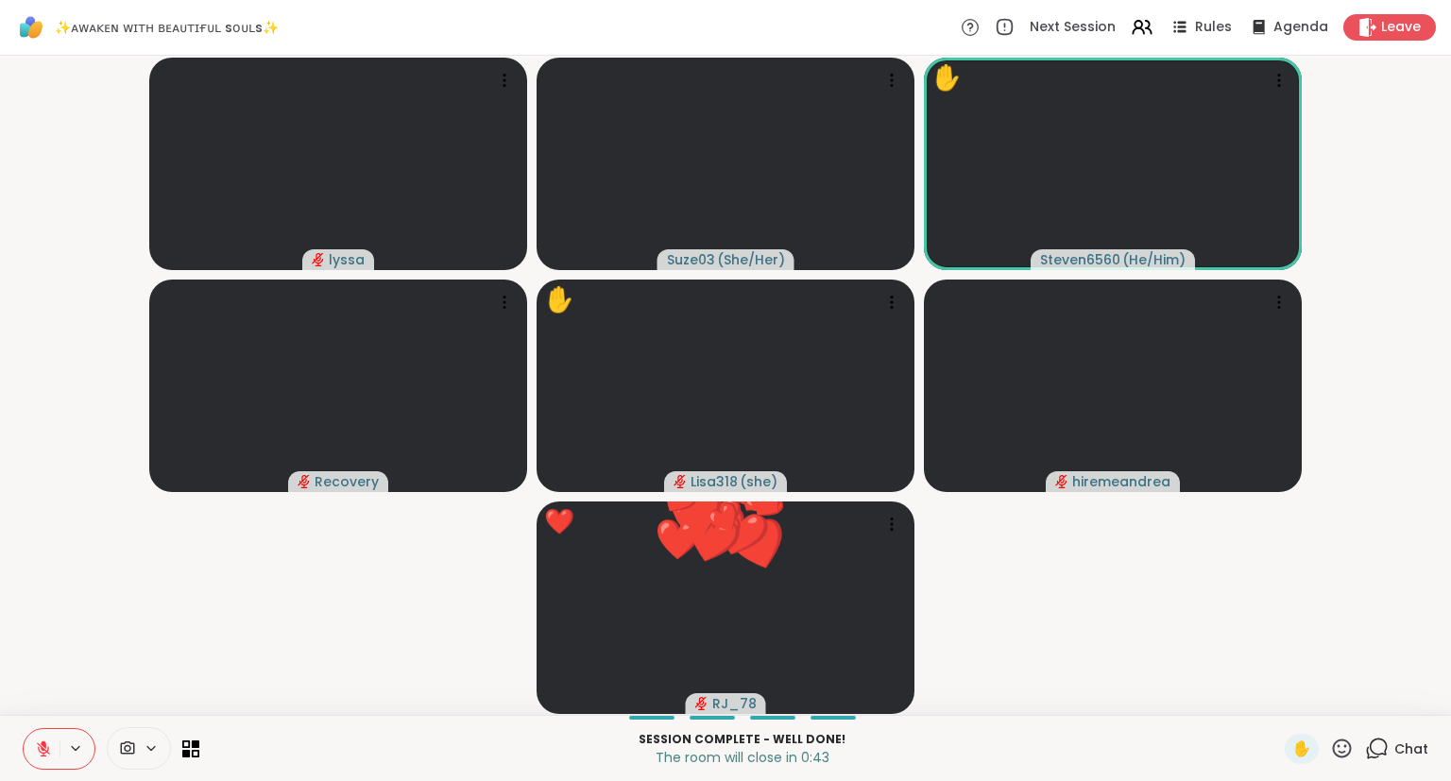
click at [55, 761] on button at bounding box center [42, 749] width 36 height 40
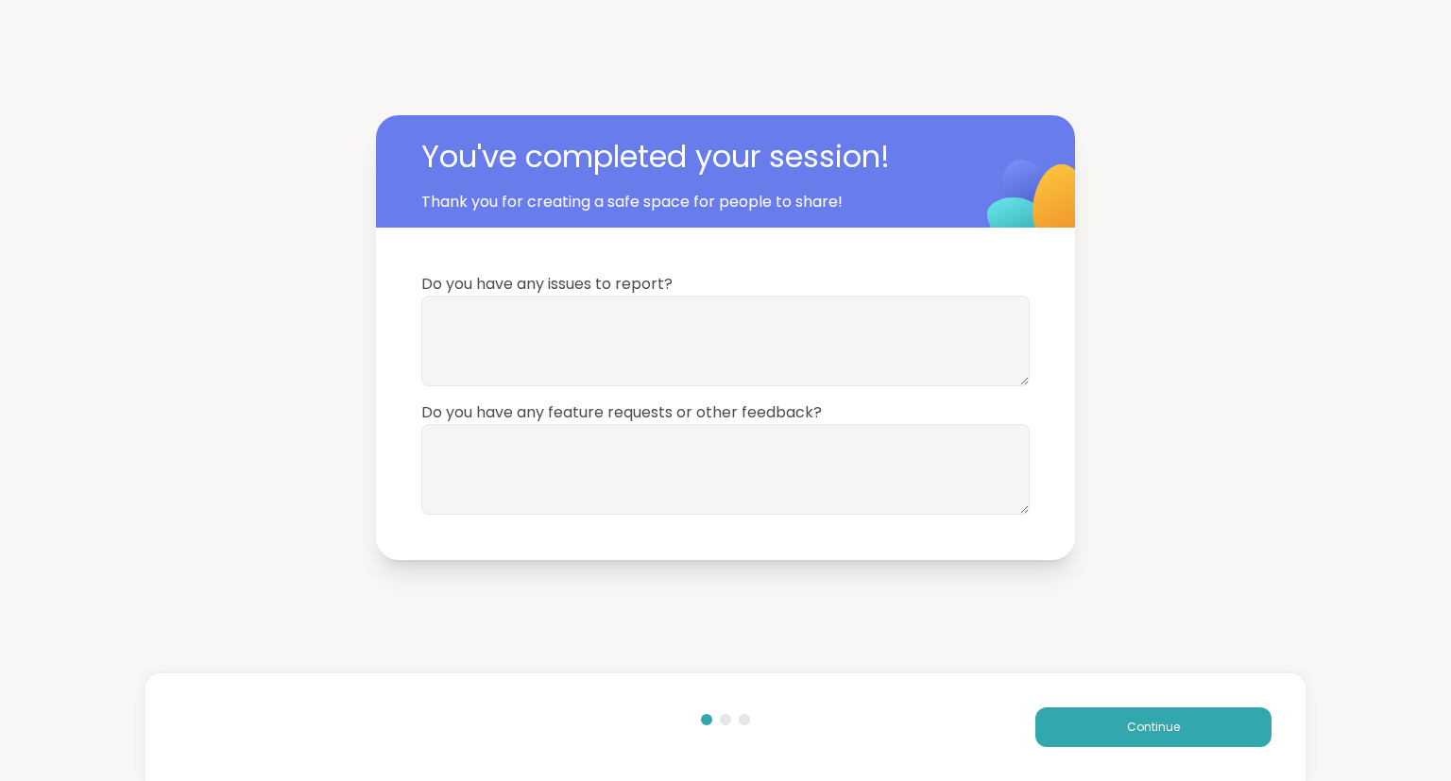
click at [1282, 732] on div "Continue" at bounding box center [725, 727] width 1161 height 108
click at [1219, 728] on button "Continue" at bounding box center [1153, 727] width 236 height 40
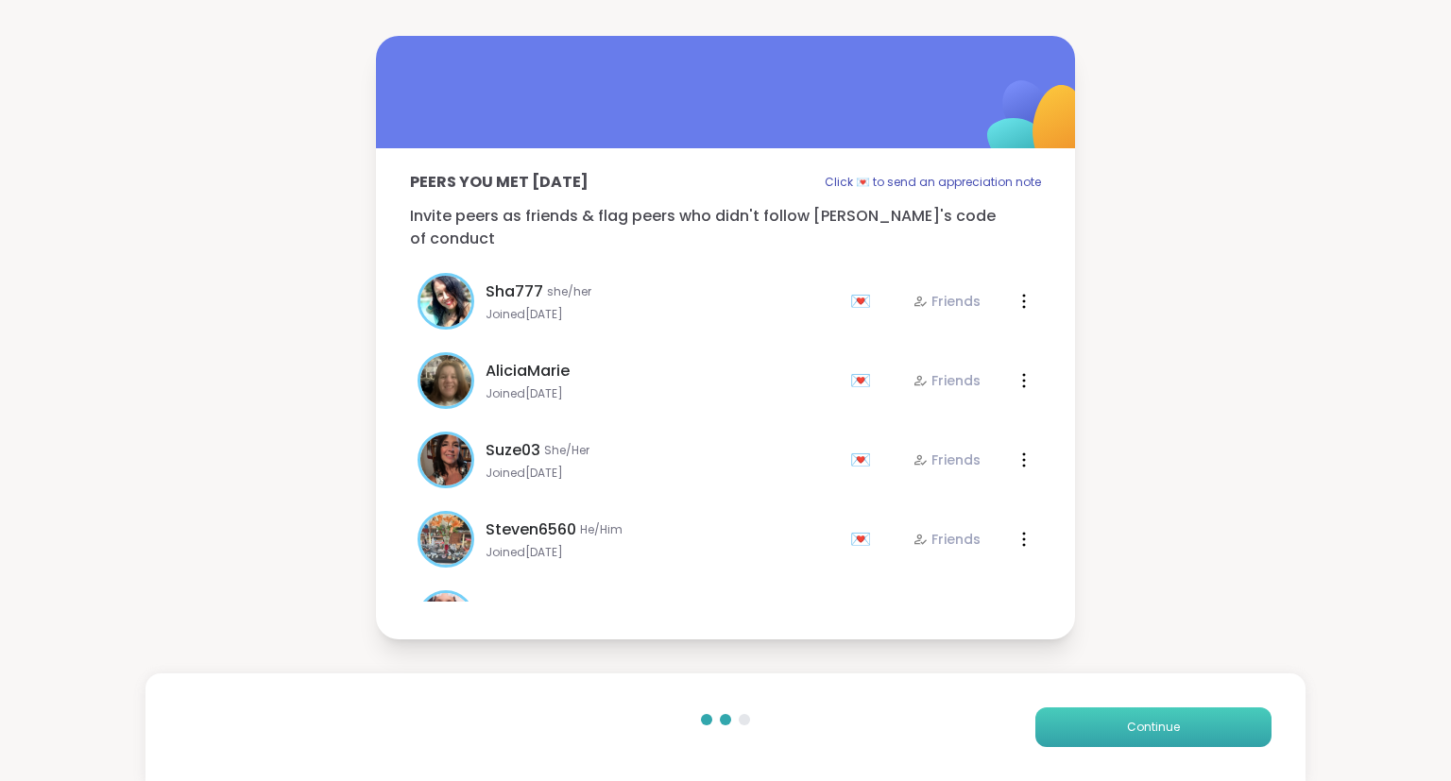
click at [1219, 728] on button "Continue" at bounding box center [1153, 727] width 236 height 40
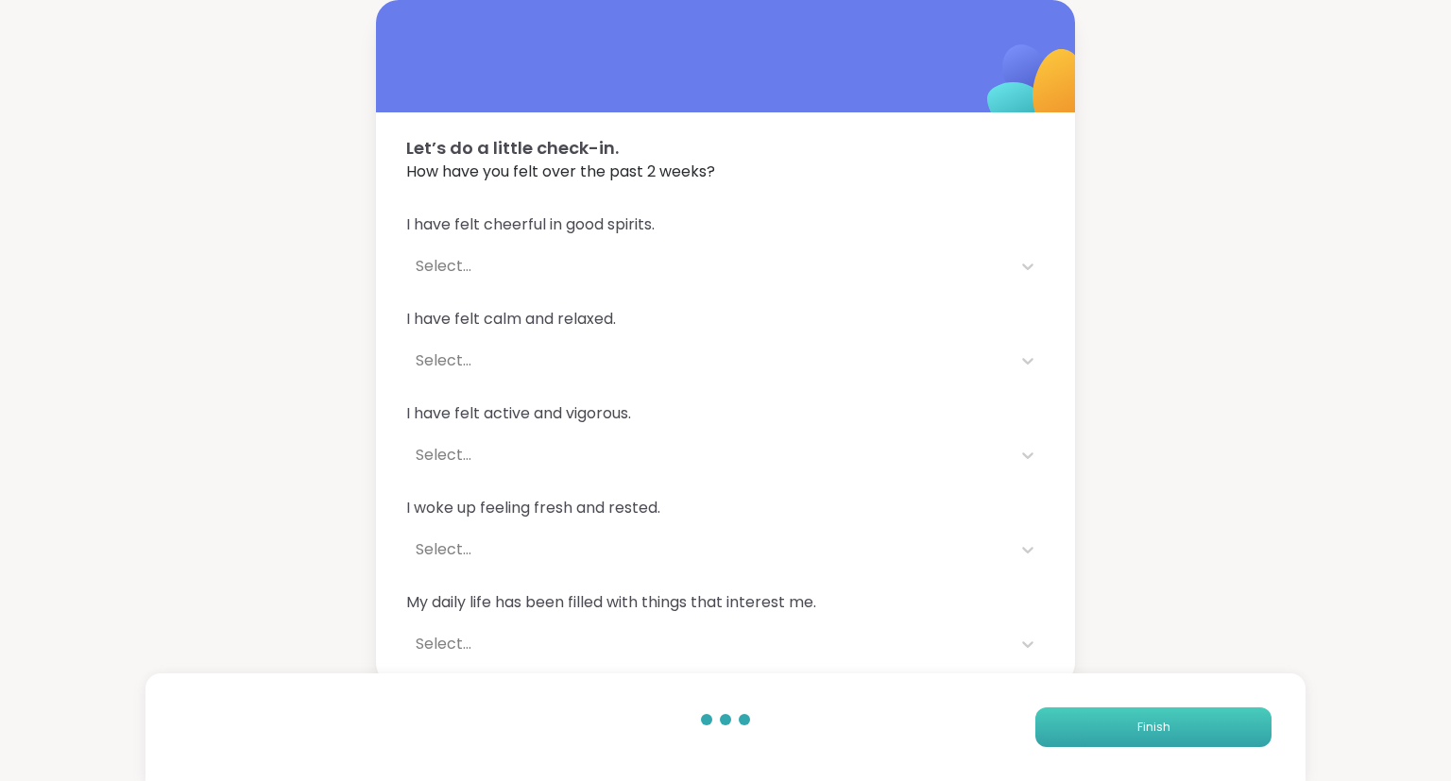
click at [1219, 728] on button "Finish" at bounding box center [1153, 727] width 236 height 40
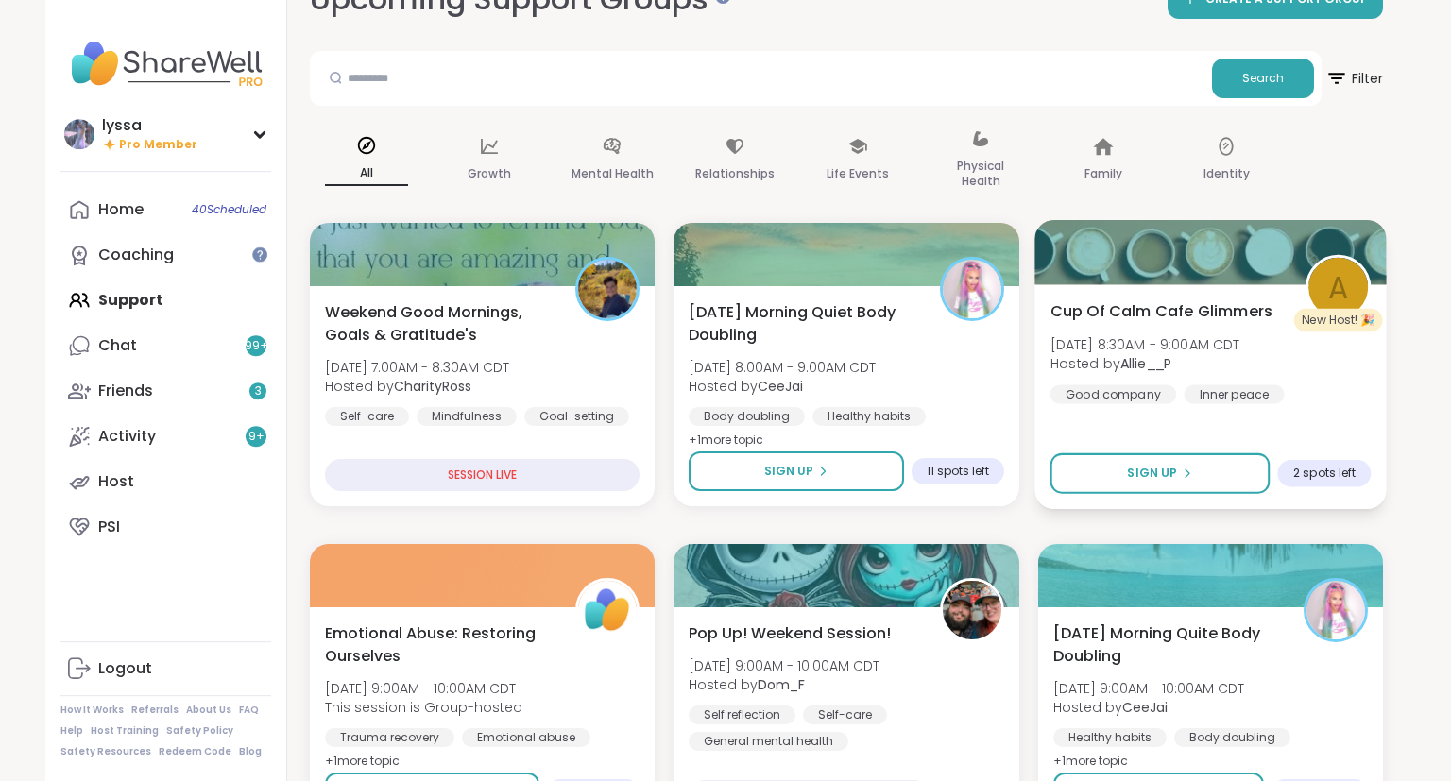
scroll to position [45, 0]
click at [1118, 359] on span "Hosted by Allie__P" at bounding box center [1144, 362] width 190 height 19
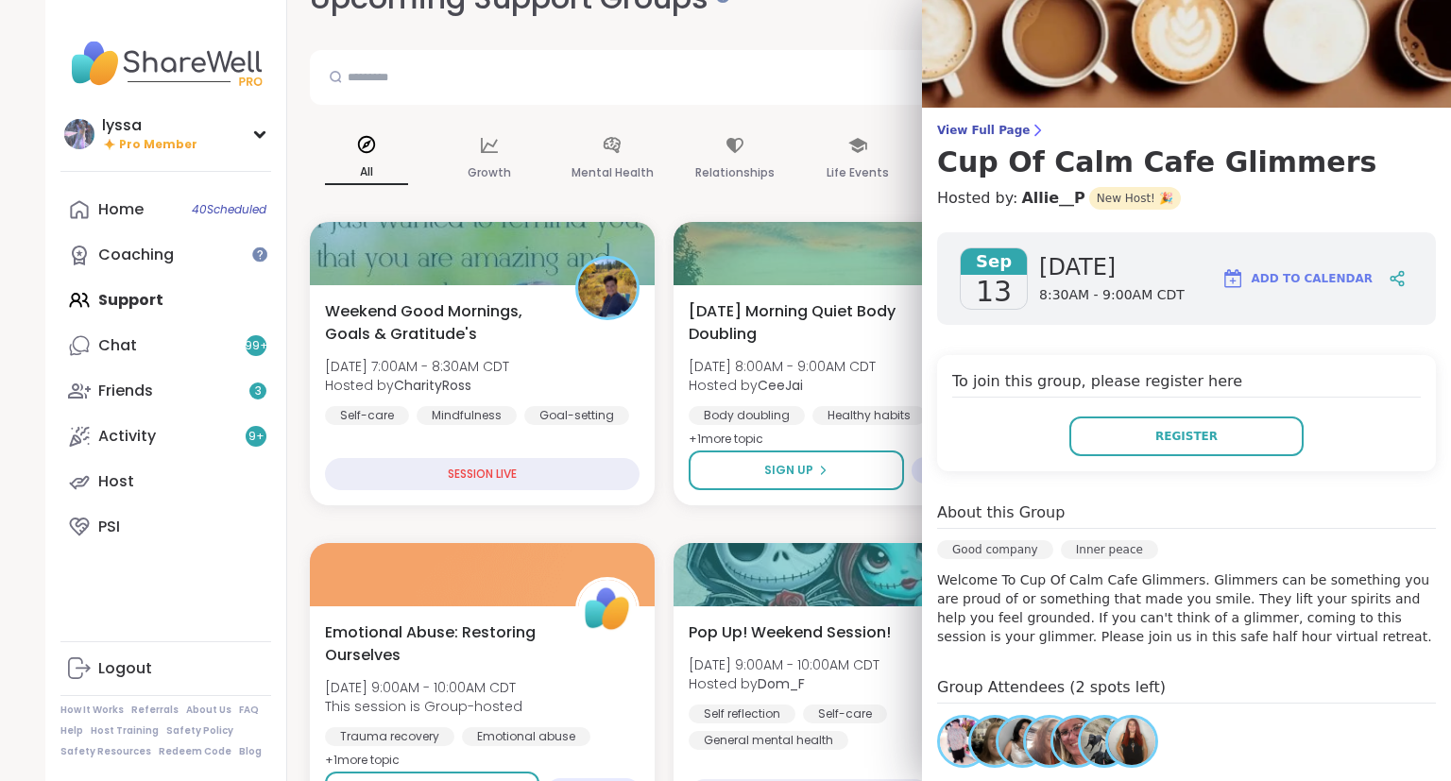
scroll to position [0, 0]
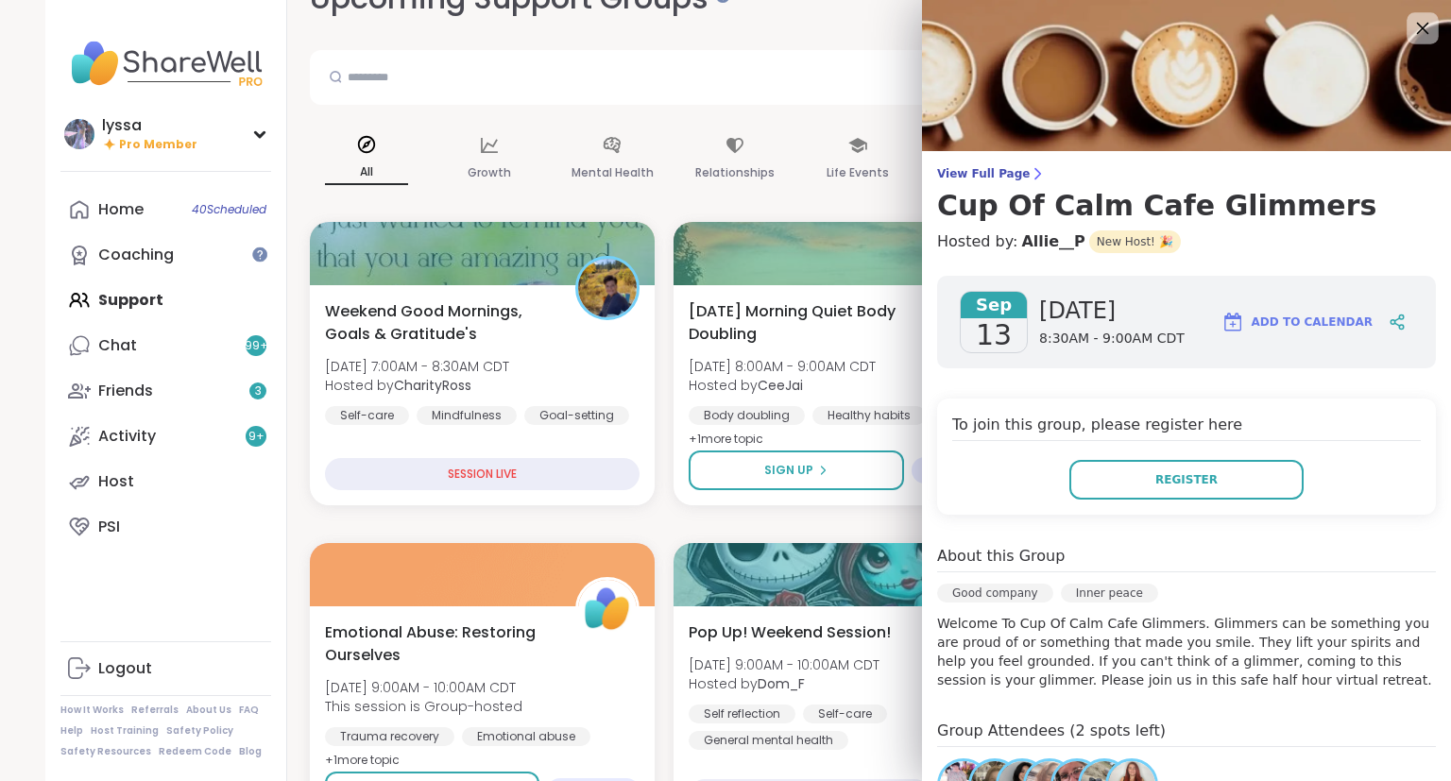
click at [1418, 31] on icon at bounding box center [1422, 28] width 24 height 24
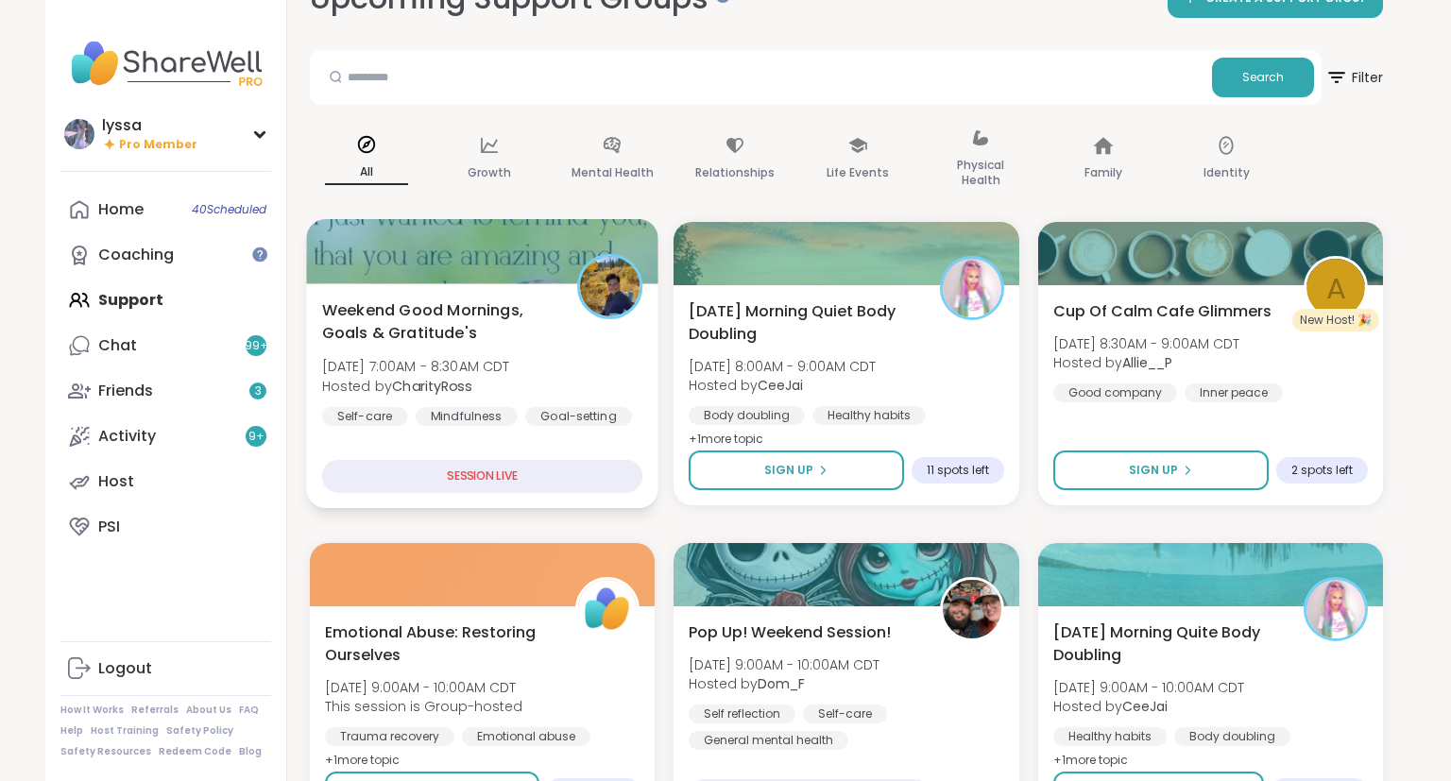
click at [630, 302] on img at bounding box center [610, 287] width 60 height 60
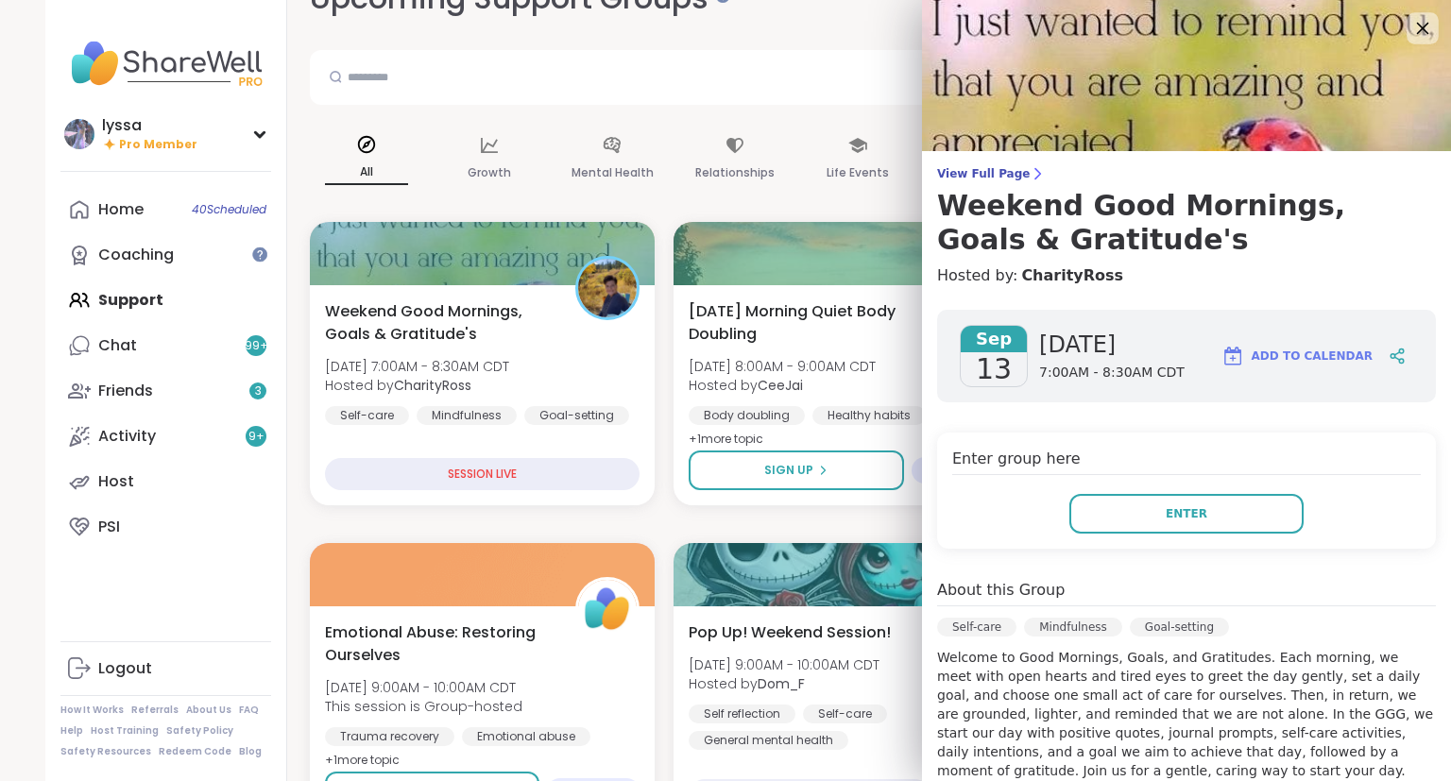
click at [1427, 28] on icon at bounding box center [1422, 28] width 24 height 24
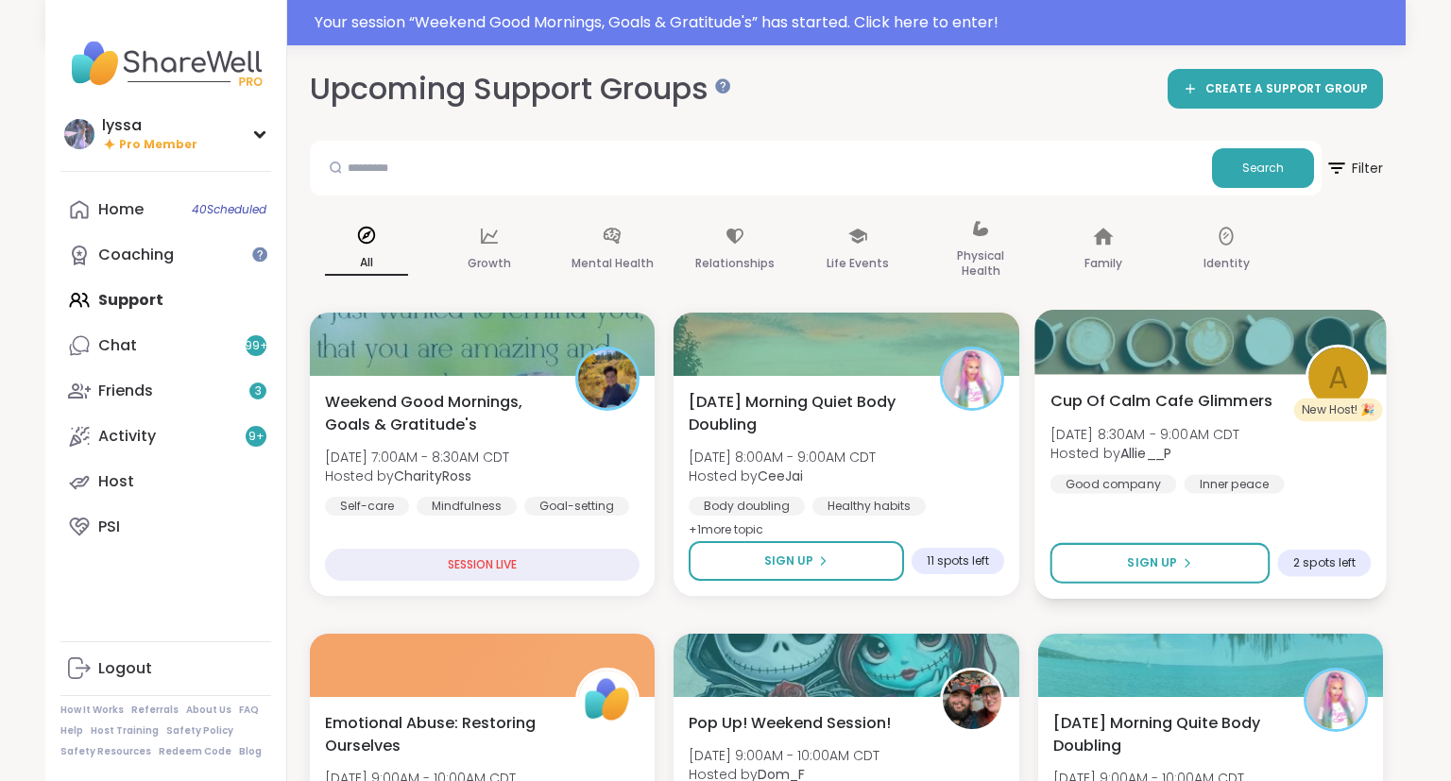
click at [1147, 466] on div "Cup Of Calm Cafe Glimmers Sat, Sep 13 | 8:30AM - 9:00AM CDT Hosted by Allie__P …" at bounding box center [1209, 441] width 321 height 104
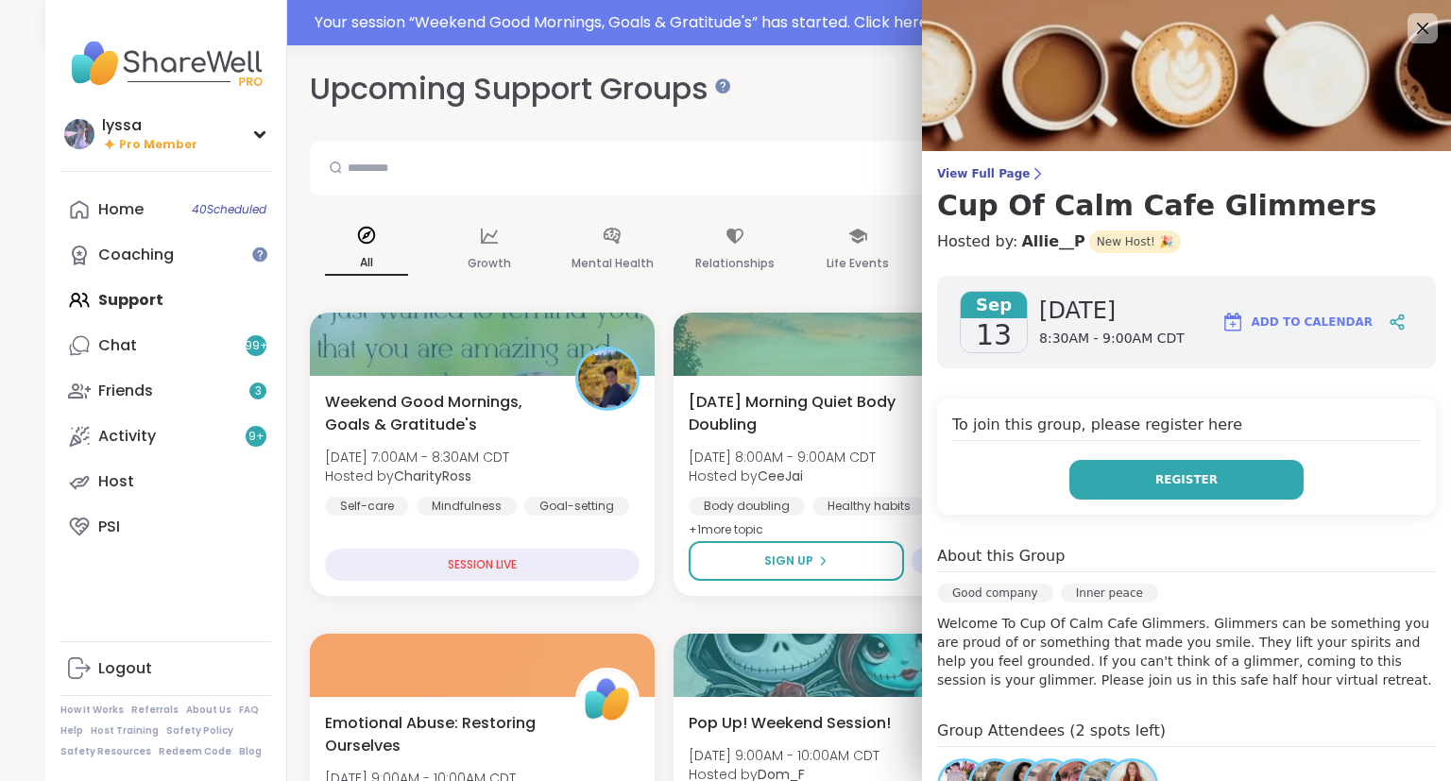
click at [1153, 478] on button "Register" at bounding box center [1186, 480] width 234 height 40
click at [1421, 26] on icon at bounding box center [1422, 28] width 24 height 24
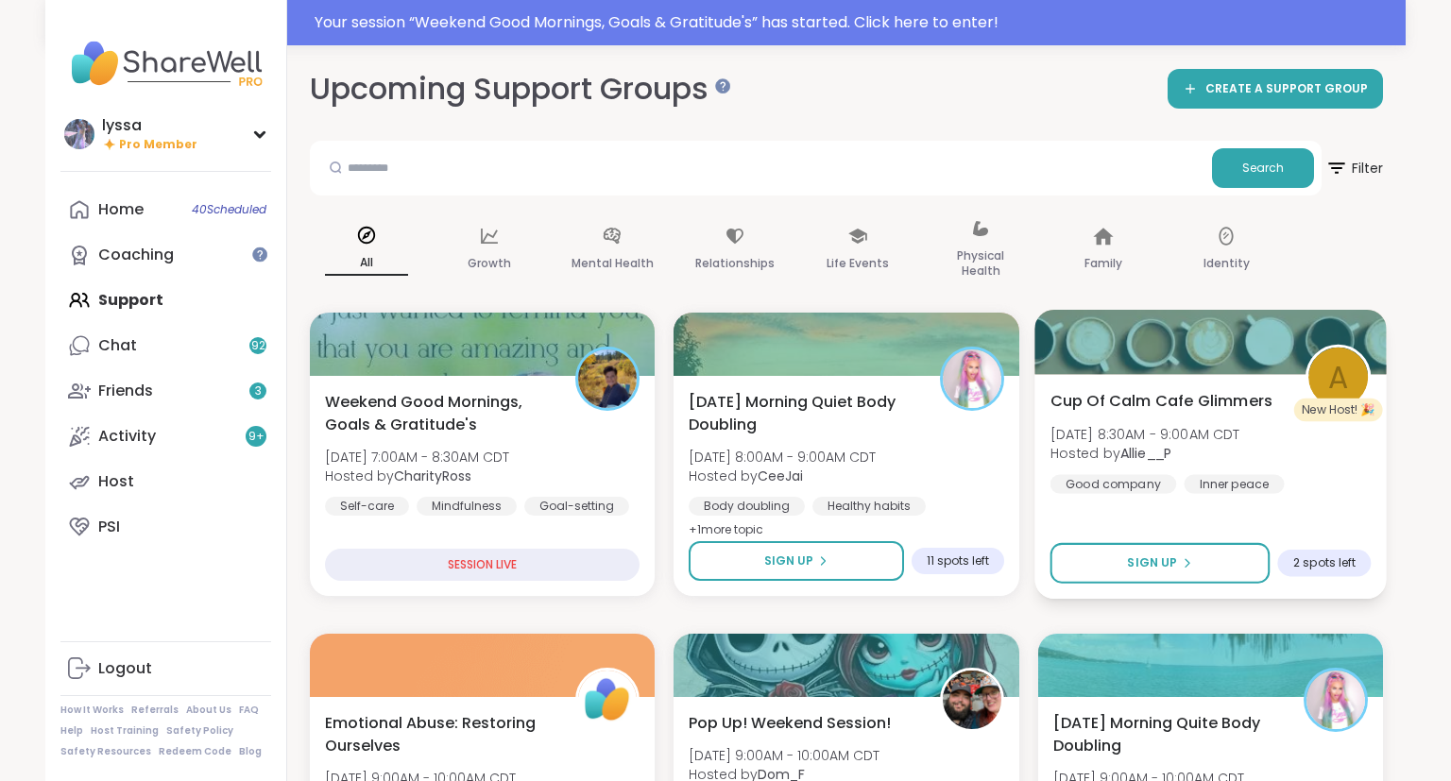
click at [1277, 406] on div "Cup Of Calm Cafe Glimmers Sat, Sep 13 | 8:30AM - 9:00AM CDT Hosted by Allie__P …" at bounding box center [1209, 441] width 321 height 104
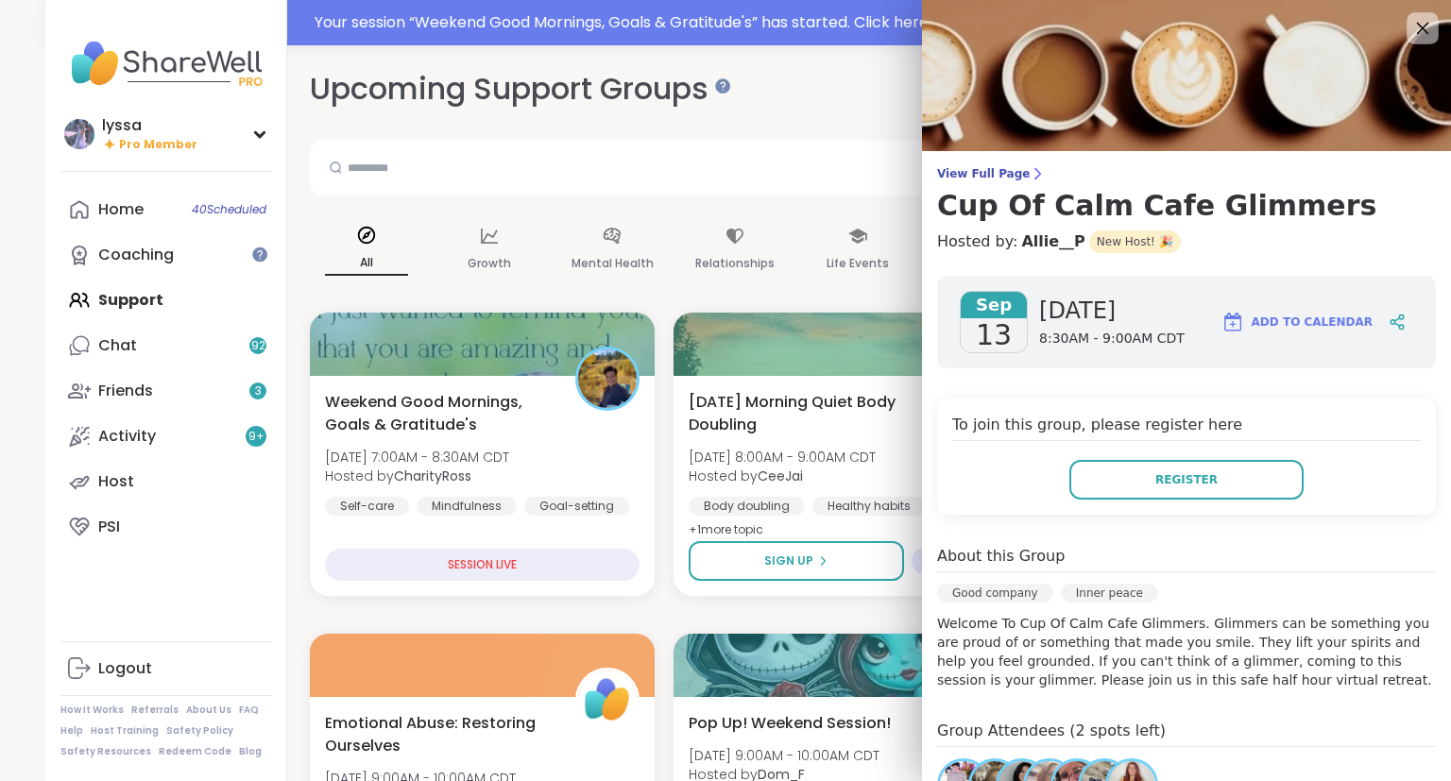
click at [1421, 30] on icon at bounding box center [1423, 29] width 12 height 12
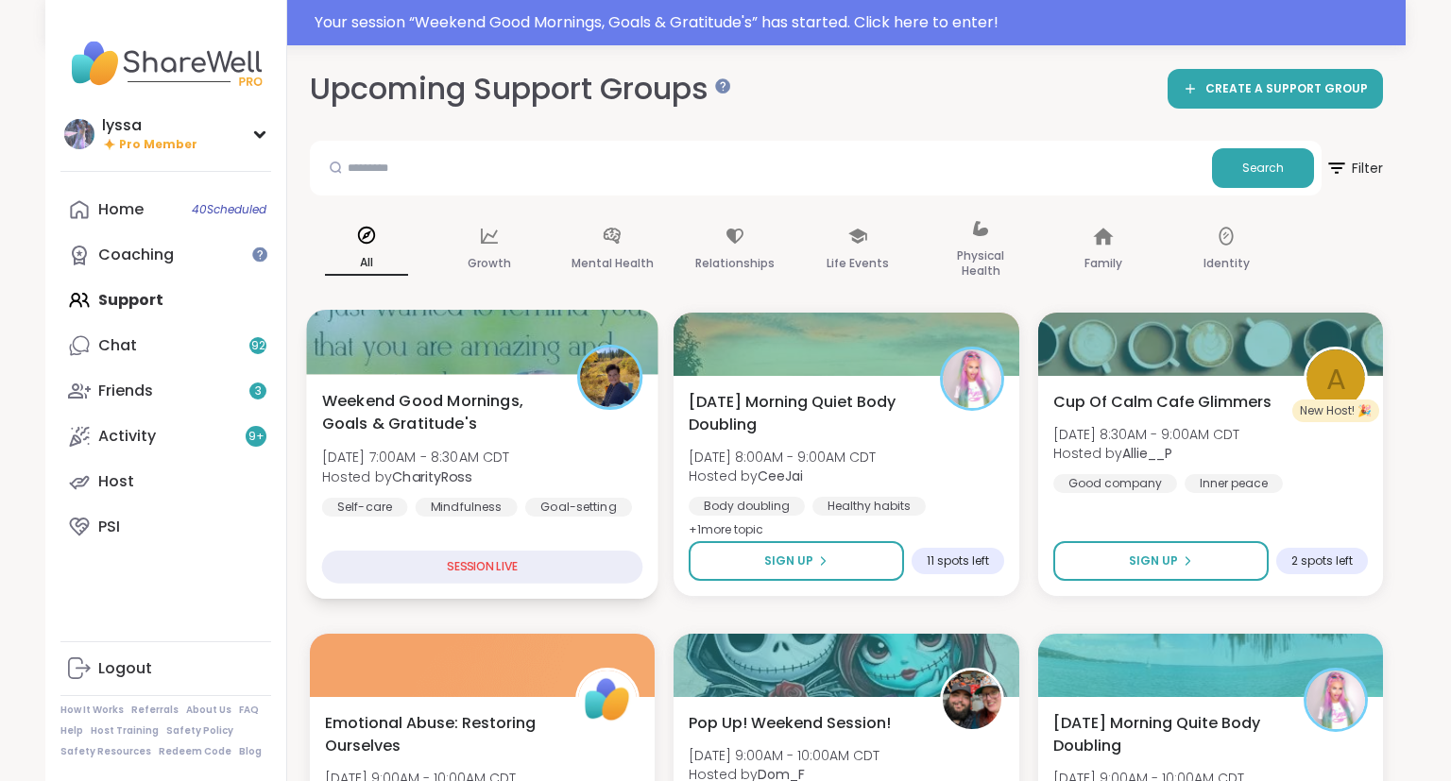
click at [563, 414] on div "Weekend Good Mornings, Goals & Gratitude's Sat, Sep 13 | 7:00AM - 8:30AM CDT Ho…" at bounding box center [482, 453] width 321 height 128
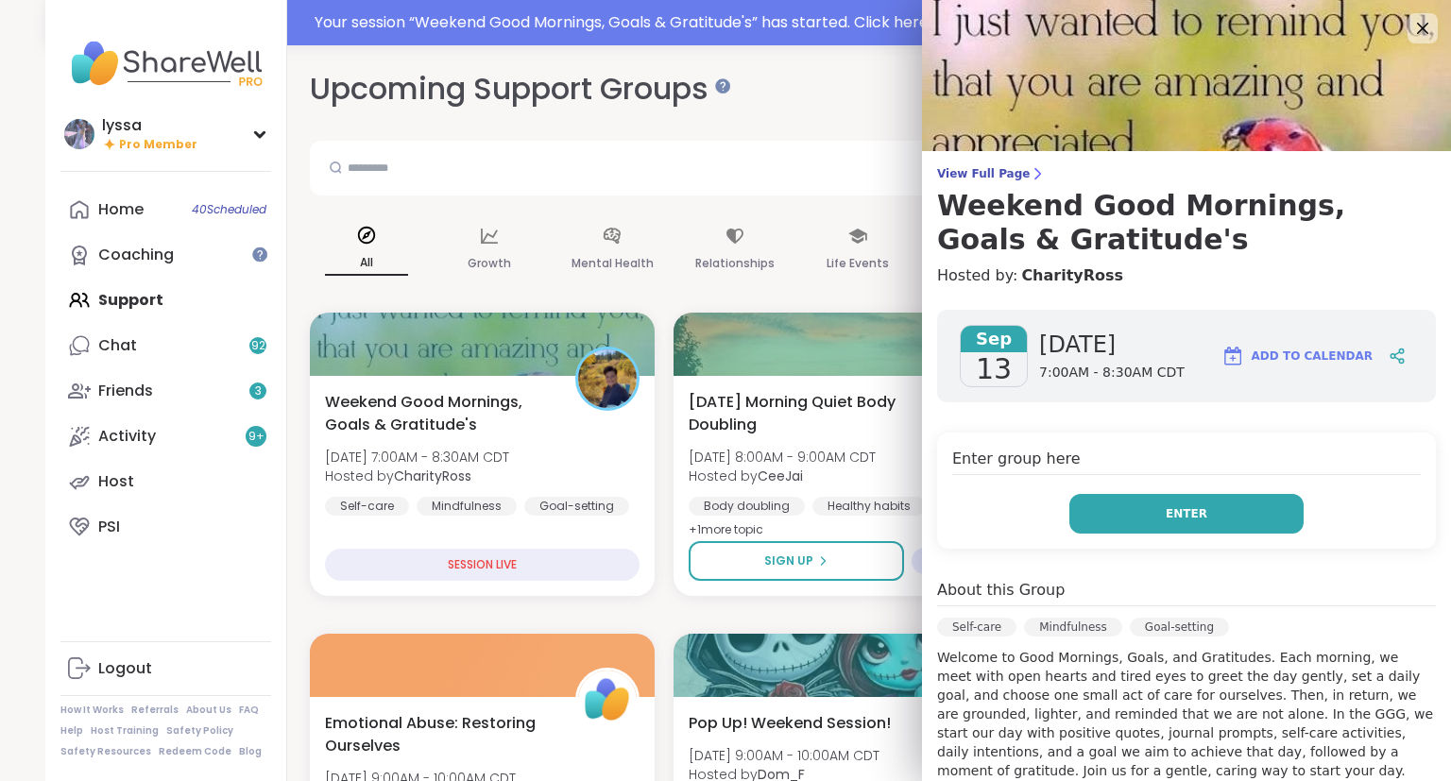
click at [1237, 518] on button "Enter" at bounding box center [1186, 514] width 234 height 40
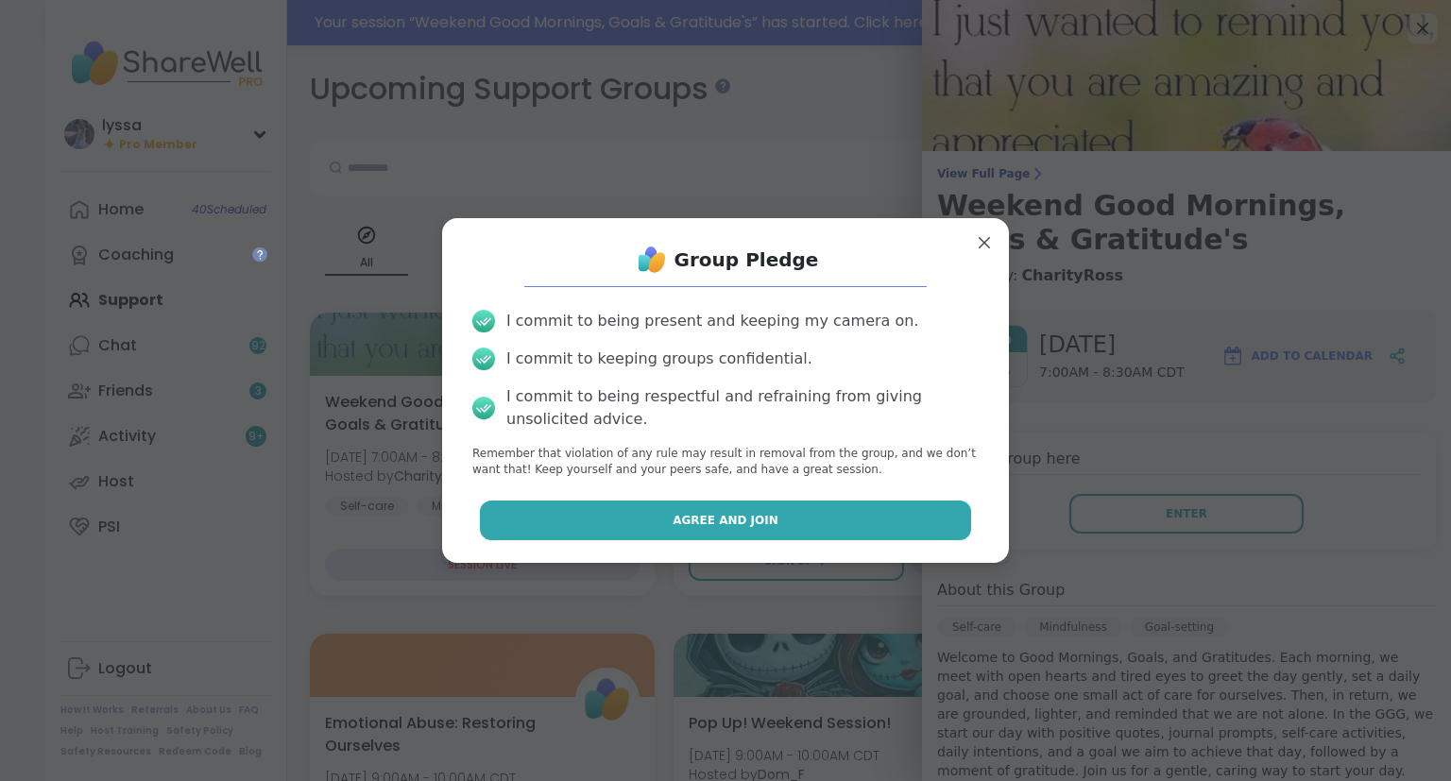
click at [961, 521] on button "Agree and Join" at bounding box center [726, 521] width 492 height 40
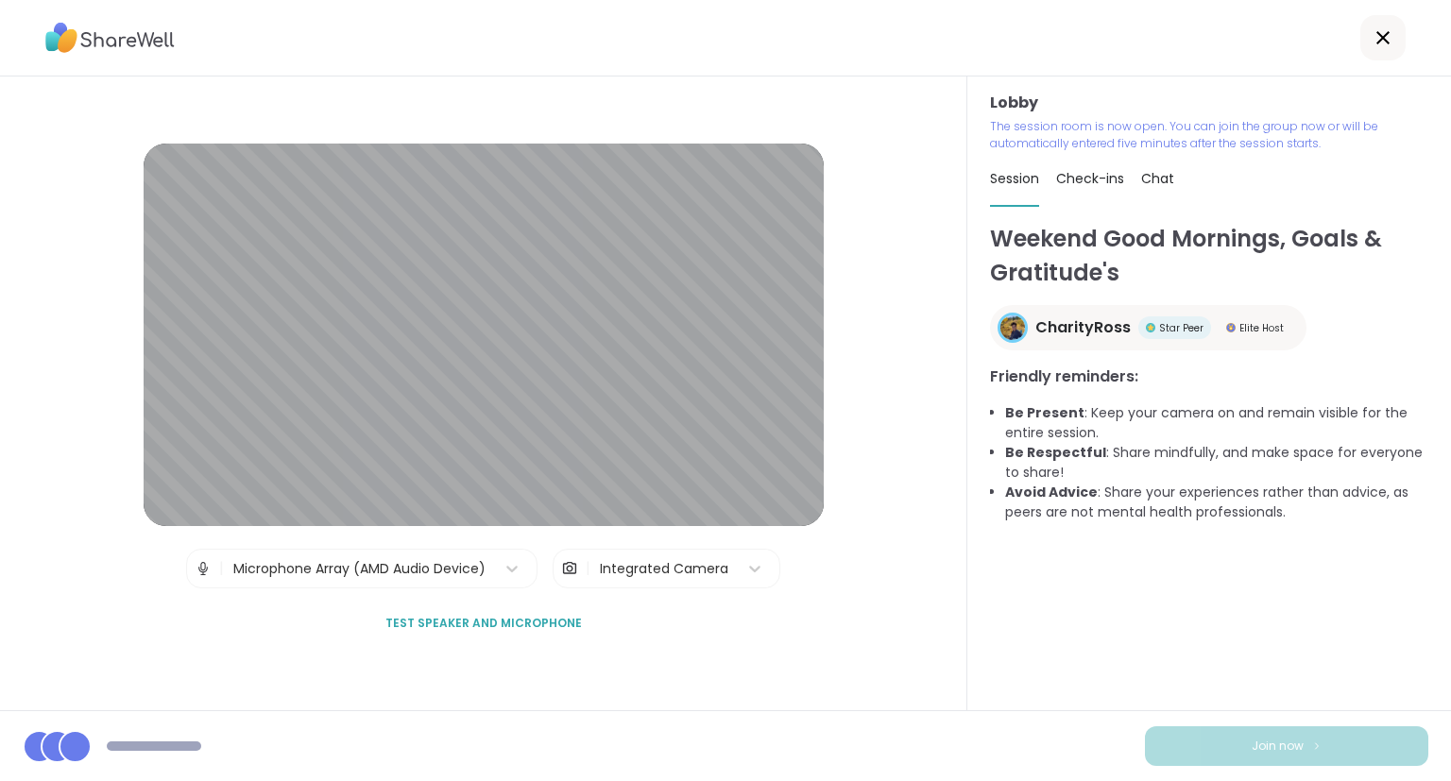
click at [1375, 43] on icon at bounding box center [1382, 37] width 23 height 23
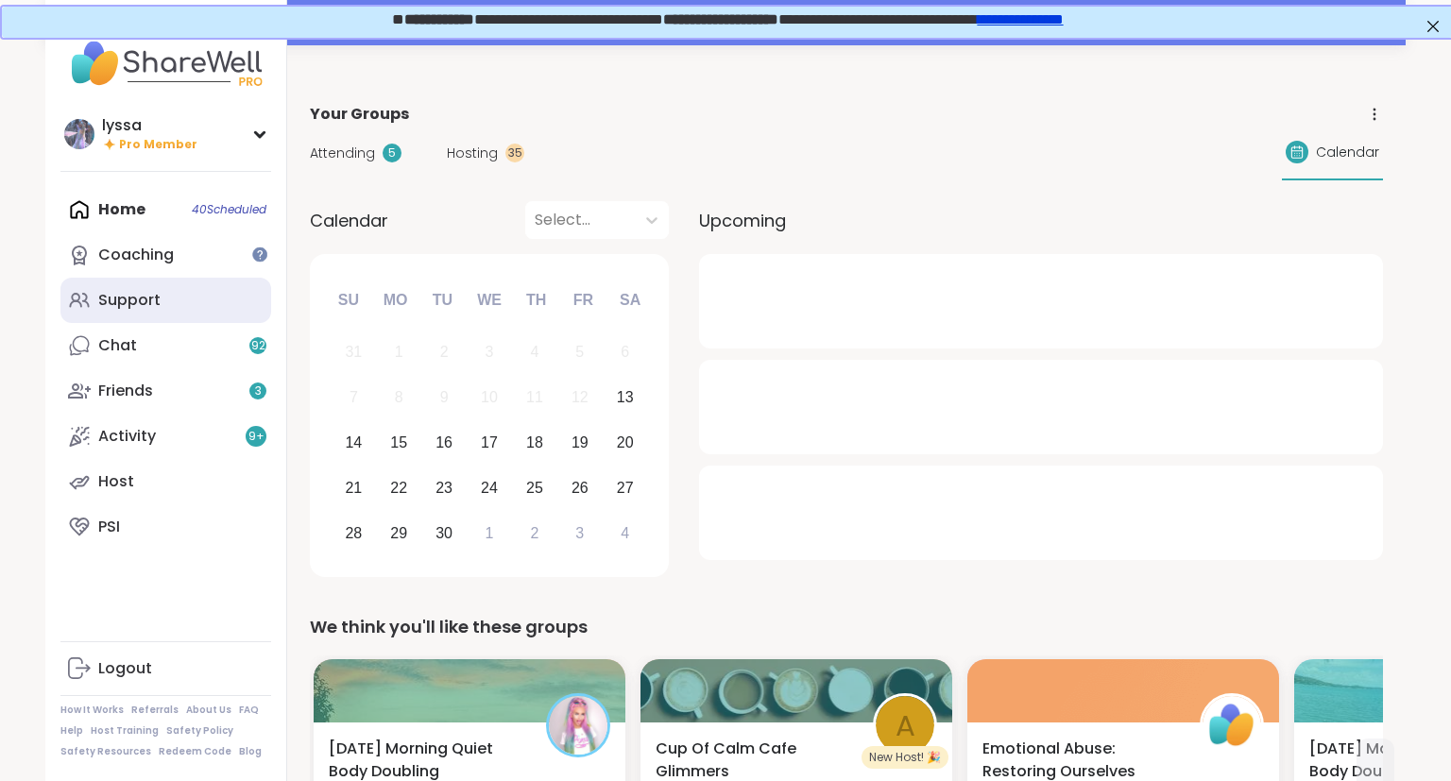
click at [179, 298] on link "Support" at bounding box center [165, 300] width 211 height 45
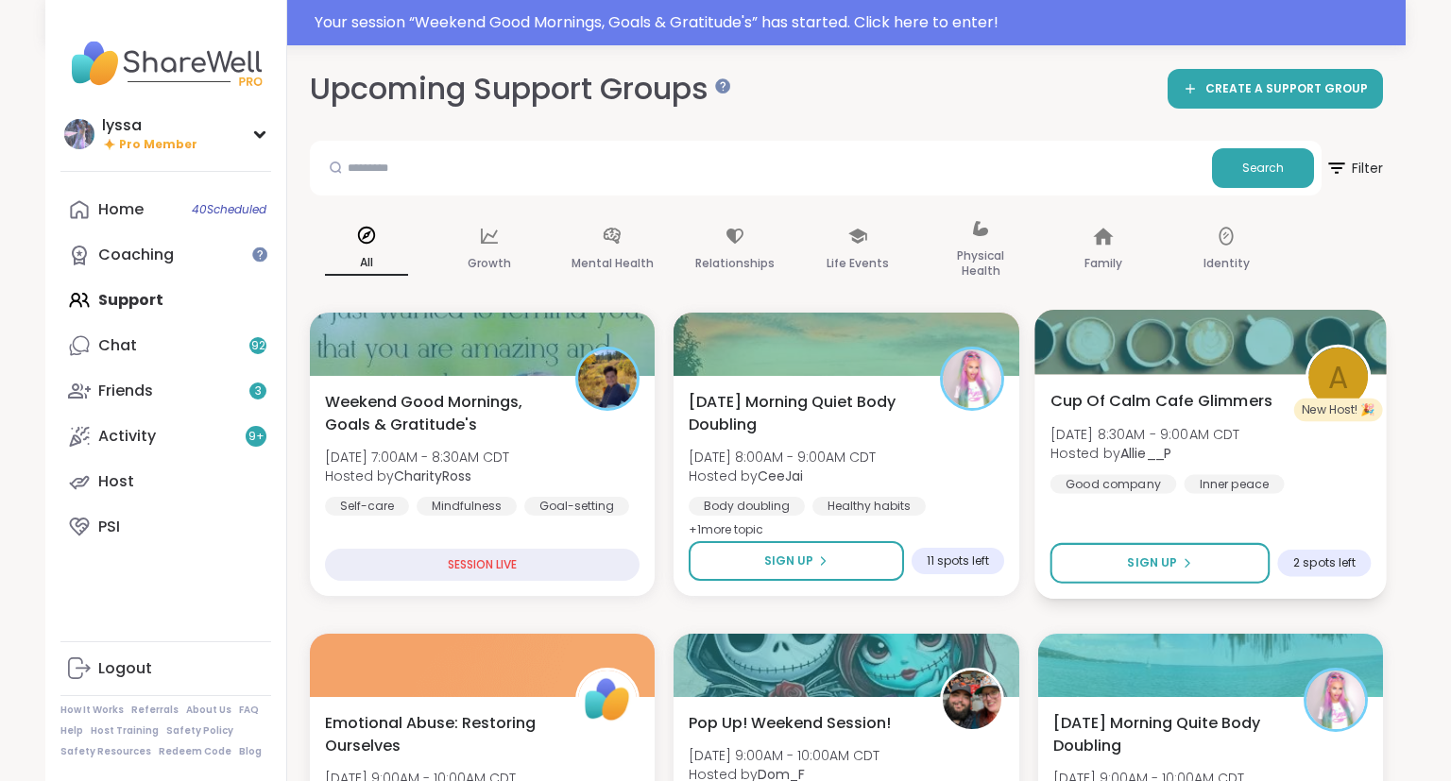
click at [1219, 403] on span "Cup Of Calm Cafe Glimmers" at bounding box center [1160, 400] width 223 height 23
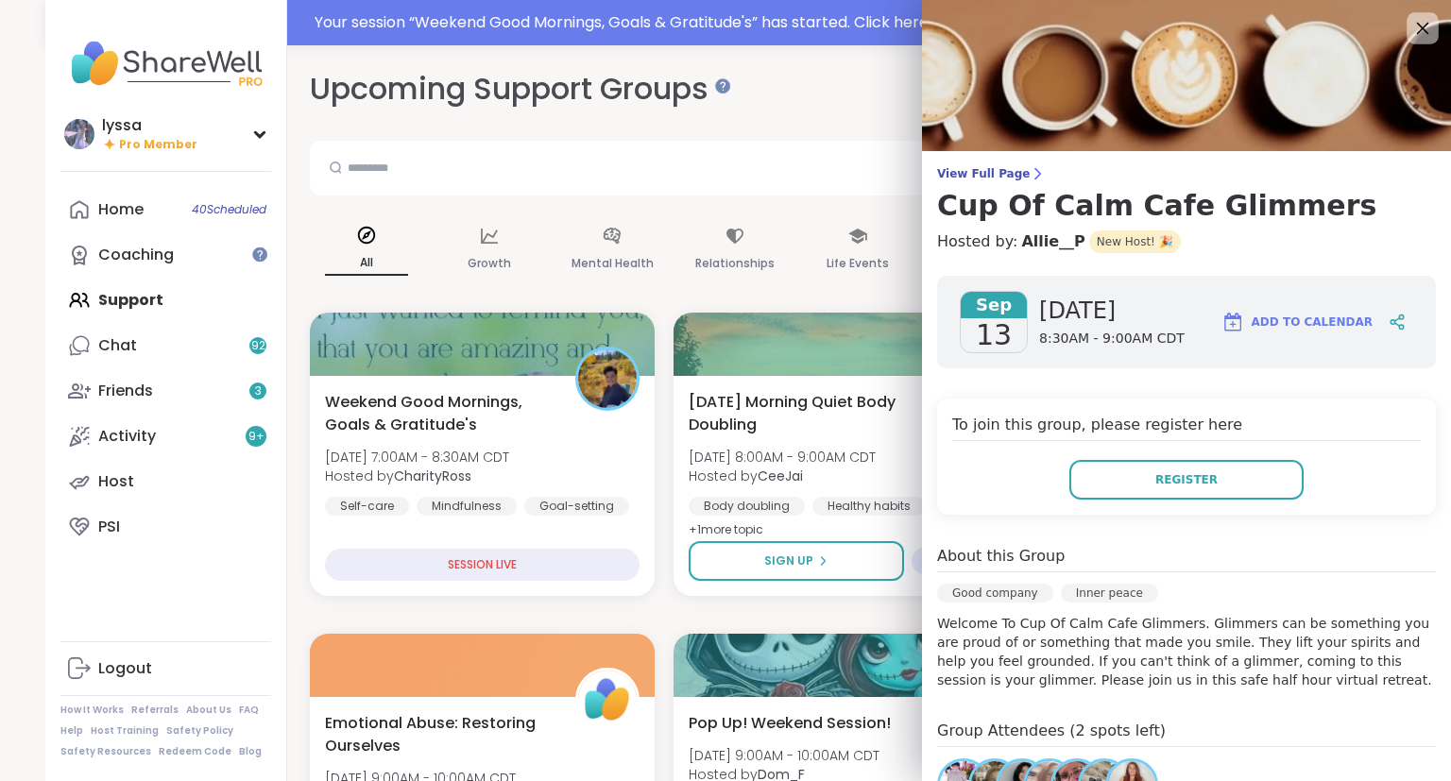
click at [1422, 25] on icon at bounding box center [1422, 28] width 24 height 24
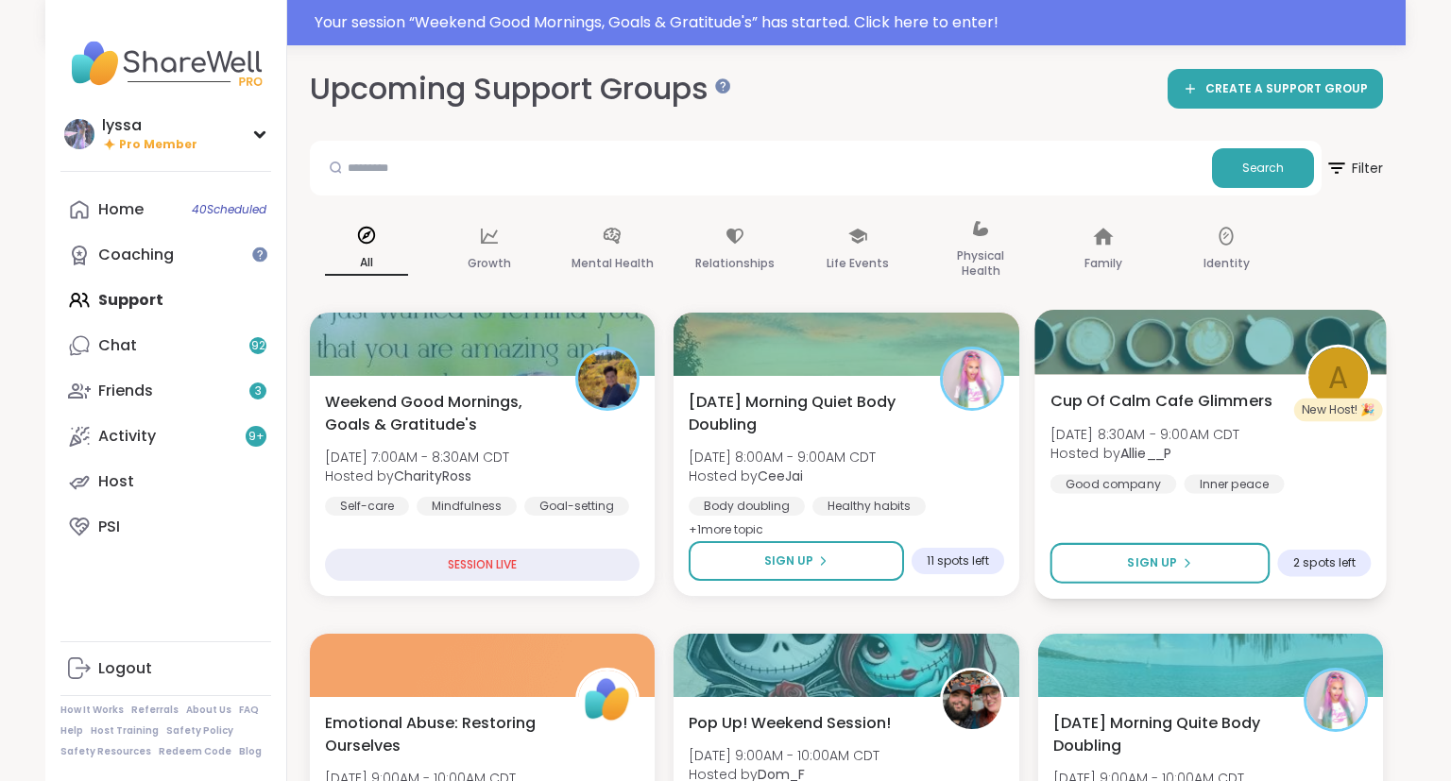
click at [1218, 434] on span "[DATE] 8:30AM - 9:00AM CDT" at bounding box center [1144, 433] width 190 height 19
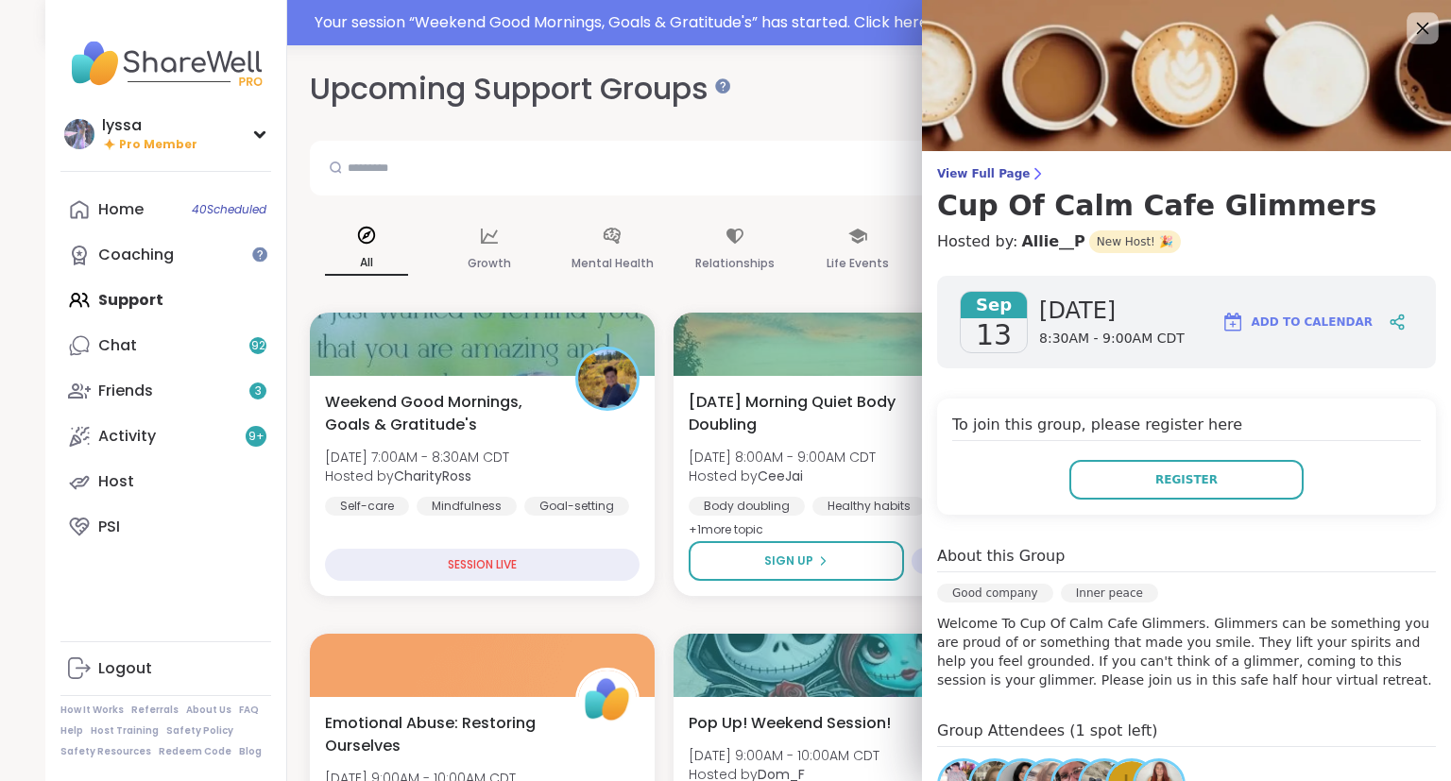
click at [1421, 24] on icon at bounding box center [1422, 28] width 24 height 24
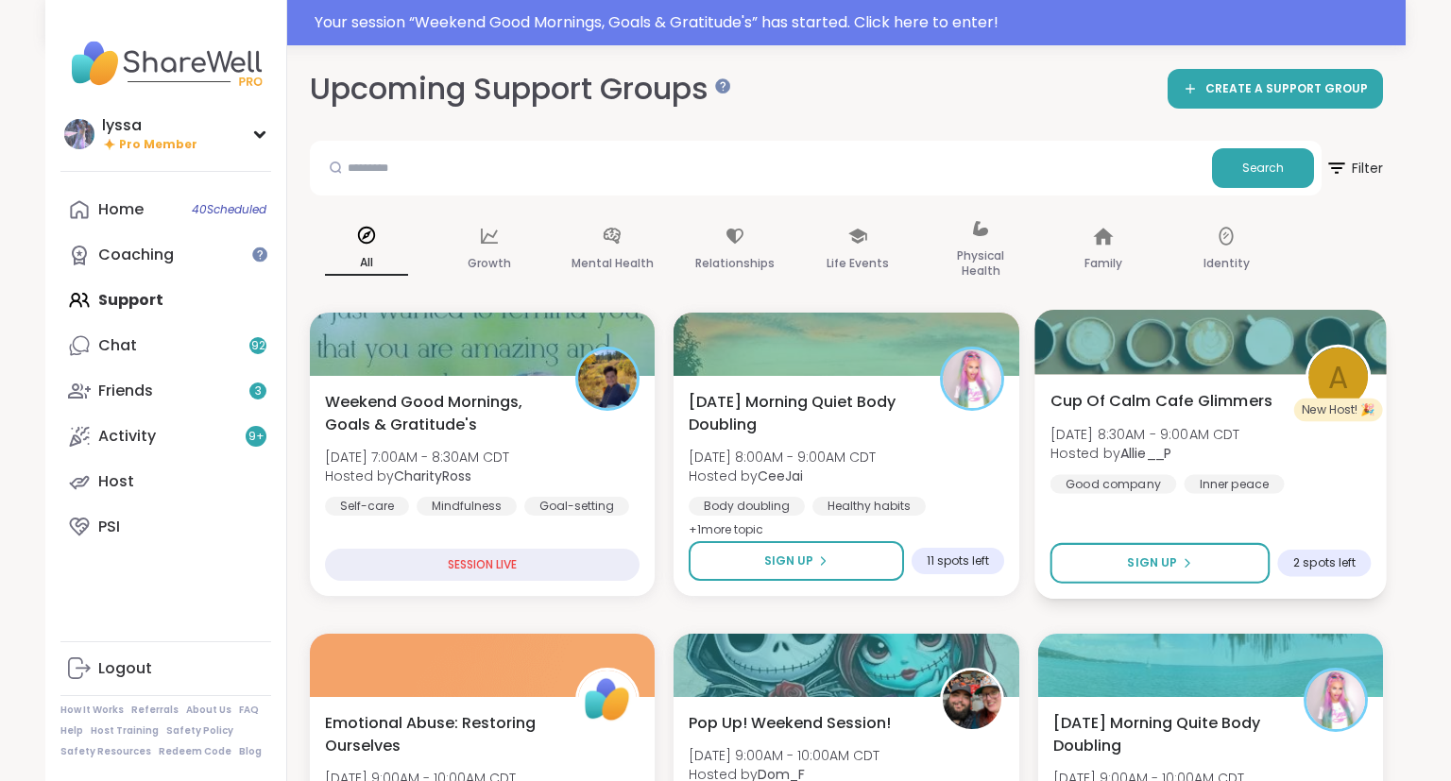
click at [1222, 488] on div "Inner peace" at bounding box center [1233, 483] width 100 height 19
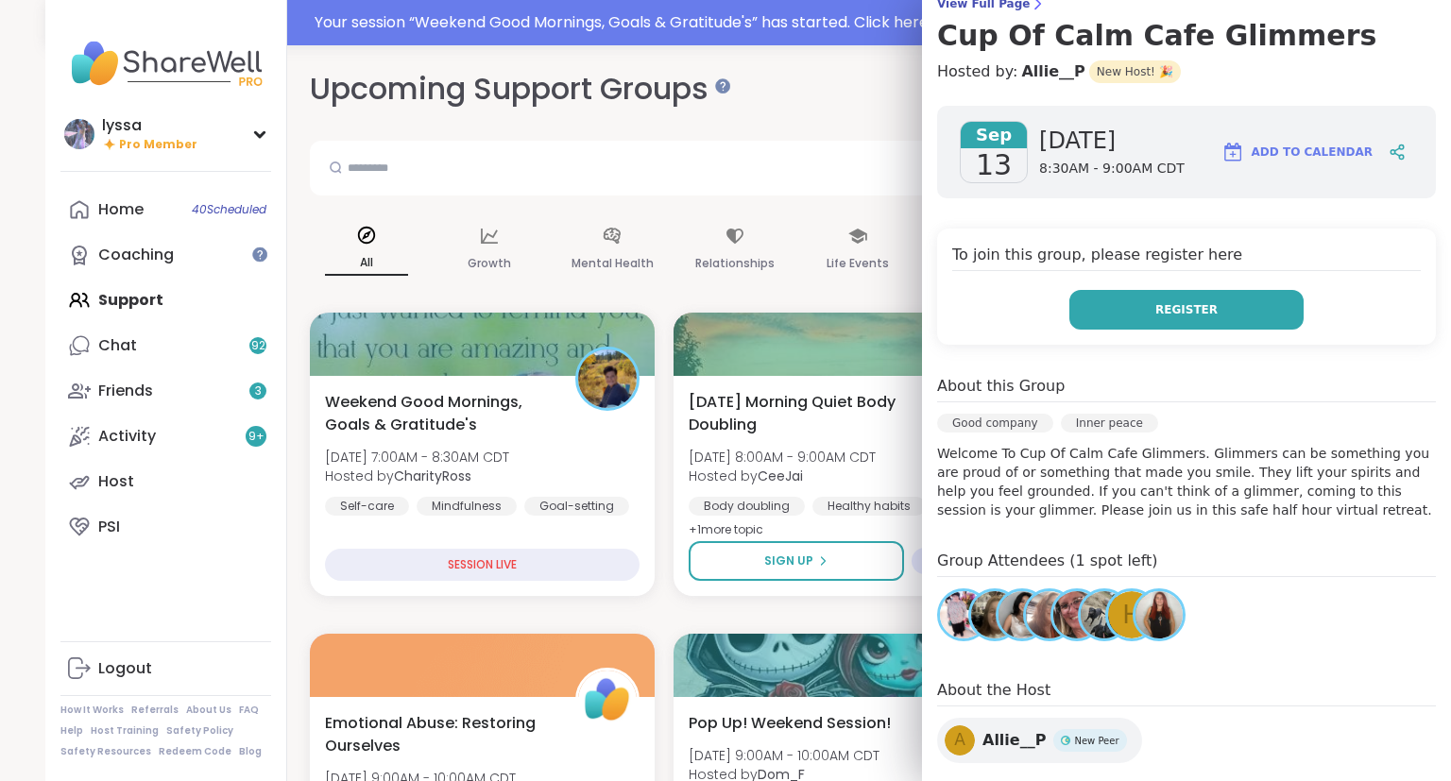
scroll to position [171, 0]
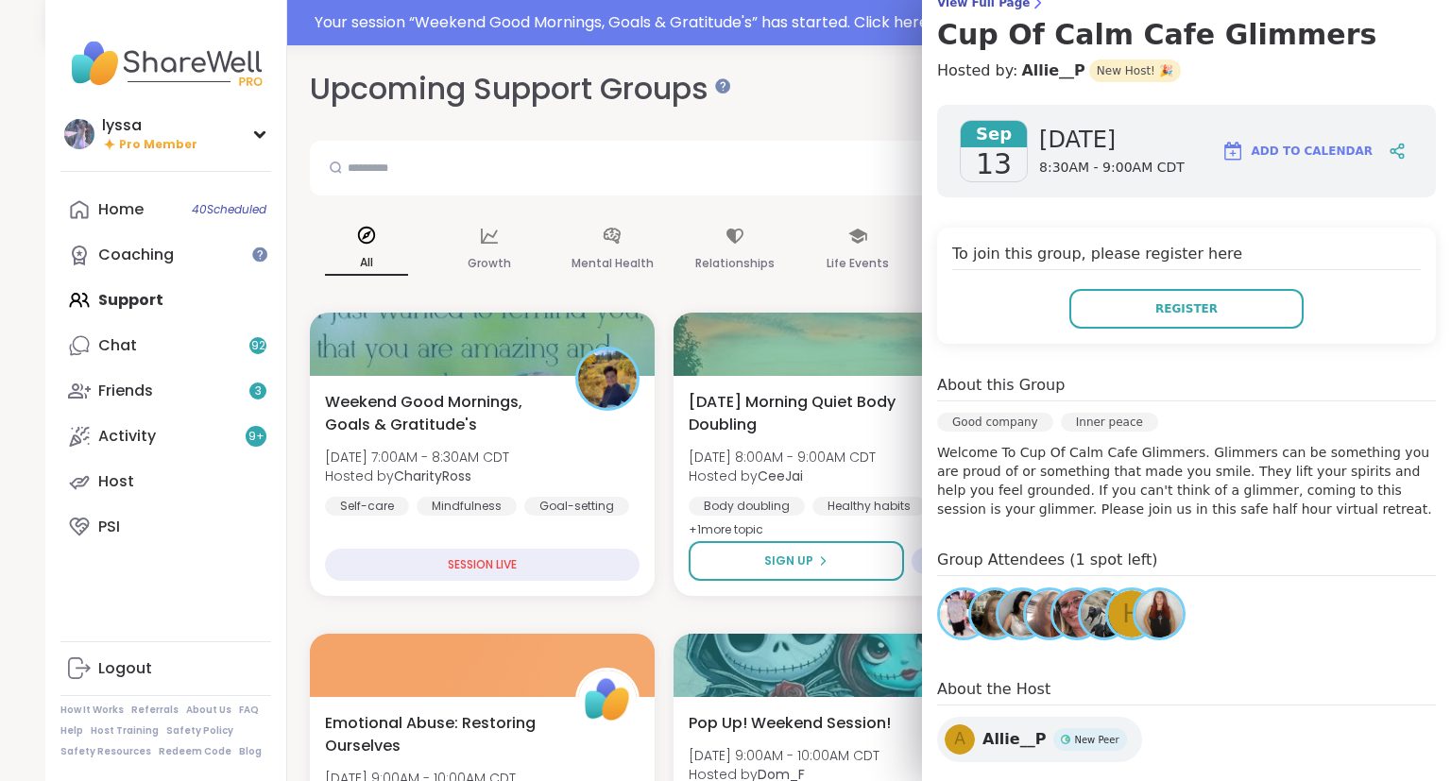
click at [1124, 608] on span "h" at bounding box center [1131, 614] width 19 height 37
click at [1173, 304] on span "Register" at bounding box center [1186, 308] width 62 height 17
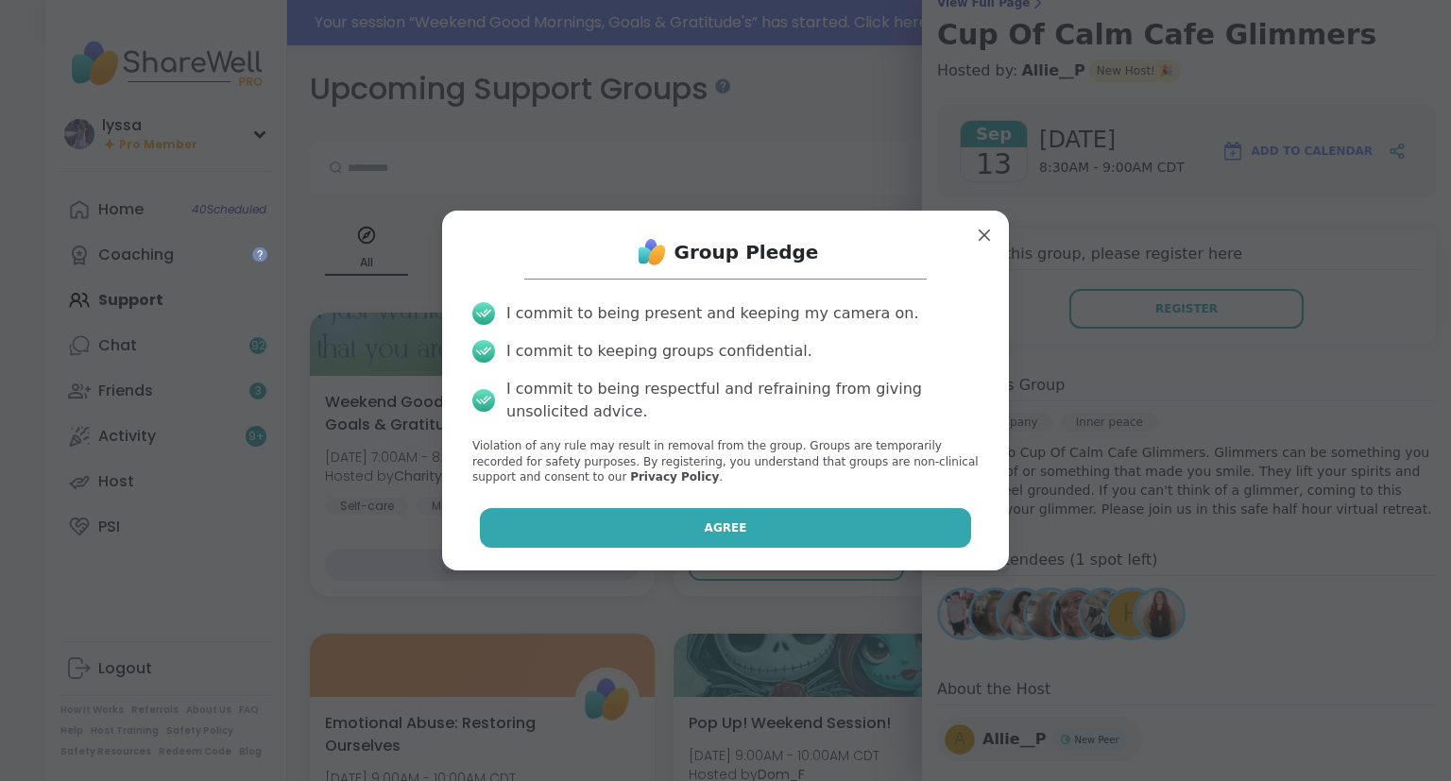
click at [921, 523] on button "Agree" at bounding box center [726, 528] width 492 height 40
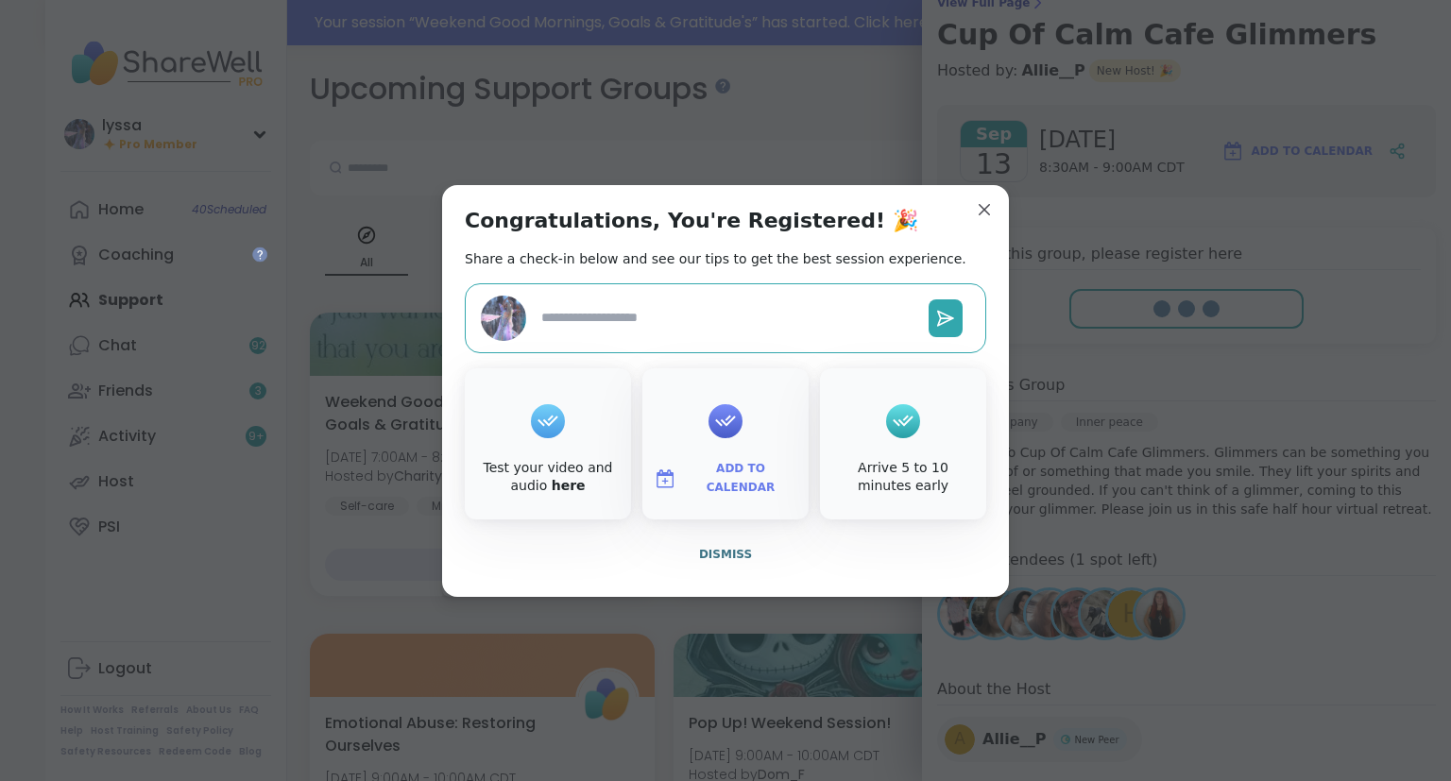
type textarea "*"
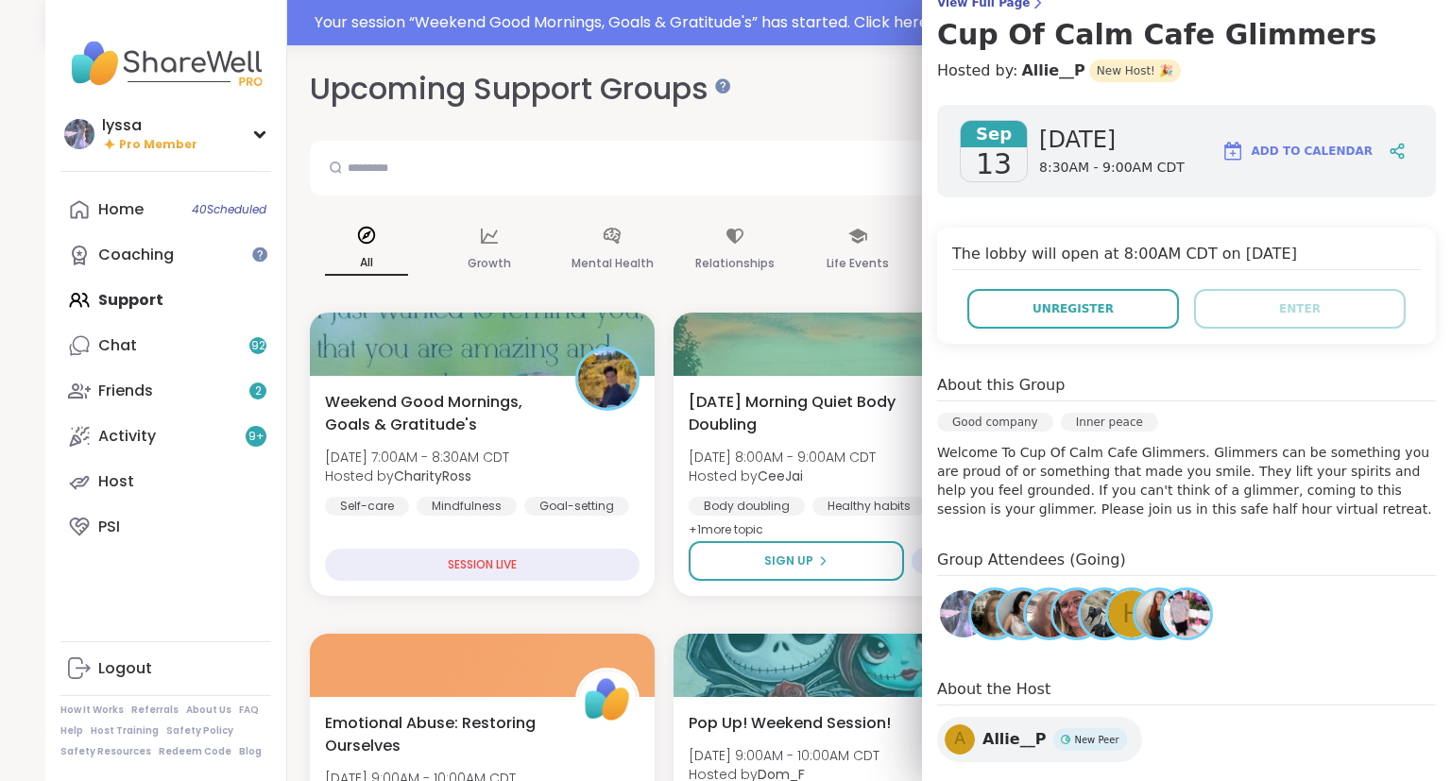
scroll to position [0, 0]
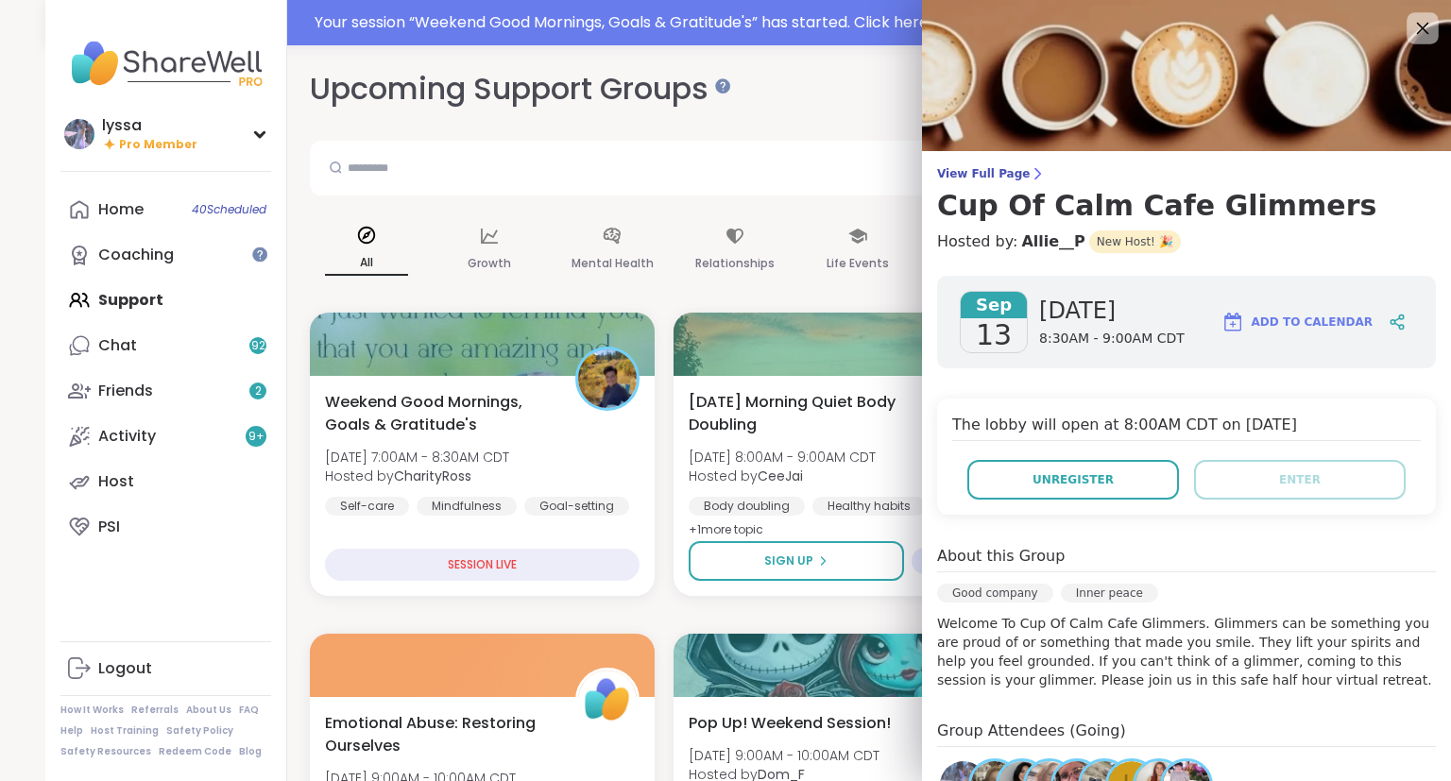
click at [1426, 24] on icon at bounding box center [1422, 28] width 24 height 24
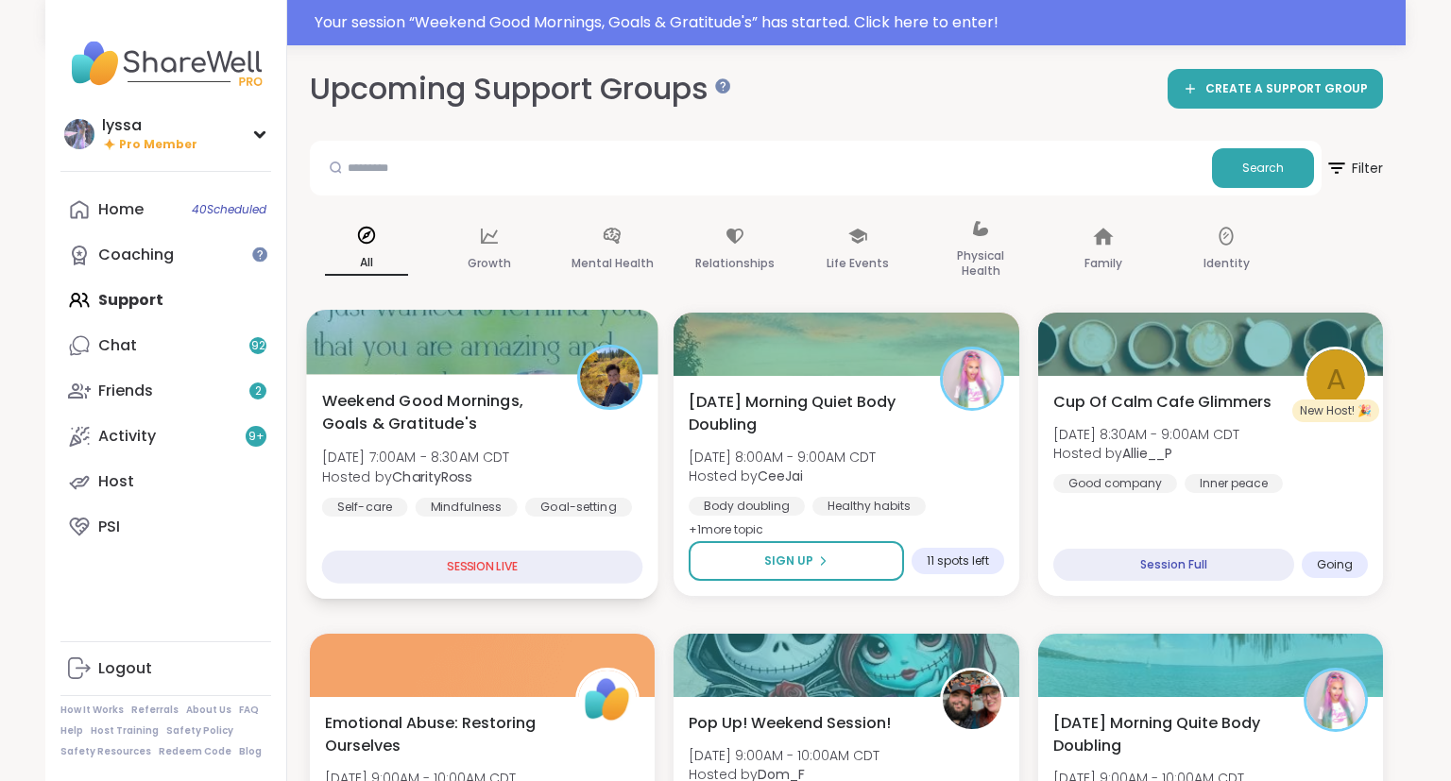
click at [524, 368] on div at bounding box center [482, 342] width 352 height 64
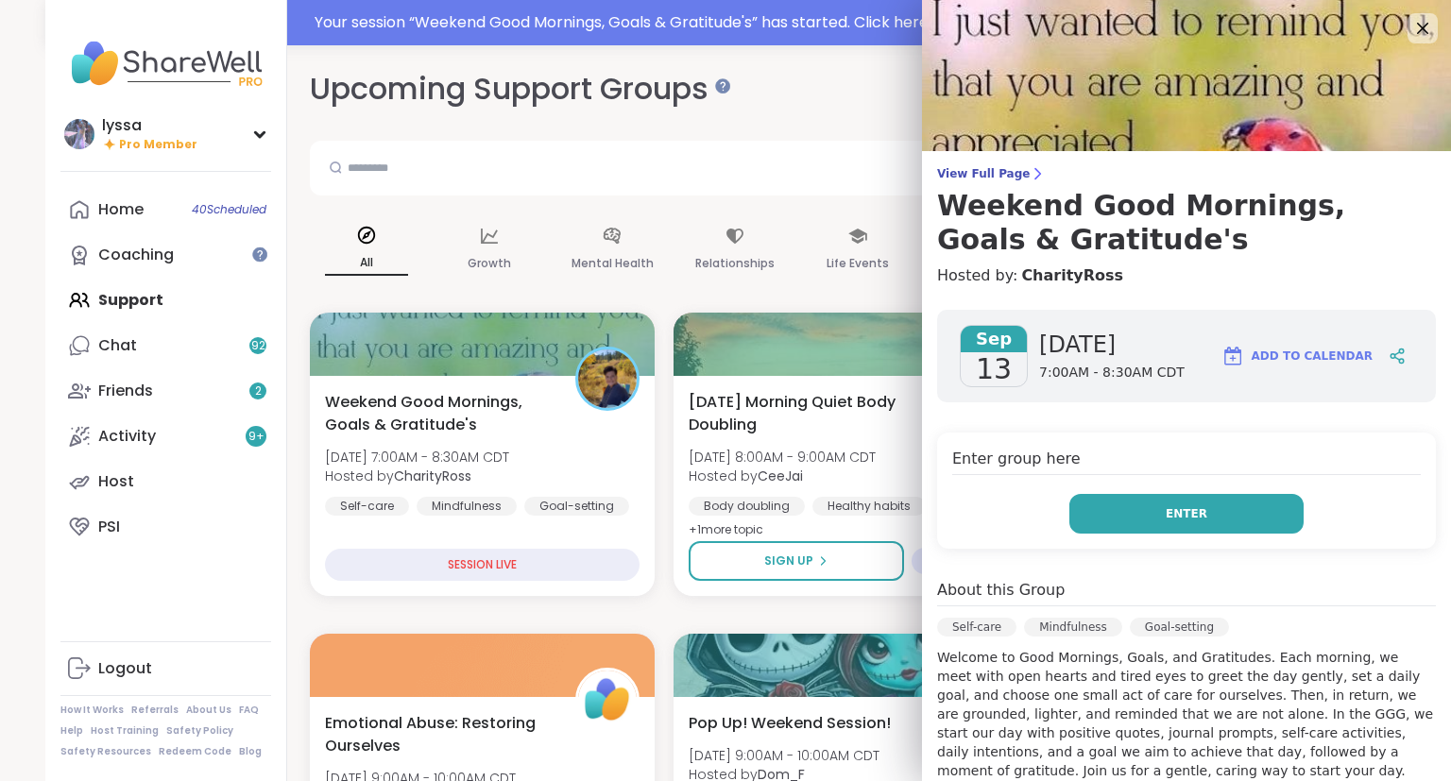
click at [1109, 504] on button "Enter" at bounding box center [1186, 514] width 234 height 40
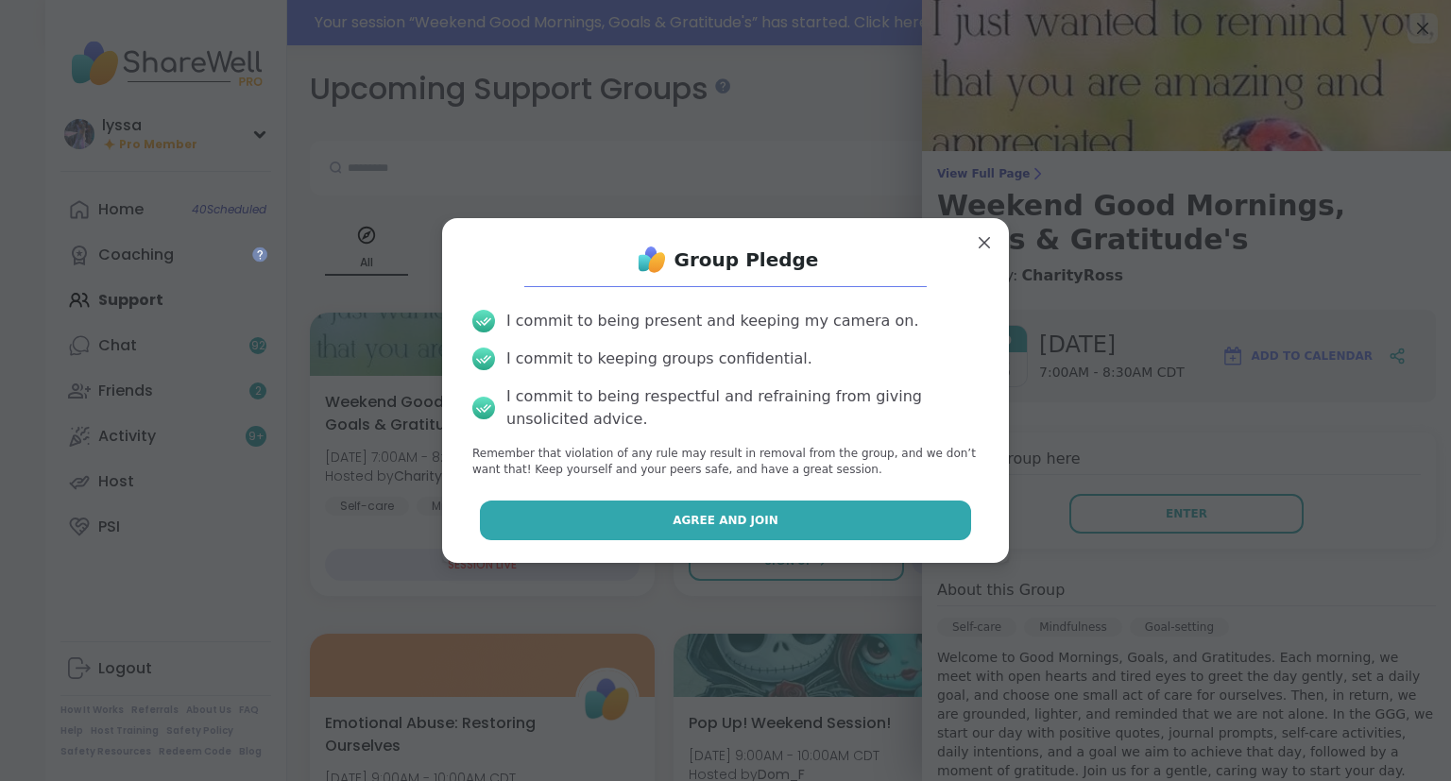
click at [936, 521] on button "Agree and Join" at bounding box center [726, 521] width 492 height 40
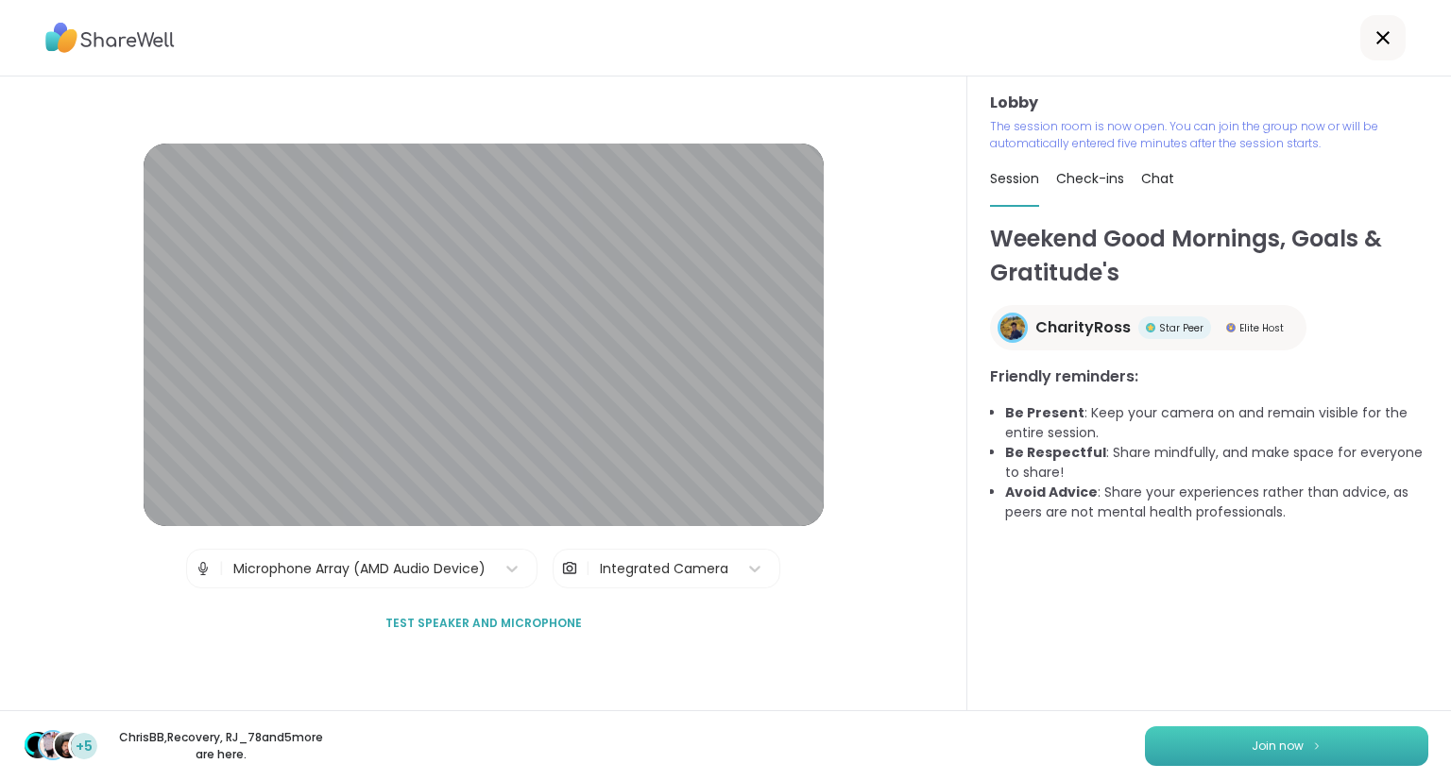
click at [1205, 753] on button "Join now" at bounding box center [1286, 746] width 283 height 40
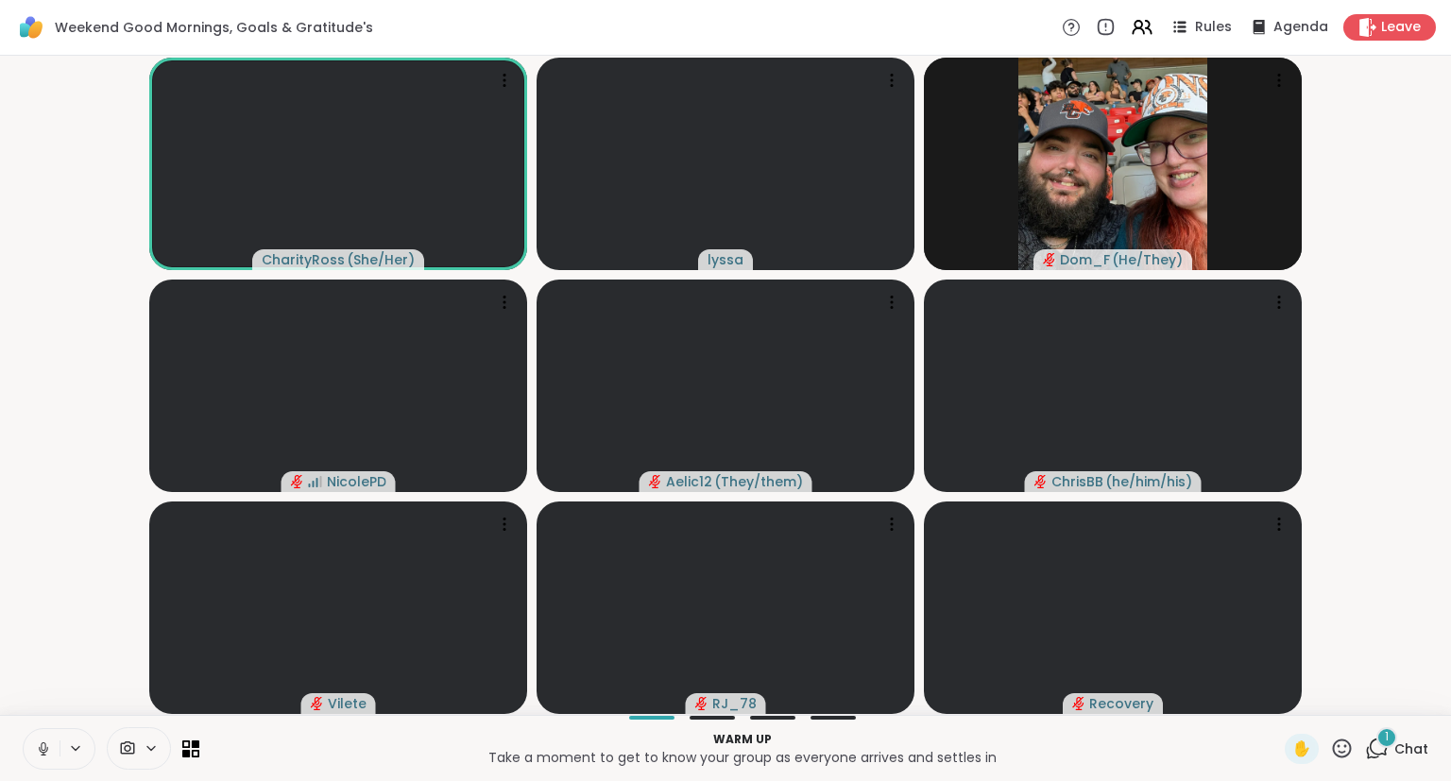
click at [41, 744] on icon at bounding box center [43, 748] width 17 height 17
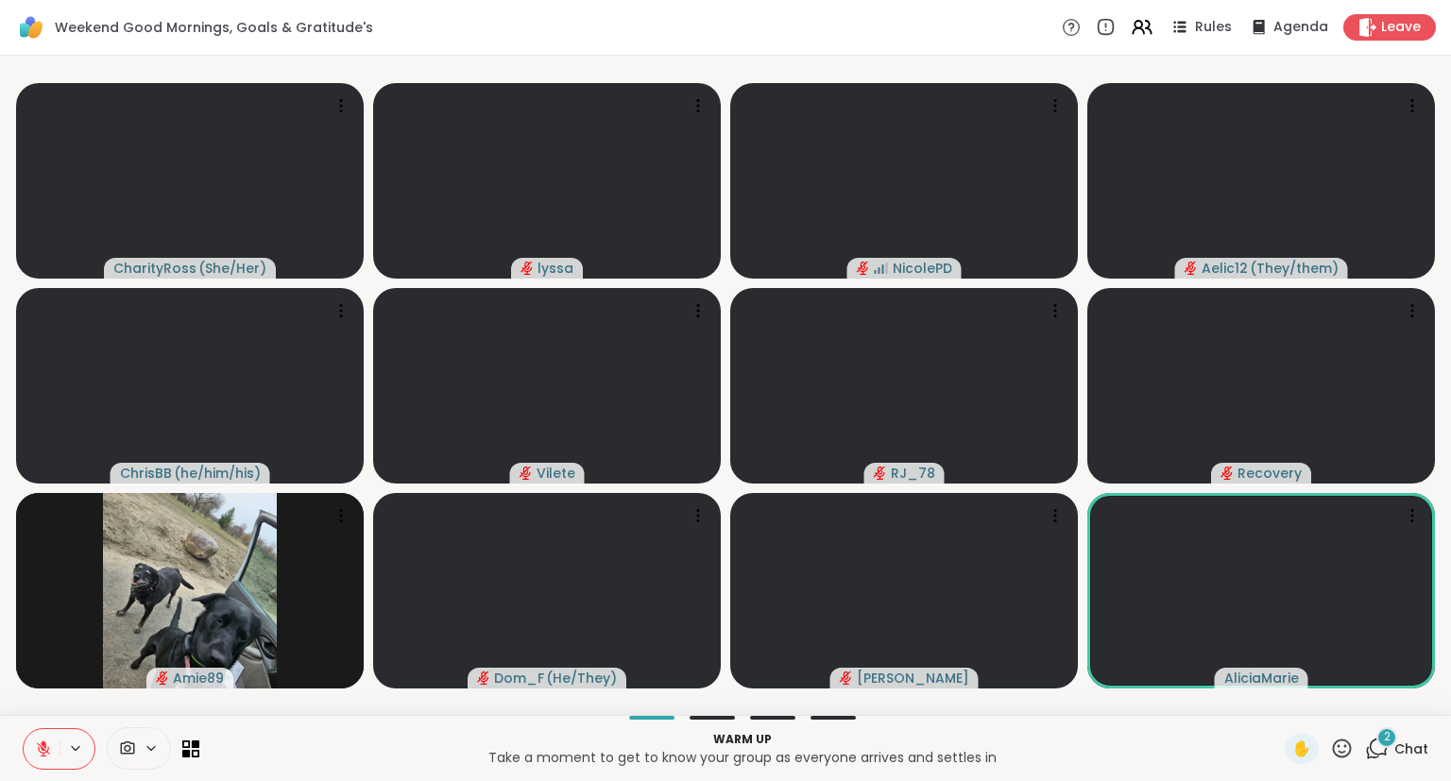
click at [1341, 752] on icon at bounding box center [1342, 748] width 19 height 19
click at [1277, 697] on span "❤️" at bounding box center [1286, 699] width 19 height 23
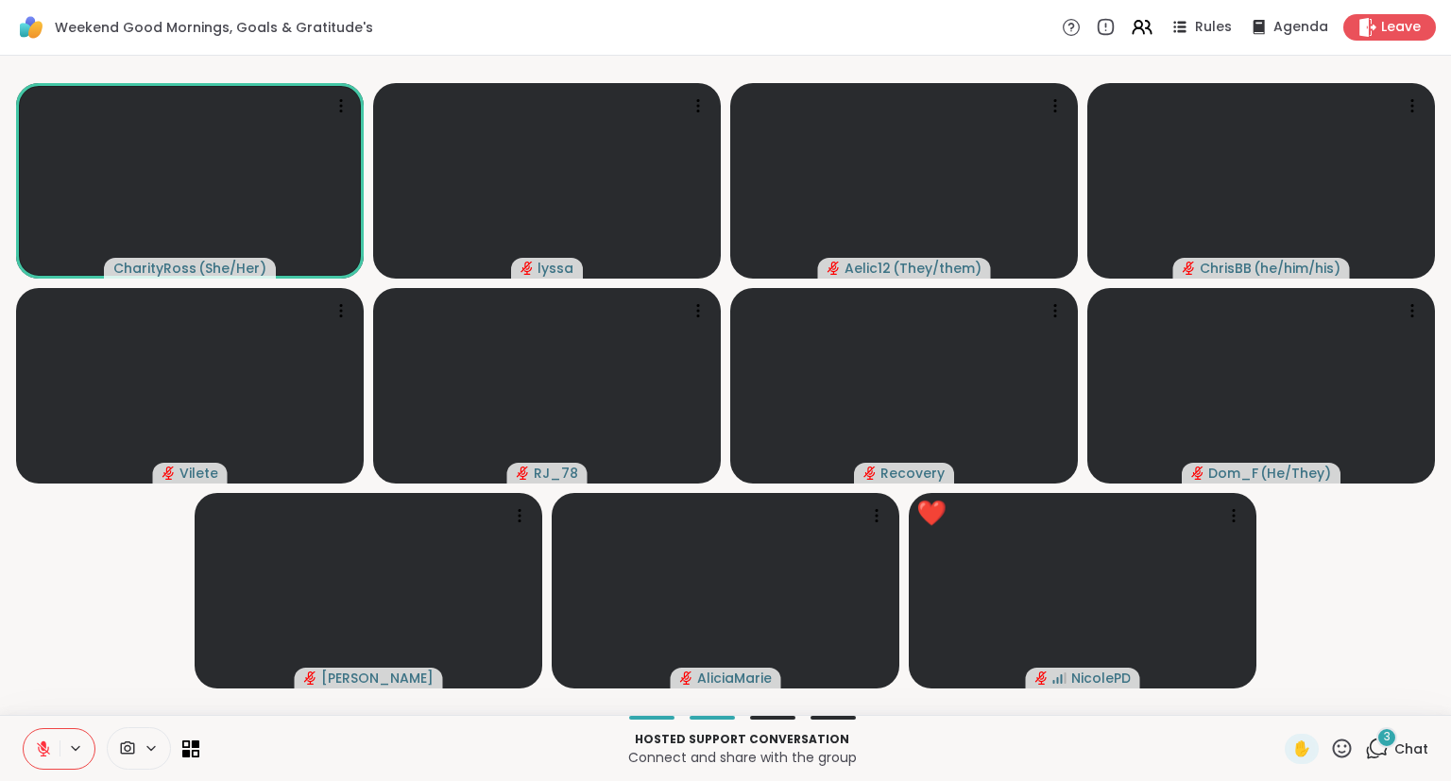
click at [59, 769] on div at bounding box center [59, 749] width 73 height 42
click at [30, 754] on button at bounding box center [42, 749] width 36 height 40
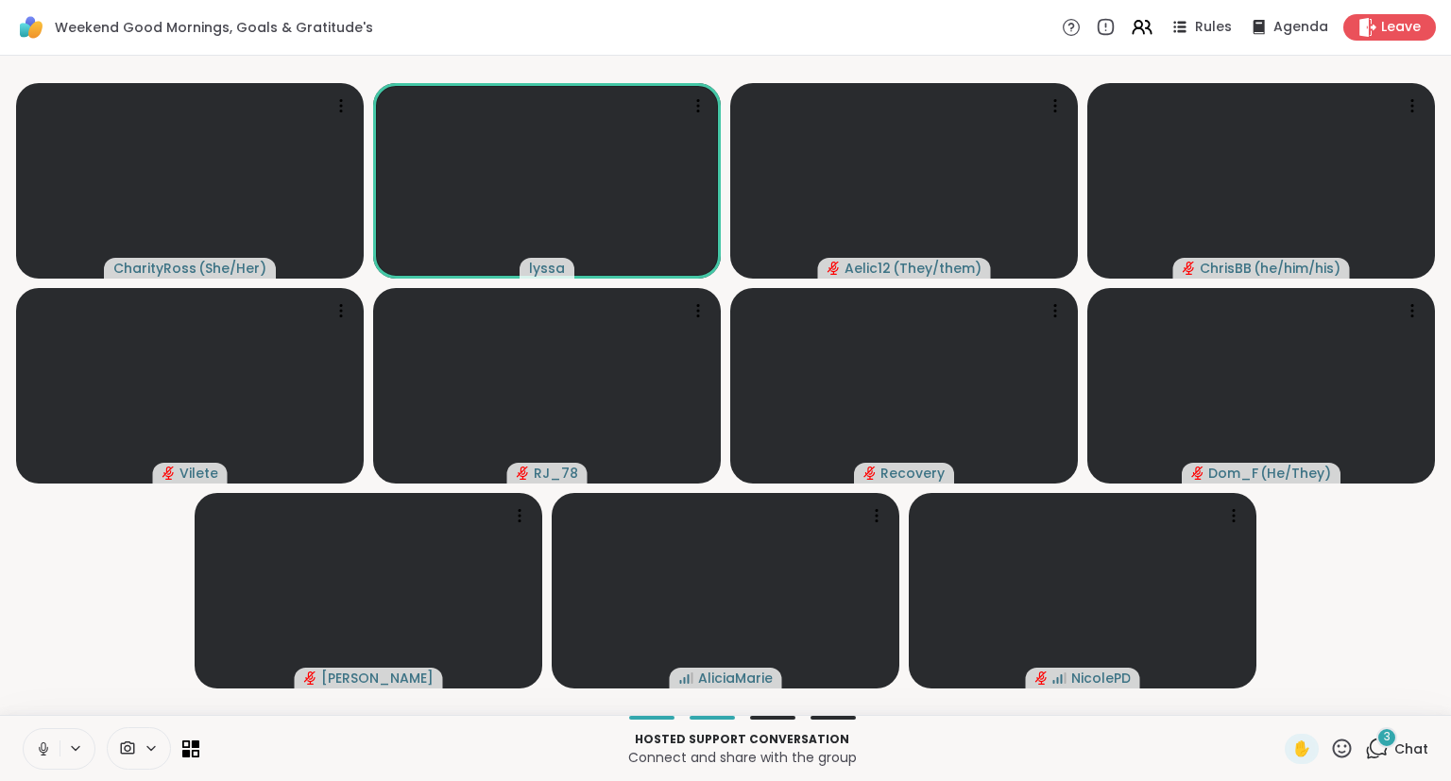
click at [56, 765] on button at bounding box center [42, 749] width 36 height 40
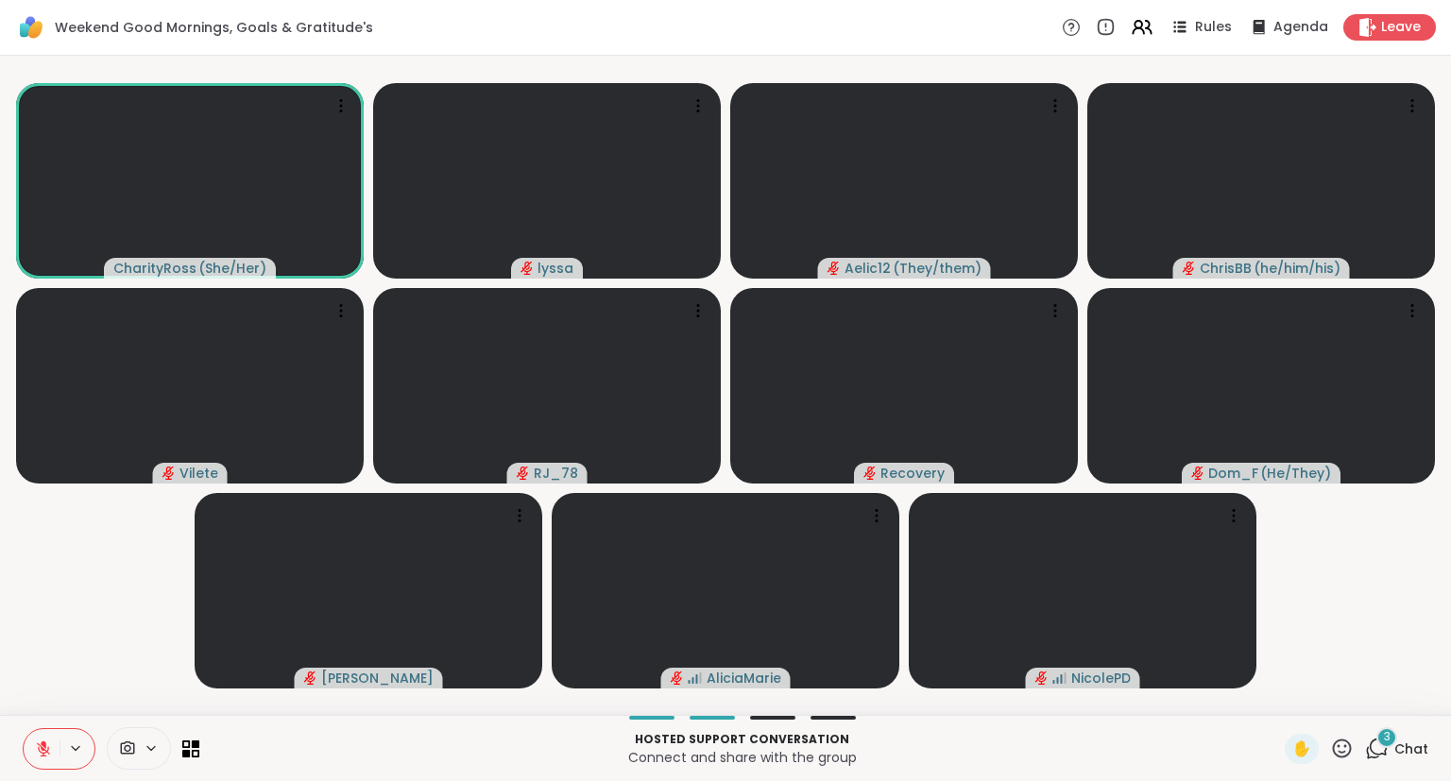
click at [43, 757] on button at bounding box center [42, 749] width 36 height 40
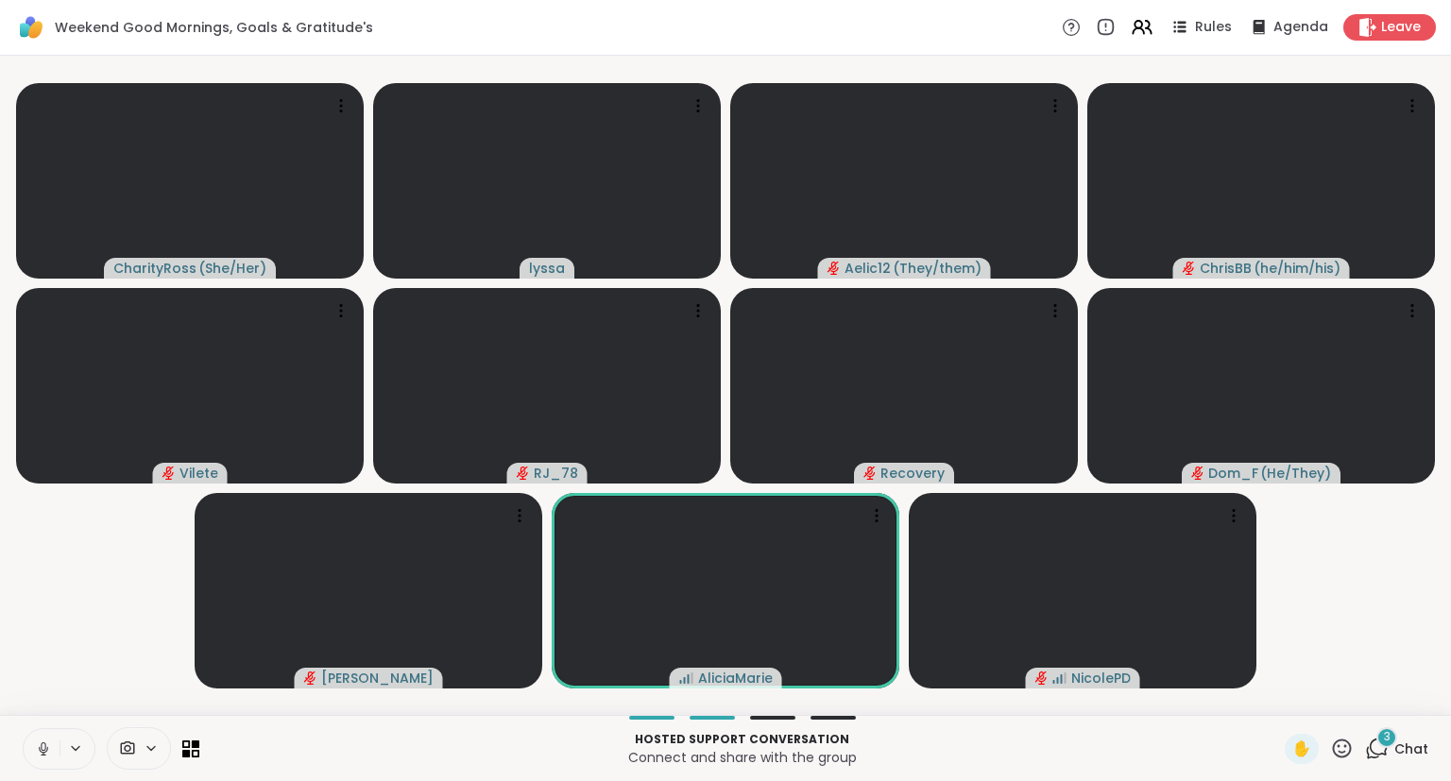
click at [43, 750] on icon at bounding box center [43, 746] width 5 height 9
click at [47, 744] on icon at bounding box center [43, 748] width 17 height 17
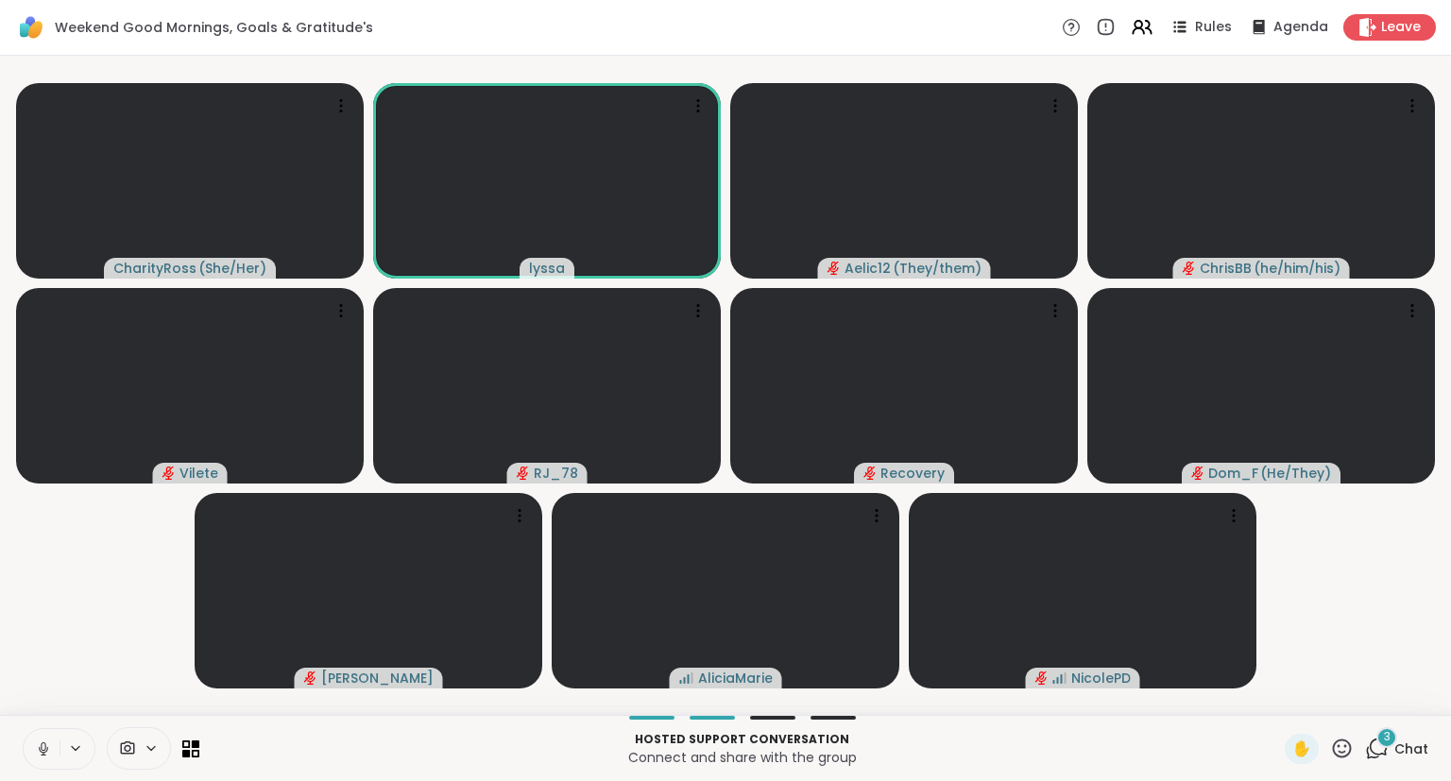
click at [38, 740] on button at bounding box center [42, 749] width 36 height 40
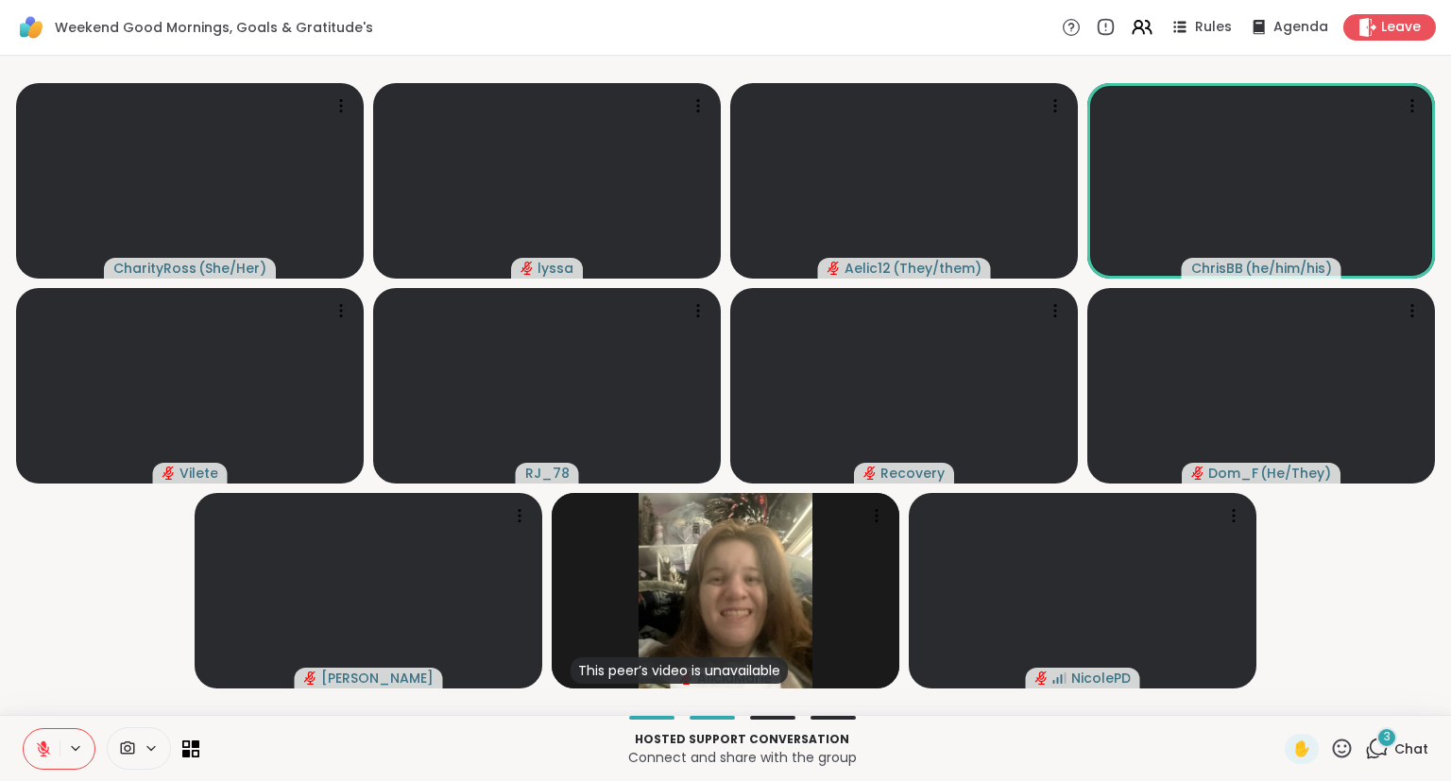
click at [1339, 757] on icon at bounding box center [1342, 748] width 19 height 19
click at [1366, 693] on span "🌟" at bounding box center [1369, 699] width 19 height 23
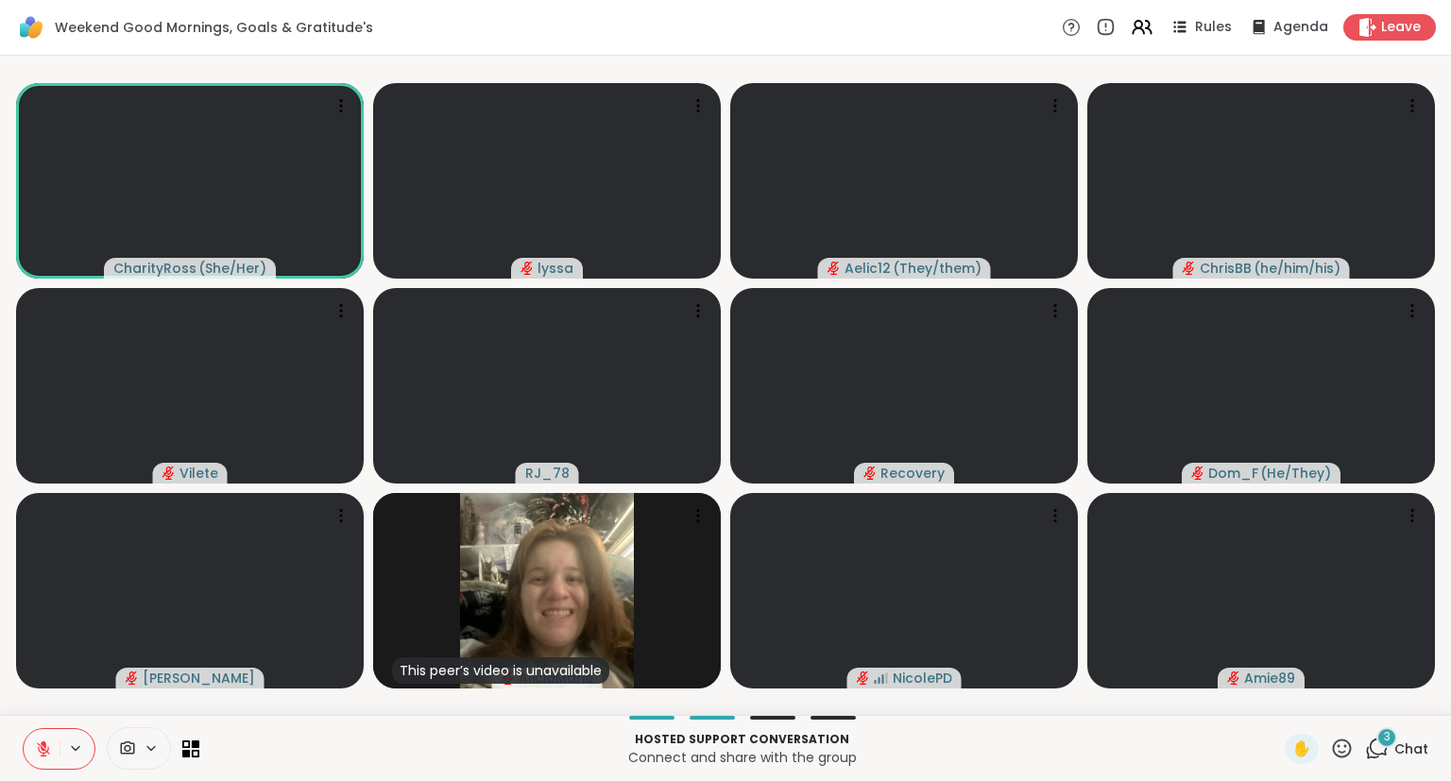
click at [1347, 754] on icon at bounding box center [1342, 749] width 24 height 24
click at [1286, 699] on span "❤️" at bounding box center [1286, 699] width 19 height 23
